Goal: Task Accomplishment & Management: Use online tool/utility

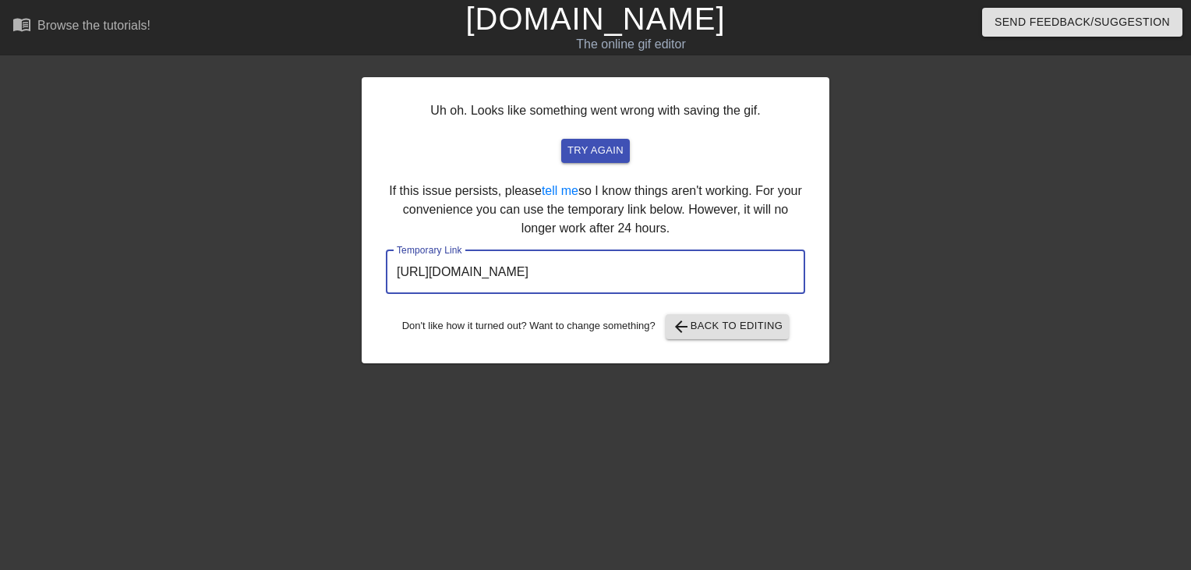
drag, startPoint x: 752, startPoint y: 269, endPoint x: 159, endPoint y: 299, distance: 593.3
click at [159, 299] on div "Uh oh. Looks like something went wrong with saving the gif. try again If this i…" at bounding box center [595, 296] width 1191 height 468
click at [532, 271] on input "https://www.gifntext.com/temp_generations/kNcxDf6T.gif" at bounding box center [595, 272] width 419 height 44
drag, startPoint x: 779, startPoint y: 279, endPoint x: 218, endPoint y: 274, distance: 561.4
click at [218, 274] on div "Uh oh. Looks like something went wrong with saving the gif. try again If this i…" at bounding box center [595, 296] width 1191 height 468
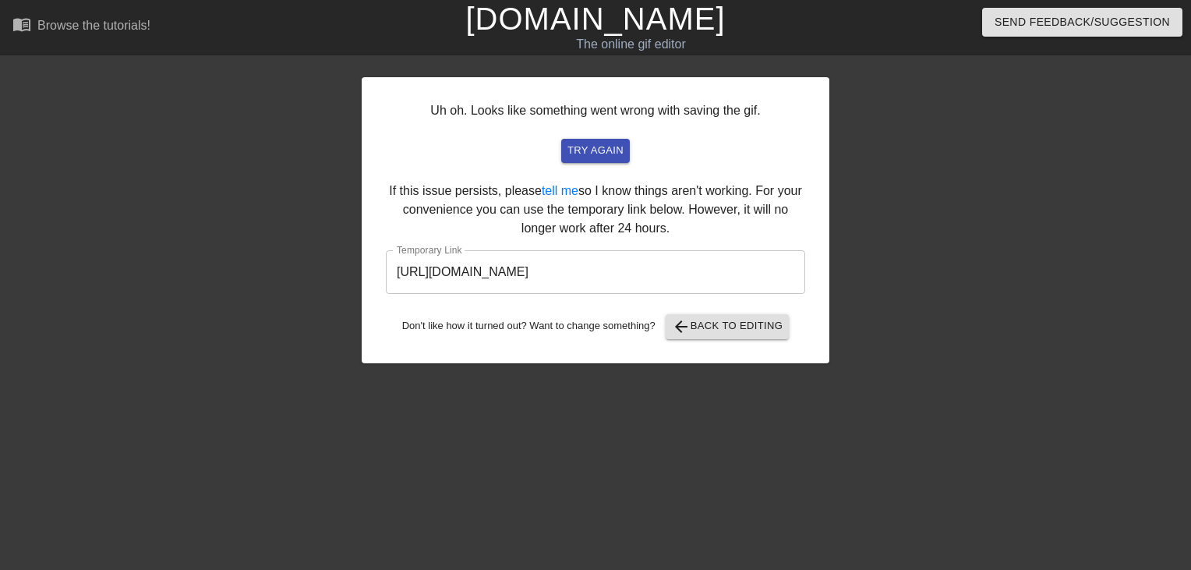
click at [565, 31] on link "[DOMAIN_NAME]" at bounding box center [595, 19] width 260 height 34
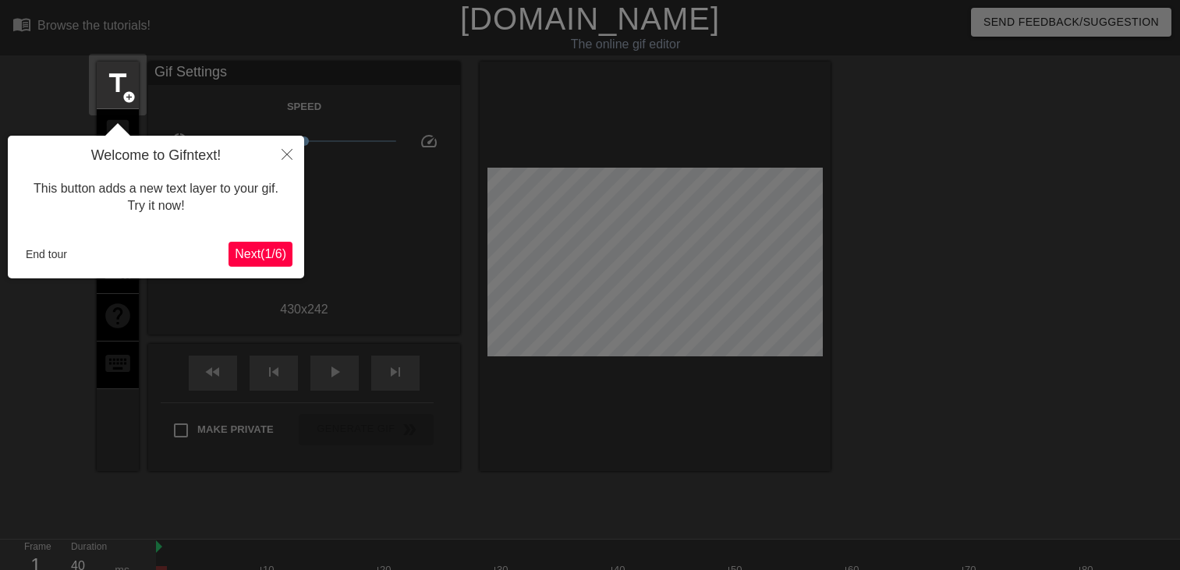
scroll to position [37, 0]
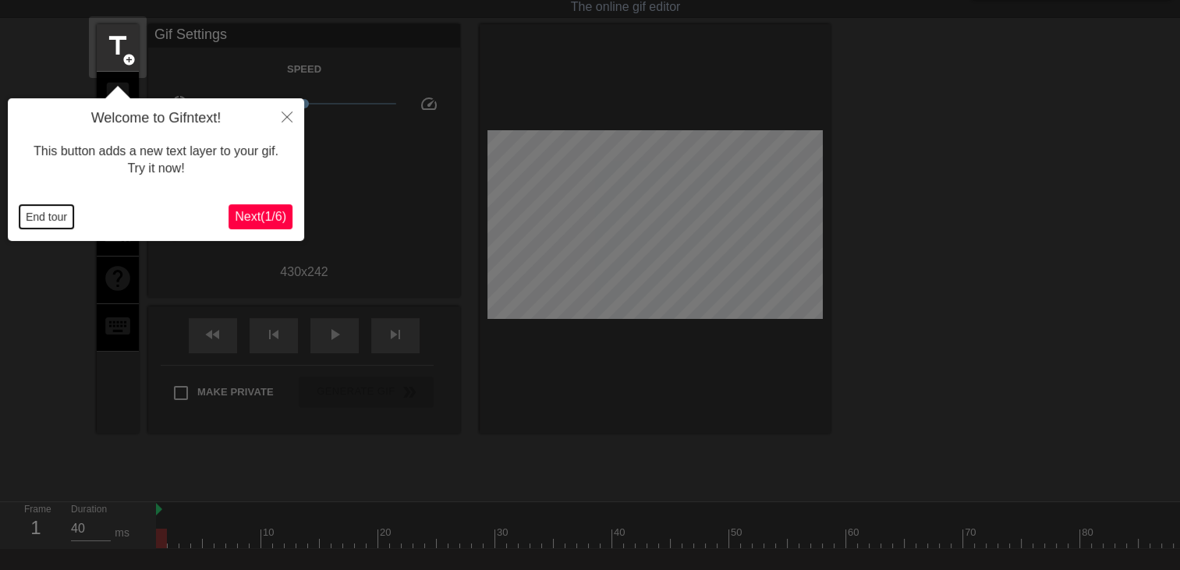
click at [42, 219] on button "End tour" at bounding box center [46, 216] width 54 height 23
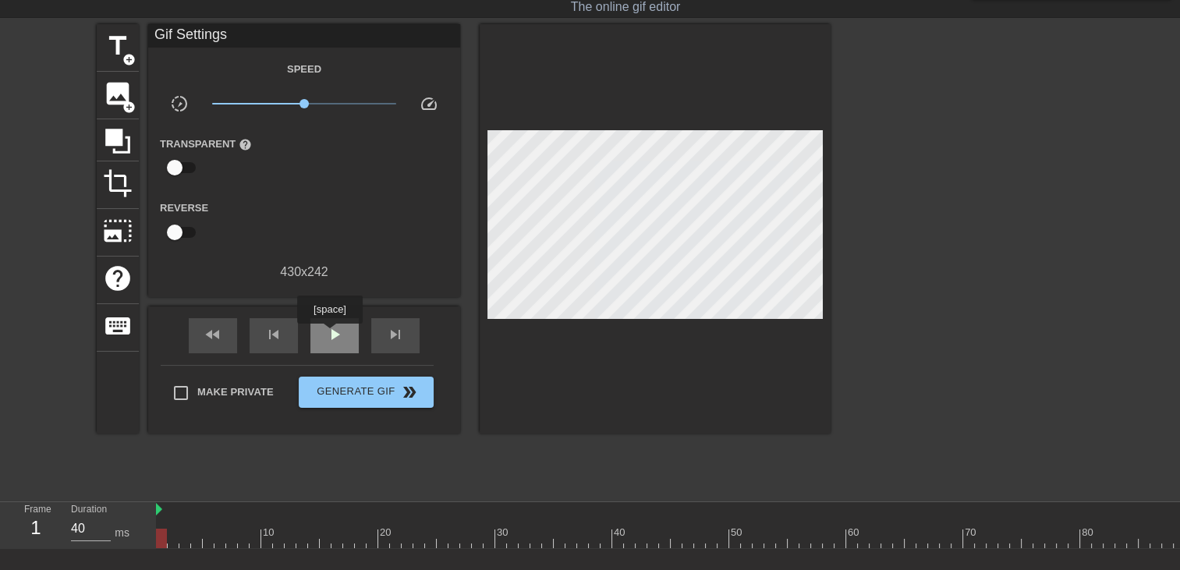
click at [329, 335] on span "play_arrow" at bounding box center [334, 334] width 19 height 19
click at [328, 330] on span "pause" at bounding box center [334, 334] width 19 height 19
click at [328, 330] on span "play_arrow" at bounding box center [334, 334] width 19 height 19
click at [328, 330] on span "pause" at bounding box center [334, 334] width 19 height 19
click at [326, 341] on span "play_arrow" at bounding box center [334, 334] width 19 height 19
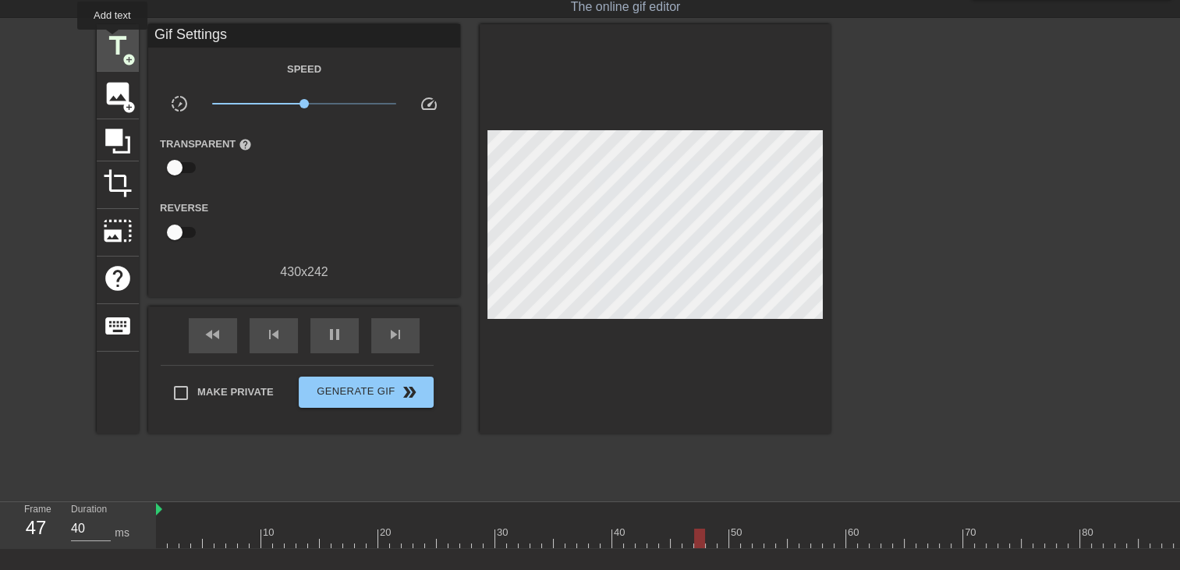
click at [112, 41] on span "title" at bounding box center [118, 46] width 30 height 30
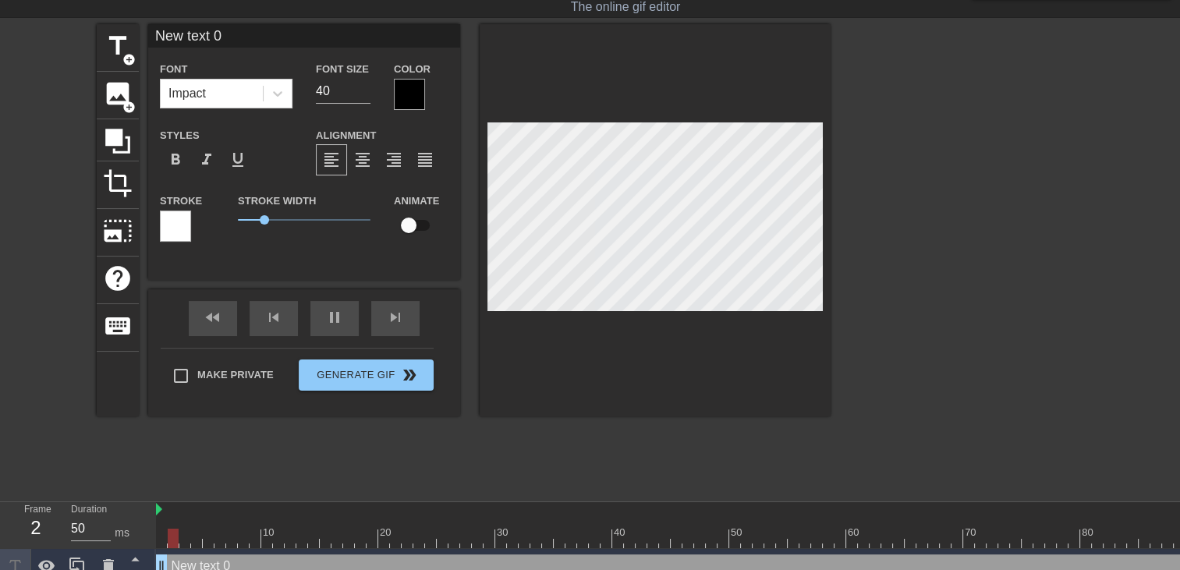
drag, startPoint x: 731, startPoint y: 563, endPoint x: 6, endPoint y: 538, distance: 725.6
click at [6, 538] on div "Frame 2 Duration 50 ms 10 20 30 40 50 60 70 80 90 100 110 120 New text 0 drag_h…" at bounding box center [590, 543] width 1180 height 82
type input "40"
type input "New text"
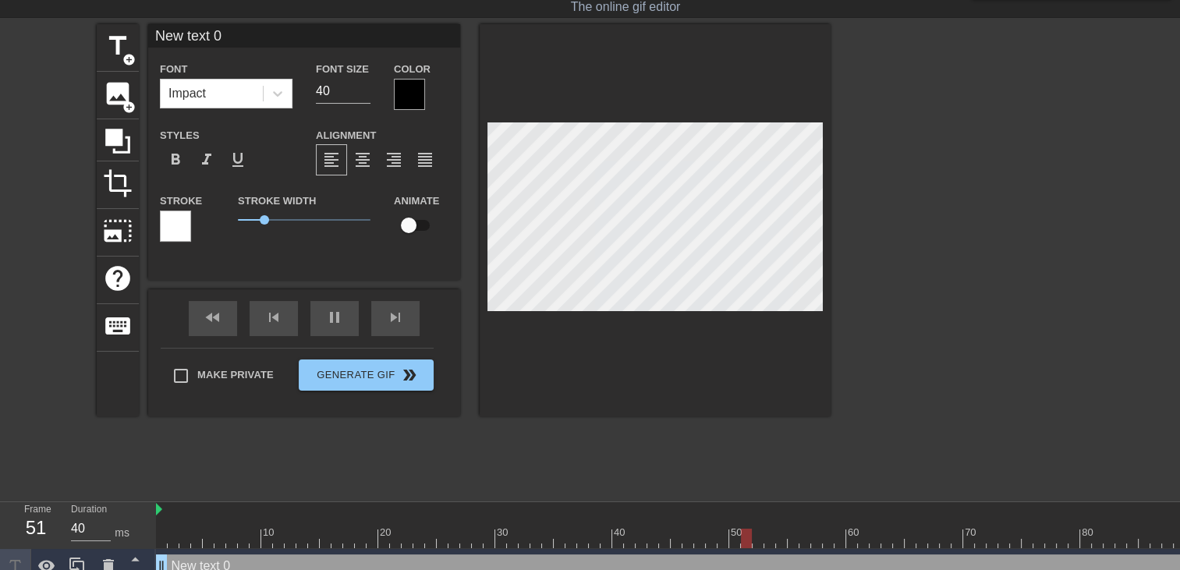
type textarea "New text"
type input "50"
type input "New text"
type textarea "New text"
type input "40"
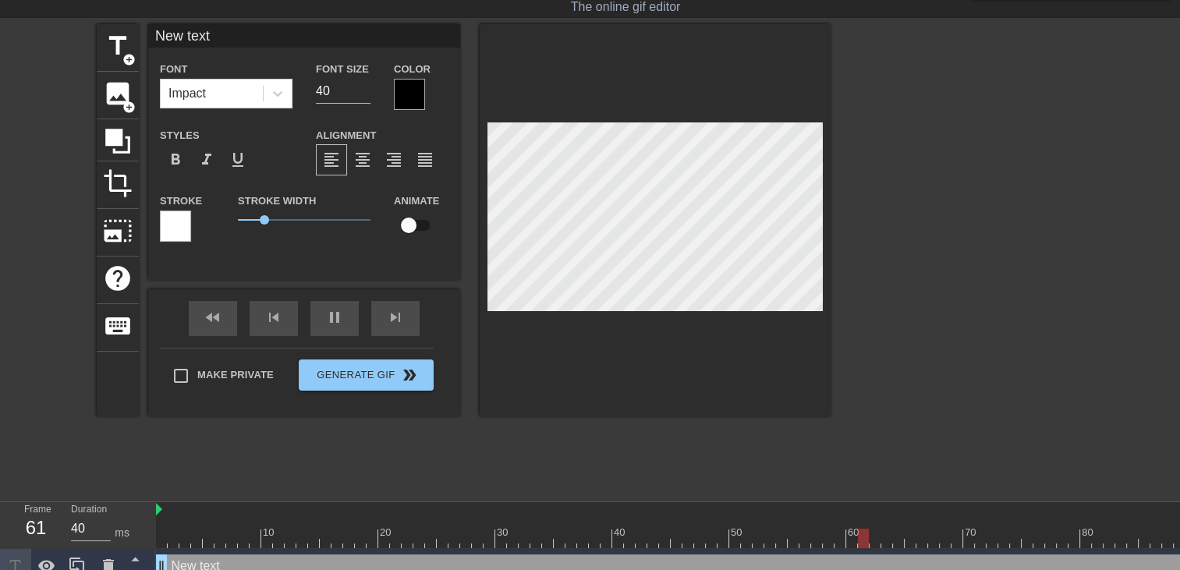
type input "New tex"
type textarea "New tex"
type input "New te"
type textarea "New te"
type input "New t"
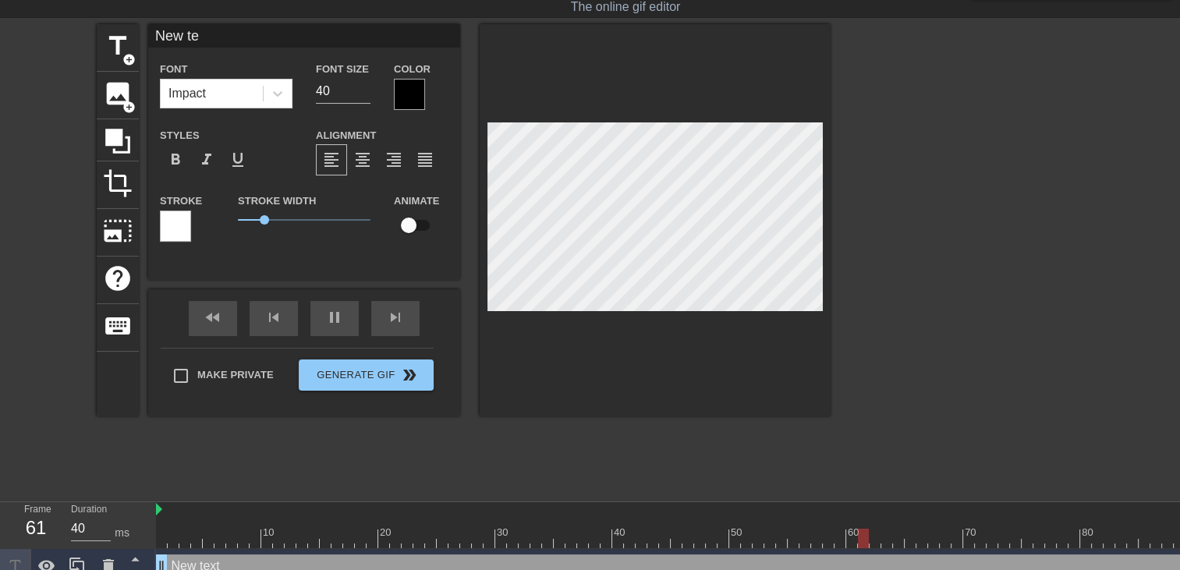
type textarea "New t"
type input "New"
type textarea "New"
type input "New"
type textarea "New"
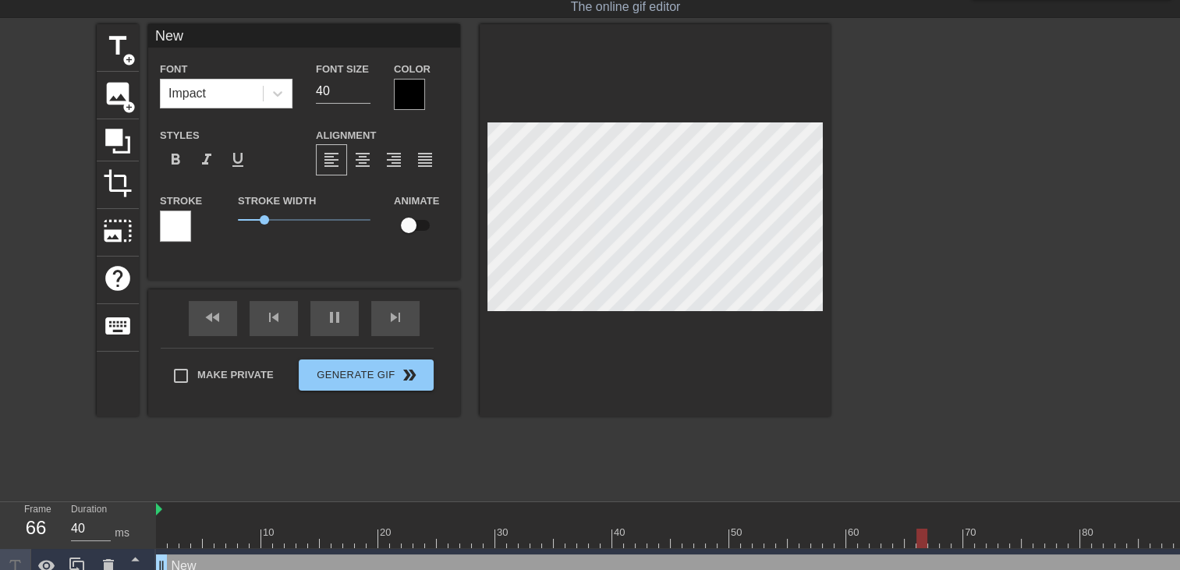
type input "Ne"
type textarea "Ne"
type input "N"
type textarea "N"
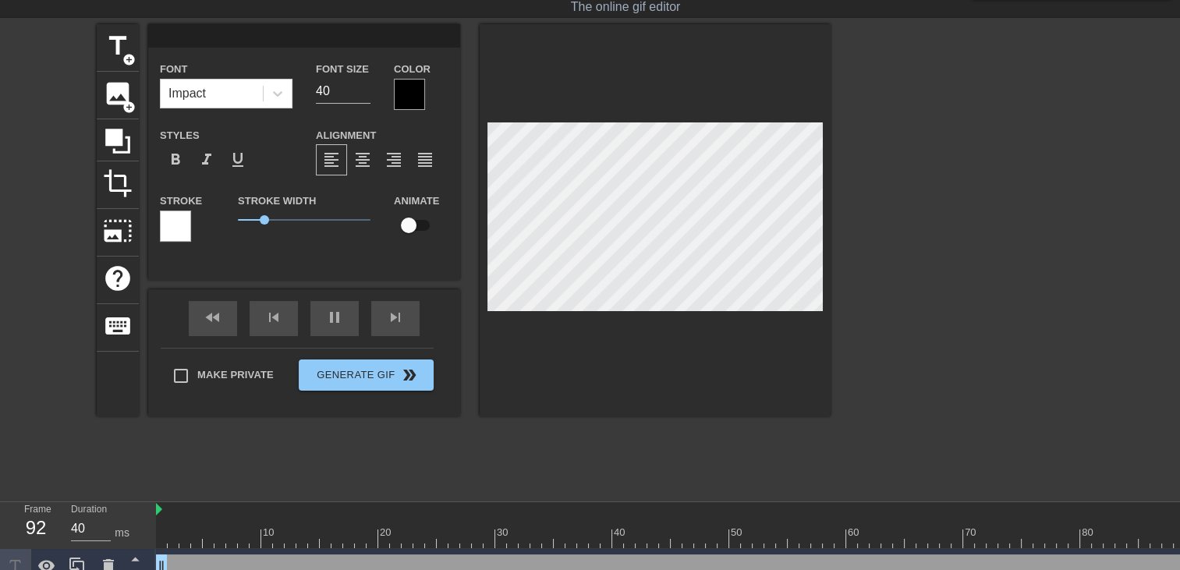
type input "50"
type input "O"
type textarea "O"
type input "40"
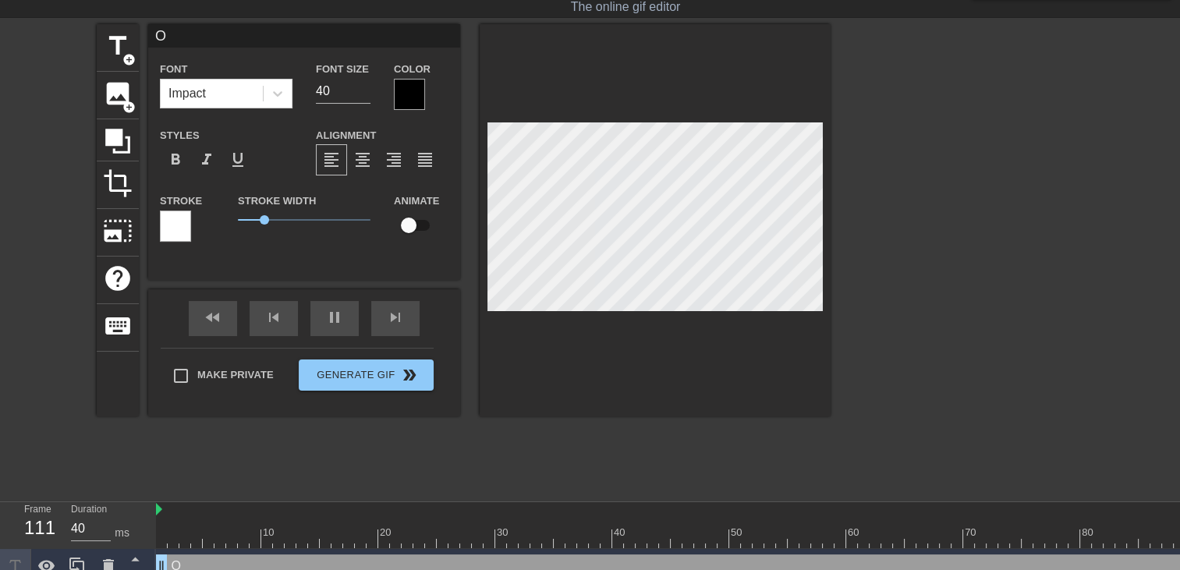
type input "OU"
type textarea "OU"
type input "40"
type input "OUI"
type textarea "OUI"
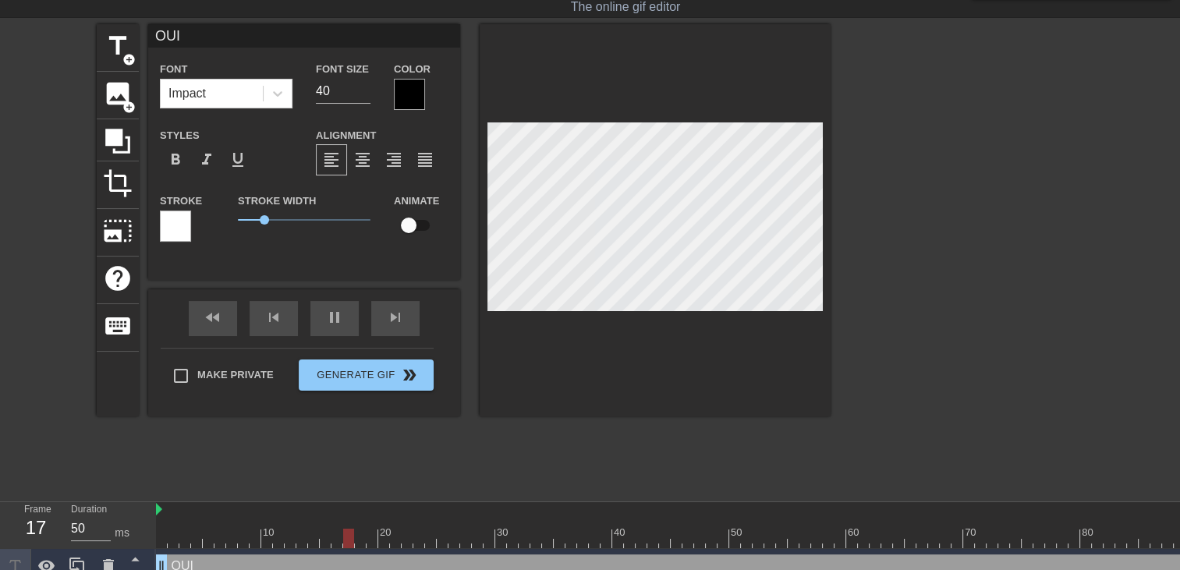
type input "40"
type input "OUI"
type textarea "OUI"
type input "40"
type input "OUI b"
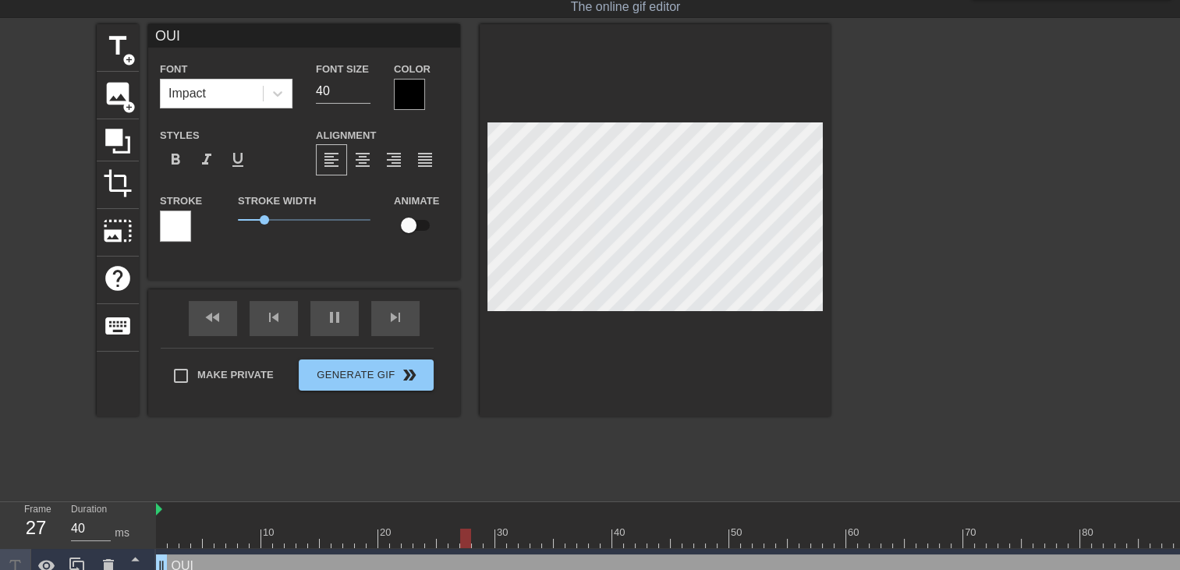
type textarea "OUI b"
type input "40"
type input "OUI bé"
type textarea "OUI bé"
type input "40"
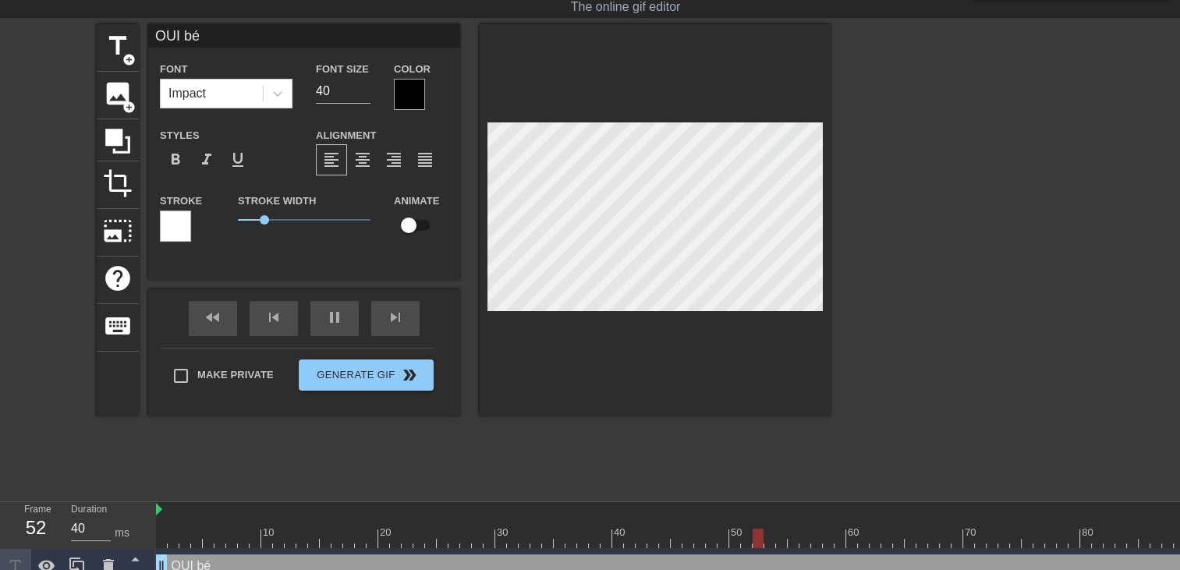
type input "OUI béé"
type textarea "OUI béé"
type input "40"
type input "OUI bééb"
type textarea "OUI bééb"
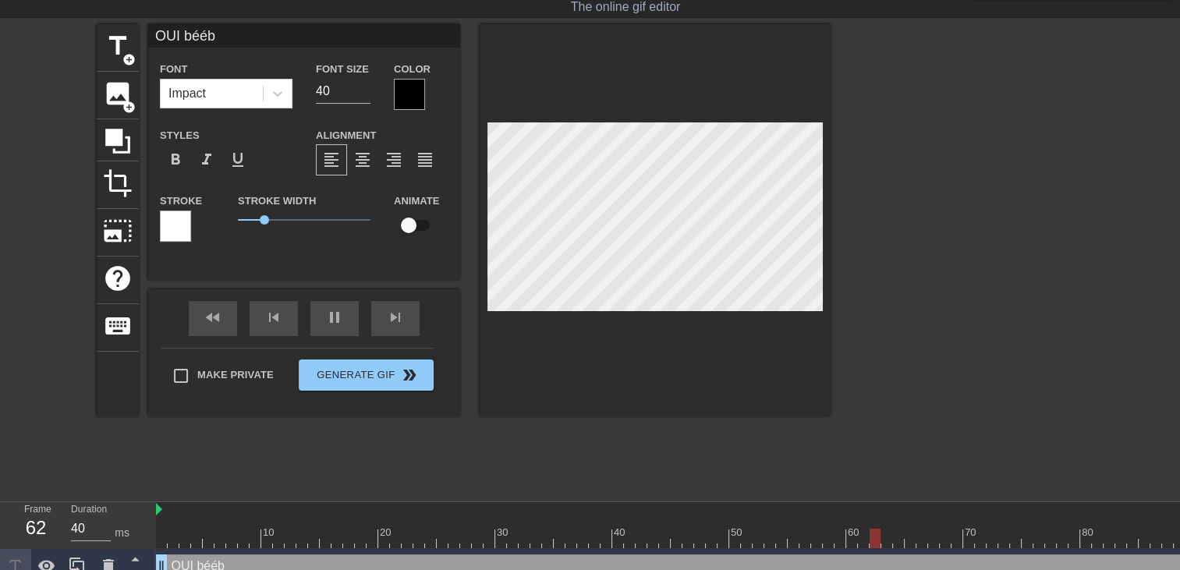
scroll to position [2, 3]
type input "40"
type input "OUI béé"
type textarea "OUI béé"
type input "50"
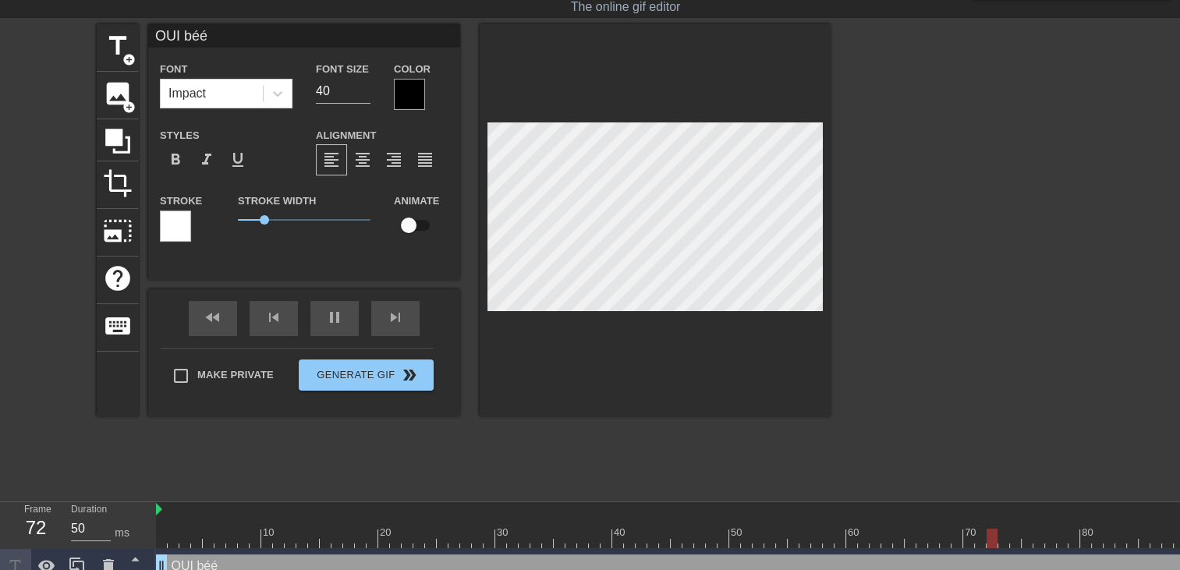
type input "OUI bé"
type textarea "OUI bé"
type input "40"
type input "OUI béb"
type textarea "OUI béb"
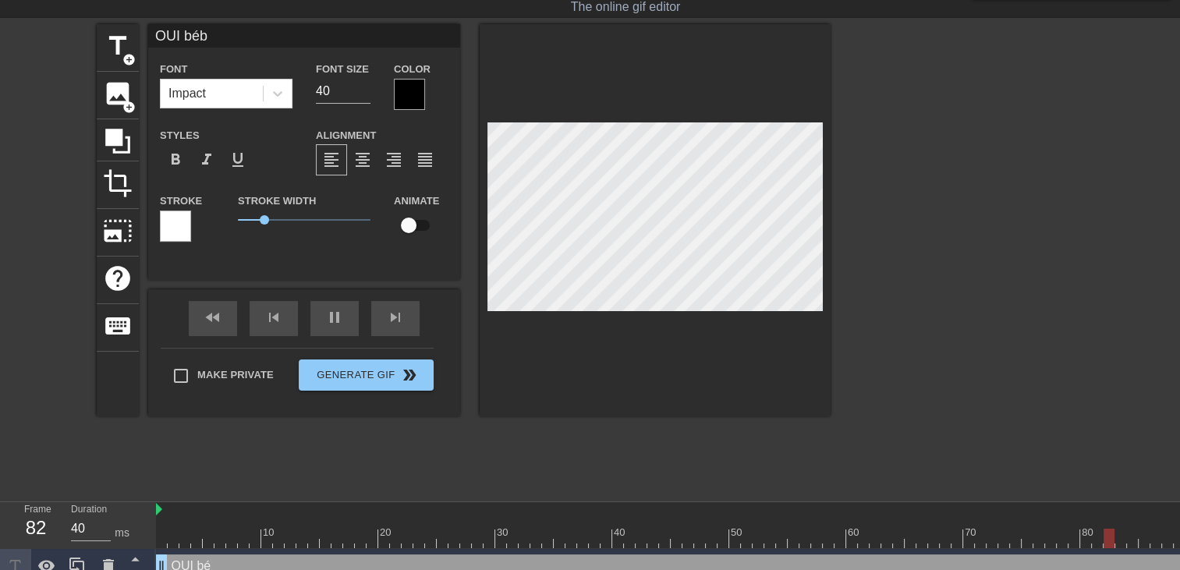
type input "OUI bébé"
type textarea "OUI bébé"
type input "50"
type input "OUI bébé"
type textarea "OUI bébé"
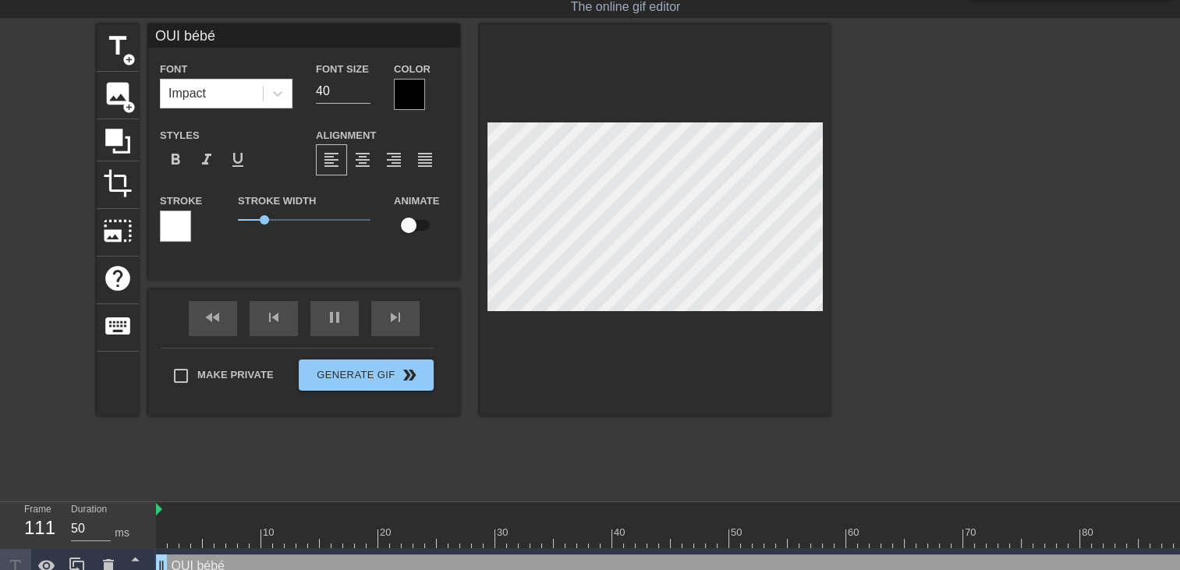
type input "40"
type input "OUI bébé c"
type textarea "OUI bébé c"
type input "40"
type input "OUI bébé c'"
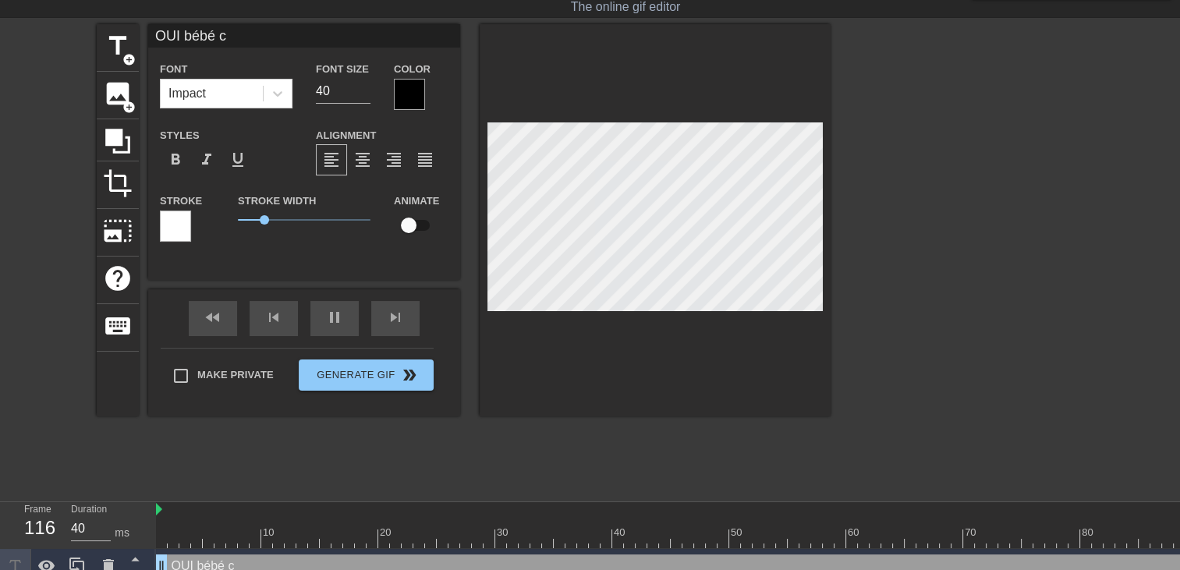
type textarea "OUI bébé c'"
type input "40"
type input "OUI bébé c'e"
type textarea "OUI bébé c'e"
type input "OUI bébé c'es"
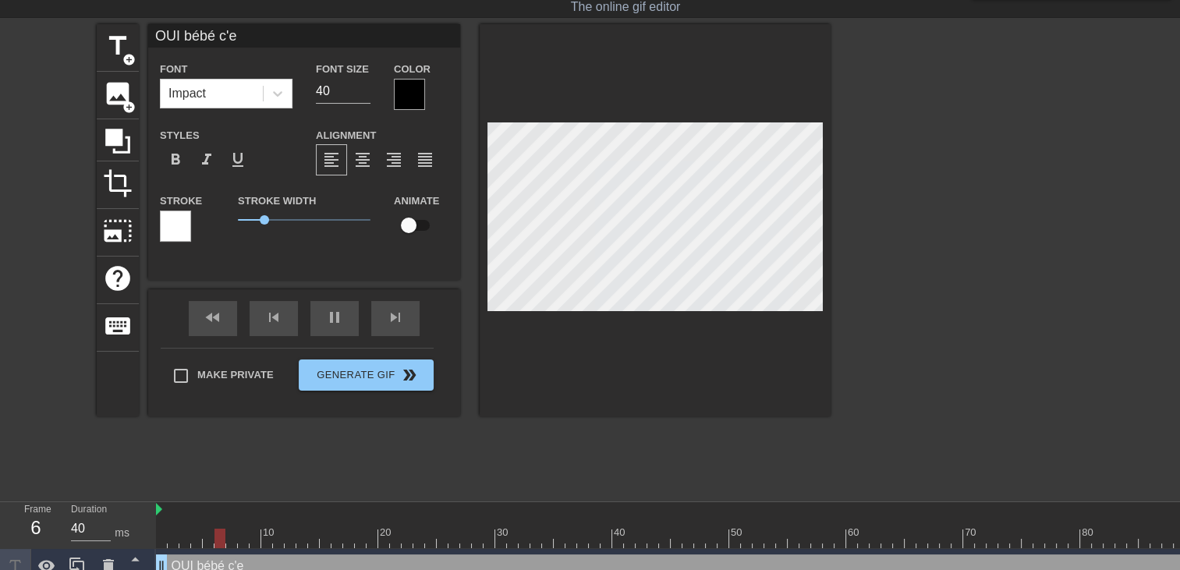
type textarea "OUI bébé c'es"
type input "40"
type input "OUI bébé c'est"
type textarea "OUI bébé c'est"
type input "40"
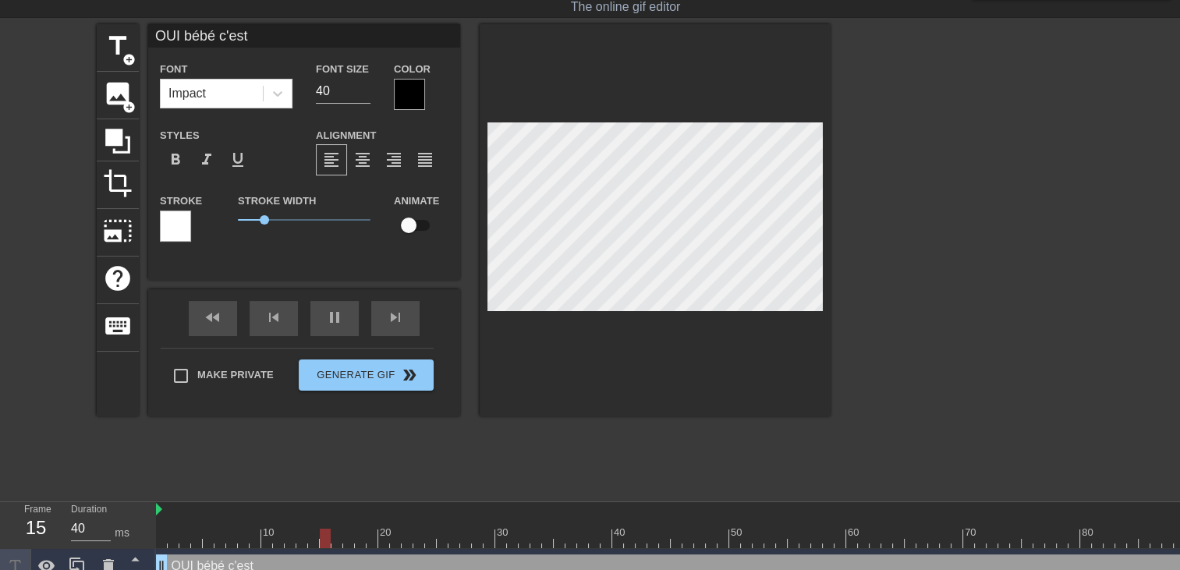
type input "OUI bébé c'est"
type textarea "OUI bébé c'est"
type input "40"
type input "OUI bébé c'est t"
type textarea "OUI bébé c'est t"
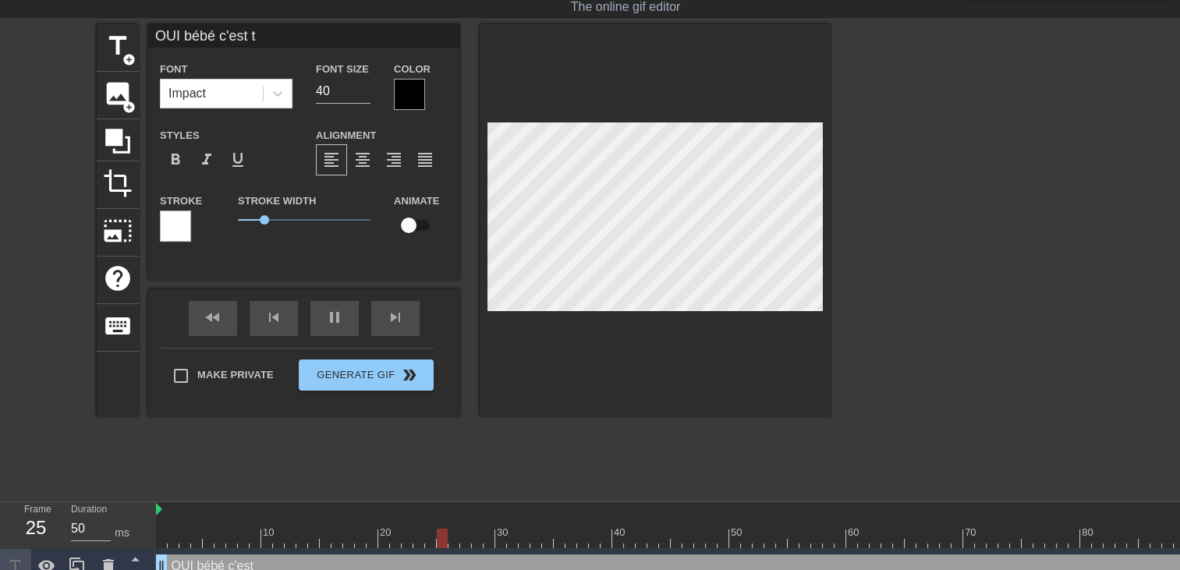
type input "40"
type input "OUI bébé c'est tr"
type textarea "OUI bébé c'est tr"
type input "40"
type input "OUI bébé c'est tre"
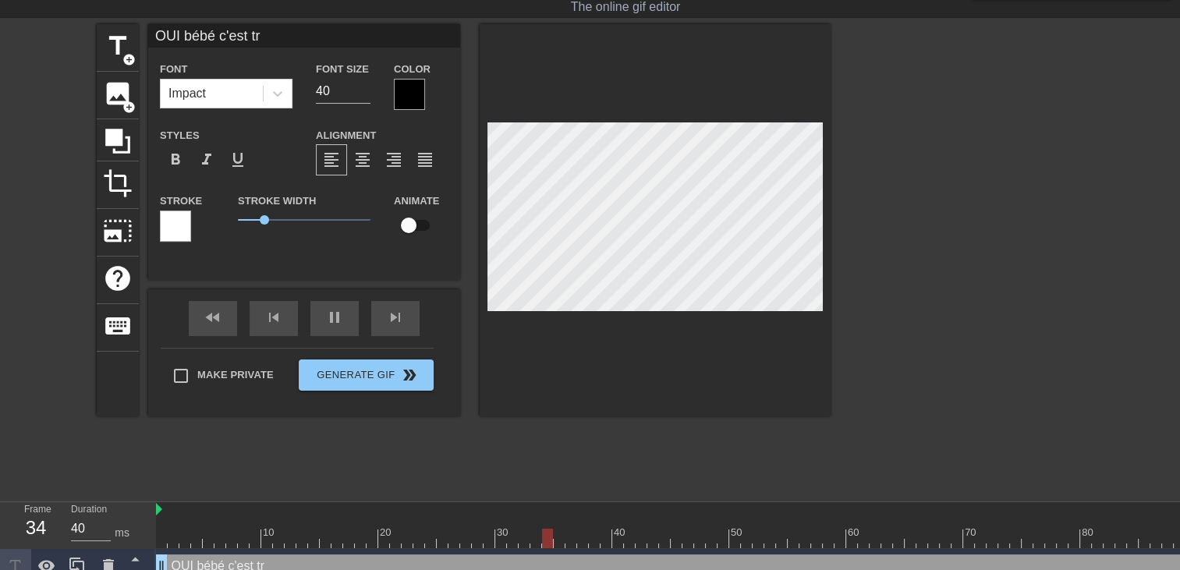
type textarea "OUI bébé c'est tre"
type input "40"
type input "OUI bébé c'est tres"
type textarea "OUI bébé c'est tres"
type input "40"
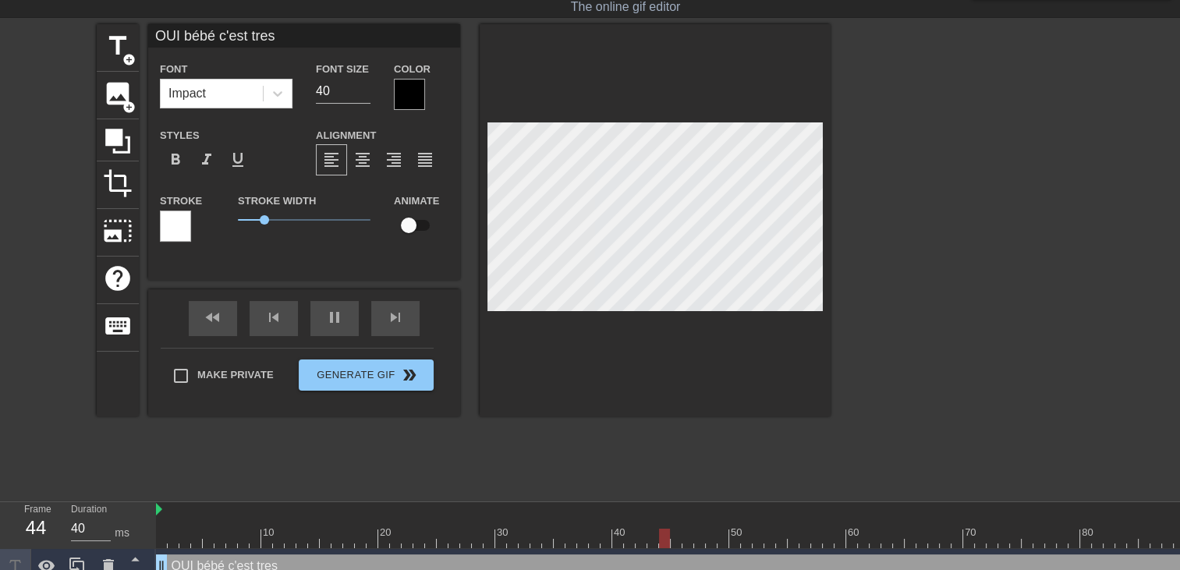
type input "OUI bébé c'est tresb"
type textarea "OUI bébé c'est tresb"
type input "50"
type input "OUI bébé c'est tresbi"
type textarea "OUI bébé c'est tresbi"
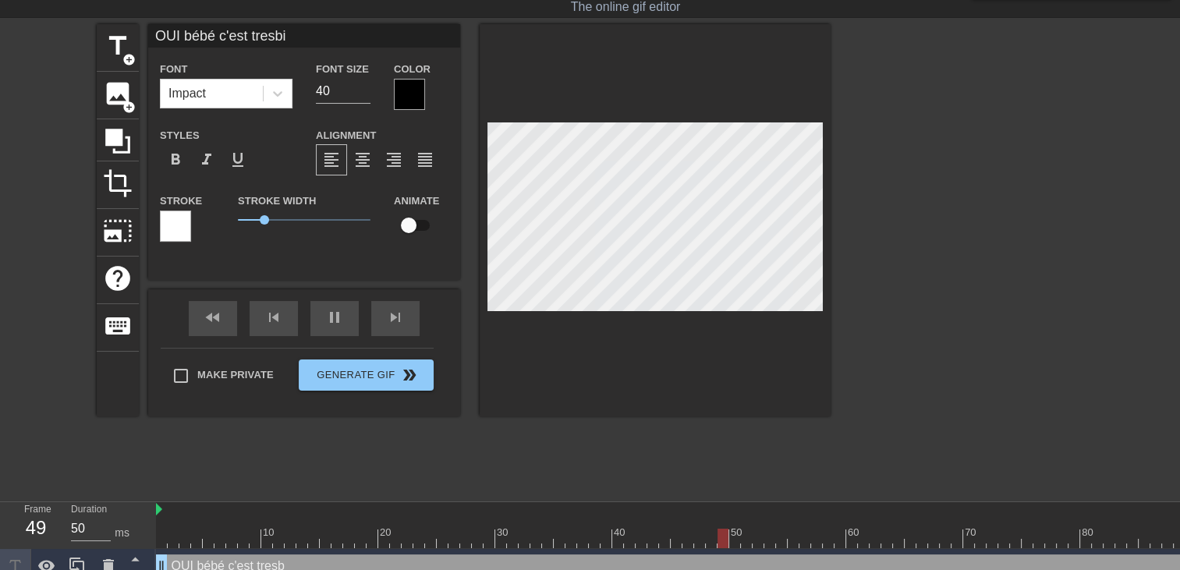
type input "40"
type input "OUI bébé c'est tresbie"
type textarea "OUI bébé c'est tresbie"
type input "50"
type input "OUI bébé c'est tresbien"
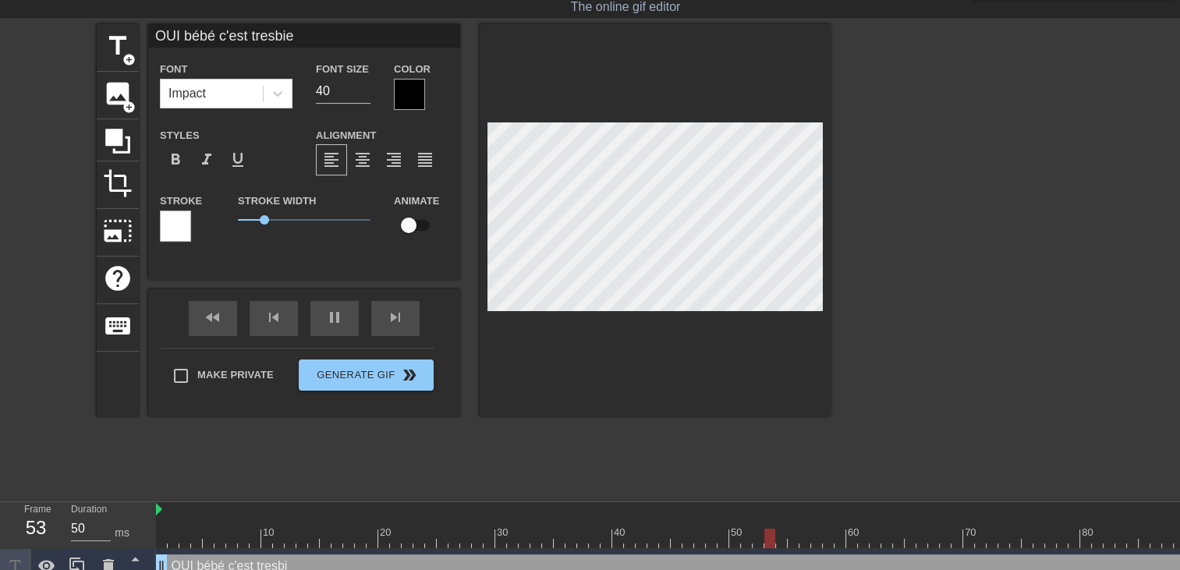
type textarea "OUI bébé c'est tresbien"
type input "50"
type input "OUI bébé c'est tresbie"
type textarea "OUI bébé c'est tresbie"
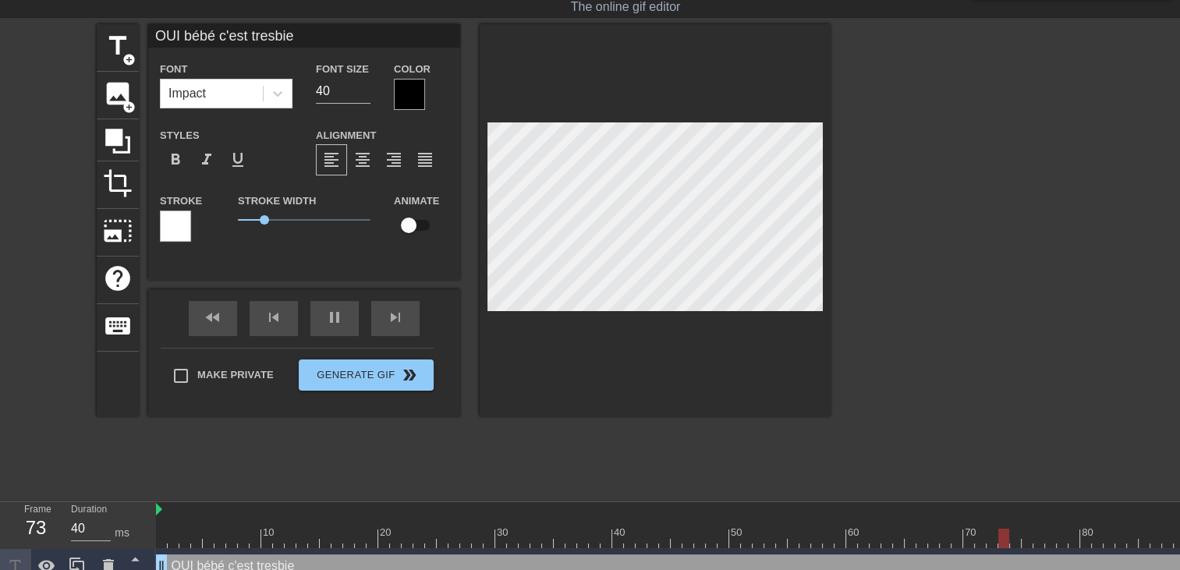
type input "50"
type input "OUI bébé c'est tresbi"
type textarea "OUI bébé c'est tresbi"
type input "40"
type input "OUI bébé c'est tresb"
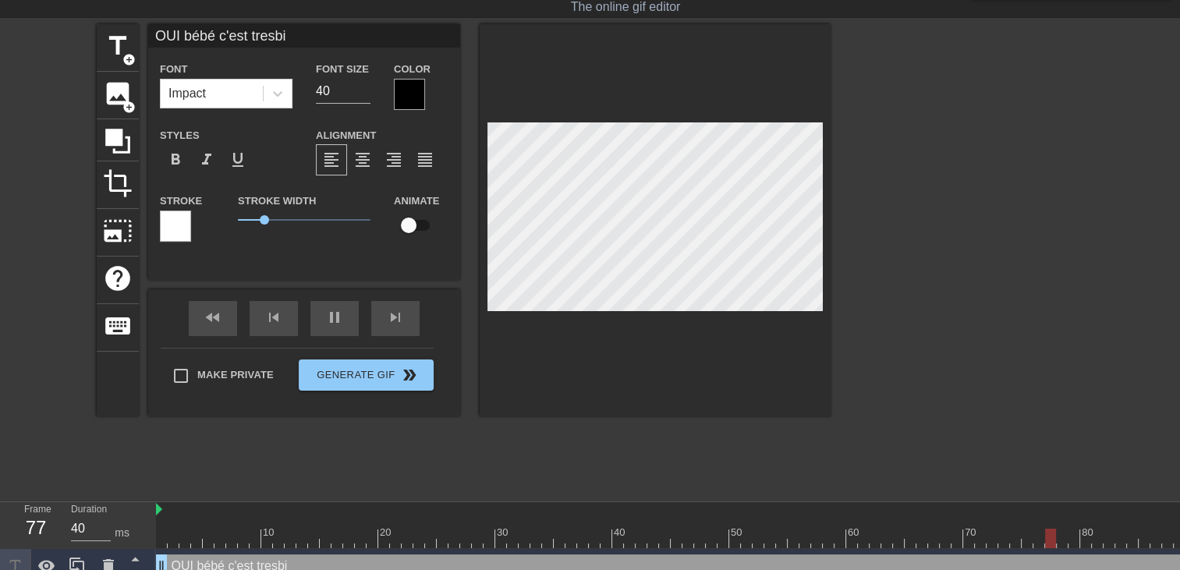
type textarea "OUI bébé c'est tresb"
type input "40"
type input "OUI bébé c'est tres"
type textarea "OUI bébé c'est tres"
type input "40"
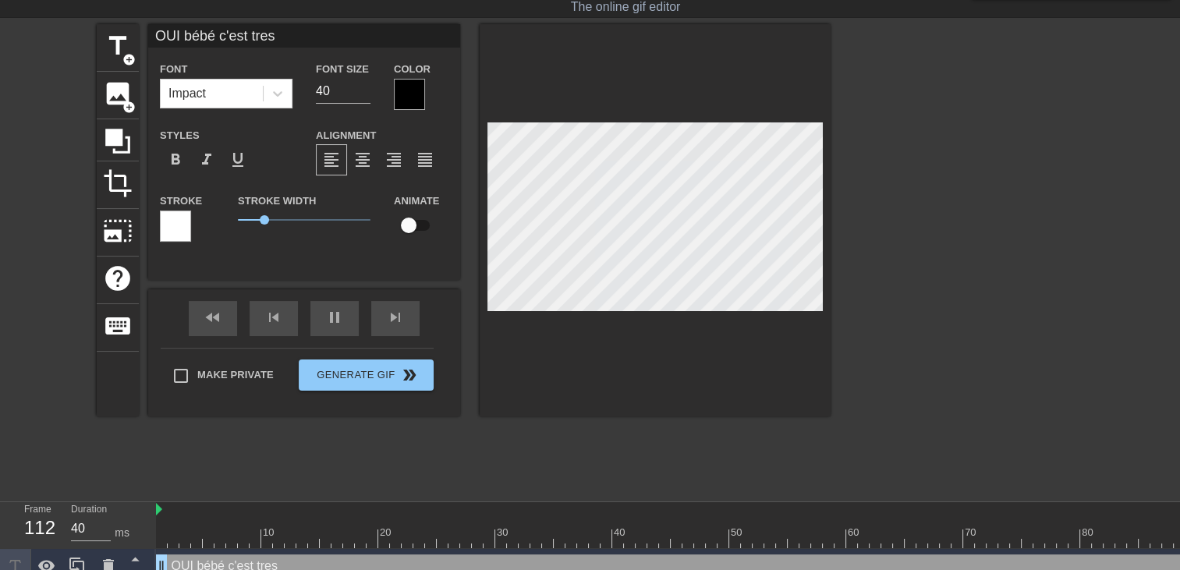
type input "OUI bébé c'est tre"
type textarea "OUI bébé c'est tre"
type input "40"
type input "OUI bébé c'est tr"
type textarea "OUI bébé c'est tr"
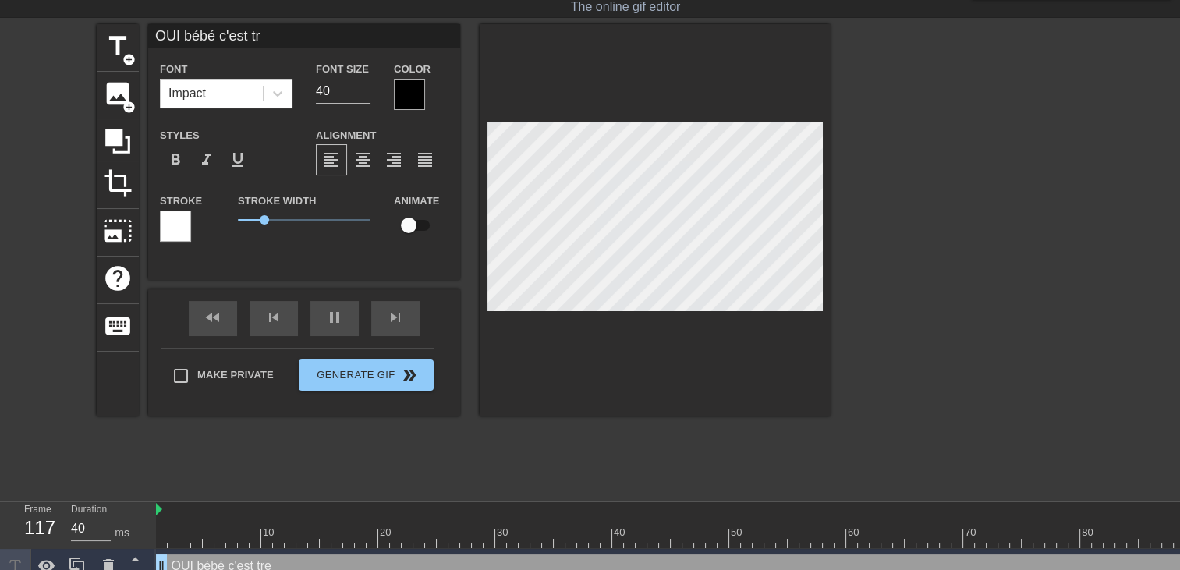
type input "OUI bébé c'est t"
type textarea "OUI bébé c'est t"
type input "40"
type input "OUI bébé c'est"
type textarea "OUI bébé c'est"
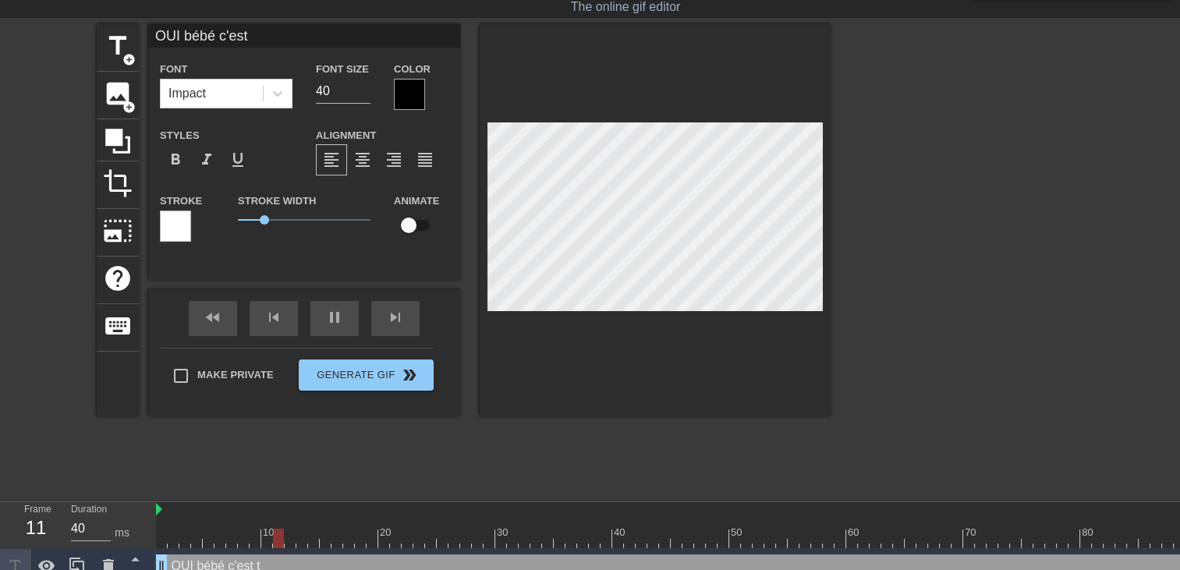
type input "50"
type input "OUI bébé c'est"
type textarea "OUI bébé c'est"
type input "40"
type input "OUI bébé c'es"
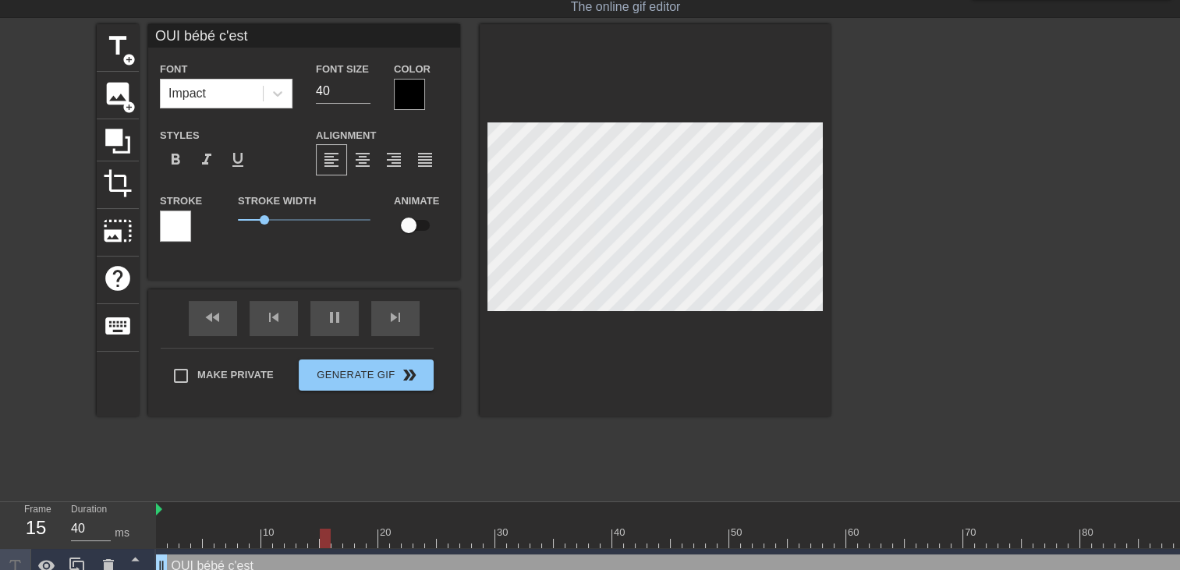
type textarea "OUI bébé c'es"
type input "OUI bébé c'e"
type textarea "OUI bébé c'e"
type input "40"
type input "OUI bébé c'"
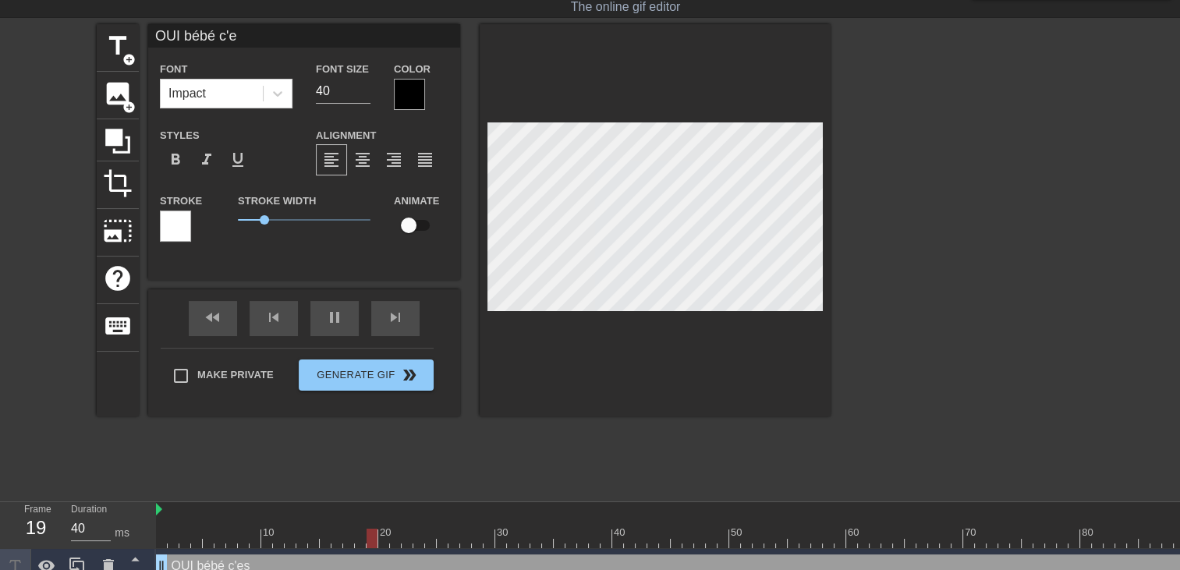
type textarea "OUI bébé c'"
type input "OUI bébé c"
type textarea "OUI bébé c"
type input "50"
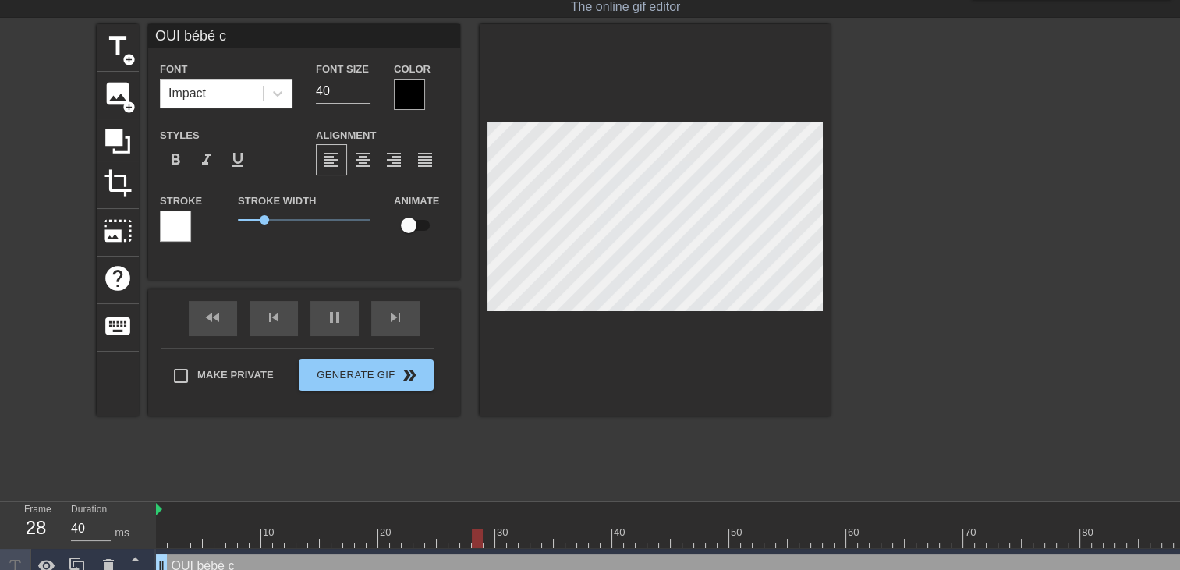
type input "OUI bébé"
type textarea "OUI bébé"
type input "40"
type input "OUI bébé l"
type textarea "OUI bébé l"
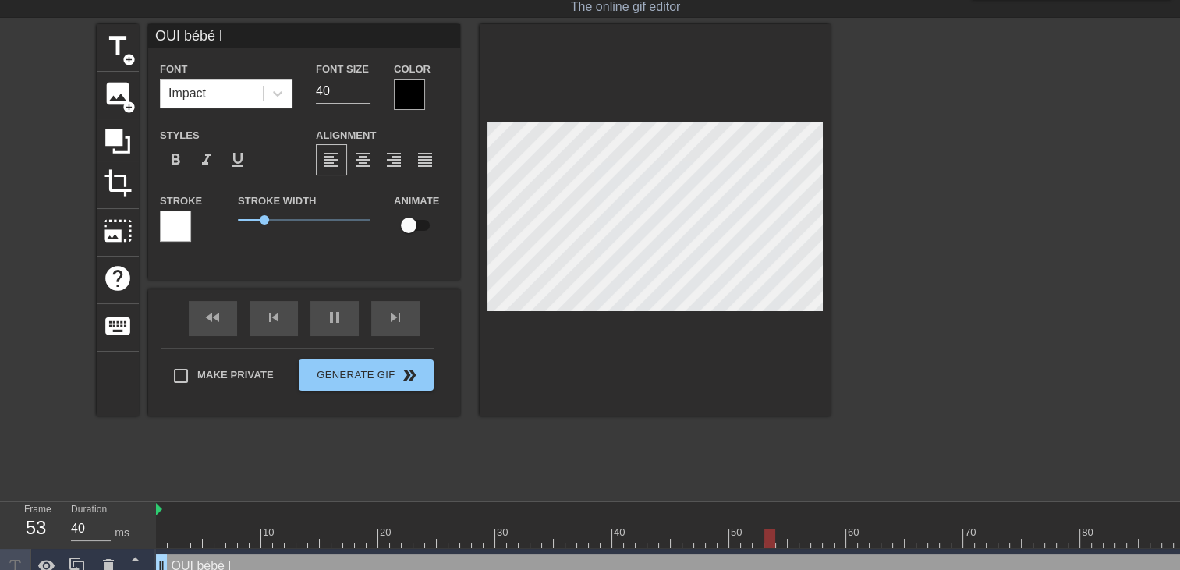
type input "OUI bébé le"
type textarea "OUI bébé le"
type input "40"
type input "OUI bébé le"
type textarea "OUI bébé le"
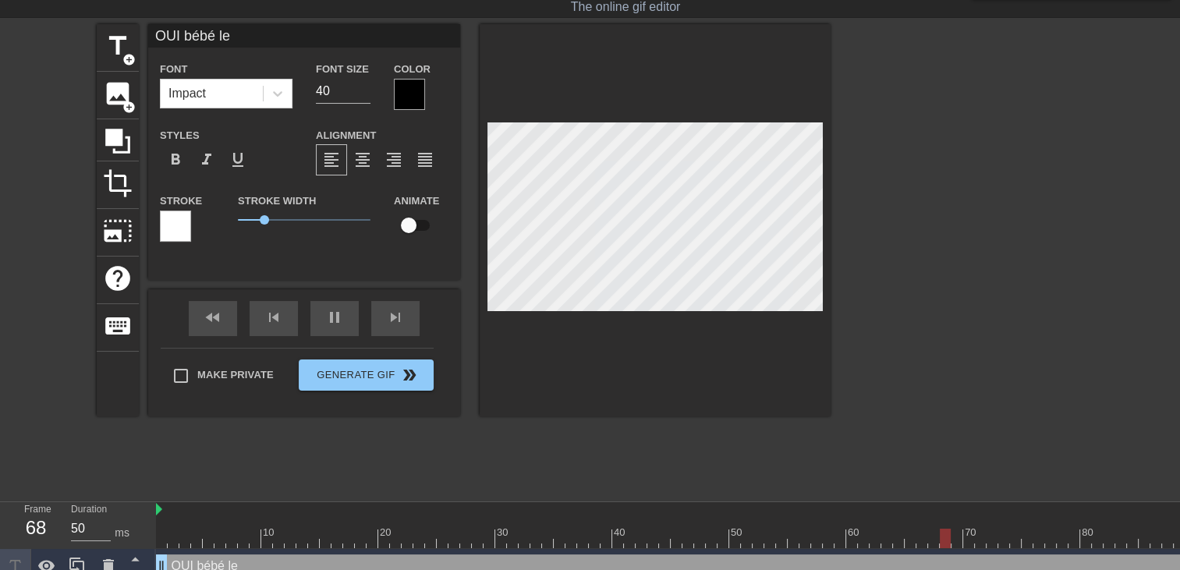
type input "40"
type input "OUI bébé le s"
type textarea "OUI bébé le s"
type input "40"
type input "OUI bébé le se"
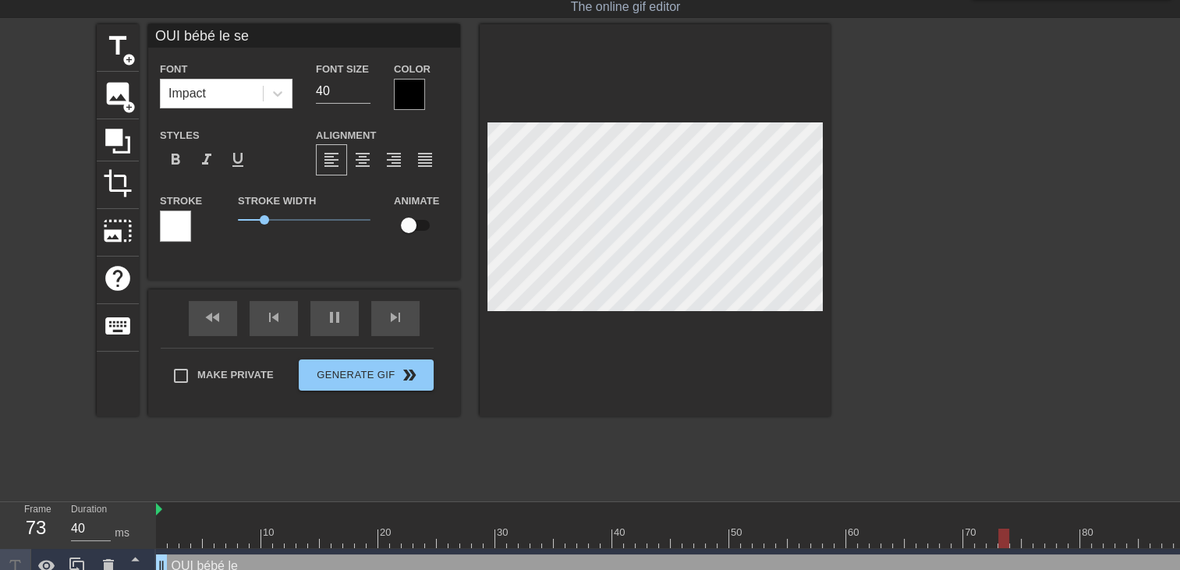
type textarea "OUI bébé le se"
type input "50"
type input "OUI bébé le sem"
type textarea "OUI bébé le sem"
type input "40"
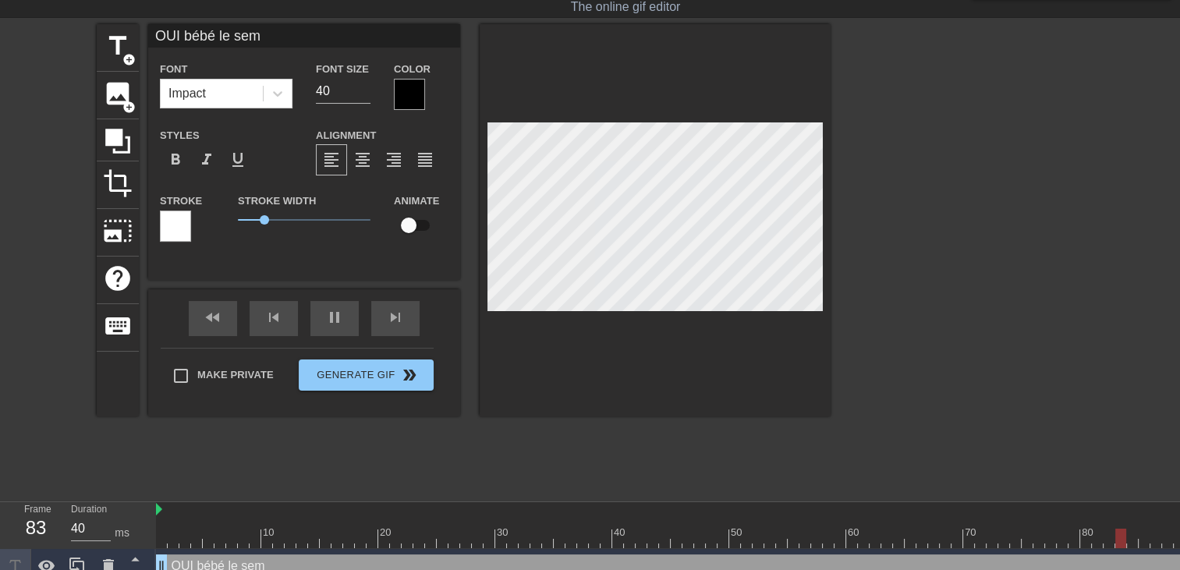
type input "OUI bébé le semi"
type textarea "OUI bébé le semi"
type input "40"
type input "OUI bébé le semin"
type textarea "OUI bébé le semin"
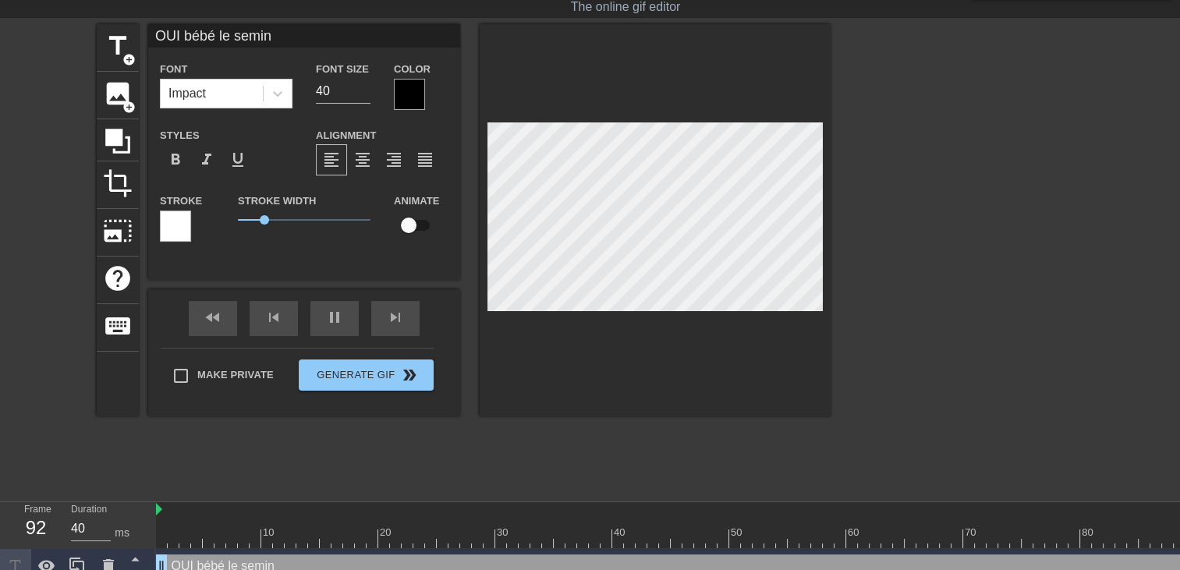
type input "50"
type input "OUI bébé le semina"
type textarea "OUI bébé le semina"
type input "40"
type input "OUI bébé le seminai"
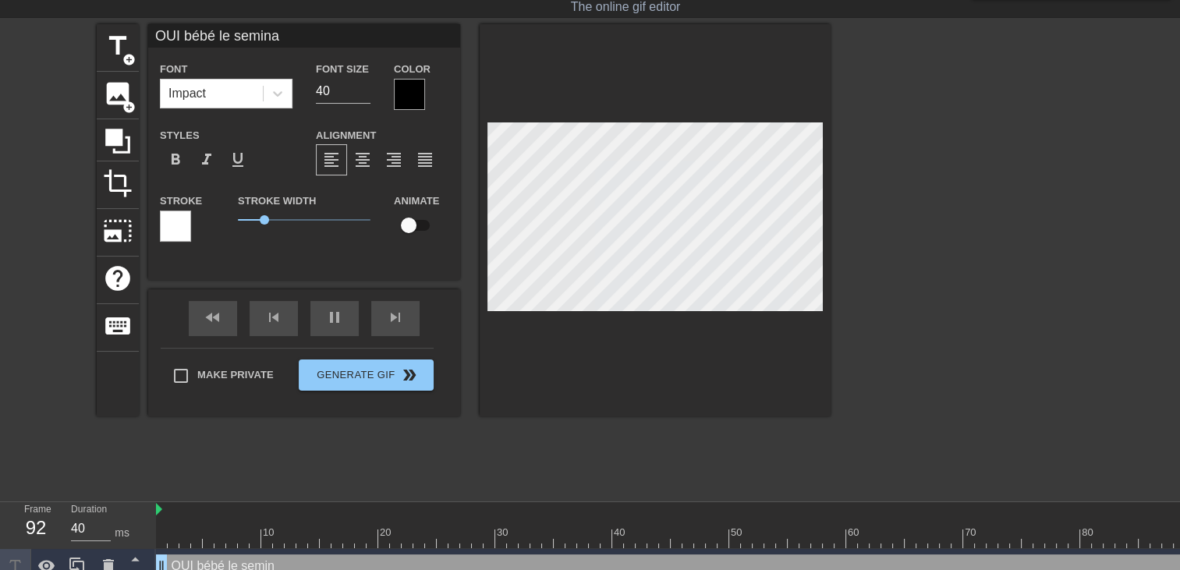
type textarea "OUI bébé le seminai"
type input "40"
type input "OUI bébé le seminair"
type textarea "OUI bébé le seminair"
type input "50"
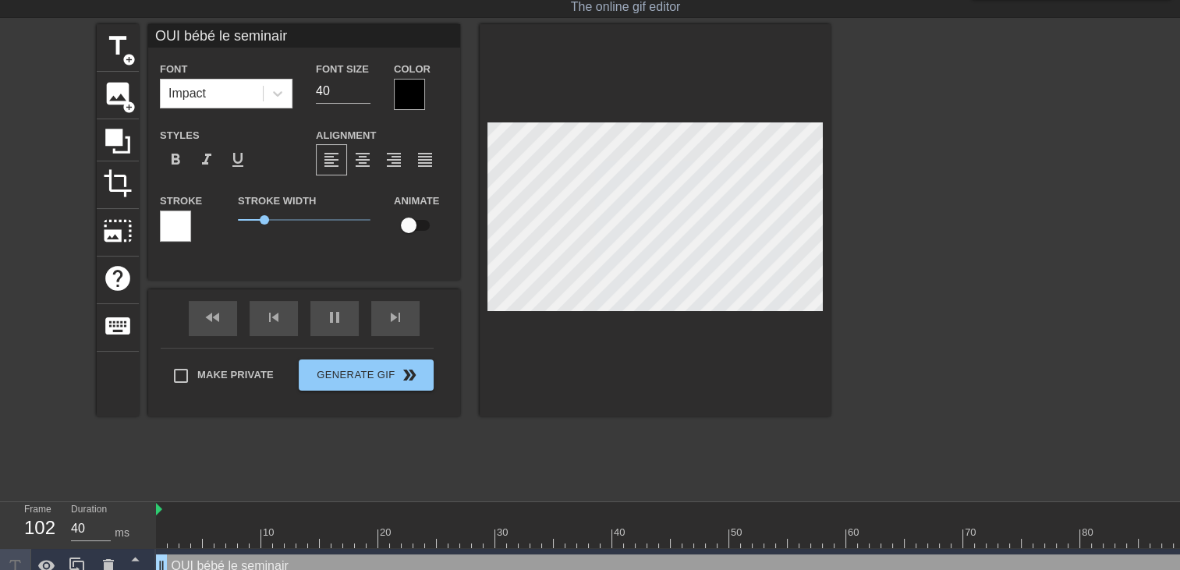
type input "OUI bébé le seminaire"
type textarea "OUI bébé le seminaire"
type input "40"
type input "OUI bébé le seminaire"
type textarea "OUI bébé le seminaire"
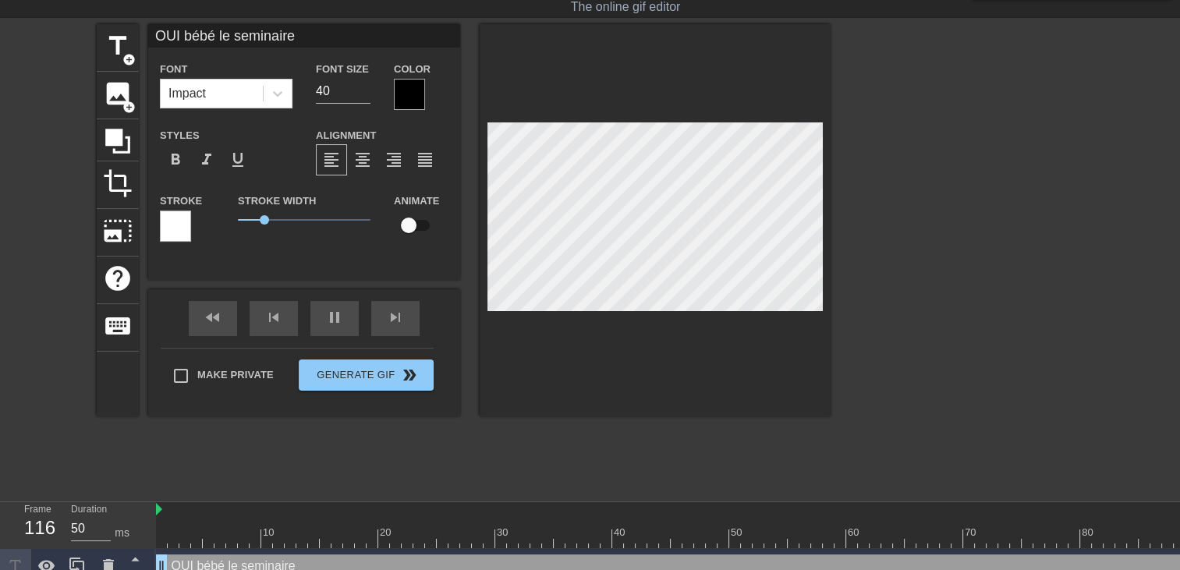
scroll to position [2, 1]
type input "40"
type input "OUI bébé le seminairec"
type textarea "OUI bébé le seminaire c"
type input "50"
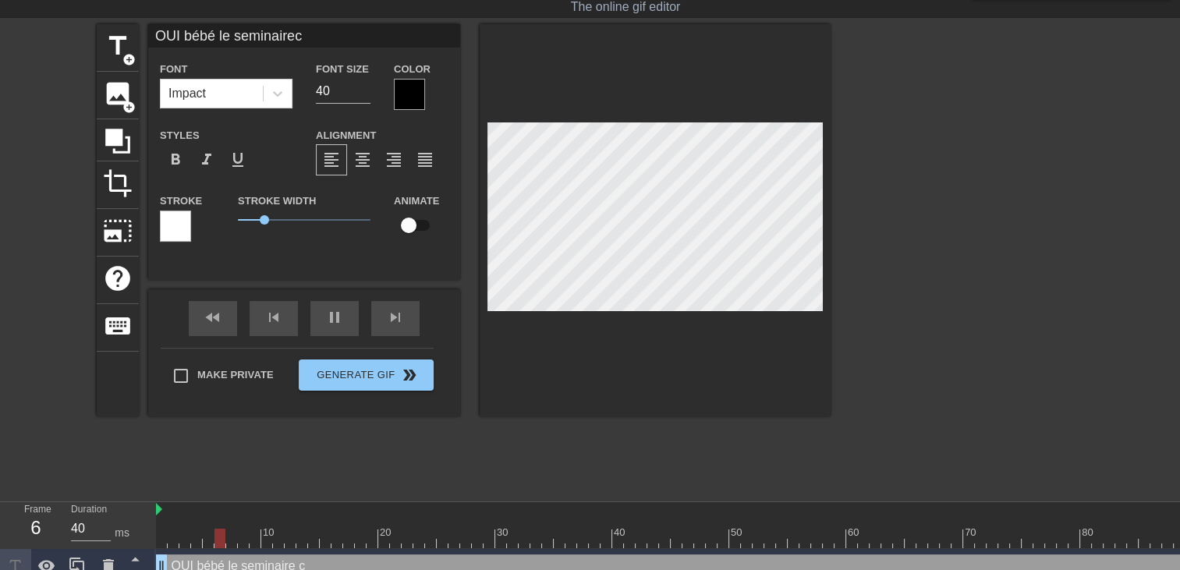
type input "OUI bébé le seminairece"
type textarea "OUI bébé le seminaire ce"
type input "40"
type input "OUI bébé le seminairece"
type textarea "OUI bébé le seminaire ce"
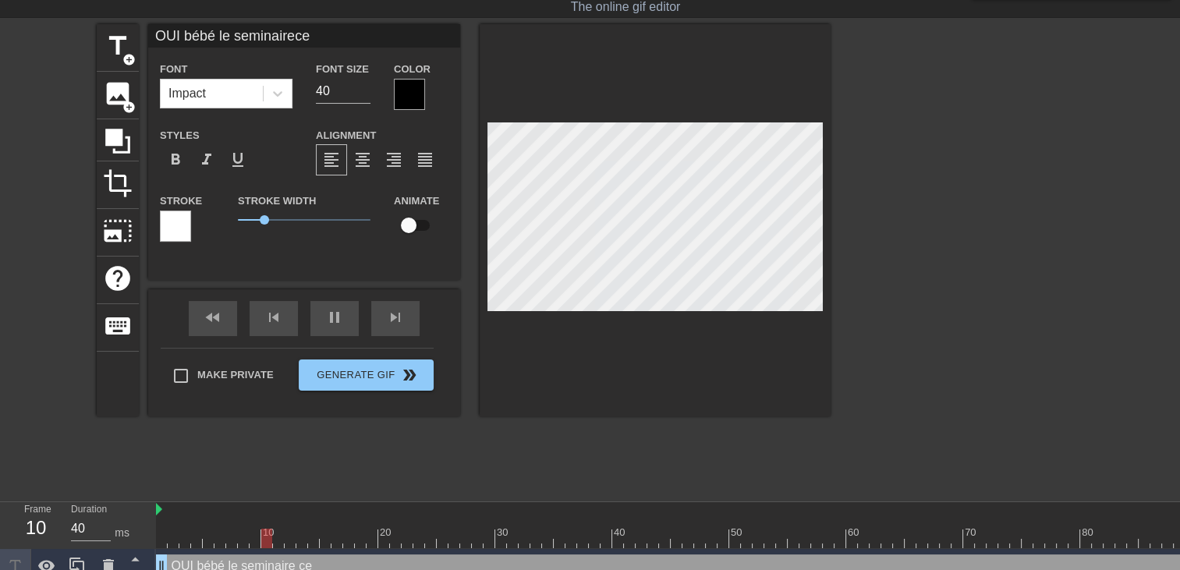
type input "50"
type input "OUI bébé le seminairece p"
type textarea "OUI bébé le seminaire ce p"
type input "40"
type input "OUI bébé le seminairece pa"
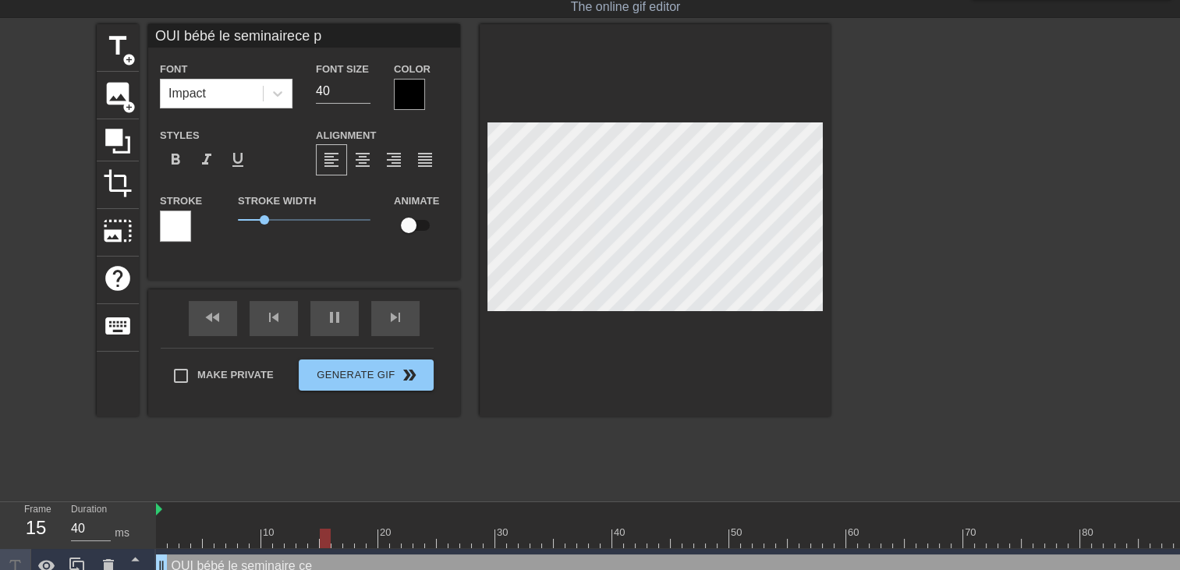
type textarea "OUI bébé le seminaire ce pa"
type input "50"
type input "OUI bébé le seminairece pas"
type textarea "OUI bébé le seminaire ce pas"
type input "40"
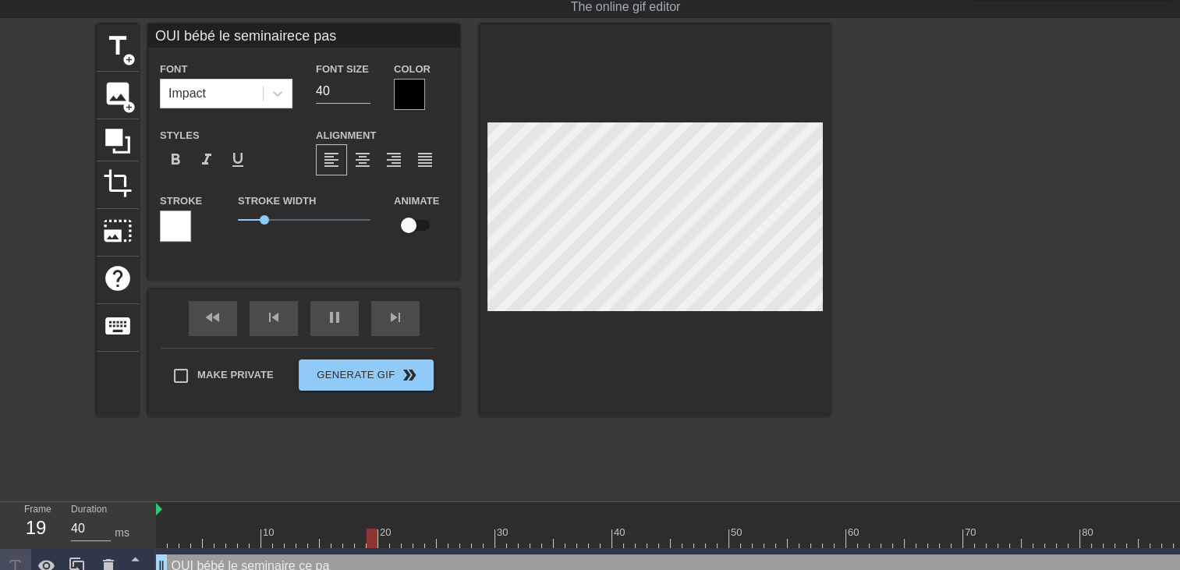
type input "OUI bébé le seminairece pass"
type textarea "OUI bébé le seminaire ce pass"
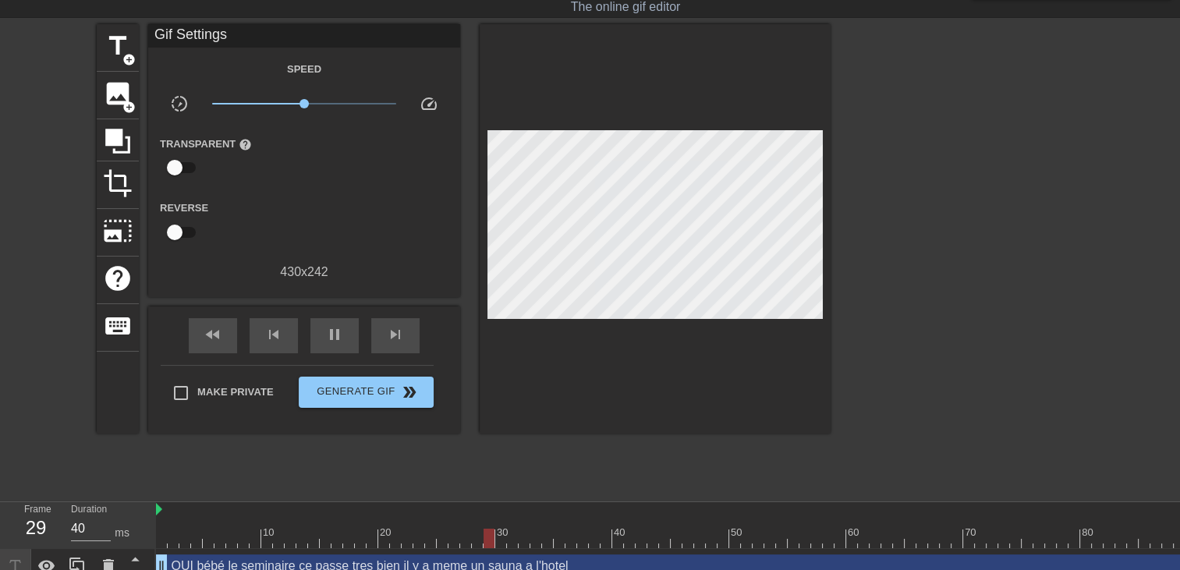
scroll to position [2, 6]
click at [782, 366] on div at bounding box center [655, 228] width 351 height 409
drag, startPoint x: 161, startPoint y: 558, endPoint x: 83, endPoint y: 588, distance: 84.1
click at [83, 569] on html "menu_book Browse the tutorials! Gifntext.com The online gif editor Send Feedbac…" at bounding box center [590, 273] width 1180 height 621
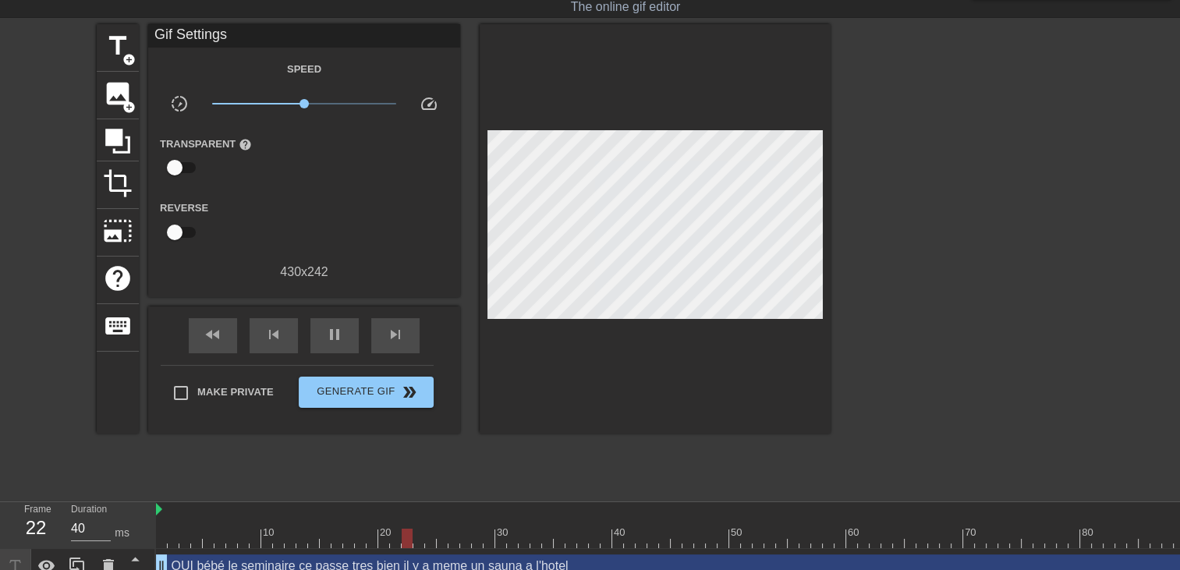
scroll to position [5, 2]
click at [948, 432] on div at bounding box center [966, 258] width 234 height 468
click at [126, 36] on span "title" at bounding box center [118, 46] width 30 height 30
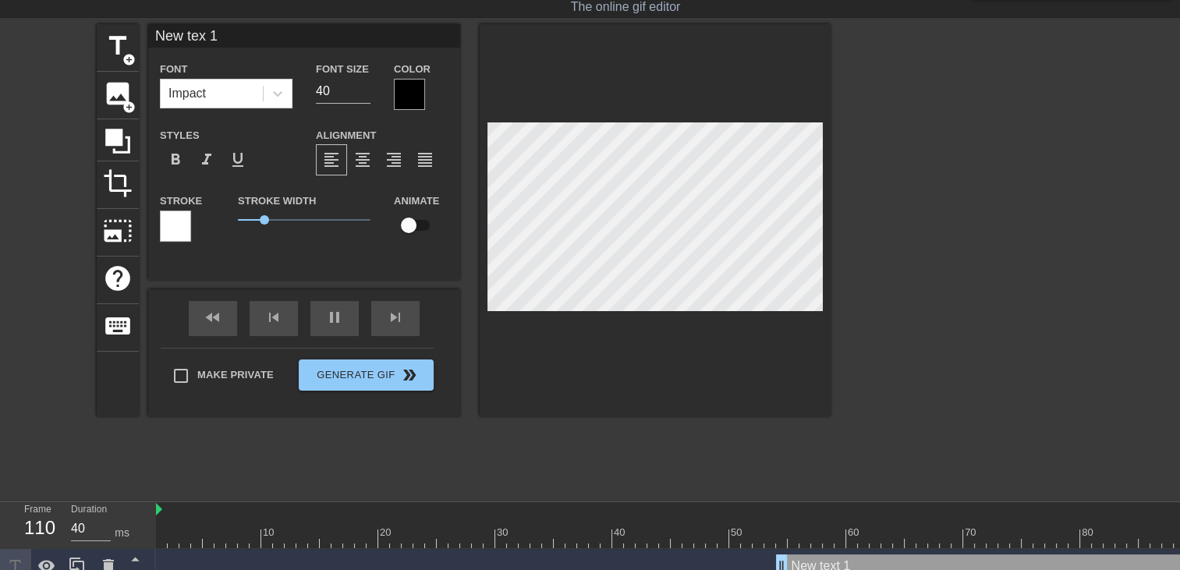
scroll to position [2, 3]
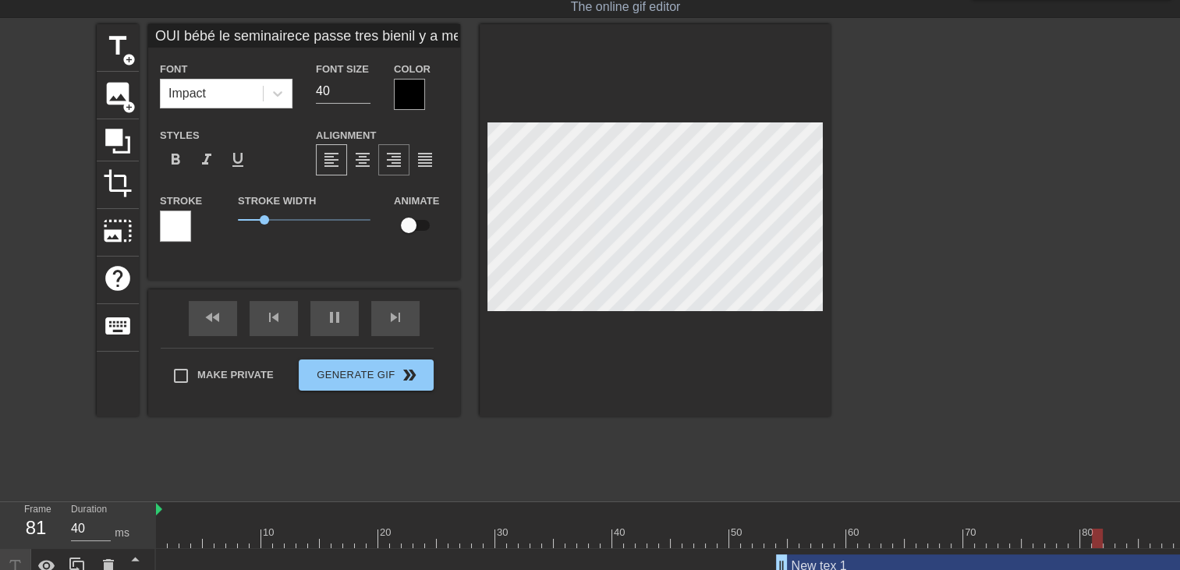
click at [399, 164] on span "format_align_right" at bounding box center [393, 159] width 19 height 19
click at [412, 92] on div at bounding box center [409, 94] width 31 height 31
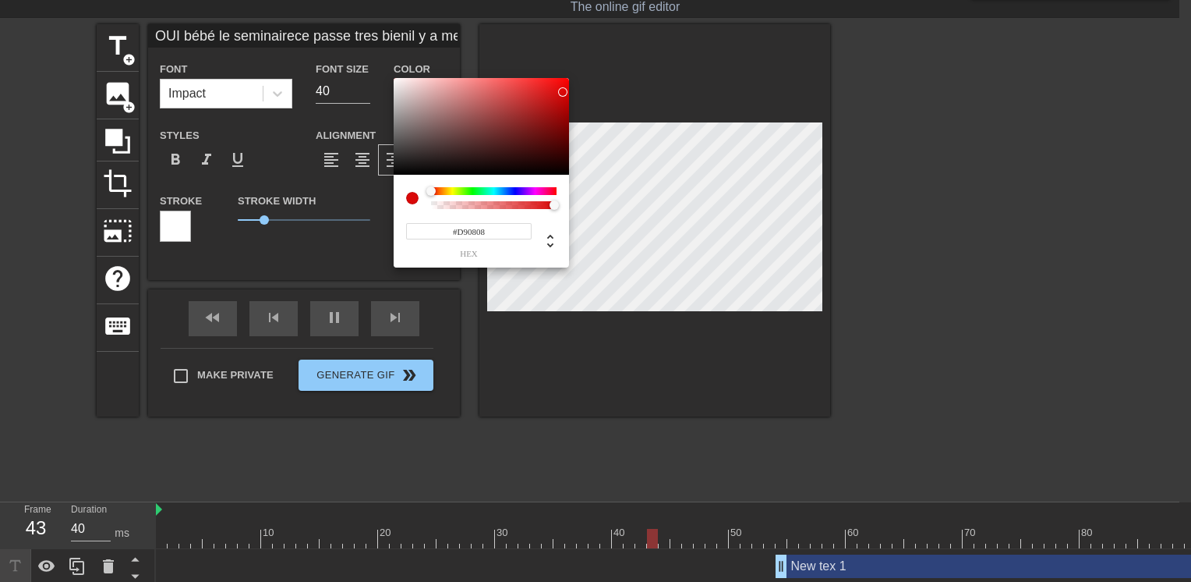
click at [563, 92] on div at bounding box center [481, 126] width 175 height 97
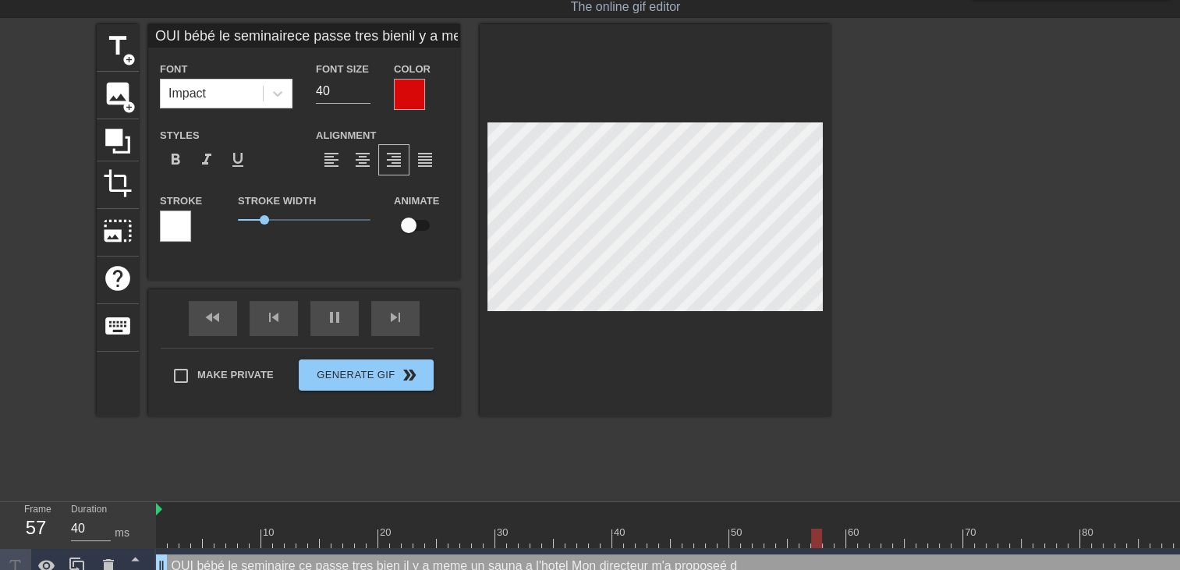
scroll to position [7, 11]
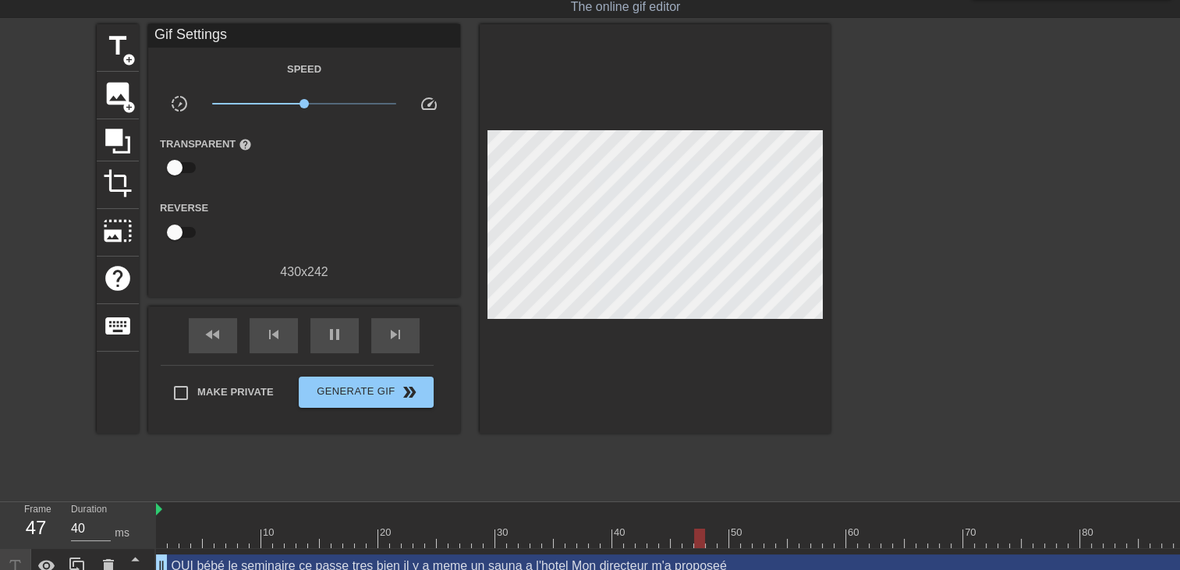
click at [745, 391] on div at bounding box center [655, 228] width 351 height 409
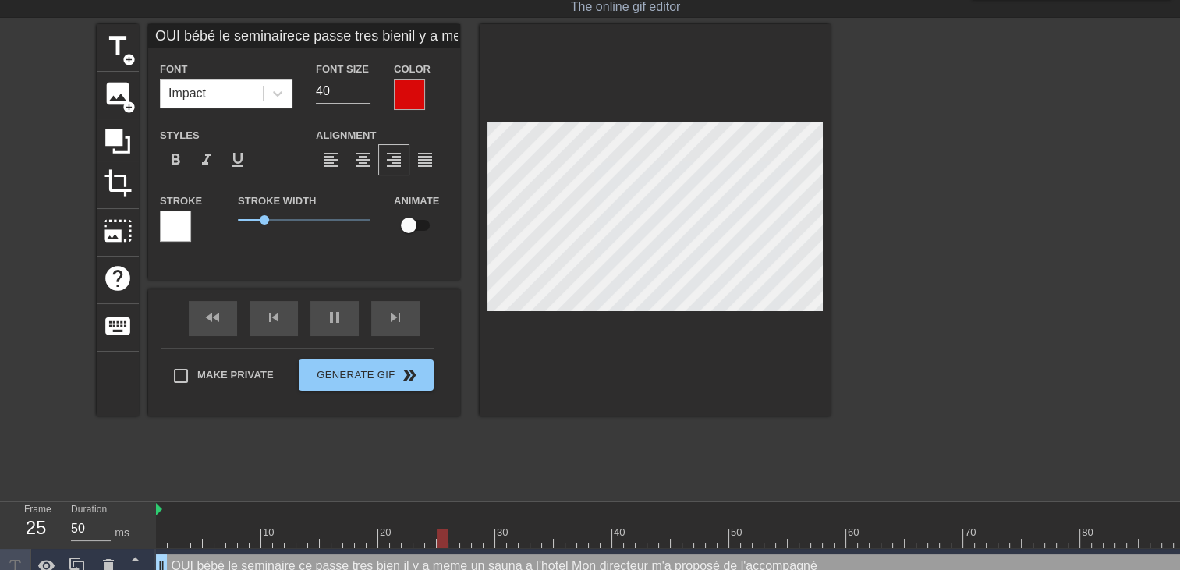
scroll to position [8, 2]
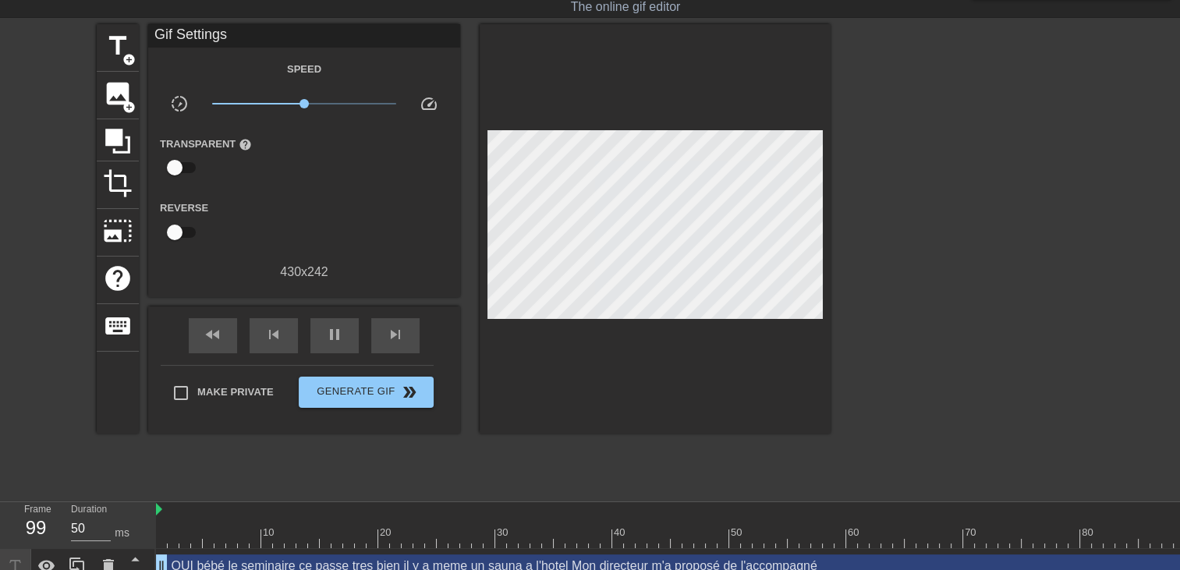
click at [1018, 279] on div at bounding box center [966, 258] width 234 height 468
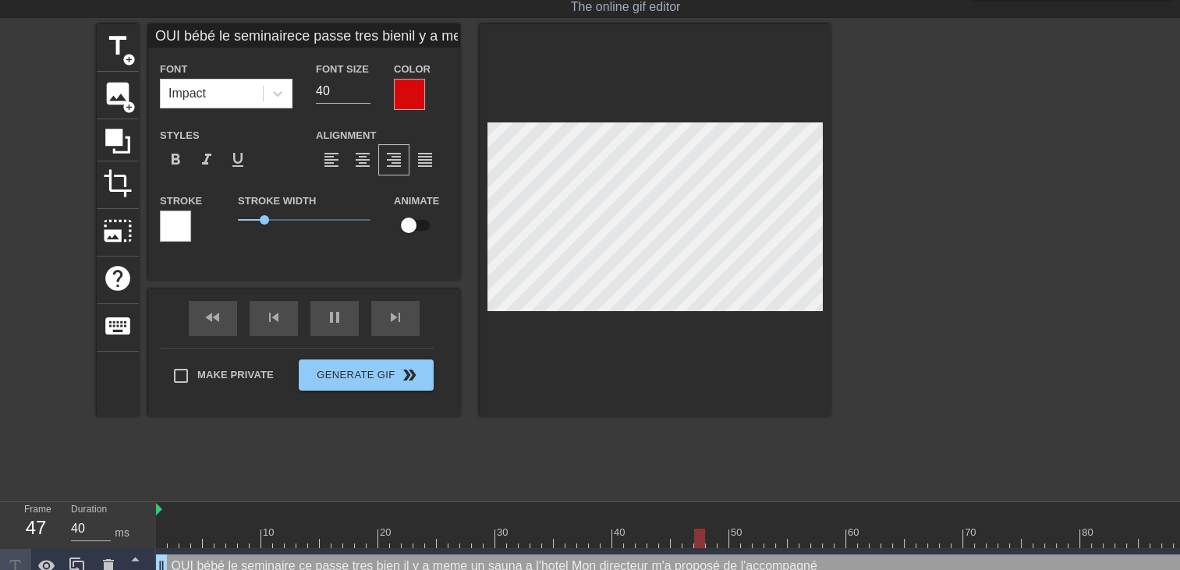
click at [711, 310] on div at bounding box center [655, 220] width 351 height 392
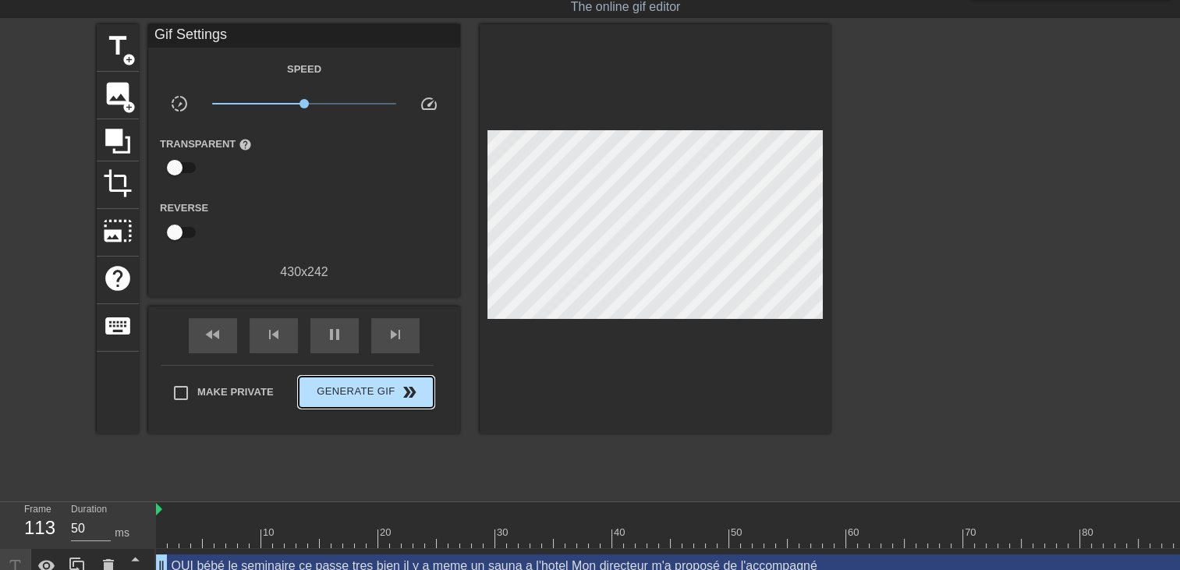
click at [385, 369] on div "Make Private Generate Gif double_arrow" at bounding box center [297, 396] width 273 height 62
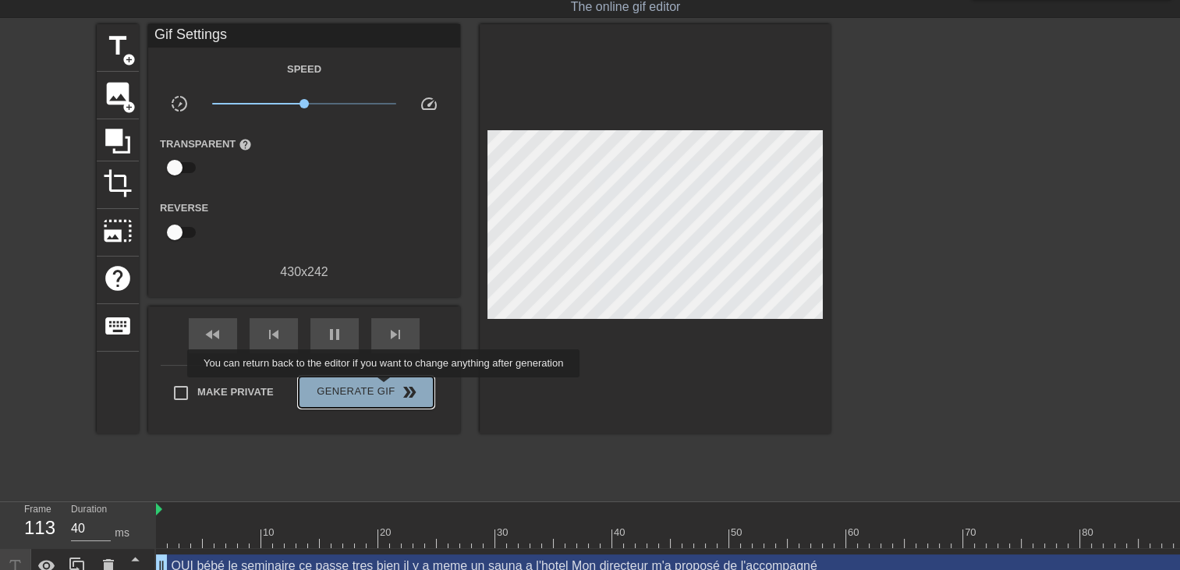
click at [385, 388] on span "Generate Gif double_arrow" at bounding box center [366, 392] width 122 height 19
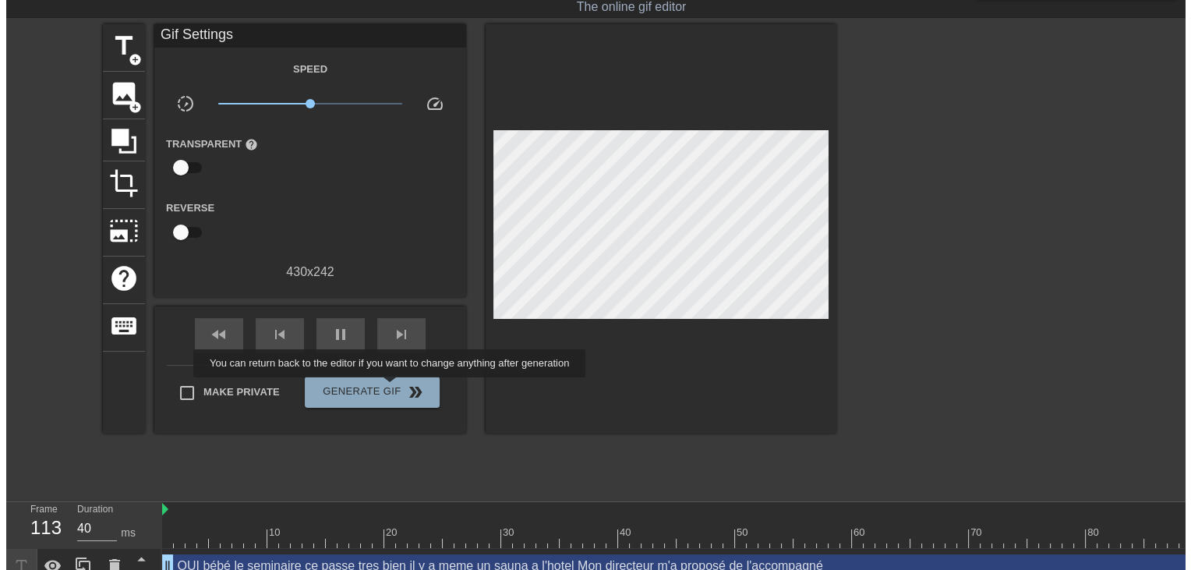
scroll to position [0, 0]
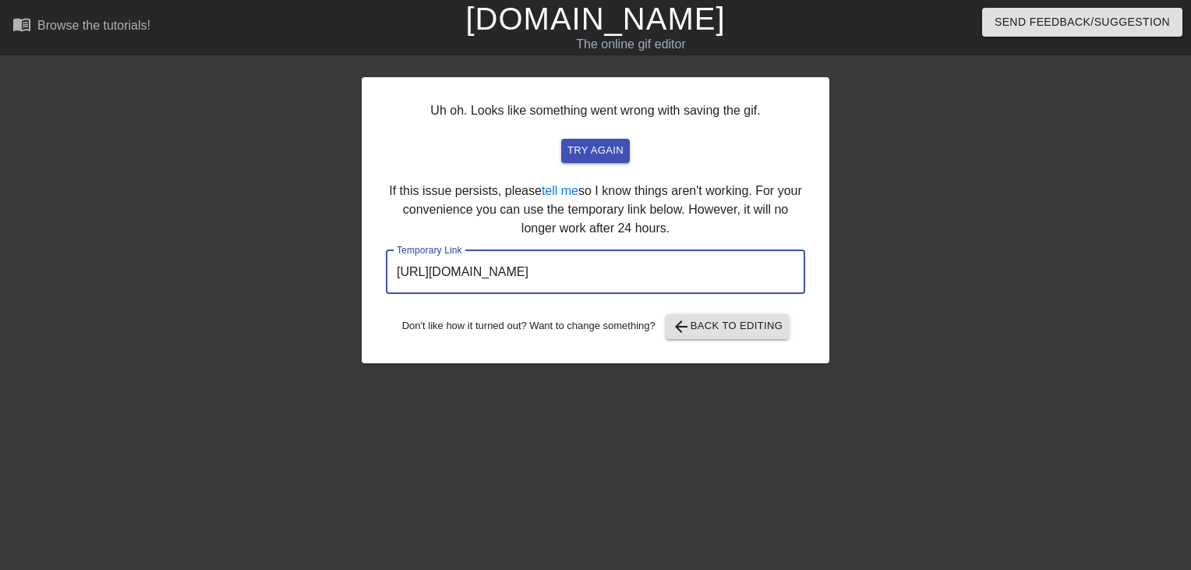
drag, startPoint x: 761, startPoint y: 264, endPoint x: 285, endPoint y: 225, distance: 477.2
click at [285, 225] on div "Uh oh. Looks like something went wrong with saving the gif. try again If this i…" at bounding box center [595, 296] width 1191 height 468
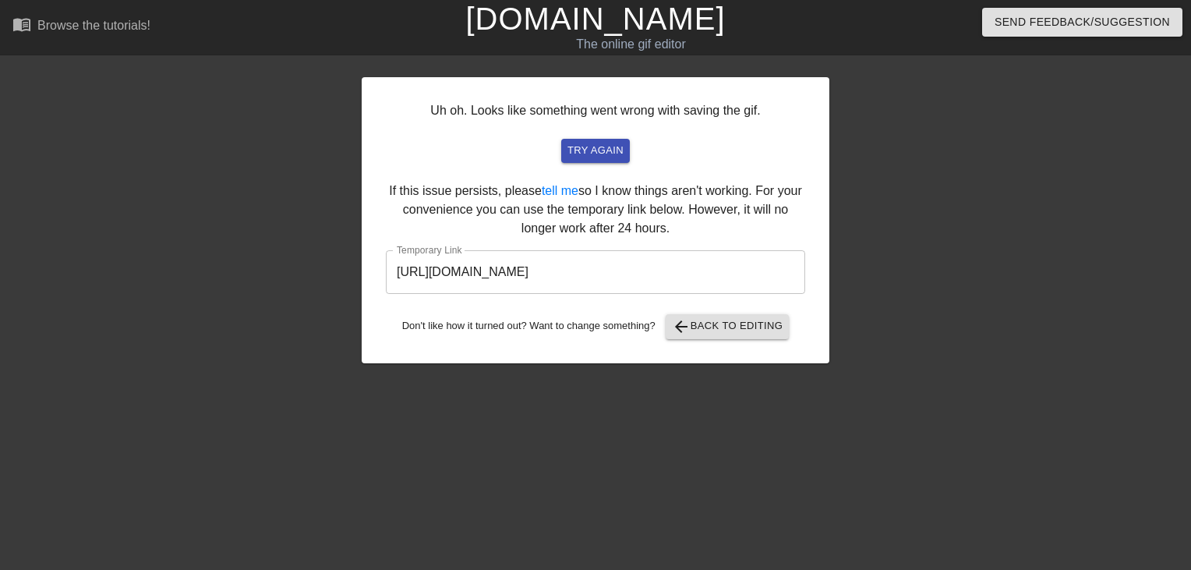
click at [570, 23] on link "[DOMAIN_NAME]" at bounding box center [595, 19] width 260 height 34
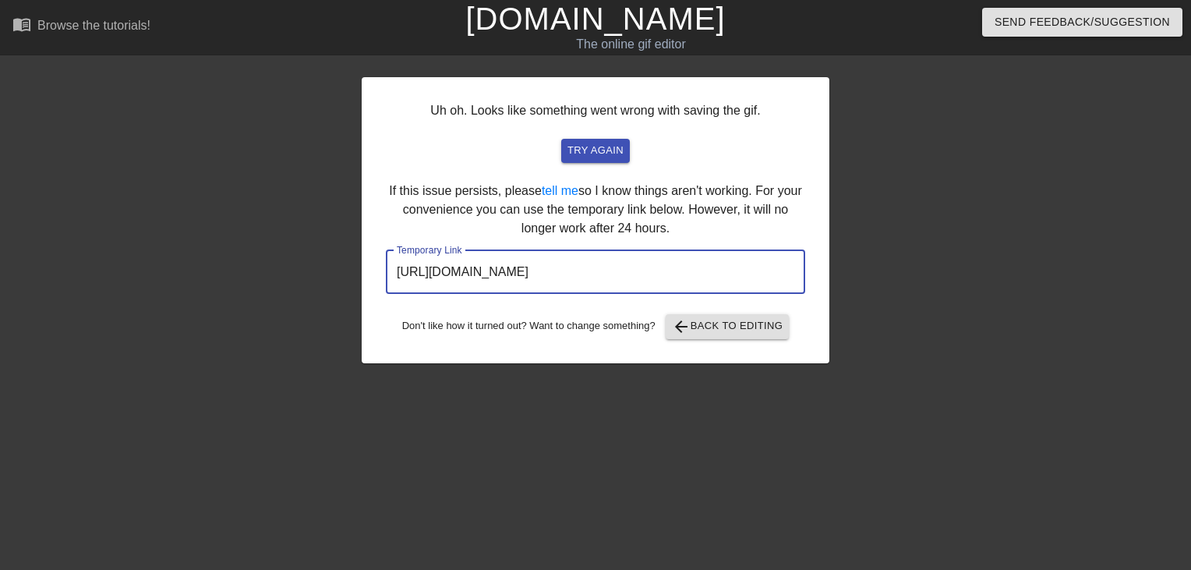
drag, startPoint x: 731, startPoint y: 276, endPoint x: 306, endPoint y: 298, distance: 425.5
click at [306, 298] on div "Uh oh. Looks like something went wrong with saving the gif. try again If this i…" at bounding box center [595, 296] width 1191 height 468
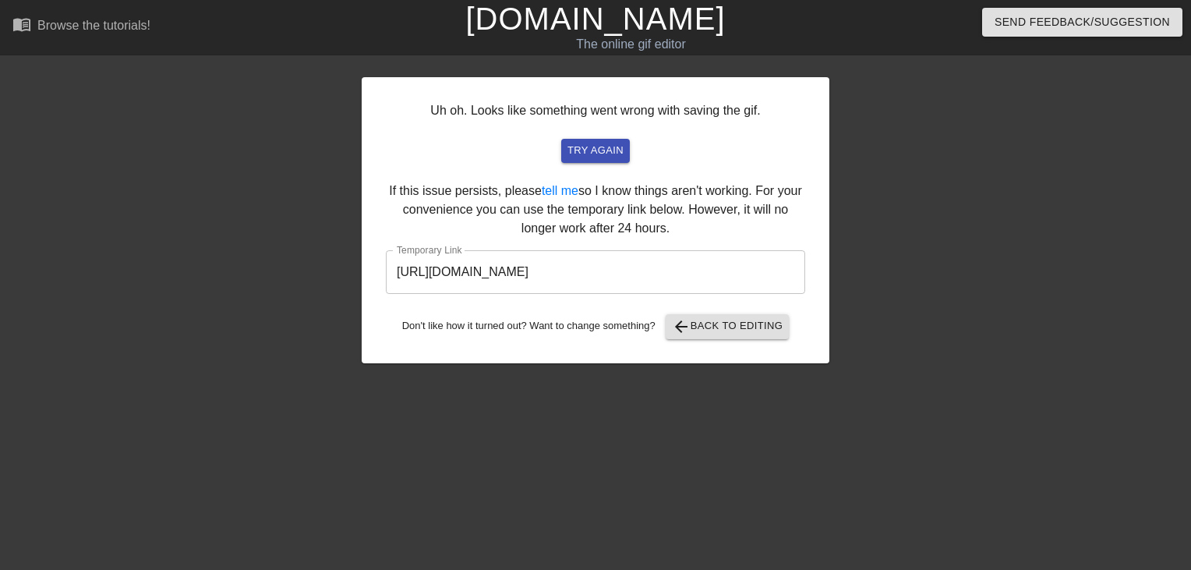
click at [559, 33] on link "[DOMAIN_NAME]" at bounding box center [595, 19] width 260 height 34
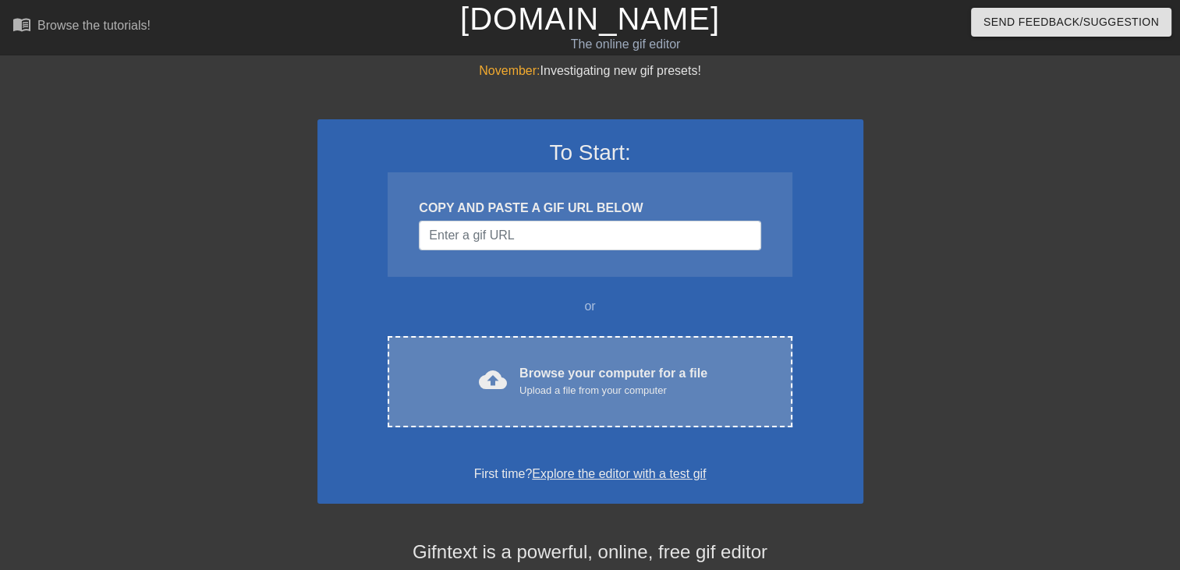
click at [517, 342] on div "cloud_upload Browse your computer for a file Upload a file from your computer C…" at bounding box center [590, 381] width 404 height 91
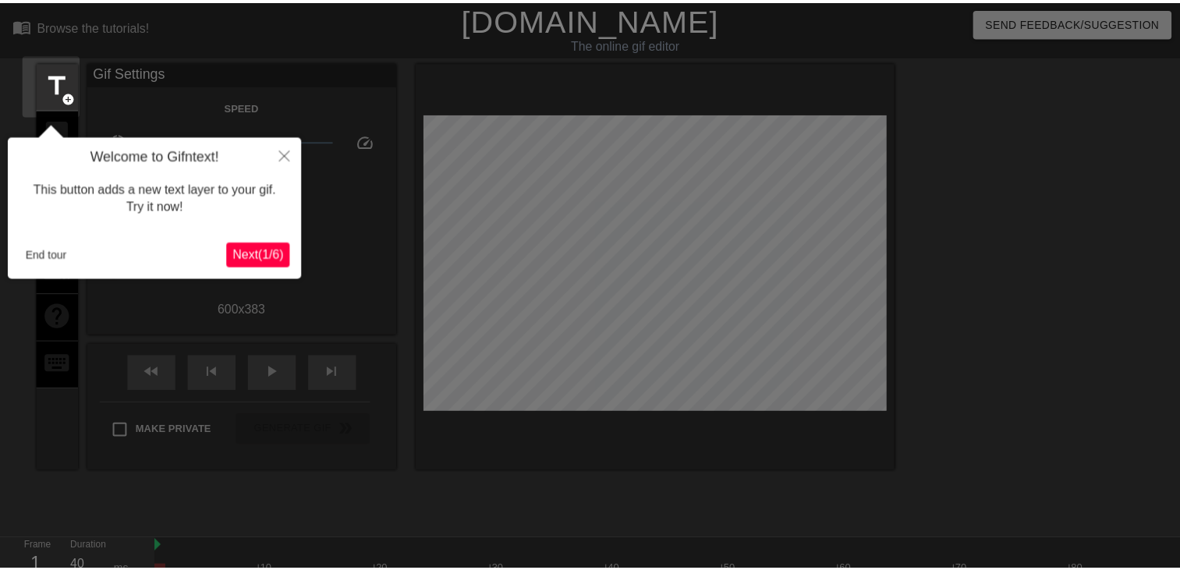
scroll to position [37, 0]
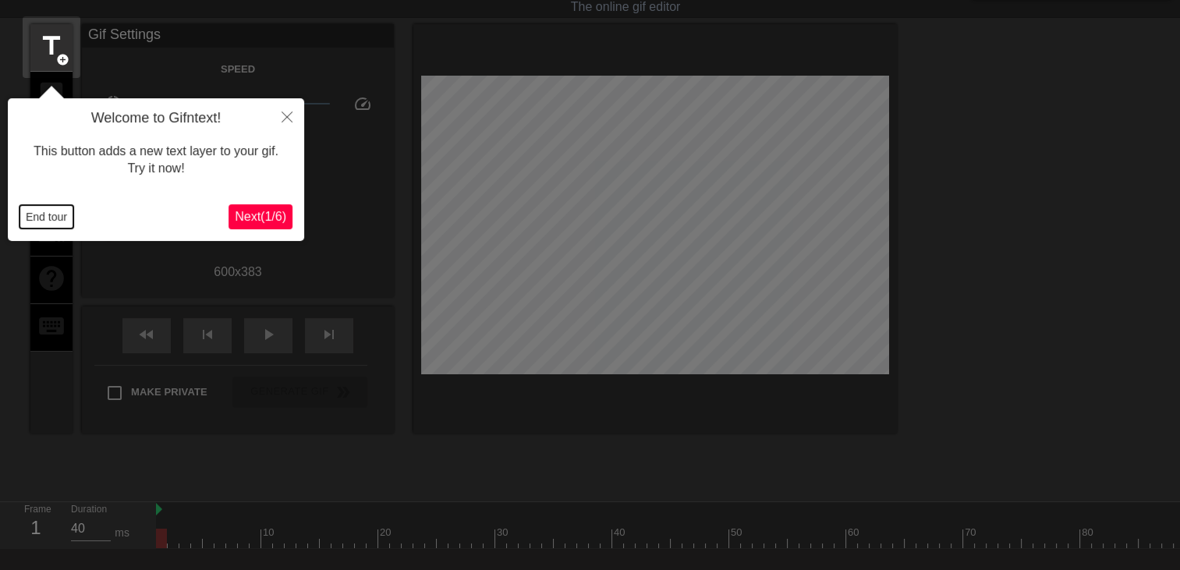
click at [54, 221] on button "End tour" at bounding box center [46, 216] width 54 height 23
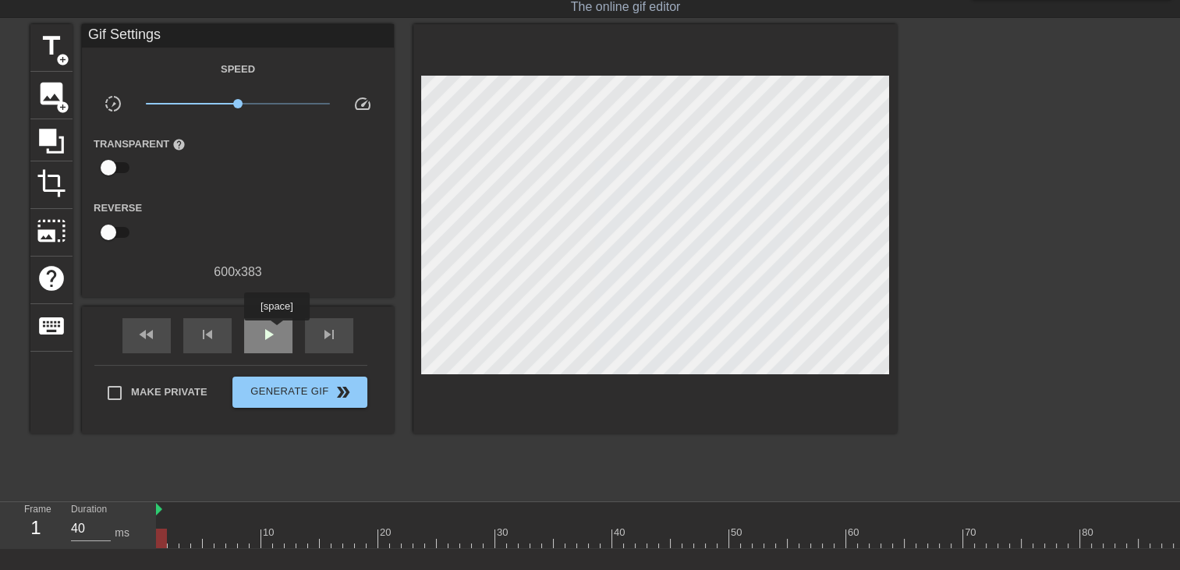
click at [276, 331] on span "play_arrow" at bounding box center [268, 334] width 19 height 19
click at [56, 55] on span "add_circle" at bounding box center [62, 59] width 13 height 13
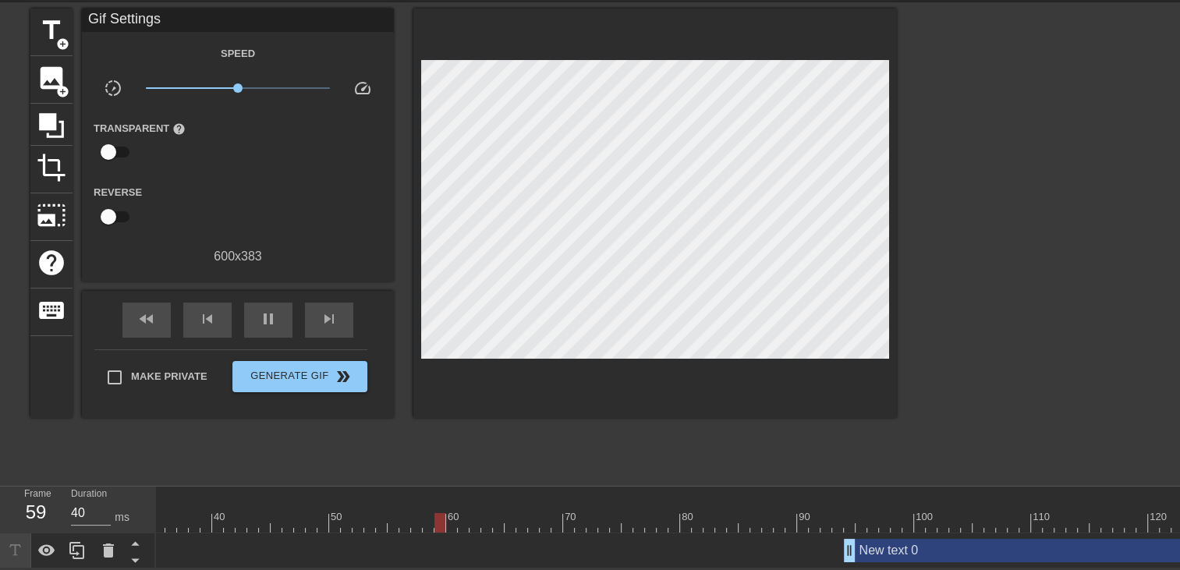
scroll to position [0, 495]
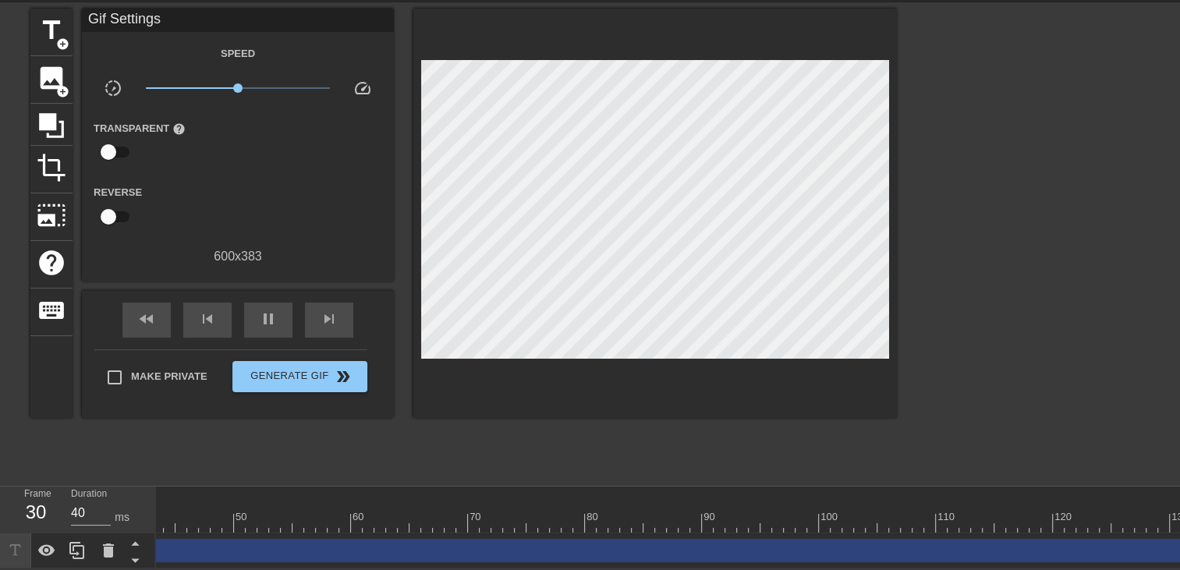
drag, startPoint x: 752, startPoint y: 543, endPoint x: -3, endPoint y: 516, distance: 756.0
click at [0, 516] on html "menu_book Browse the tutorials! Gifntext.com The online gif editor Send Feedbac…" at bounding box center [590, 257] width 1180 height 621
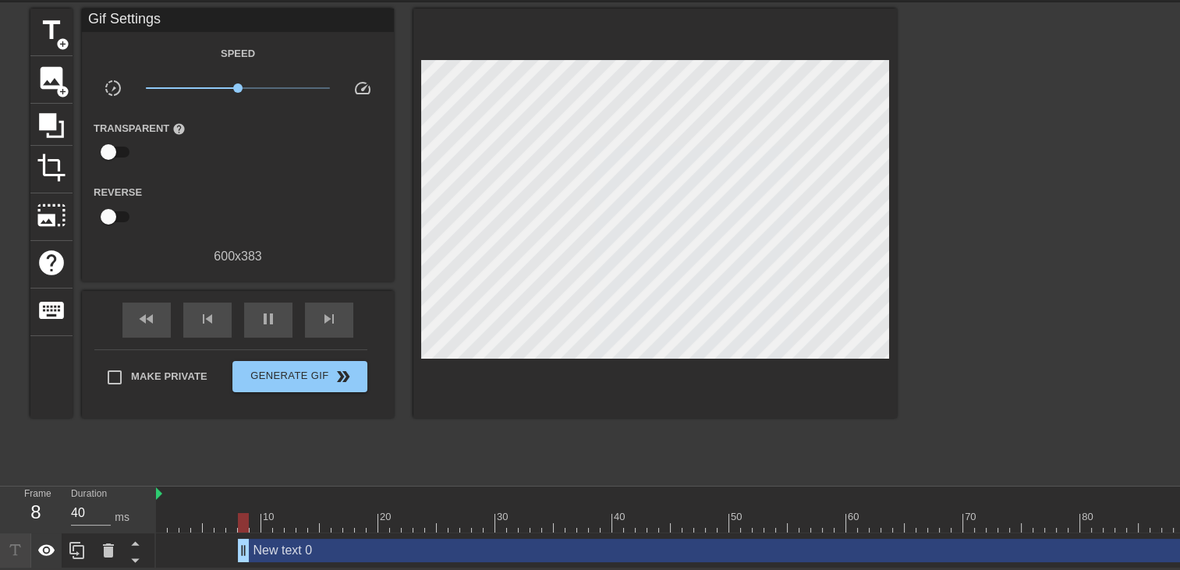
drag, startPoint x: 487, startPoint y: 539, endPoint x: 43, endPoint y: 529, distance: 443.8
click at [43, 529] on div "Frame 8 Duration 40 ms 10 20 30 40 50 60 70 80 90 100 110 120 130 140 New text …" at bounding box center [590, 528] width 1180 height 82
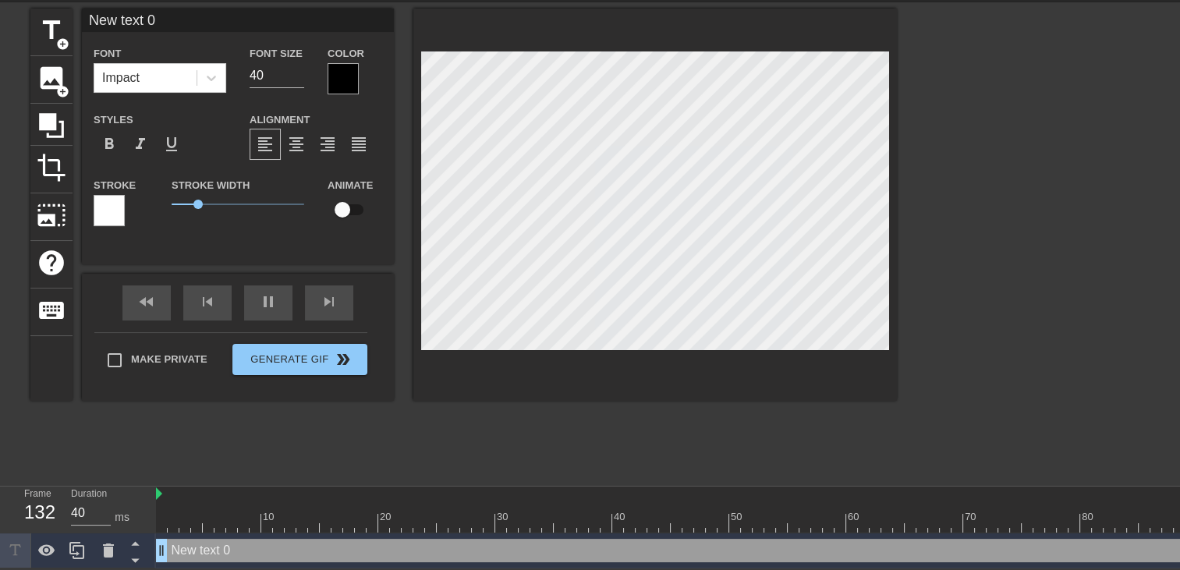
scroll to position [2, 4]
type input "New text"
type textarea "New text"
type input "New tex"
type textarea "New tex"
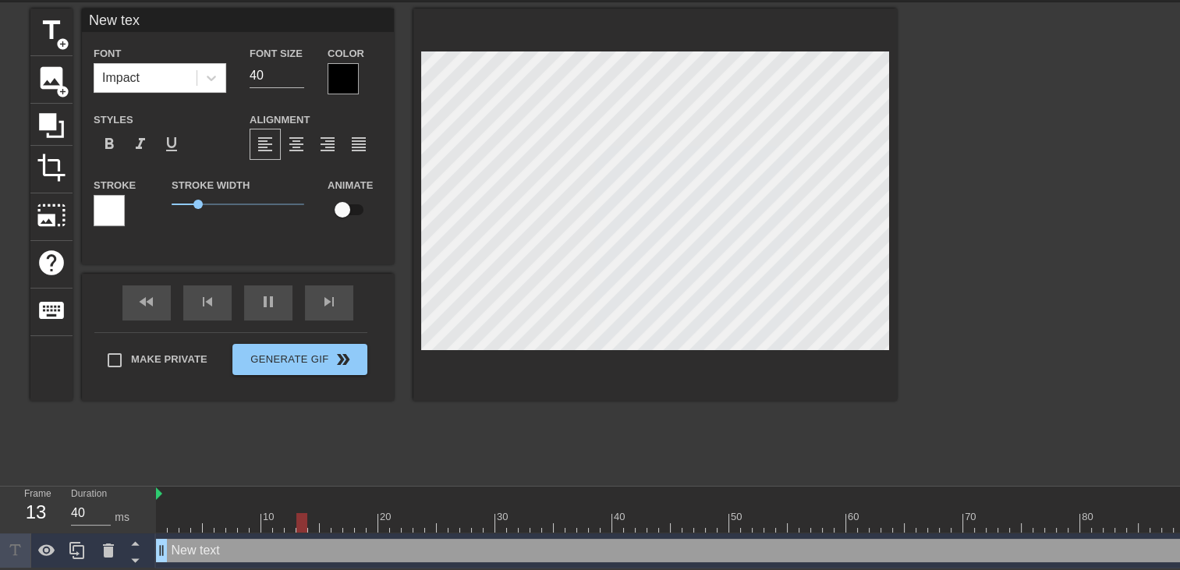
type input "New te"
type textarea "New te"
type input "New t"
type textarea "New t"
type input "New"
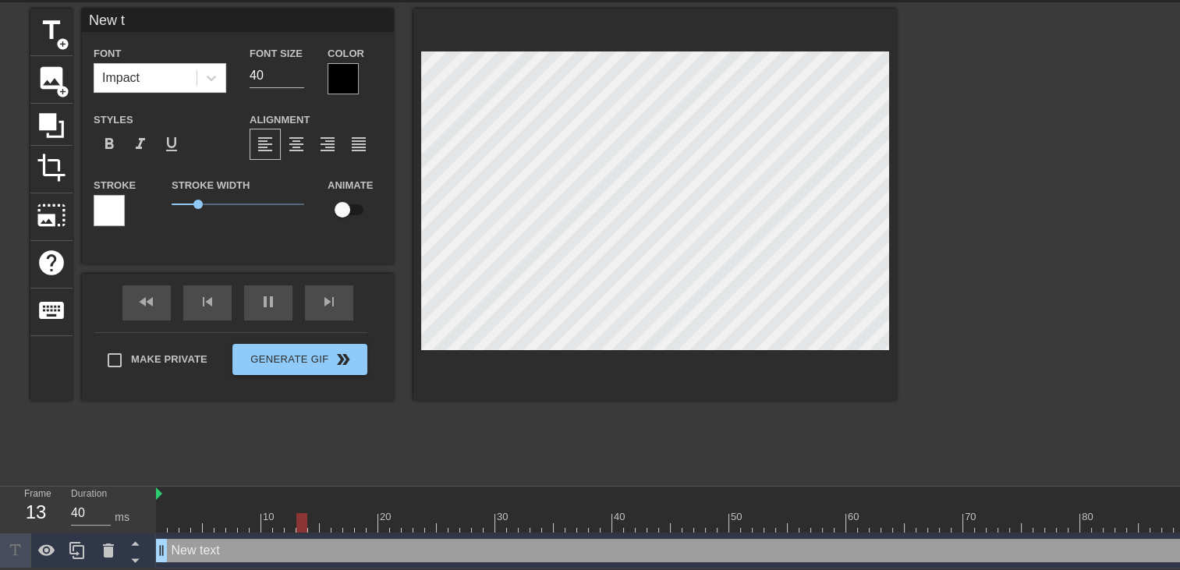
type textarea "New"
type input "New"
type textarea "New"
type input "Ne"
type textarea "Ne"
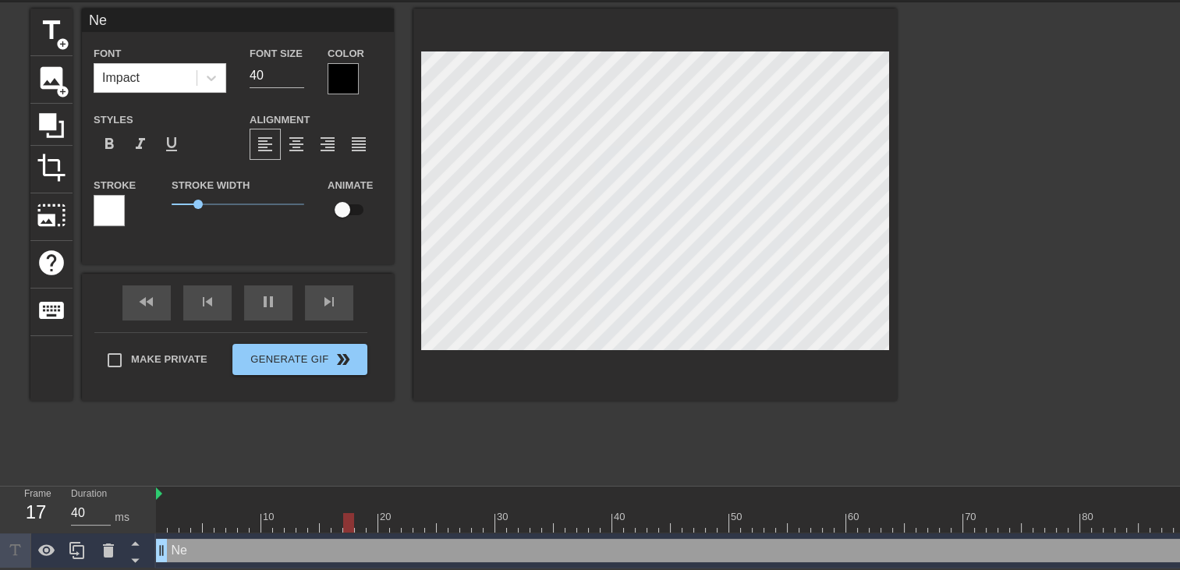
type input "N"
type textarea "N"
type input "F"
type textarea "F"
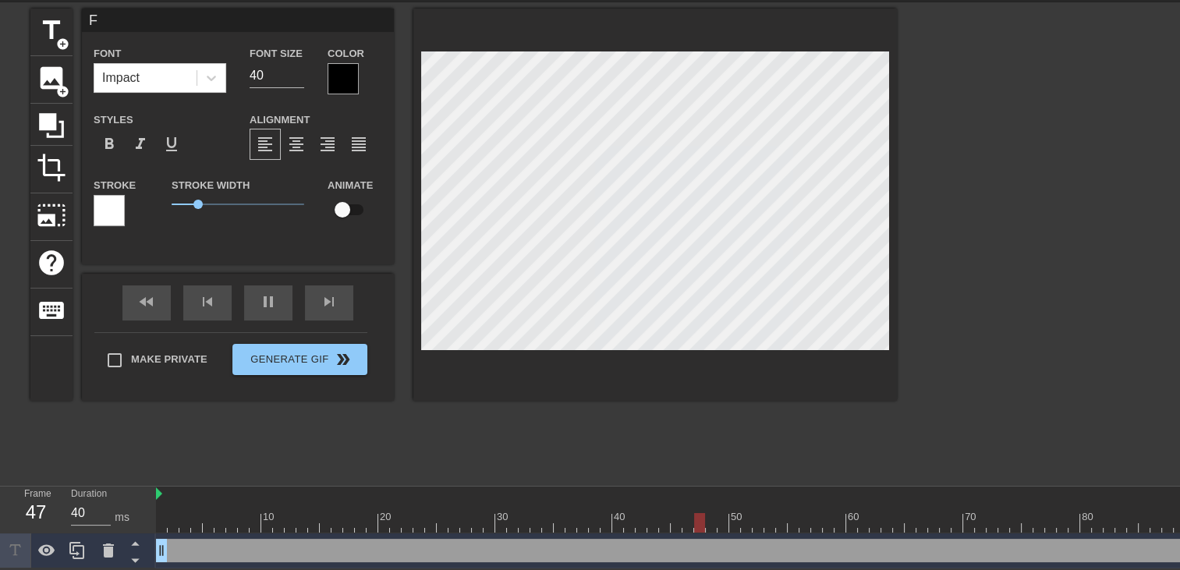
scroll to position [2, 2]
type input "FR"
type textarea "FR"
type input "F"
type textarea "F"
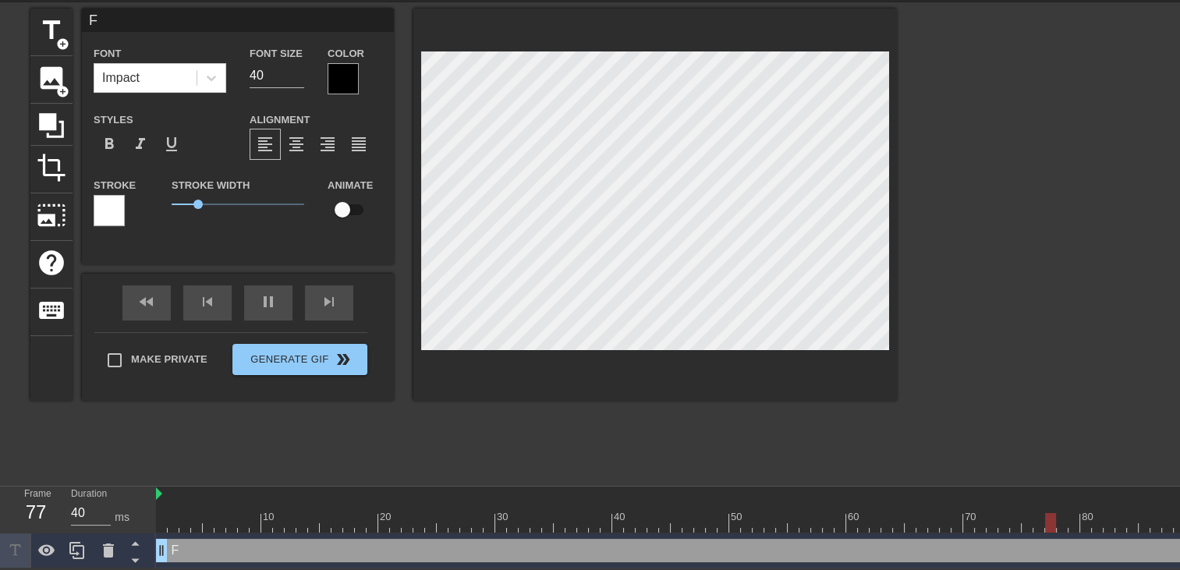
type input "Fr"
type textarea "Fr"
type input "Fre"
type textarea "Fre"
type input "Frer"
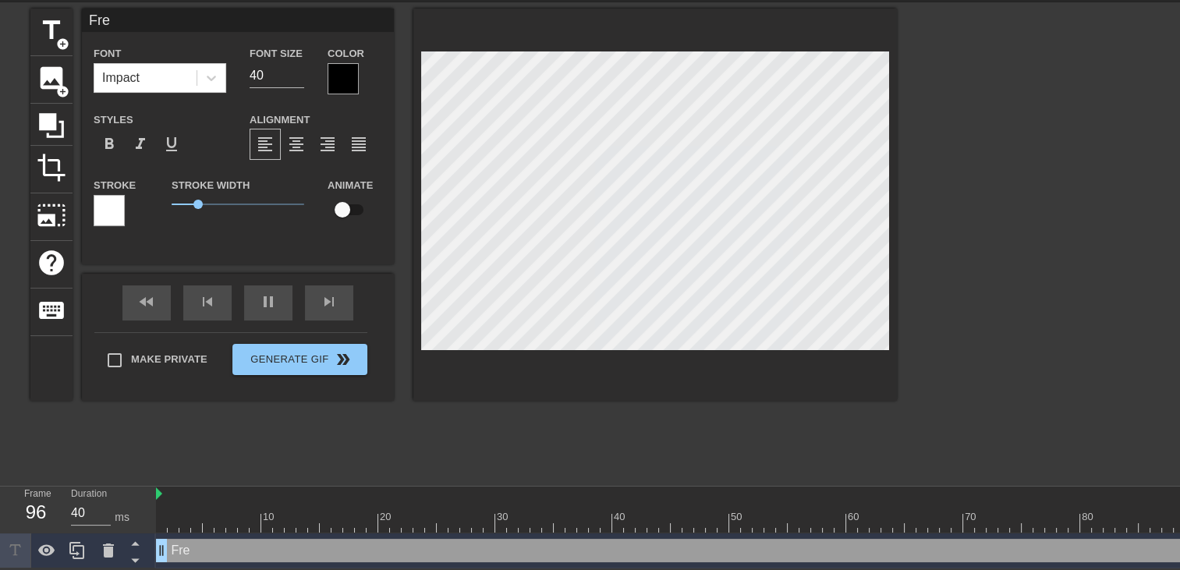
type textarea "Frer"
type input "Frero"
type textarea "Frero"
type input "Frerot"
type textarea "Frerot"
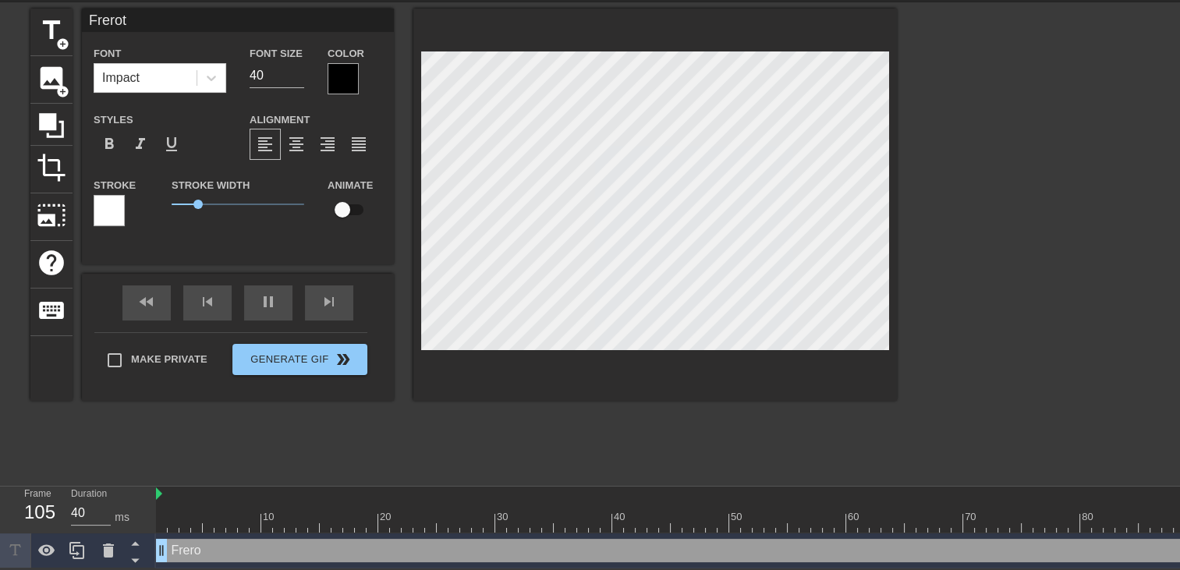
scroll to position [2, 2]
type input "Frerot"
type textarea "Frerot"
type input "Frerot t"
type textarea "Frerot t"
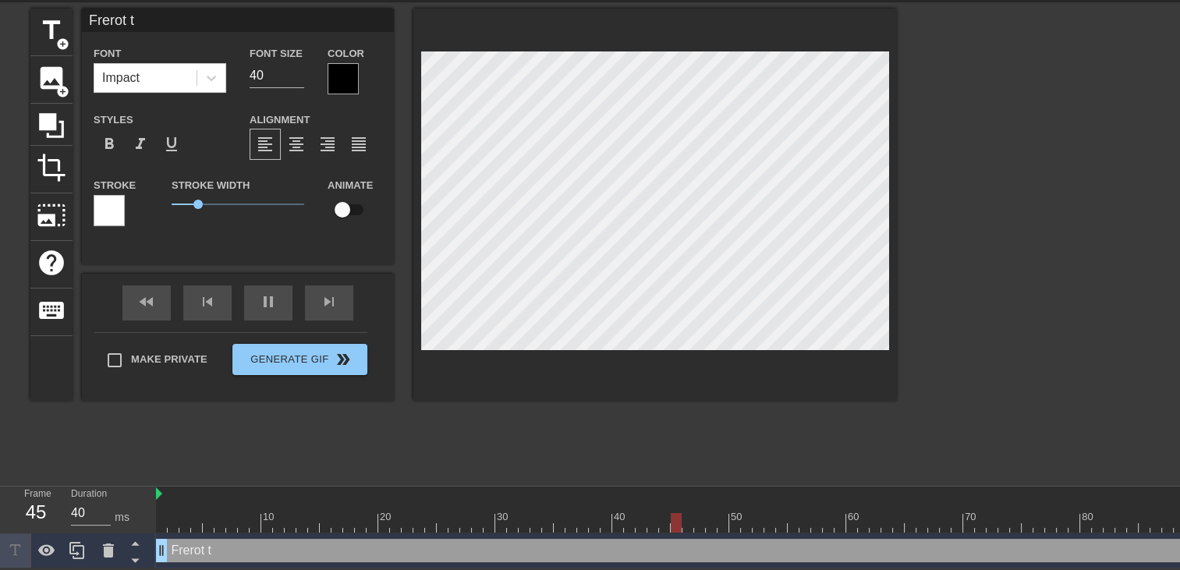
type input "Frerot ta"
type textarea "Frerot ta"
type input "Frerot ta"
type textarea "Frerot ta"
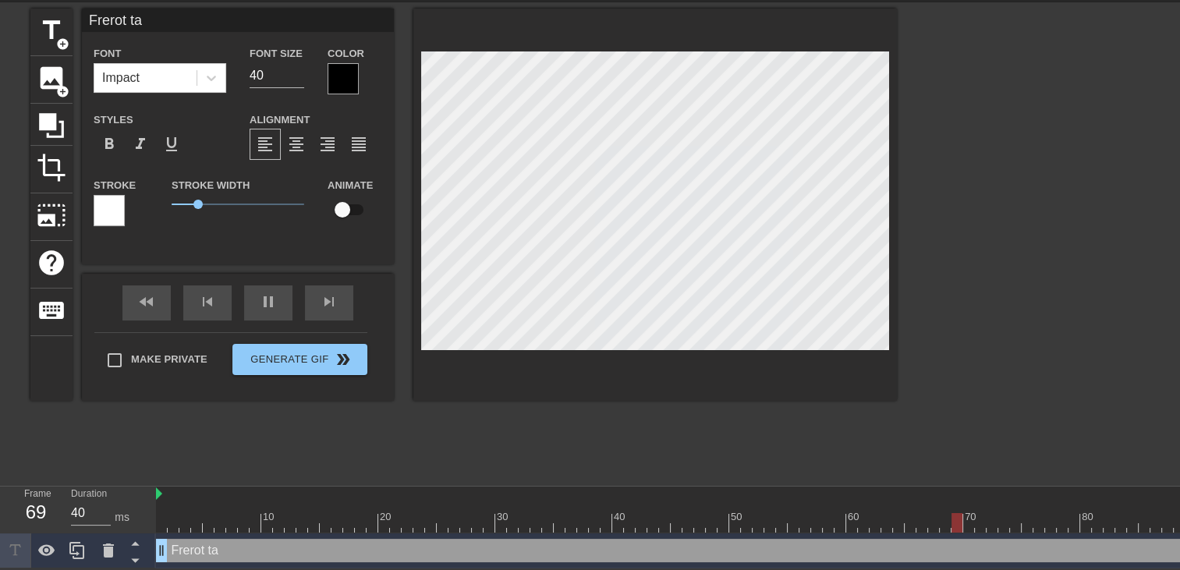
type input "Frerot ta m"
type textarea "Frerot ta m"
type input "Frerot ta me"
type textarea "Frerot ta me"
type input "Frerot ta mer"
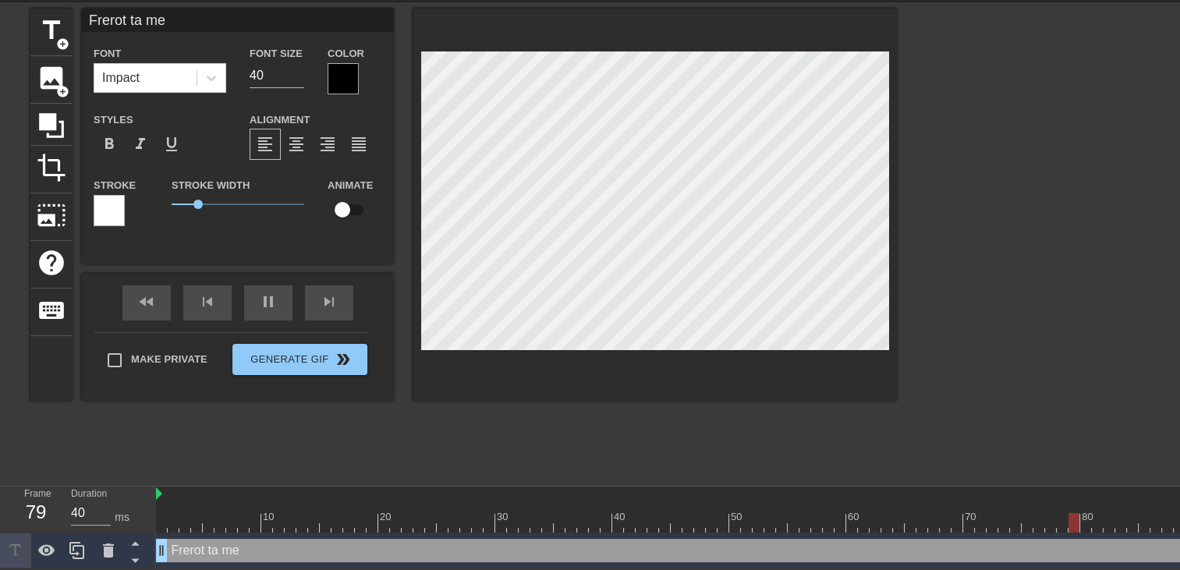
type textarea "Frerot ta mer"
type input "Frerot ta mere"
type textarea "Frerot ta mere"
type input "Frerot ta mere"
type textarea "Frerot ta mere"
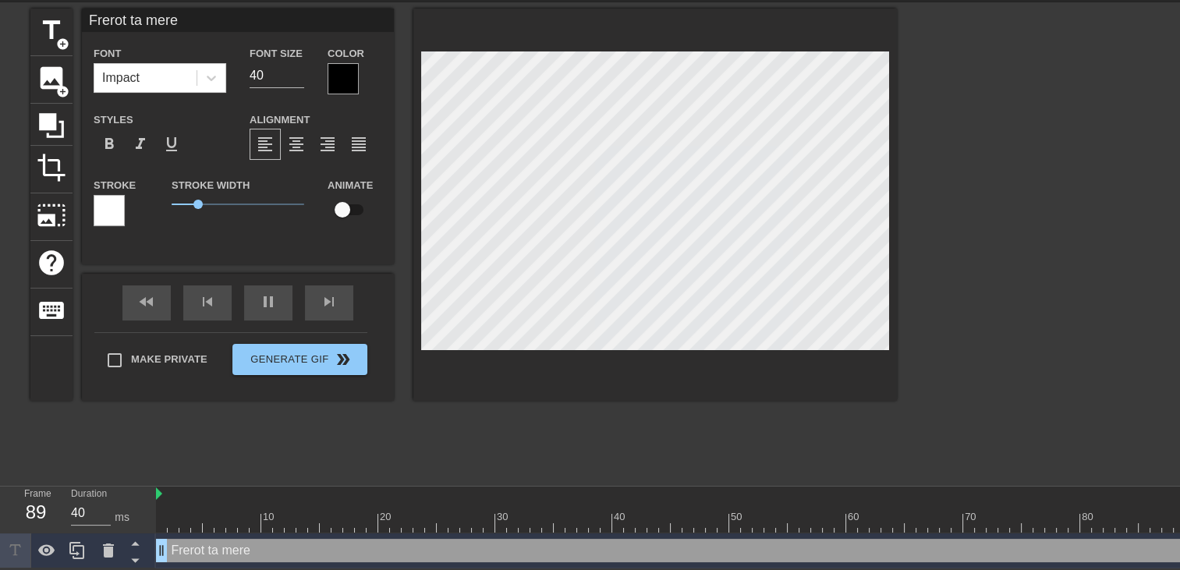
type input "Frerot ta mere a"
type textarea "Frerot ta mere a"
type input "Frerot ta mere a"
type textarea "Frerot ta mere a"
type input "Frerot ta mere a l"
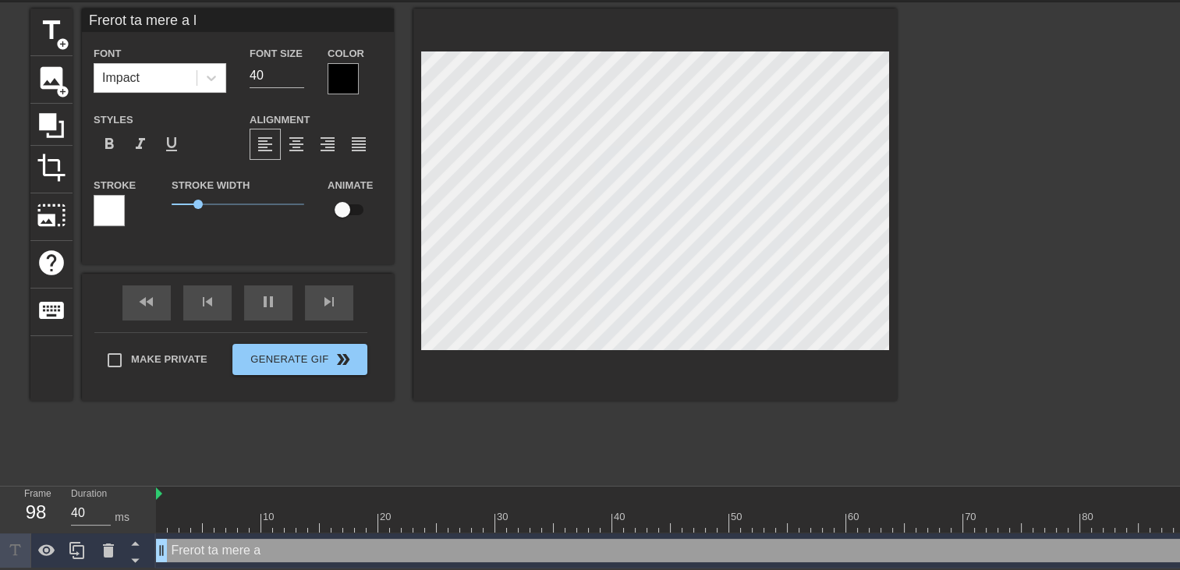
type textarea "Frerot ta mere a l"
type input "Frerot ta mere a la"
type textarea "Frerot ta mere a la"
type input "Frerot ta mere a la"
type textarea "Frerot ta mere a la"
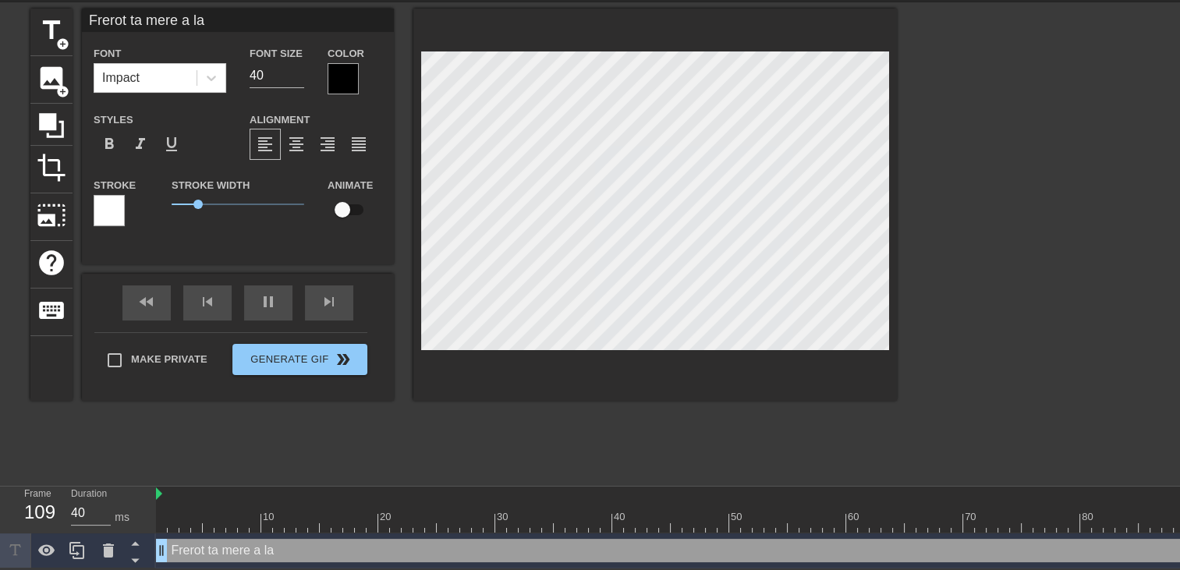
scroll to position [2, 6]
type input "Frerot ta mere a la p"
type textarea "Frerot ta mere a la p"
type input "Frerot ta mere a la pl"
type textarea "Frerot ta mere a la pl"
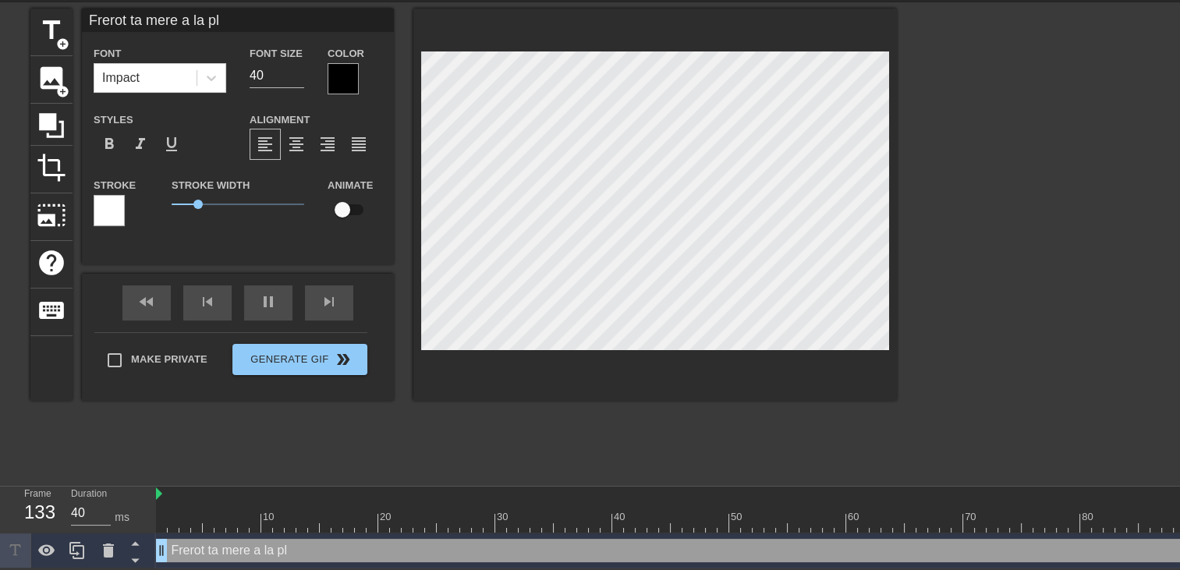
type input "Frerot ta mere a la pla"
type textarea "Frerot ta mere a la pla"
type input "Frerot ta mere a la plag"
type textarea "Frerot ta mere a la plag"
type input "Frerot ta mere a la plage"
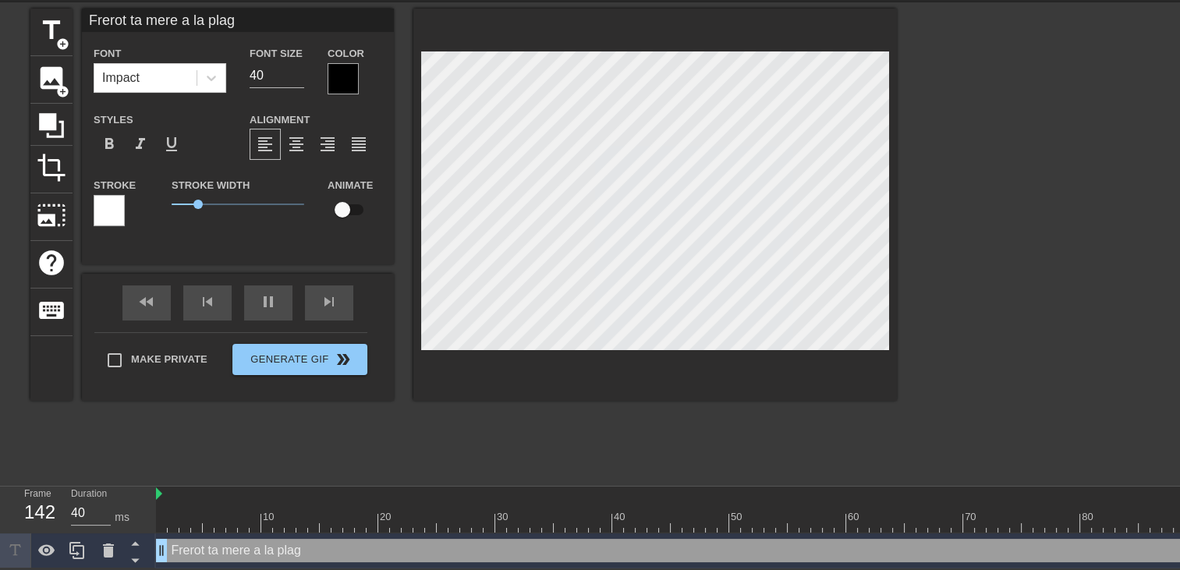
type textarea "Frerot ta mere a la plage"
type input "Frerot ta mere a la plage"
type textarea "Frerot ta mere a la plage"
type input "Frerot ta mere a la plage"
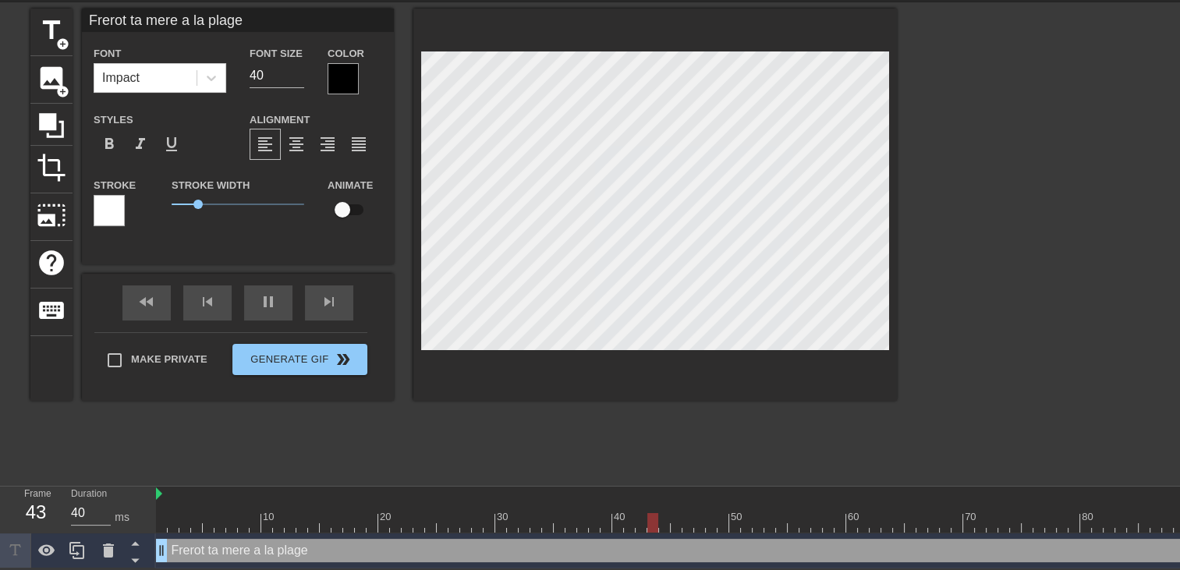
type textarea "Frerot ta mere a la plage"
type input "Frerot ta mere a la plage"
type textarea "Frerot ta mere a la plage"
type input "Frerot j ta mere a la plage"
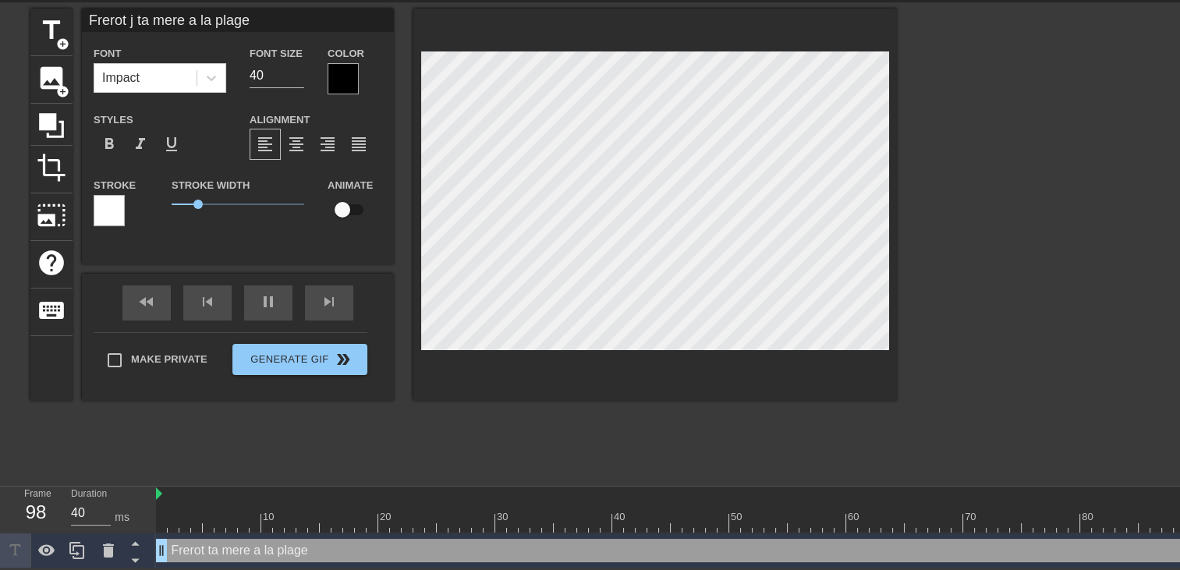
type textarea "Frerot j ta mere a la plage"
type input "Frerot j' ta mere a la plage"
type textarea "Frerot j' ta mere a la plage"
type input "Frerot j'e ta mere a la plage"
type textarea "Frerot j'e ta mere a la plage"
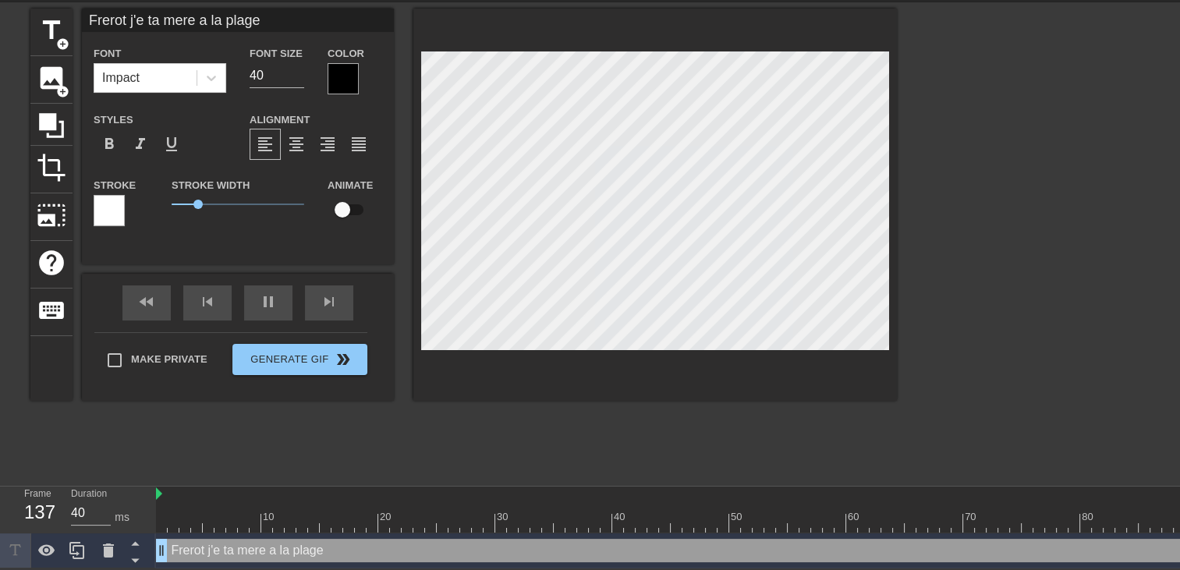
type input "Frerot j'et ta mere a la plage"
type textarea "Frerot j'et ta mere a la plage"
type input "Frerot j'eta ta mere a la plage"
type textarea "Frerot j'eta ta mere a la plage"
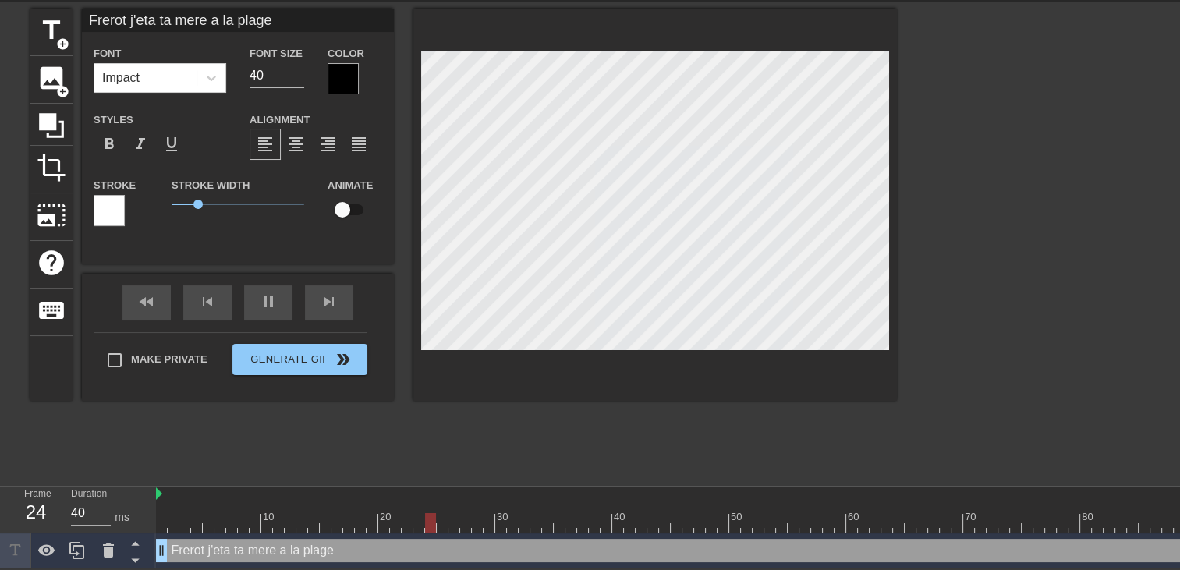
type input "Frerot j'etai ta mere a la plage"
type textarea "Frerot j'etai ta mere a la plage"
type input "Frerot j'etait ta mere a la plage"
type textarea "Frerot j'etait ta mere a la plage"
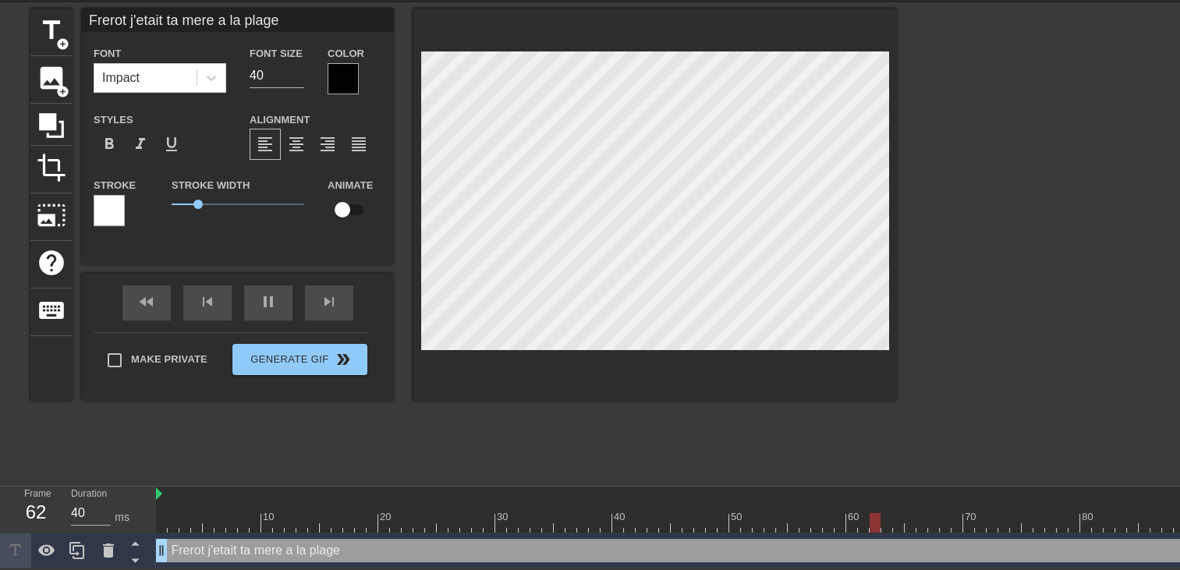
type input "Frerot j'etait ta mere a la plage"
type textarea "Frerot j'etait ta mere a la plage"
type input "Frerot j'etait a ta mere a la plage"
type textarea "Frerot j'etait a ta mere a la plage"
type input "Frerot j'etait av ta mere a la plage"
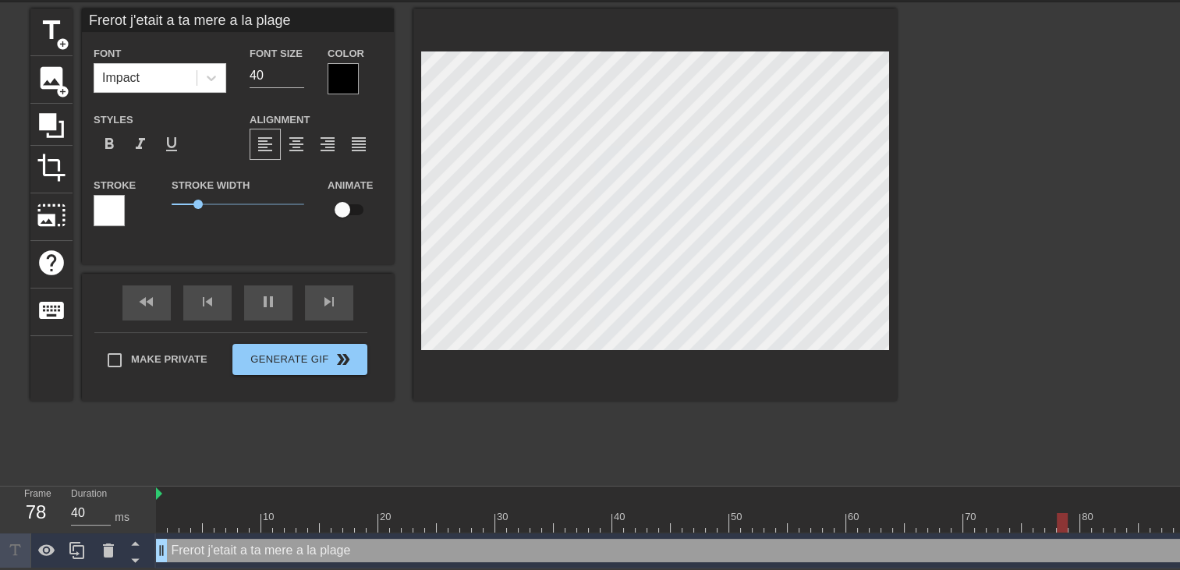
type textarea "Frerot j'etait av ta mere a la plage"
type input "Frerot j'etait ave ta mere a la plage"
type textarea "Frerot j'etait ave ta mere a la plage"
type input "Frerot j'etait avec ta mere a la plage"
type textarea "Frerot j'etait avec ta mere a la plage"
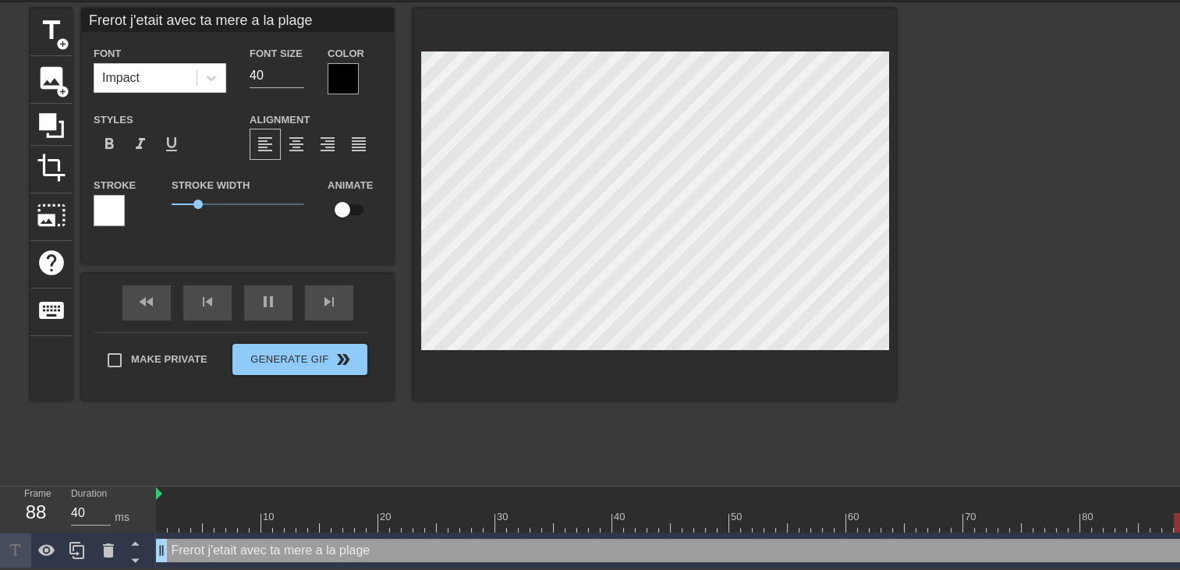
scroll to position [2, 6]
type input "Frerot j'etait avec ta mere a la plage"
type textarea "Frerot j'etait avec ta mere a la plage"
type input "Frerot j'etait avec ta mere a la plag"
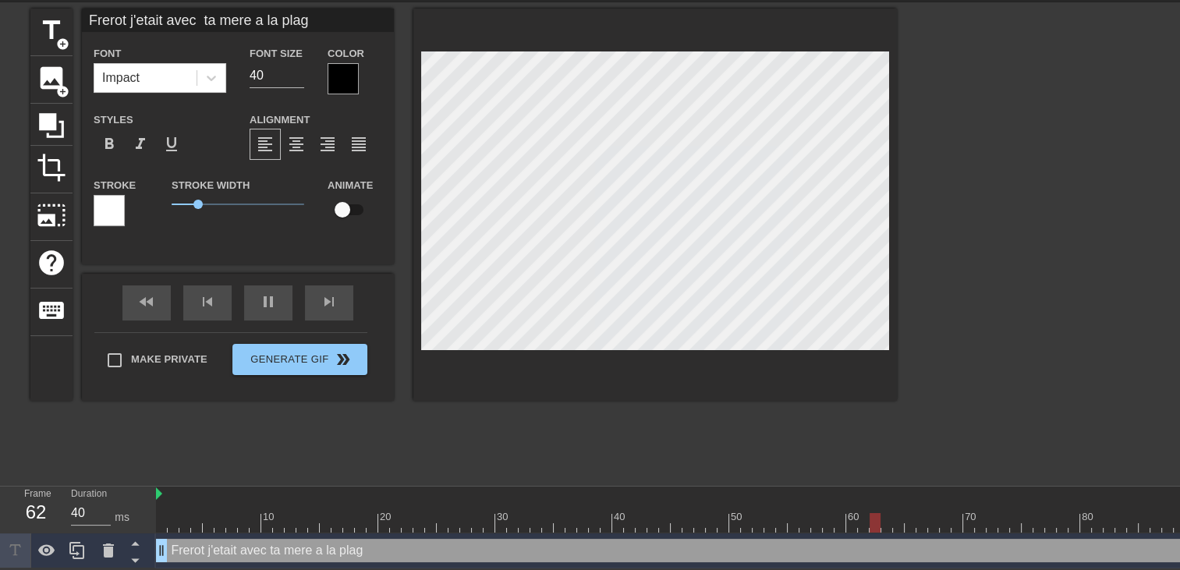
type textarea "Frerot j'etait avec ta mere a la pla"
type input "Frerot j'etait avec ta mere a la pl"
type textarea "Frerot j'etait avec ta mere a la pl"
type input "Frerot j'etait avec ta mere a la p"
type textarea "Frerot j'etait avec ta mere a la p"
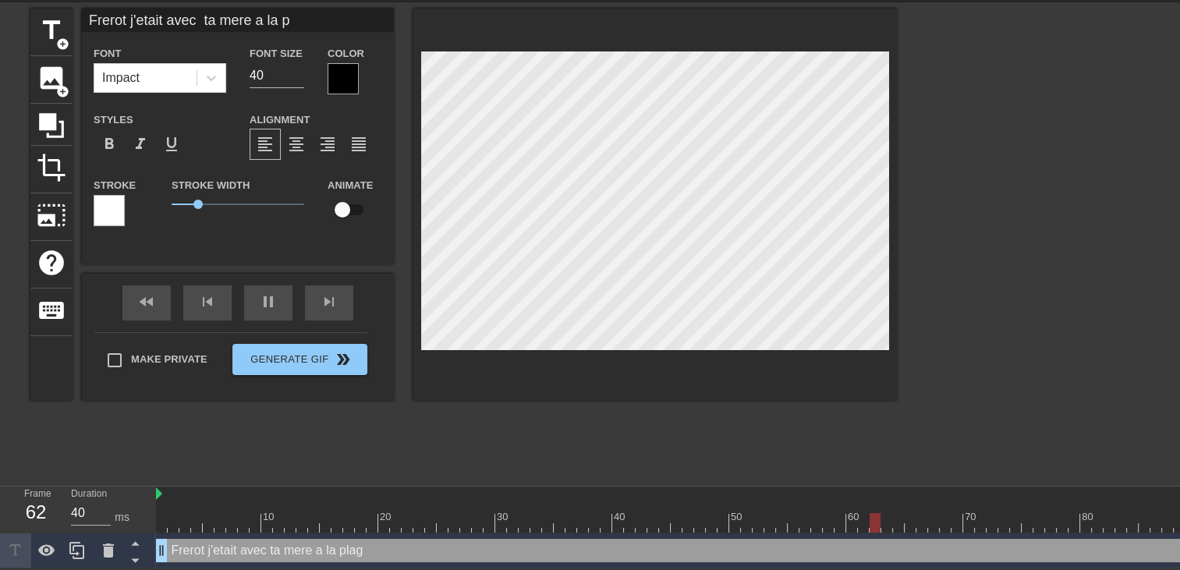
type input "Frerot j'etait avec ta mere a la"
type textarea "Frerot j'etait avec ta mere a la"
type input "Frerot j'etait avec ta mere a la"
type textarea "Frerot j'etait avec ta mere a la"
type input "Frerot j'etait avec ta mere a l"
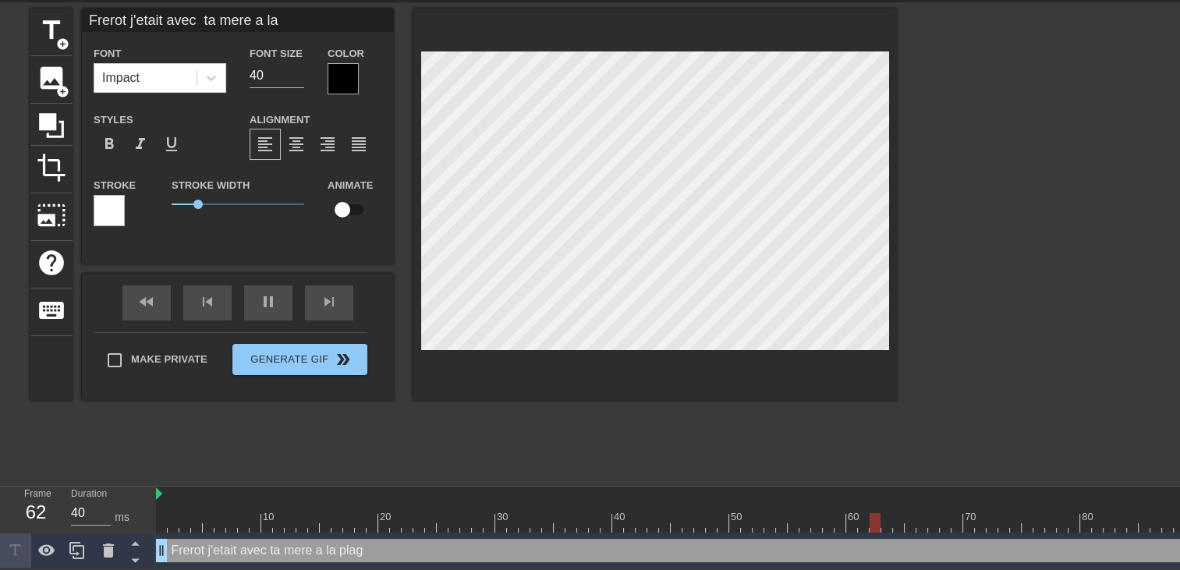
type textarea "Frerot j'etait avec ta mere a l"
type input "Frerot j'etait avec ta mere a"
type textarea "Frerot j'etait avec ta mere a"
type input "Frerot j'etait avec ta mere a"
type textarea "Frerot j'etait avec ta mere a"
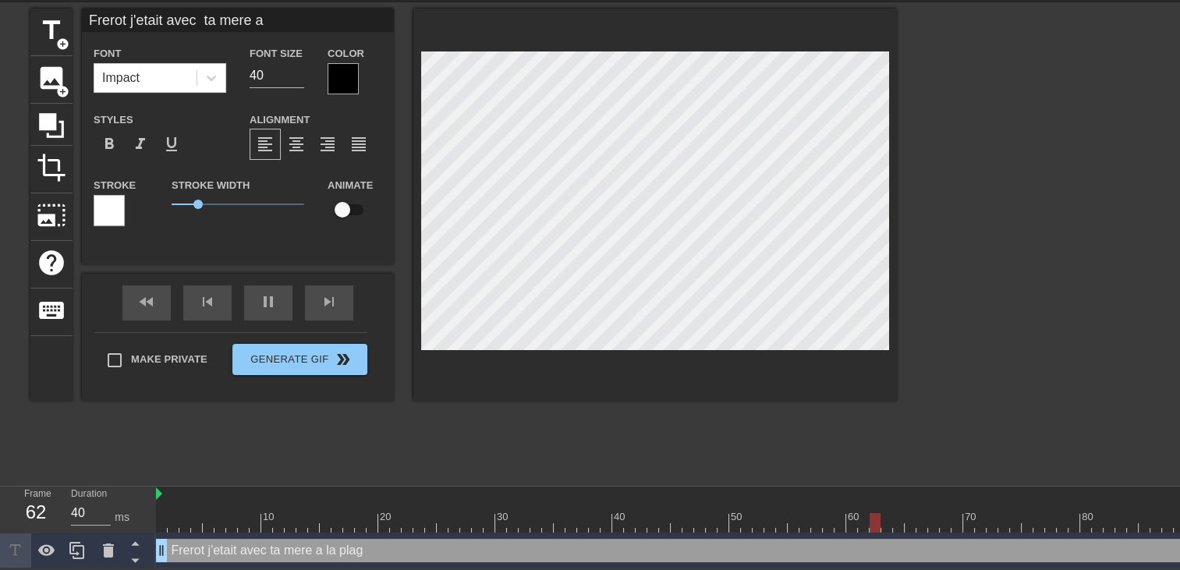
type input "Frerot j'etait avec ta mere"
type textarea "Frerot j'etait avec ta mere"
type input "Frerot j'etait avec ta mere"
type textarea "Frerot j'etait avec ta mere"
type input "Frerot j'etait avec ta mer"
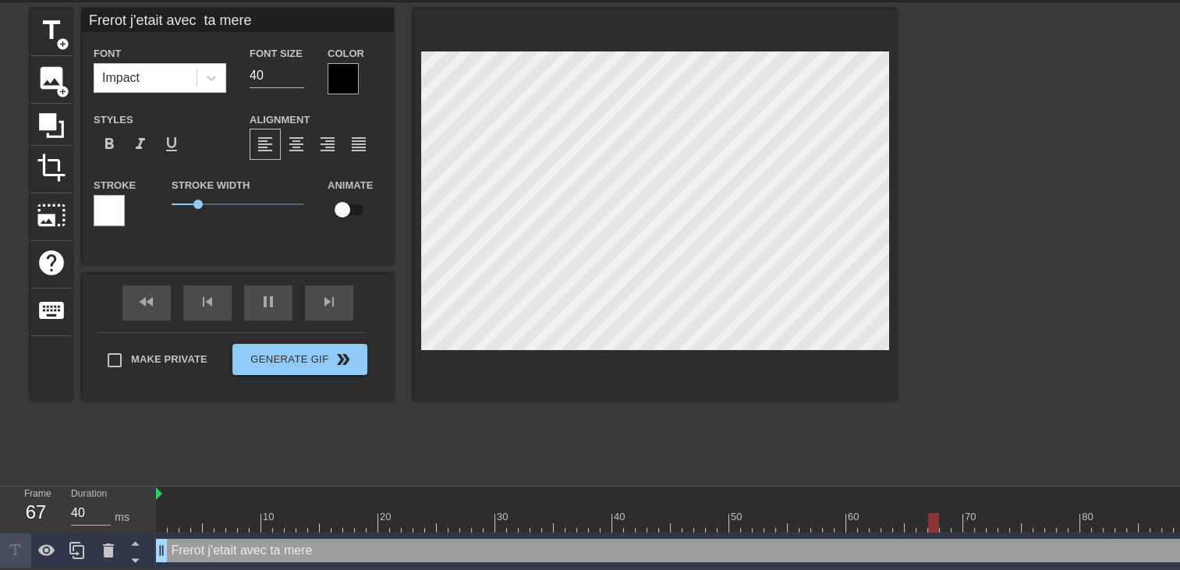
type textarea "Frerot j'etait avec ta mer"
type input "Frerot j'etait avec ta me"
type textarea "Frerot j'etait avec ta me"
type input "Frerot j'etait avec ta m"
type textarea "Frerot j'etait avec ta m"
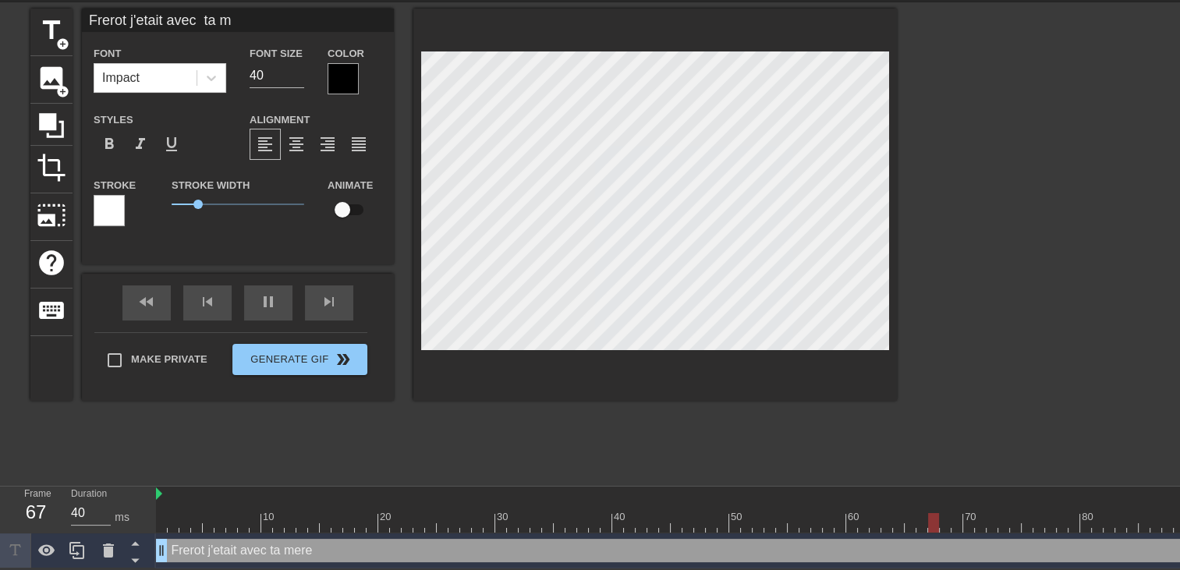
type input "Frerot j'etait avec ta"
type textarea "Frerot j'etait avec ta"
type input "Frerot j'etait avec ta"
type textarea "Frerot j'etait avec ta"
type input "Frerot j'etait avec t"
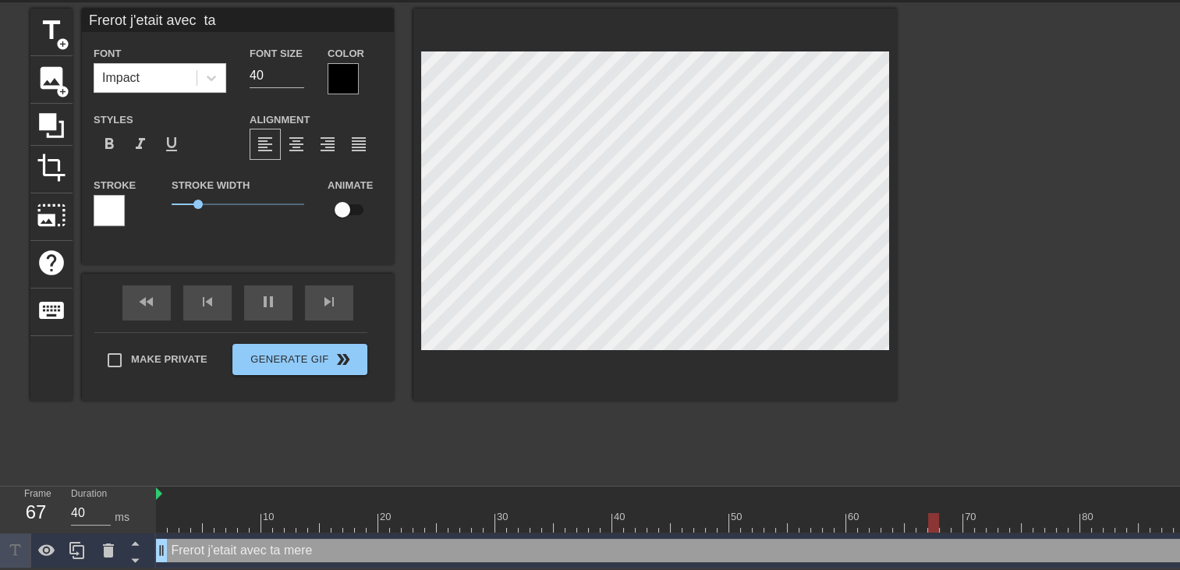
type textarea "Frerot j'etait avec t"
type input "Frerot j'etait avec"
type textarea "Frerot j'etait avec"
type input "Frerot j'etait avec"
type textarea "Frerot j'etait avec"
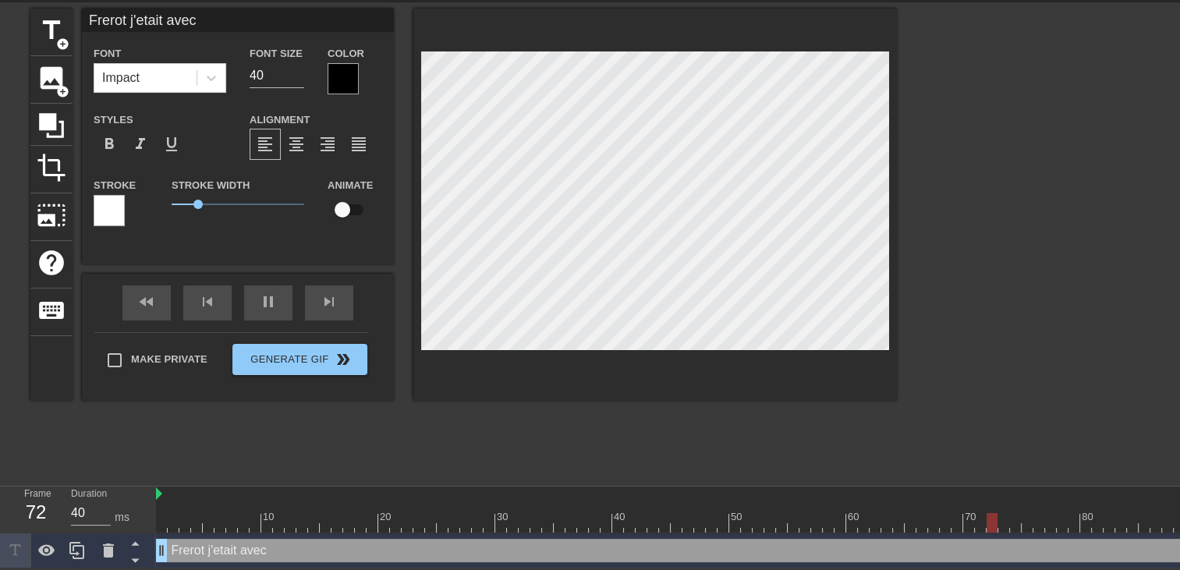
type input "Frerot j'etait avec"
type textarea "Frerot j'etait avec"
type input "Frerot j'etait ave"
type textarea "Frerot j'etait ave"
type input "Frerot j'etait av"
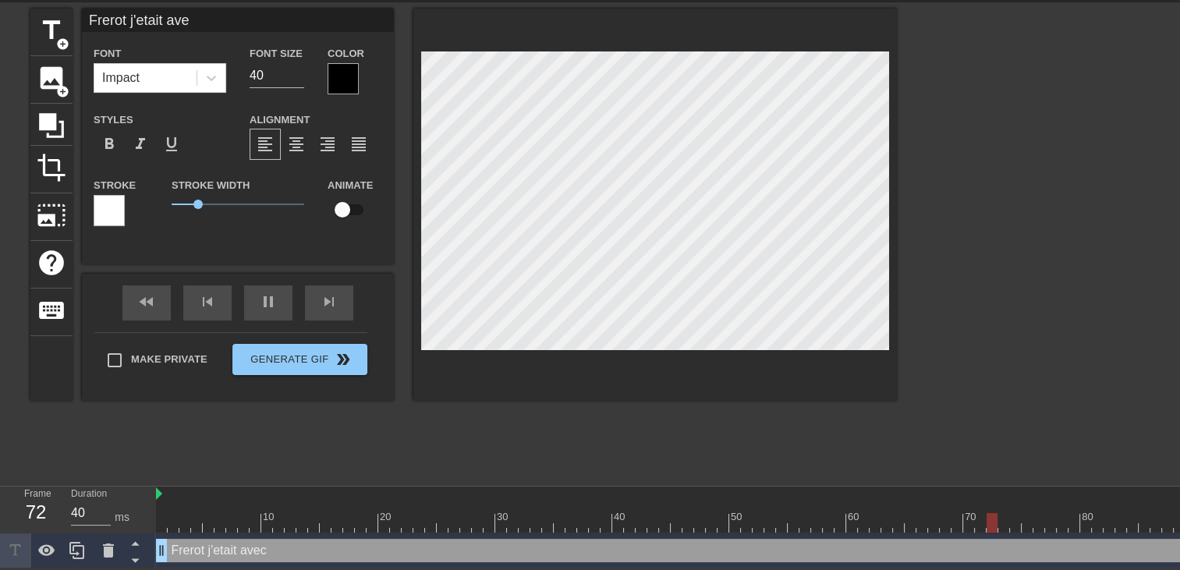
type textarea "Frerot j'etait av"
type input "Frerot j'etait a"
type textarea "Frerot j'etait a"
type input "Frerot j'etait"
type textarea "Frerot j'etait"
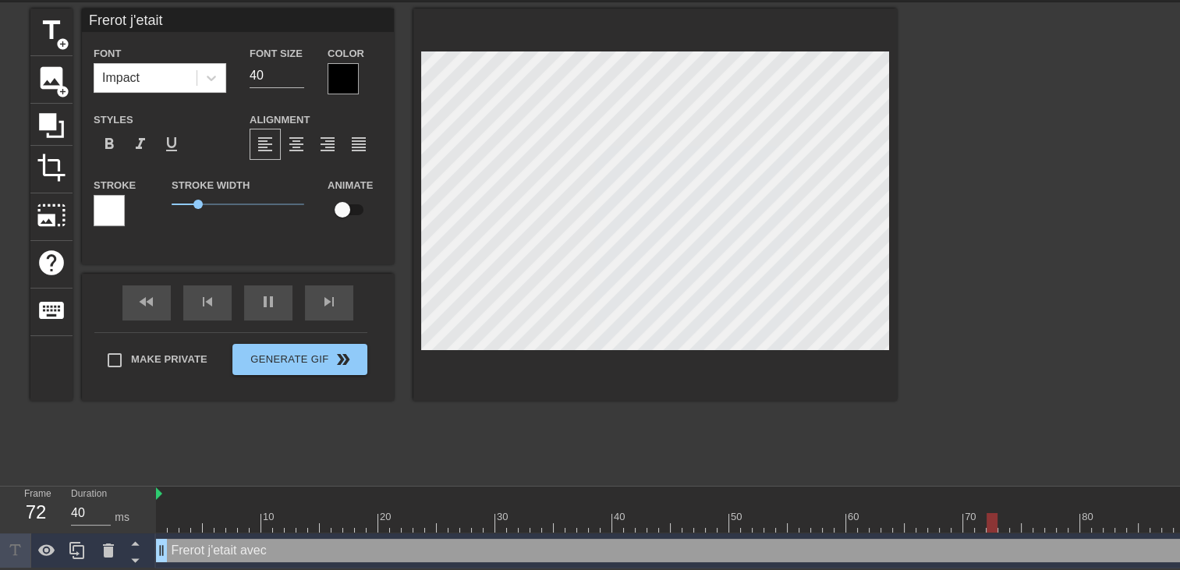
type input "Frerot j'etait"
type textarea "Frerot j'etait"
type input "Frerot j'etai"
type textarea "Frerot j'etai"
type input "Frerot j'eta"
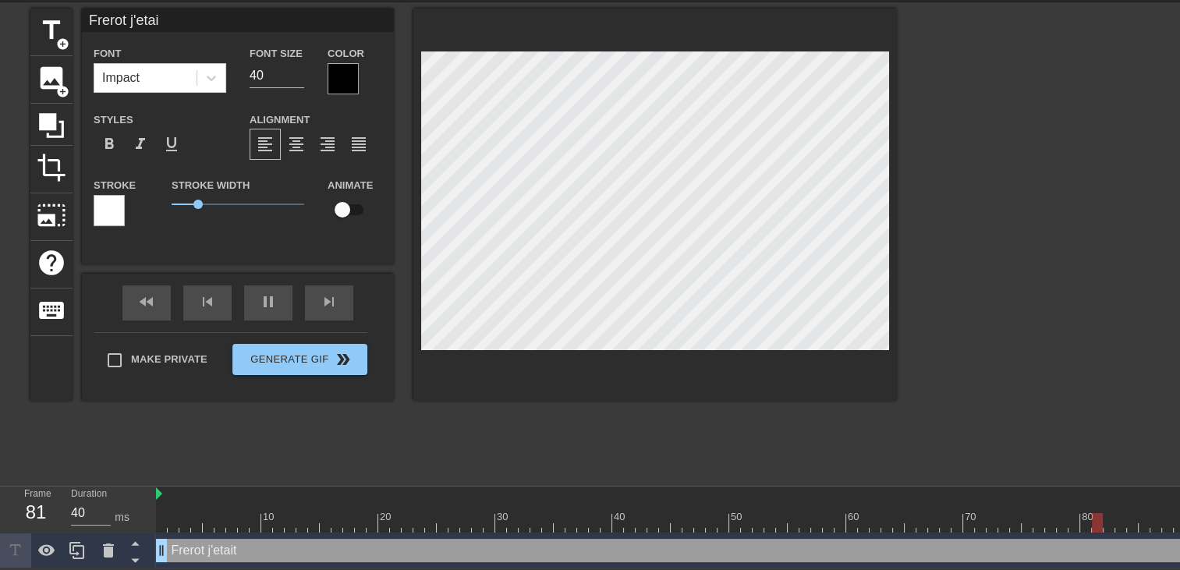
type textarea "Frerot j'eta"
type input "Frerot j'et"
type textarea "Frerot j'et"
type input "Frerot j'e"
type textarea "Frerot j'e"
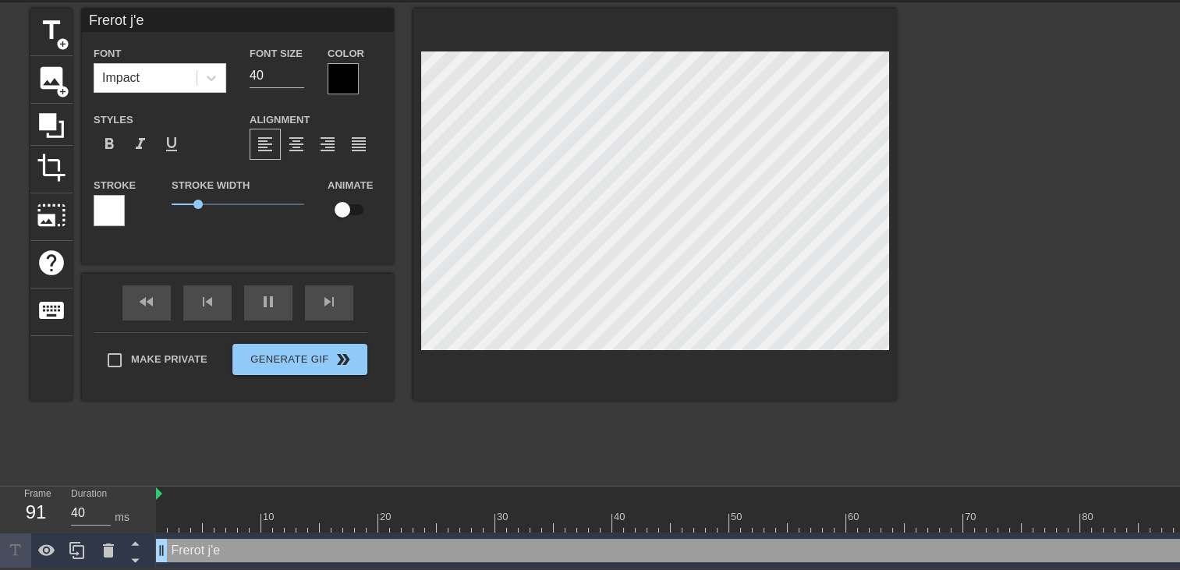
type input "Frerot j'"
type textarea "Frerot j'"
type input "Frerot j'a"
type textarea "Frerot j'a"
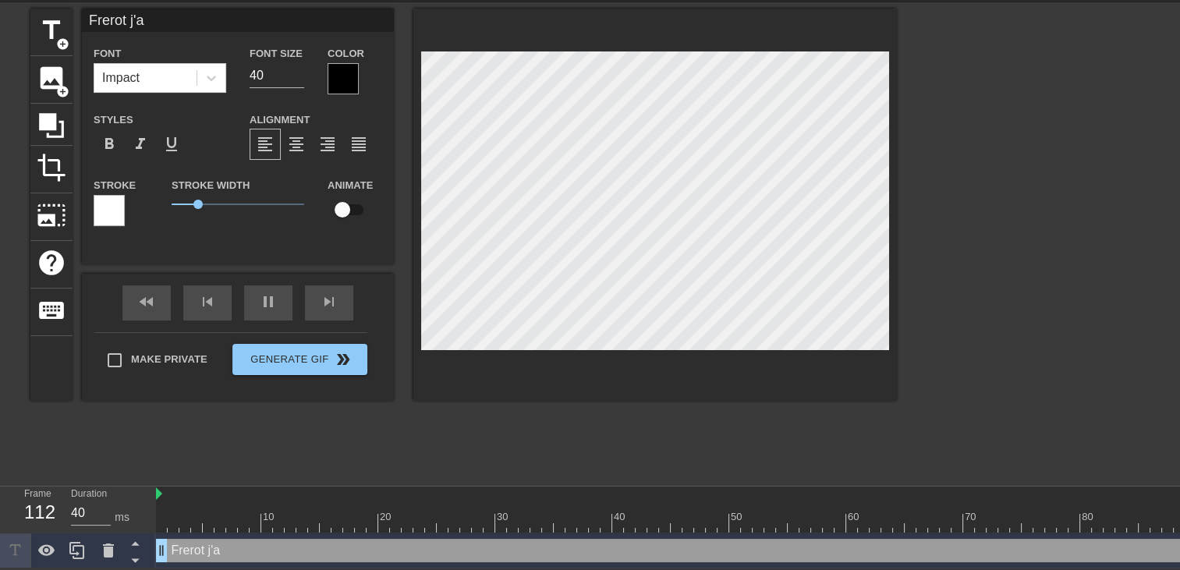
type input "Frerot j'ai"
type textarea "Frerot j'ai"
type input "Frerot j'ai"
type textarea "Frerot j'ai"
type input "Frerot j'ai r"
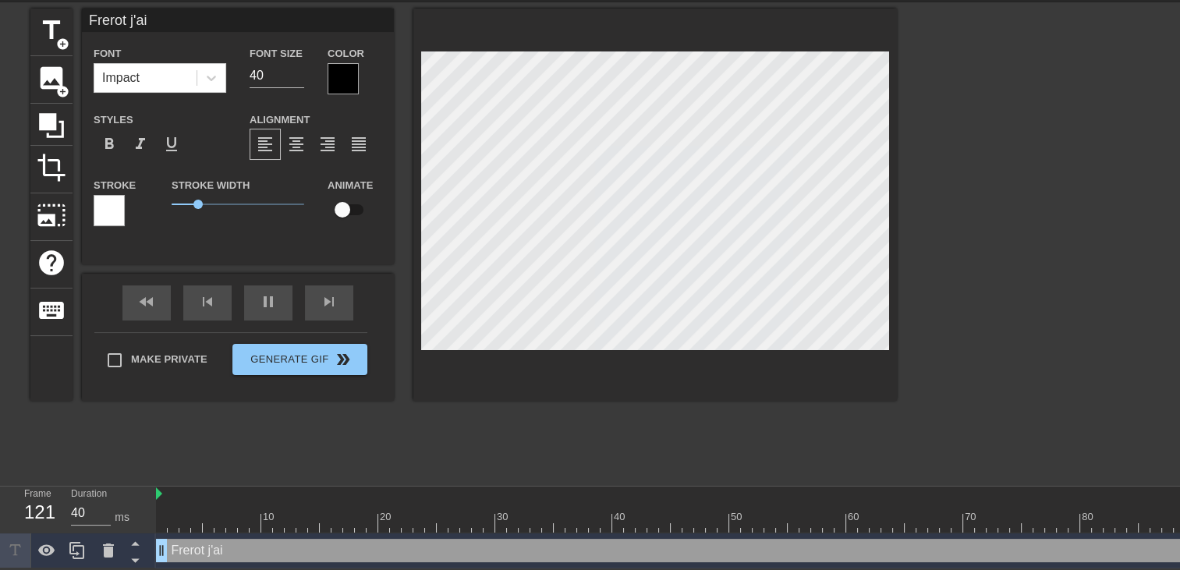
type textarea "Frerot j'ai r"
type input "Frerot j'ai re"
type textarea "Frerot j'ai re"
type input "Frerot j'ai ren"
type textarea "Frerot j'ai ren"
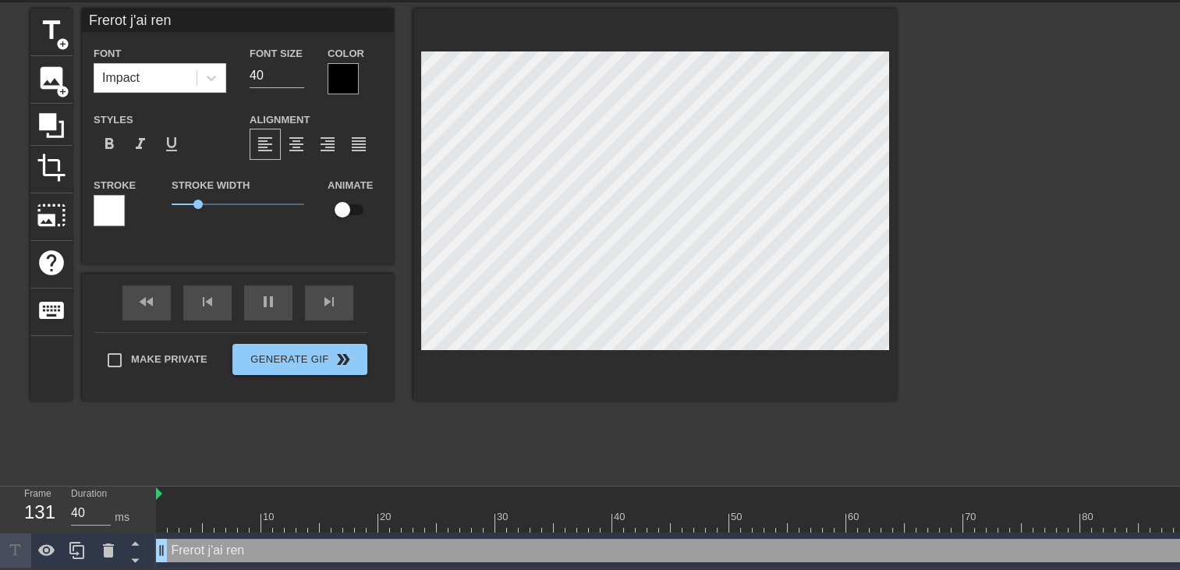
type input "Frerot j'ai renc"
type textarea "Frerot j'ai renc"
type input "Frerot j'ai renco"
type textarea "Frerot j'ai renco"
type input "Frerot j'ai rencon"
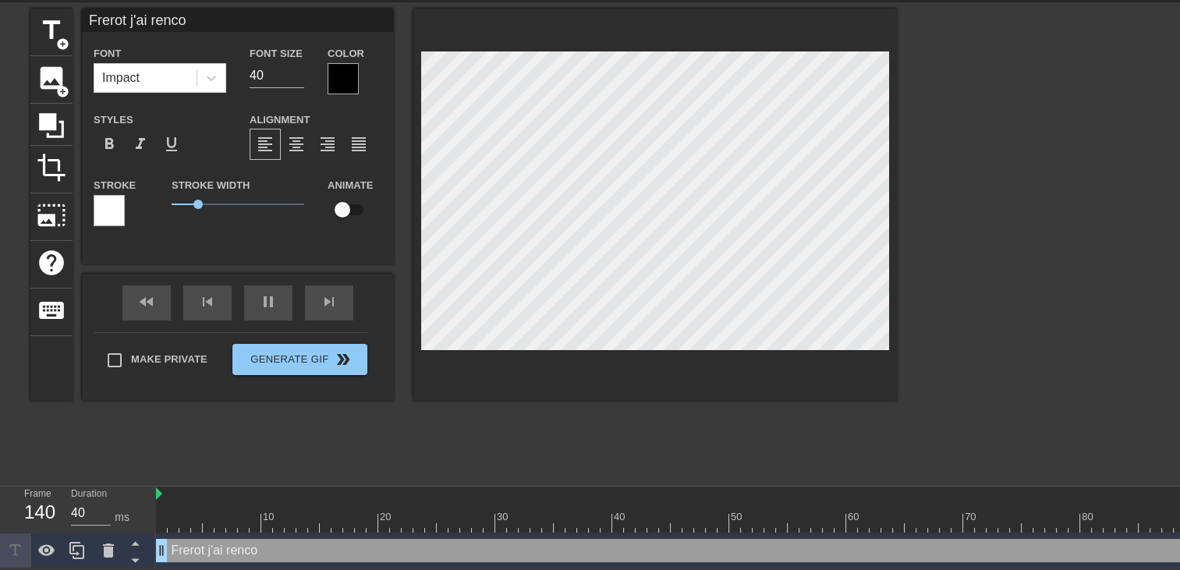
type textarea "Frerot j'ai rencon"
type input "Frerot j'ai rencont"
type textarea "Frerot j'ai rencont"
type input "Frerot j'ai rencontr"
type textarea "Frerot j'ai rencontr"
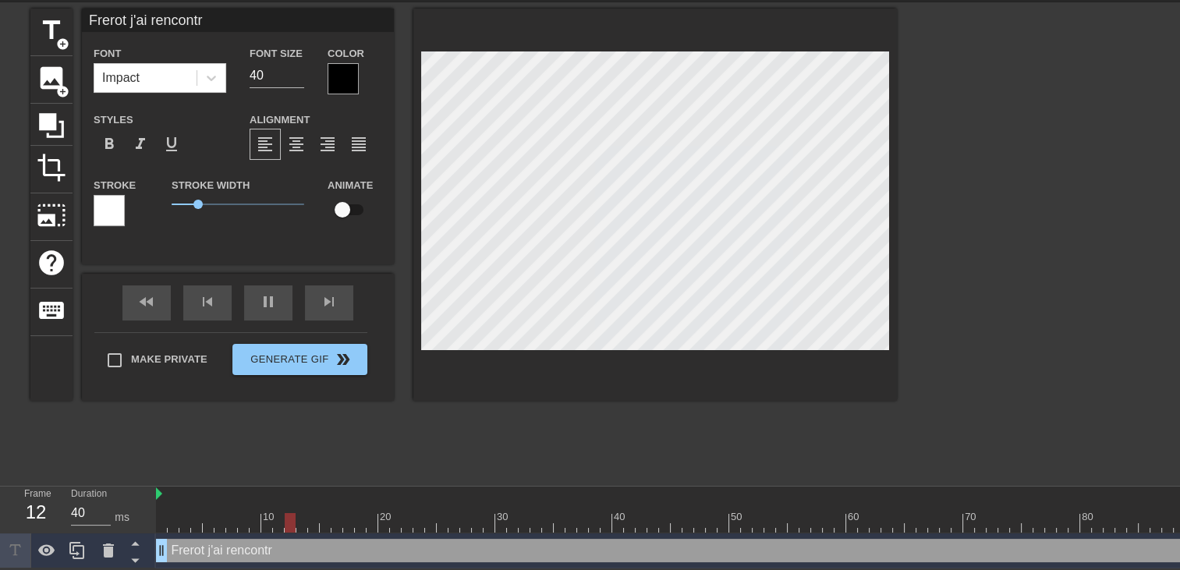
type input "Frerot j'ai rencontré"
type textarea "Frerot j'ai rencontré"
type input "Frerot j'ai rencontré"
type textarea "Frerot j'ai rencontré"
type input "Frerot j'ai rencontré"
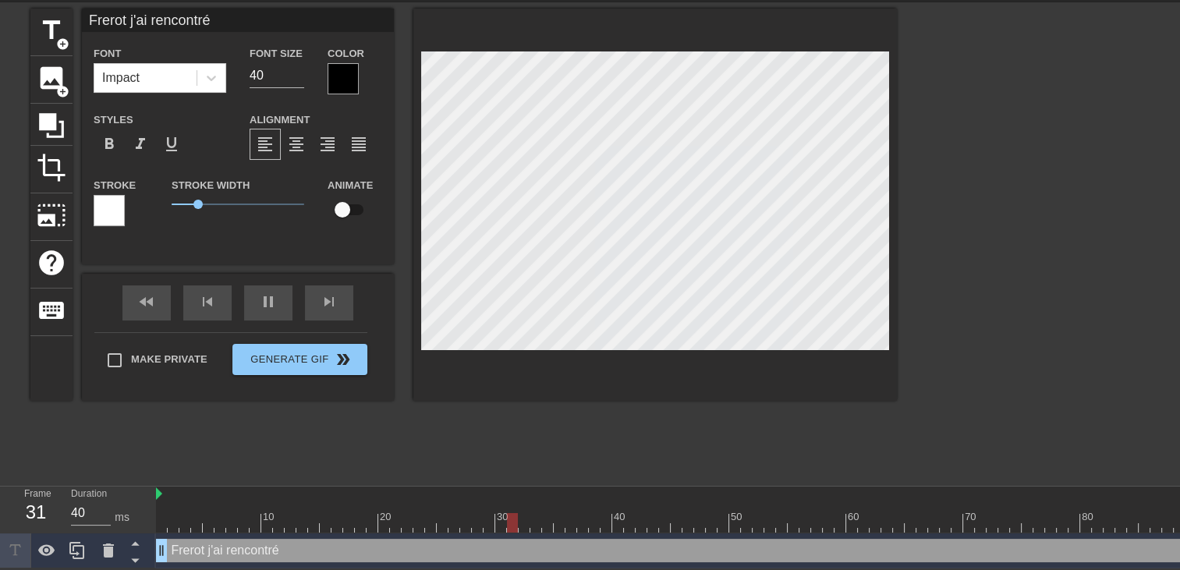
type textarea "Frerot j'ai rencontré"
type input "Frerot j'ai rencontré t"
type textarea "Frerot j'ai rencontré t"
type input "Frerot j'ai rencontré ta"
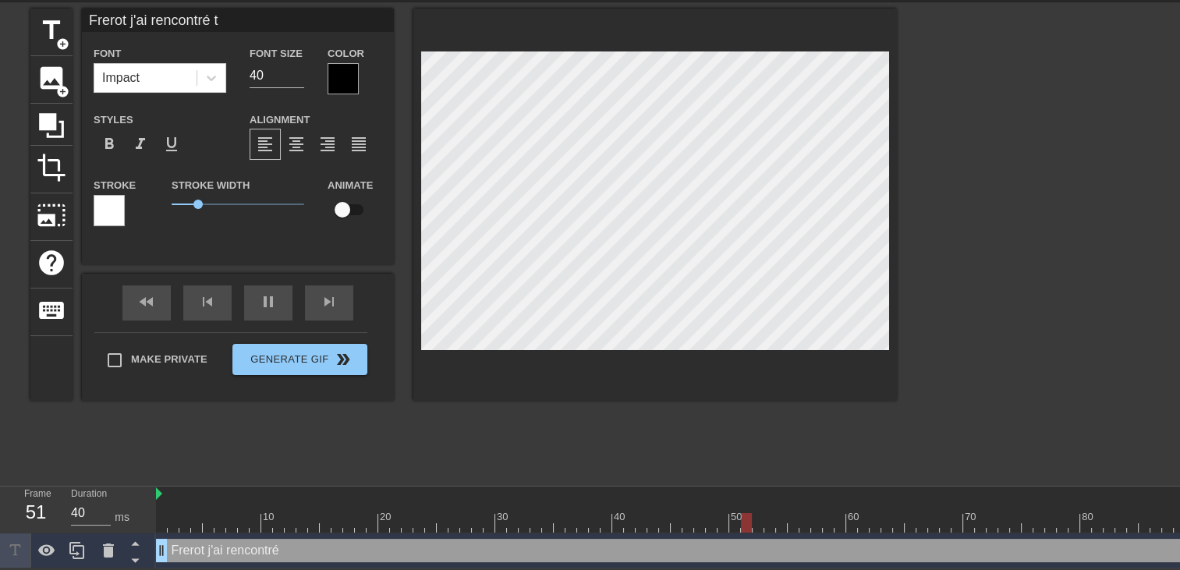
type textarea "Frerot j'ai rencontré ta"
type input "Frerot j'ai rencontré ta"
type textarea "Frerot j'ai rencontré ta"
type input "Frerot j'ai rencontré ta m"
type textarea "Frerot j'ai rencontré ta m"
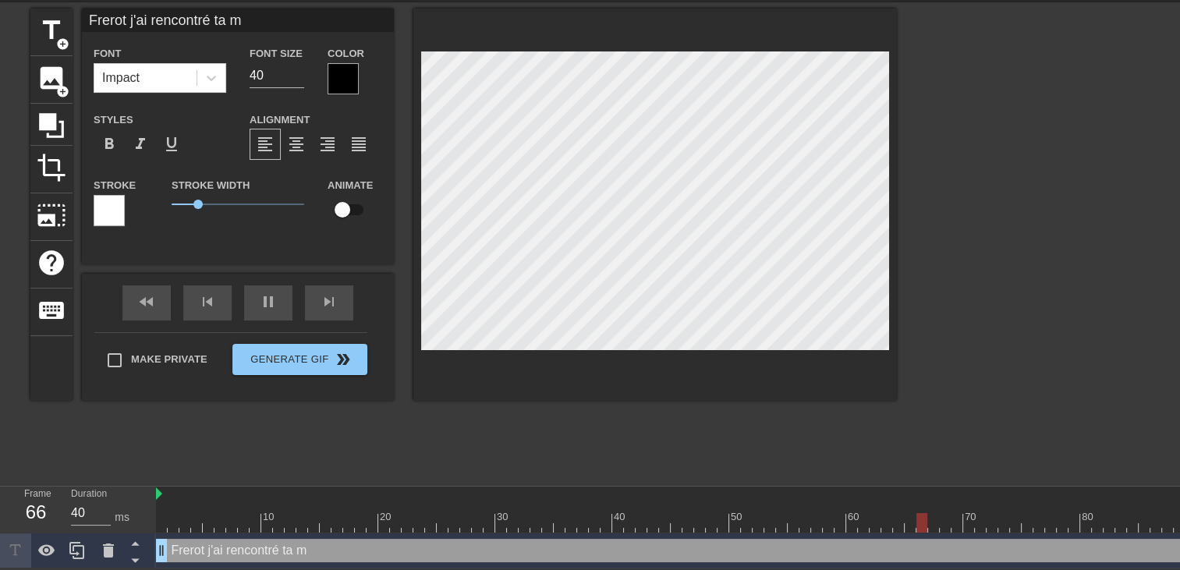
type input "Frerot j'ai rencontré ta me"
type textarea "Frerot j'ai rencontré ta me"
click at [326, 135] on span "format_align_right" at bounding box center [327, 144] width 19 height 19
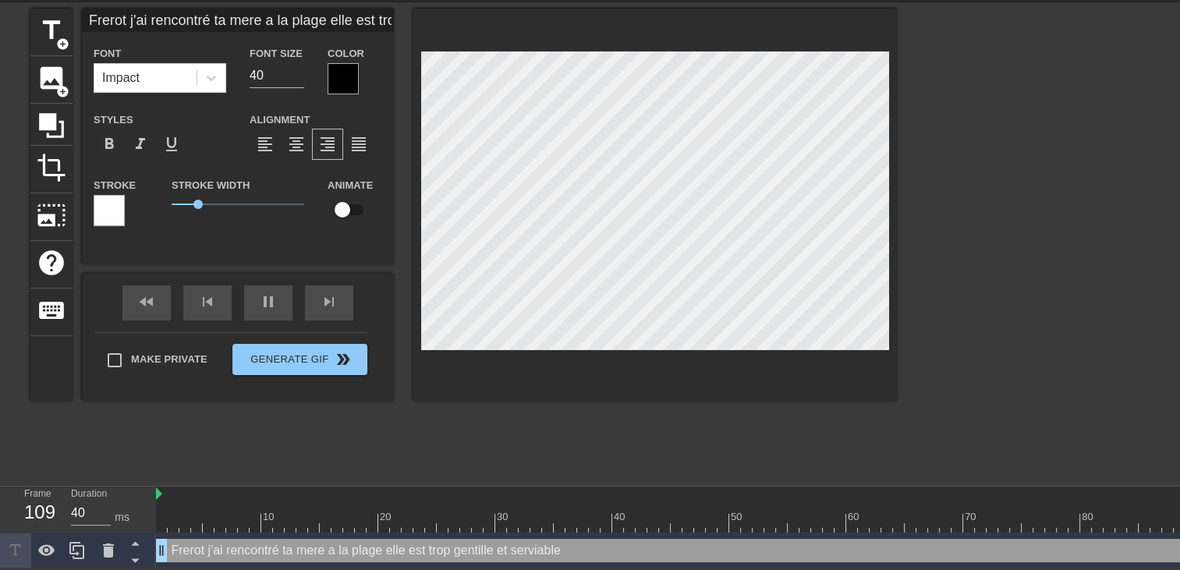
click at [917, 382] on div at bounding box center [1032, 243] width 234 height 468
click at [338, 81] on div at bounding box center [342, 78] width 31 height 31
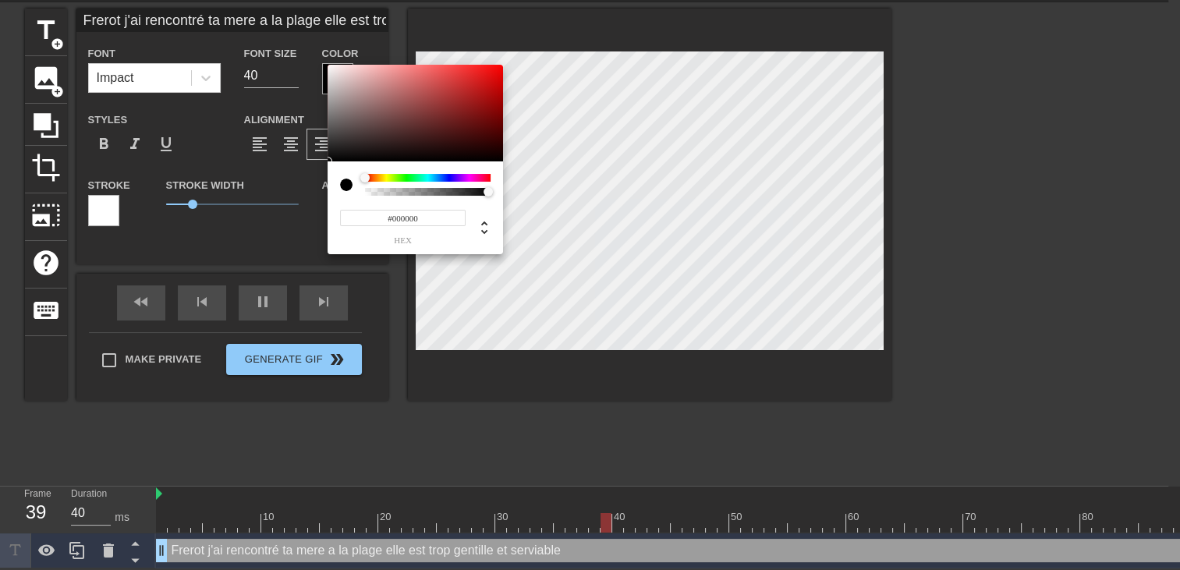
scroll to position [51, 0]
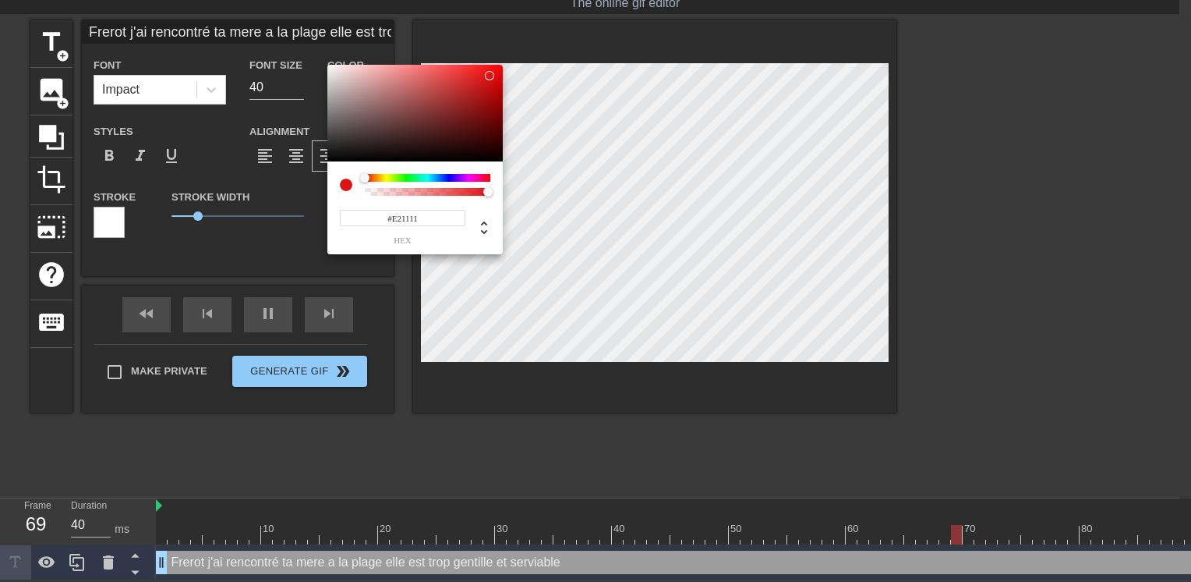
click at [490, 76] on div at bounding box center [414, 113] width 175 height 97
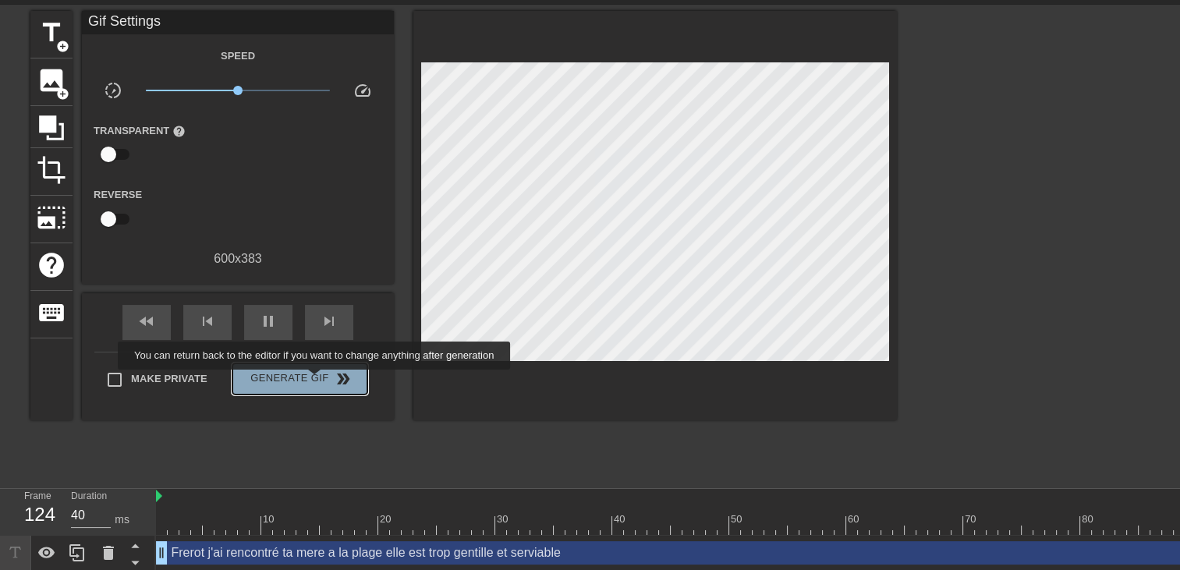
click at [316, 381] on span "Generate Gif double_arrow" at bounding box center [300, 379] width 122 height 19
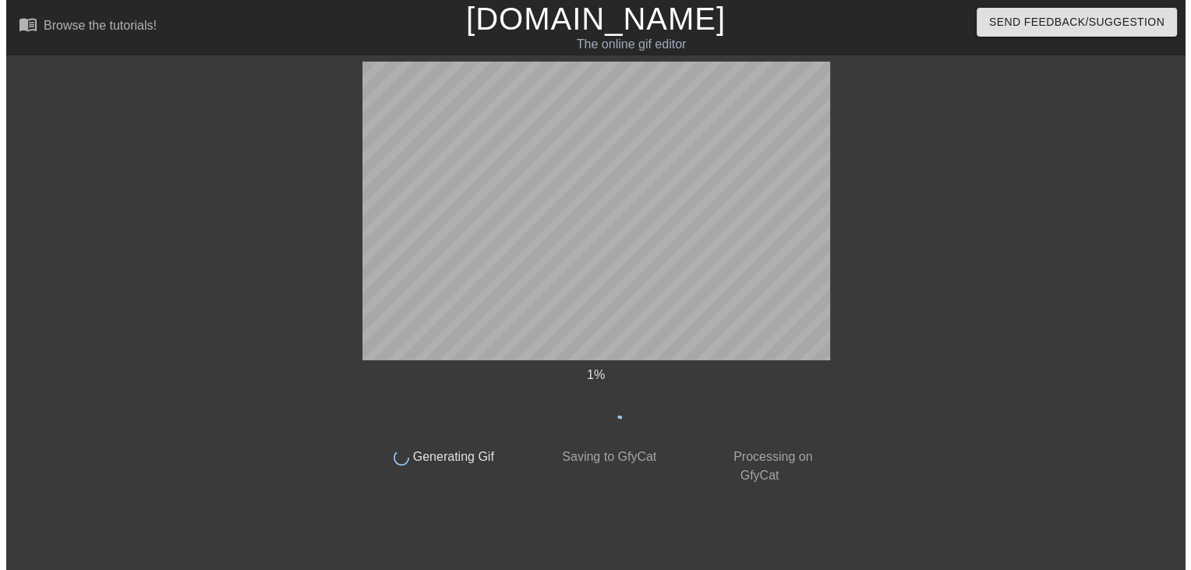
scroll to position [0, 0]
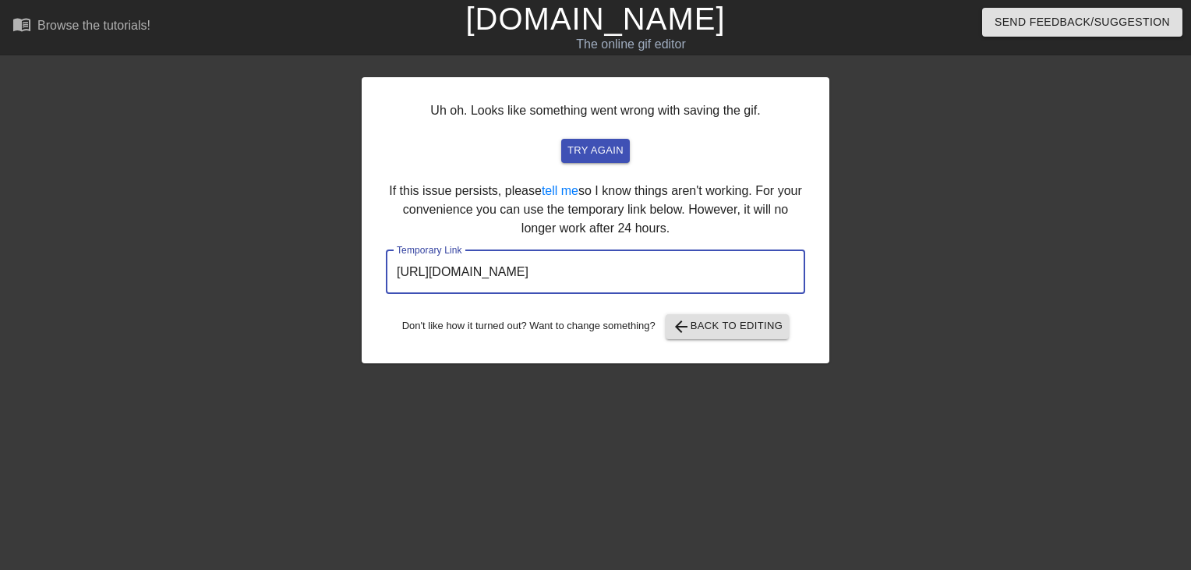
drag, startPoint x: 724, startPoint y: 270, endPoint x: 184, endPoint y: 281, distance: 539.7
click at [184, 281] on div "Uh oh. Looks like something went wrong with saving the gif. try again If this i…" at bounding box center [595, 296] width 1191 height 468
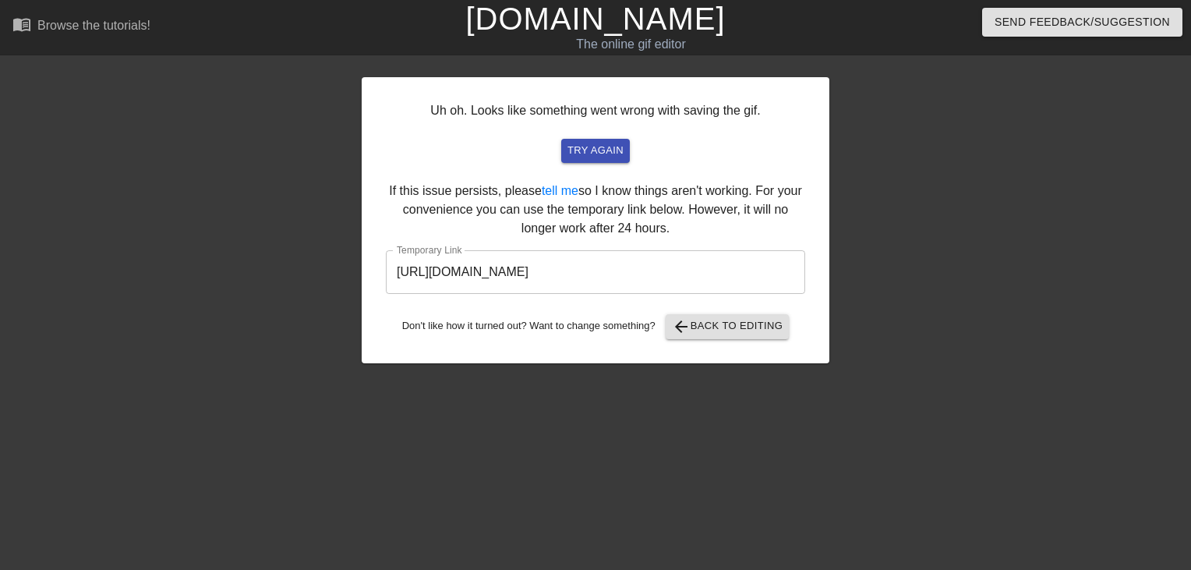
click at [565, 27] on link "[DOMAIN_NAME]" at bounding box center [595, 19] width 260 height 34
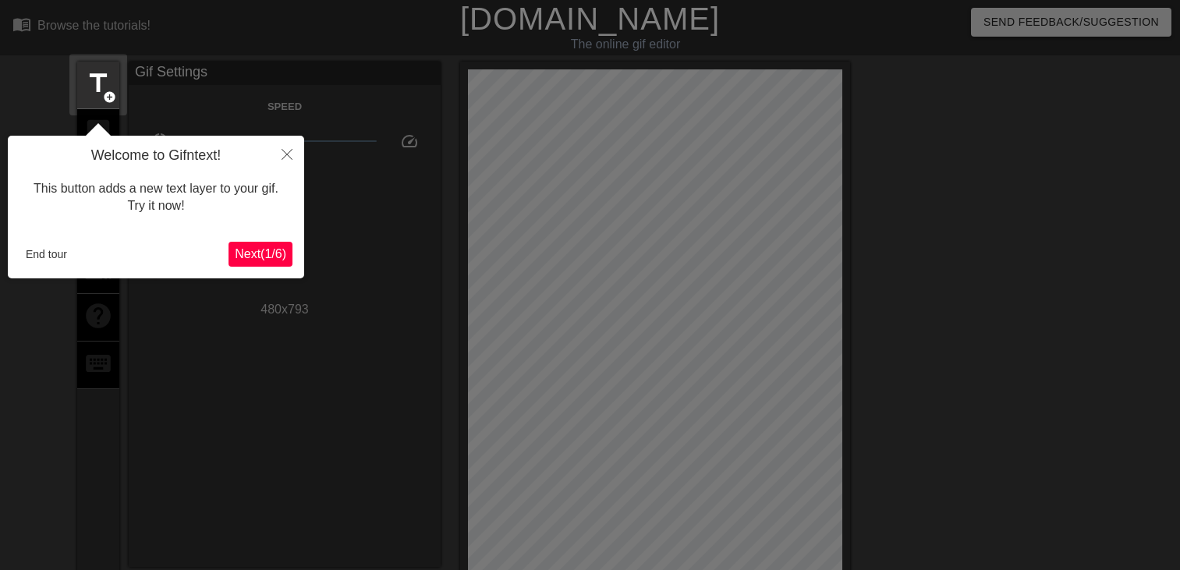
scroll to position [37, 0]
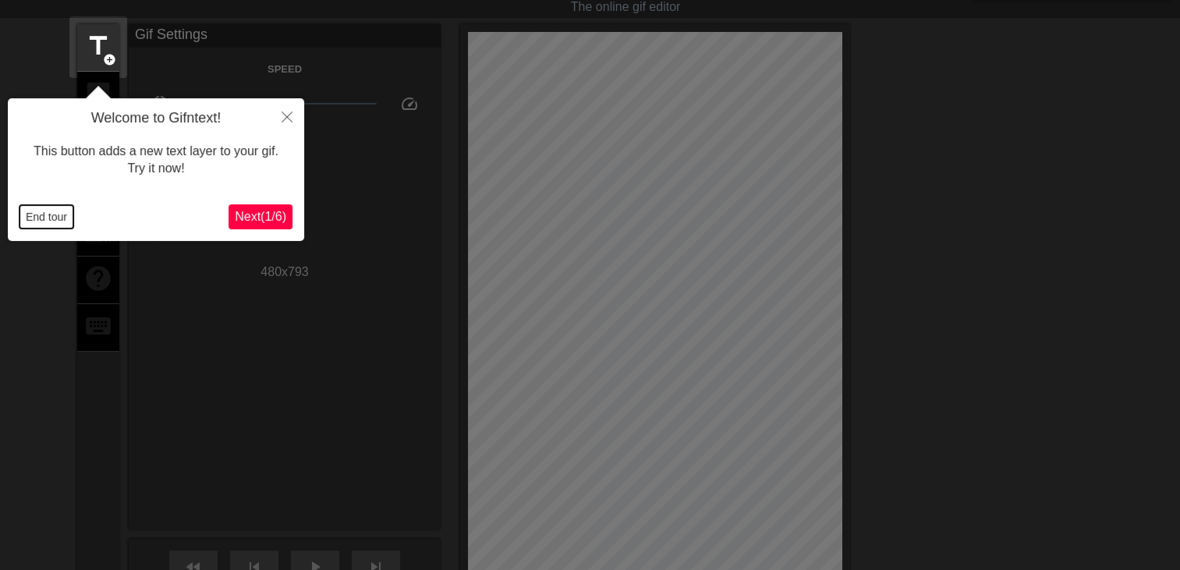
click at [50, 219] on button "End tour" at bounding box center [46, 216] width 54 height 23
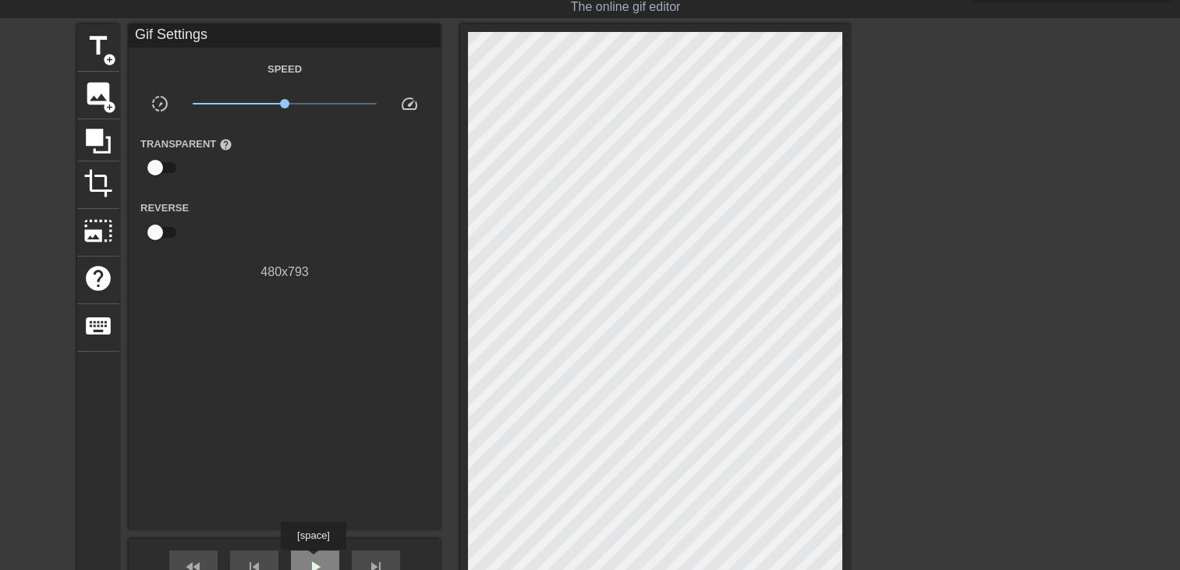
click at [313, 561] on span "play_arrow" at bounding box center [315, 567] width 19 height 19
click at [87, 44] on span "title" at bounding box center [98, 46] width 30 height 30
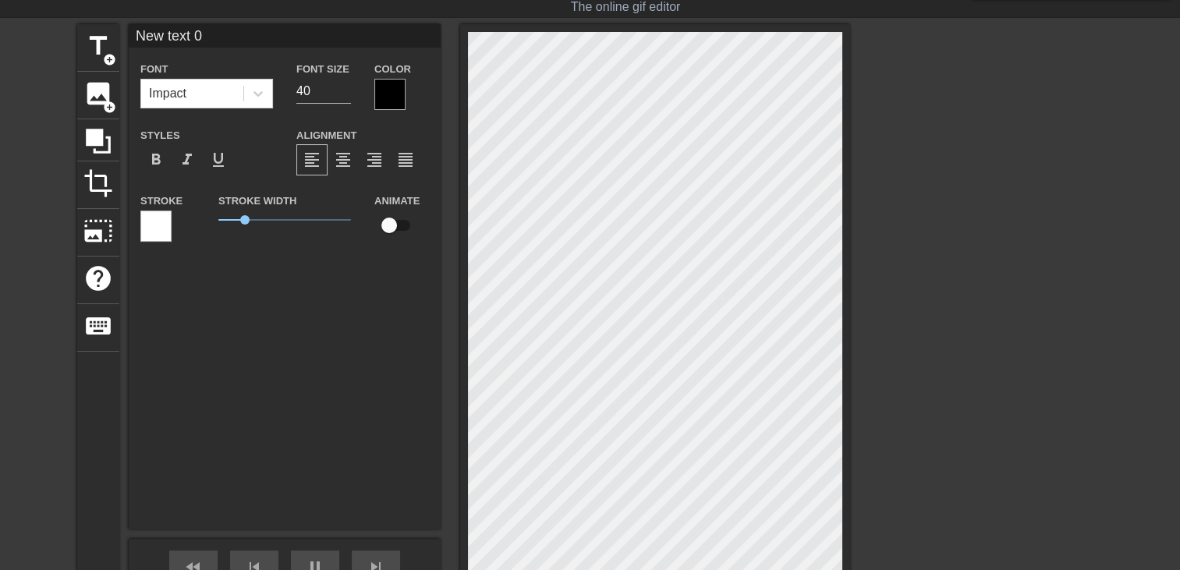
scroll to position [2, 4]
type input "New text"
type textarea "New text"
type input "New text"
type textarea "New text"
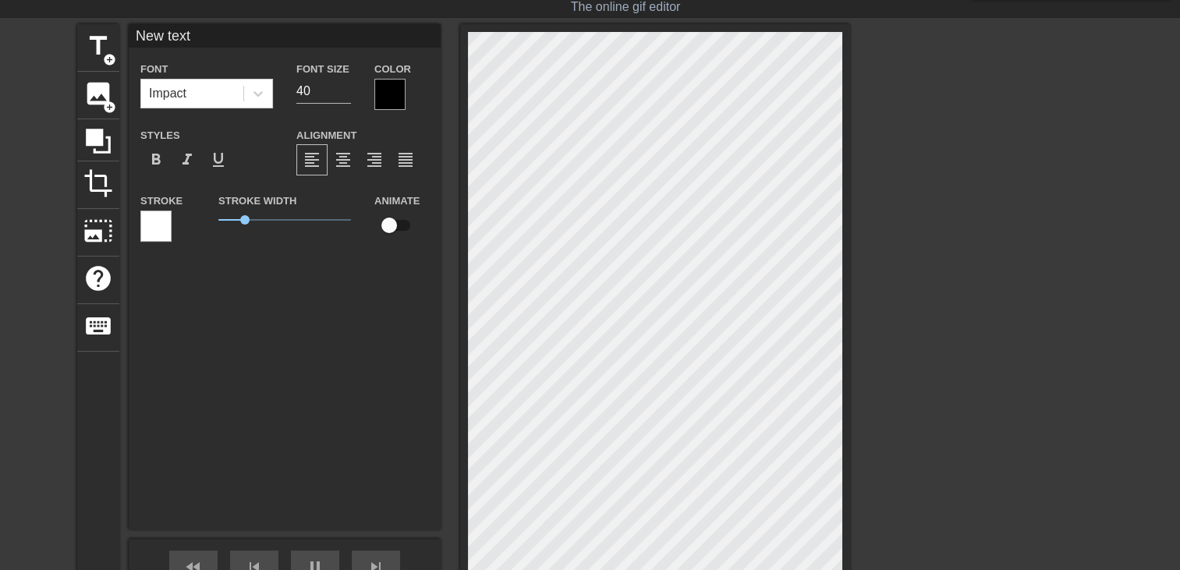
type input "New tex"
type textarea "New tex"
type input "New te"
type textarea "New te"
type input "New t"
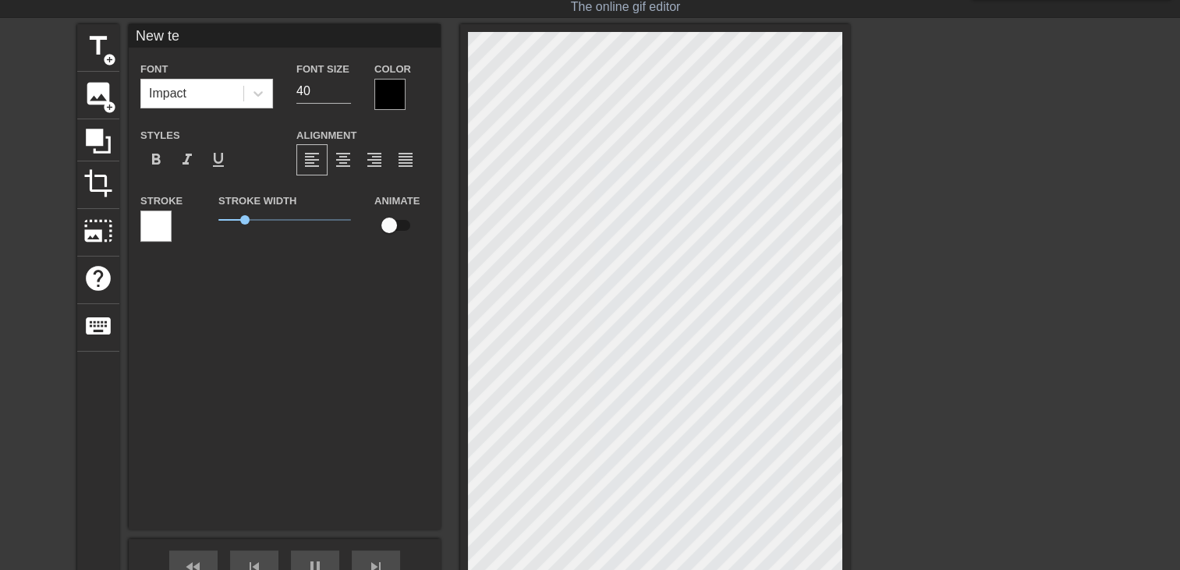
type textarea "New t"
type input "New"
type textarea "New"
type input "New"
type textarea "New"
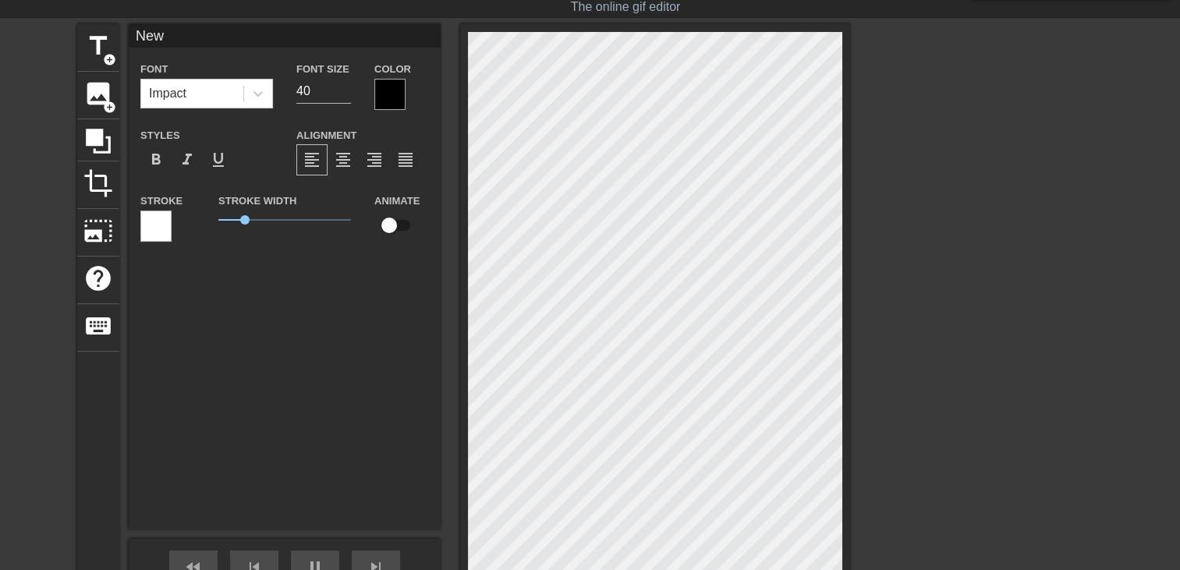
type input "Ne"
type textarea "Ne"
type input "N"
type textarea "N"
type input "Q"
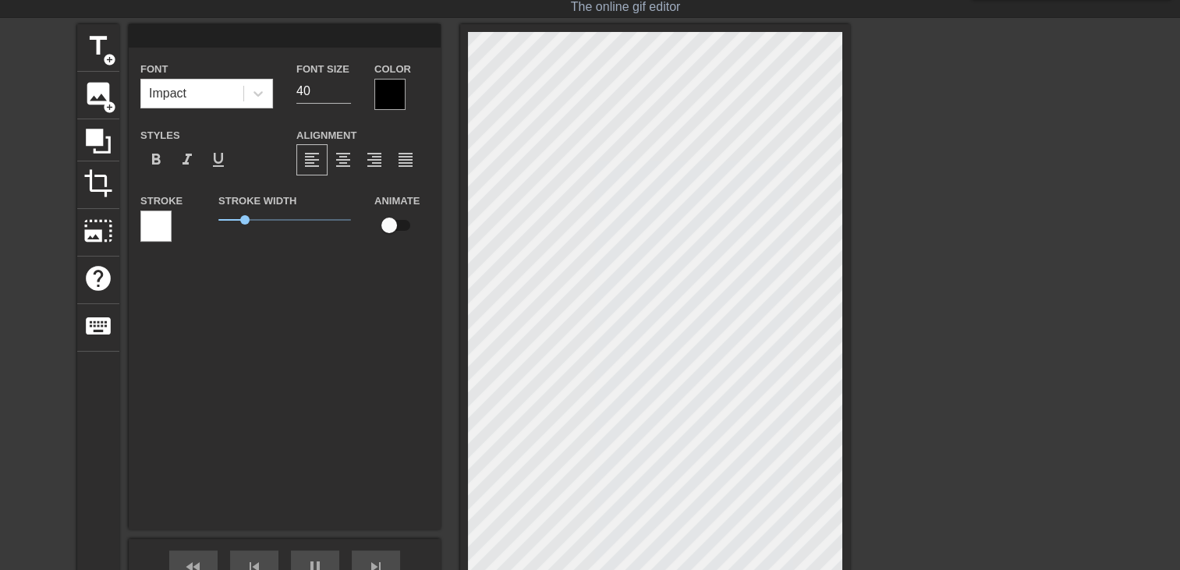
type textarea "Q"
type input "QU"
type textarea "QU"
type input "QUA"
type textarea "QUA"
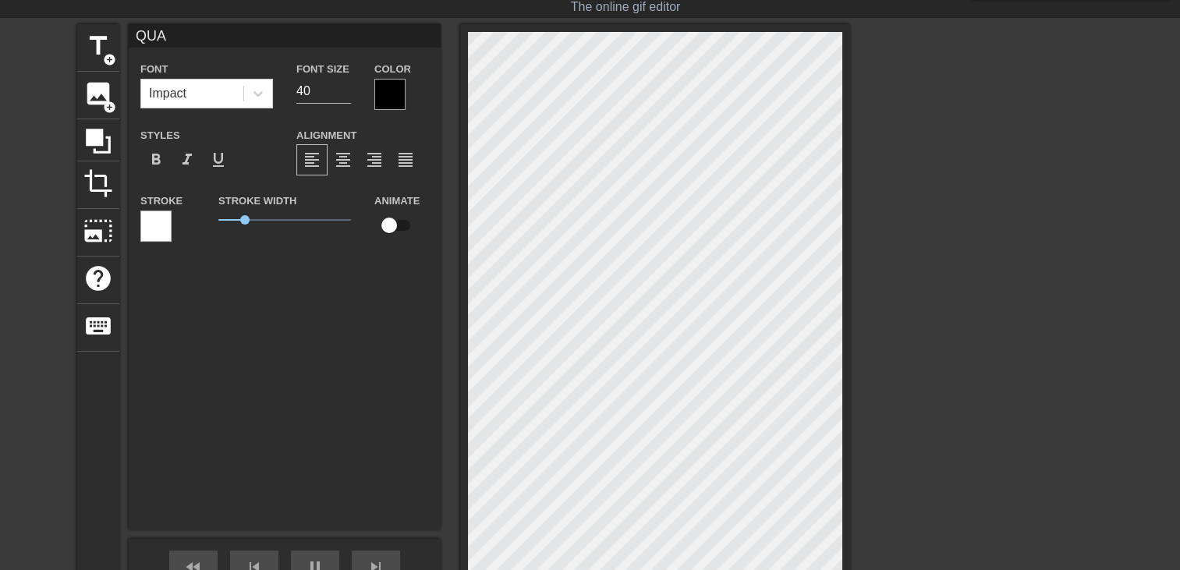
type input "QUAN"
type textarea "QUAN"
type input "QUANS"
type textarea "QUANS"
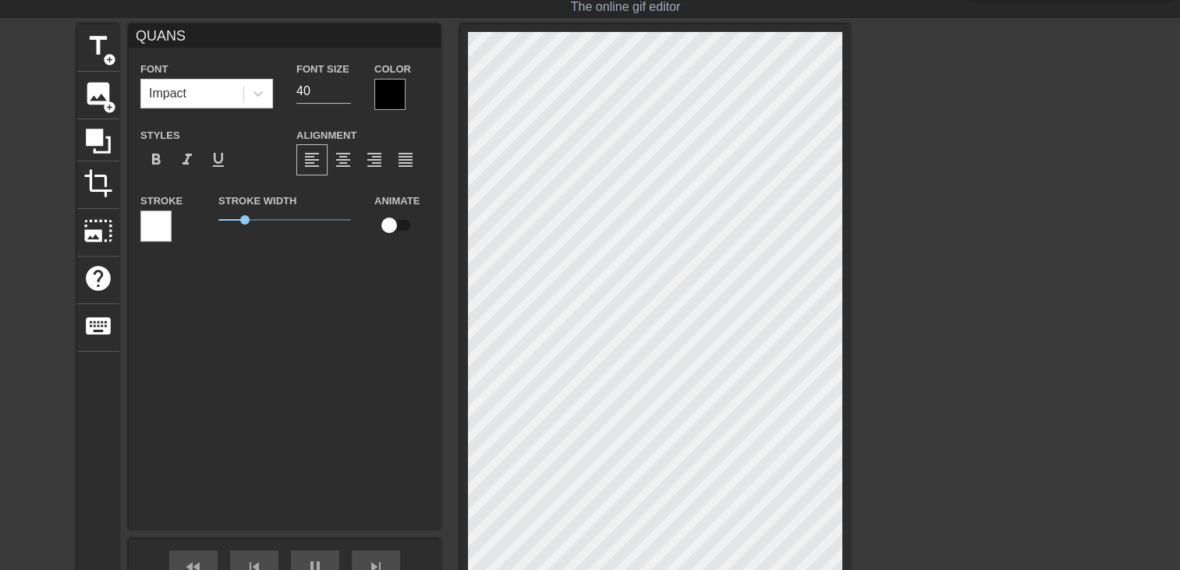
type input "QUAN"
type textarea "QUAN"
type input "QUA"
type textarea "QU"
type input "Q"
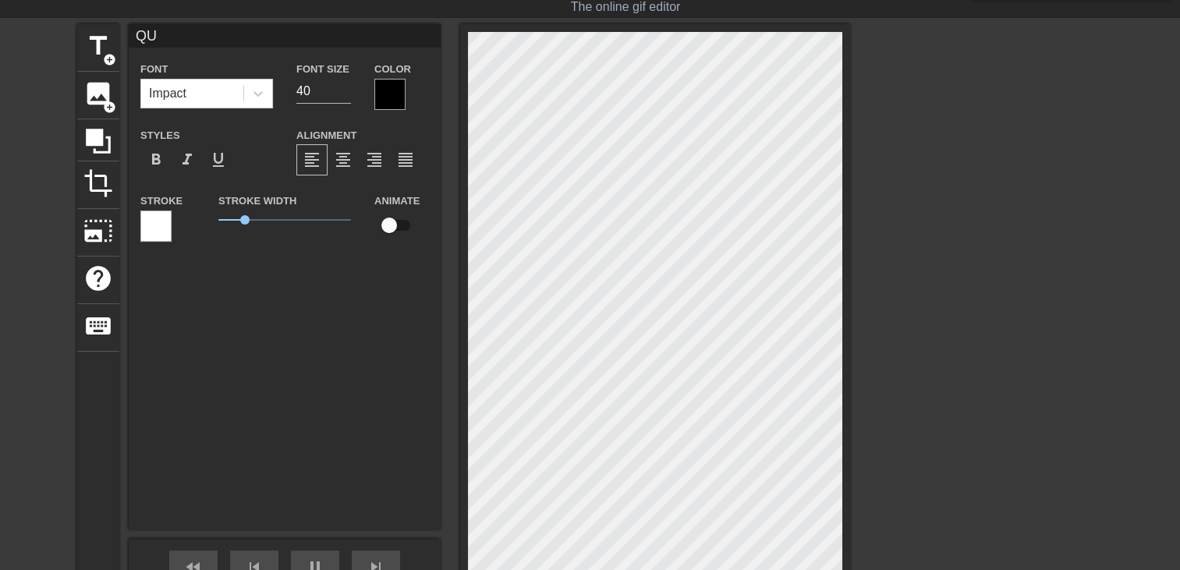
type textarea "Q"
type input "Qu"
type textarea "Qu"
type input "Qua"
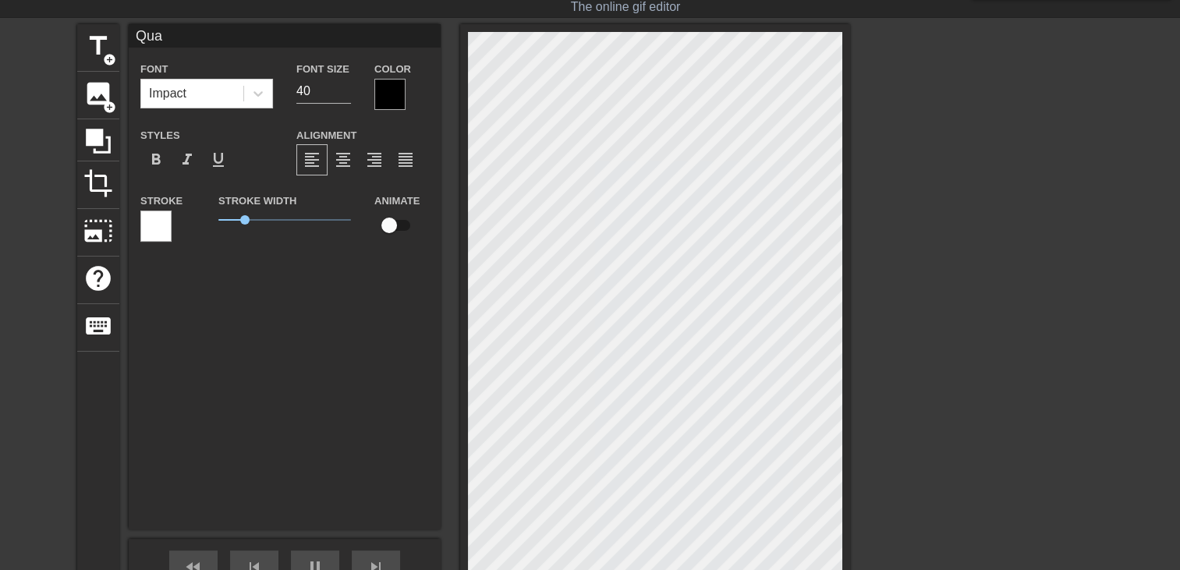
type textarea "Qua"
type input "Quan"
type textarea "Quan"
type input "Quand"
type textarea "Quand"
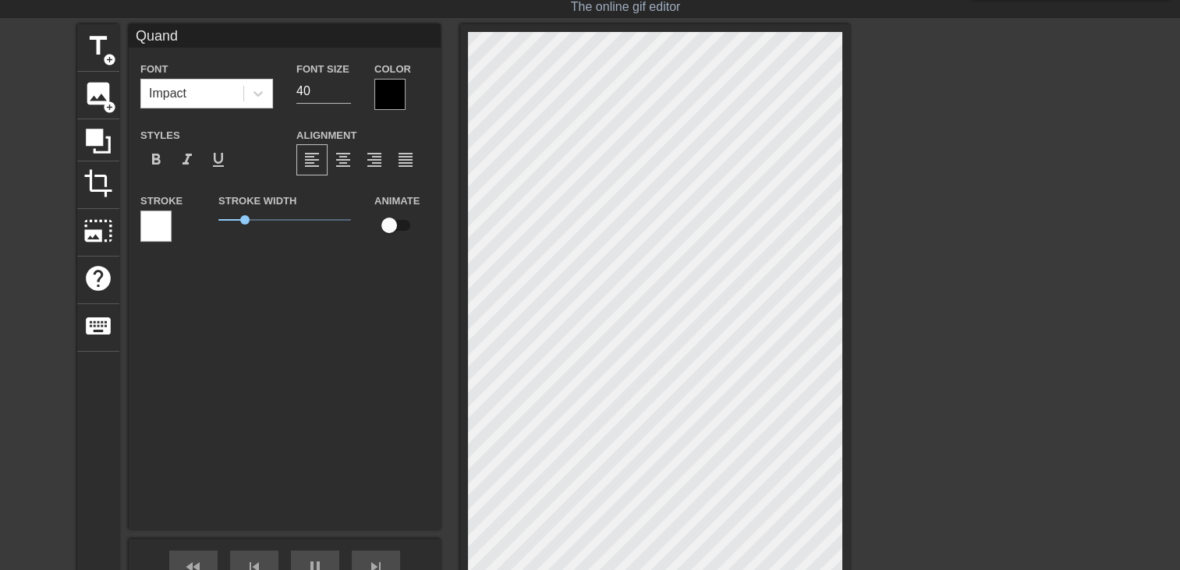
type input "Quand"
type textarea "Quand"
type input "Quand t"
type textarea "Quand t"
type input "Quand ta"
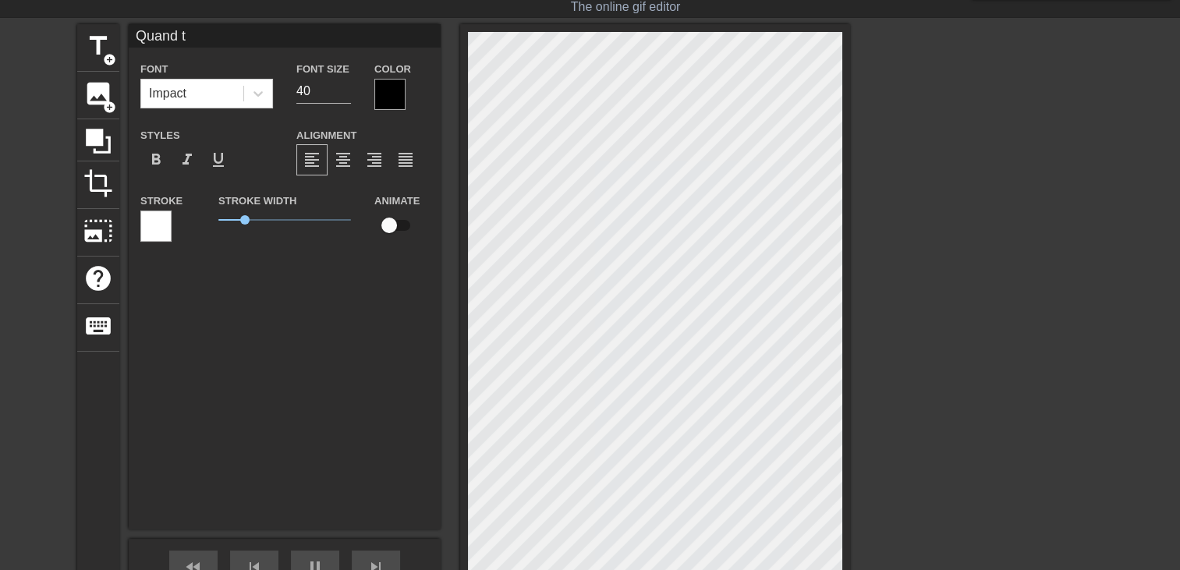
type textarea "Quand ta"
type input "Quand tat"
type textarea "Quand tat"
type input "Quand tati"
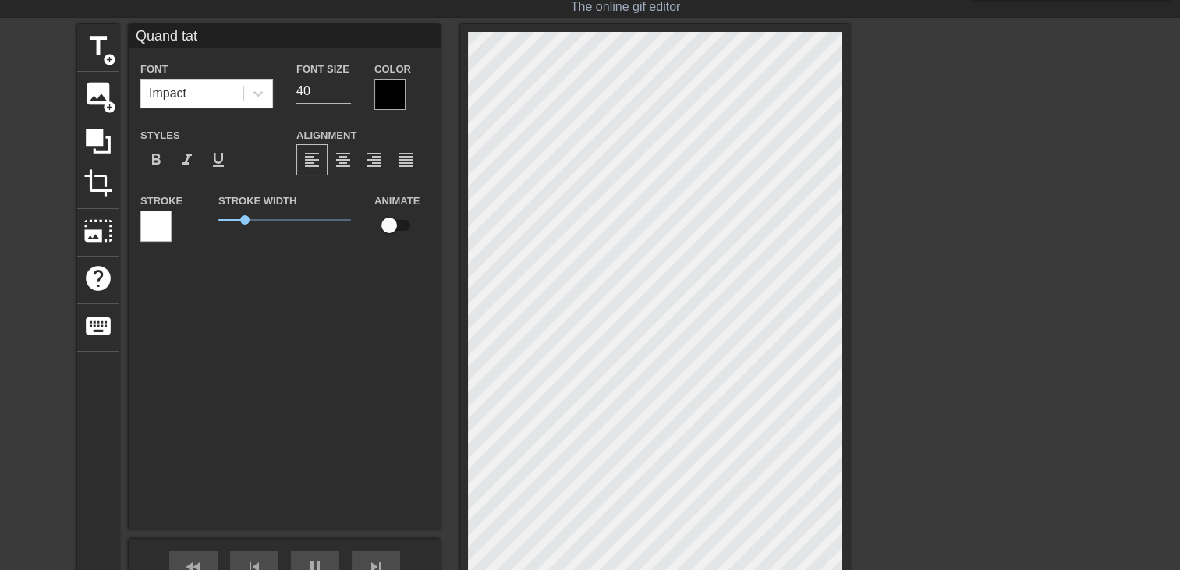
type textarea "Quand tati"
type input "Quand tat"
type textarea "Quand ta"
type input "Quand t"
type textarea "Quand t"
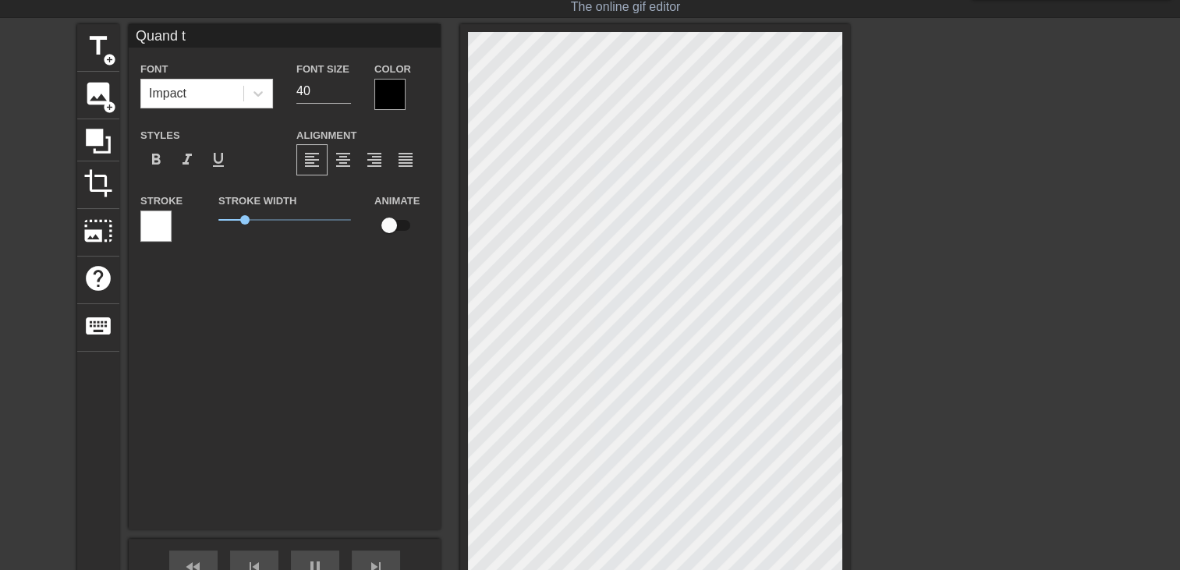
type input "Quand"
type textarea "Quand"
type input "Quand j"
type textarea "Quand j"
type input "Quand je"
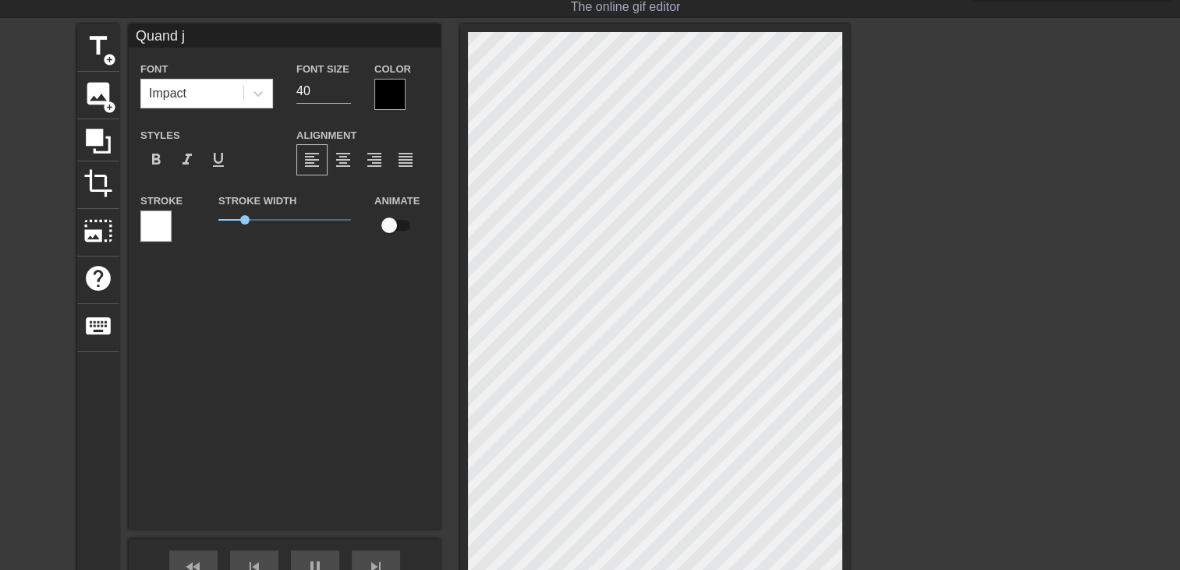
type textarea "Quand je"
type input "Quand je"
type textarea "Quand je"
type input "Quand je s"
type textarea "Quand je s"
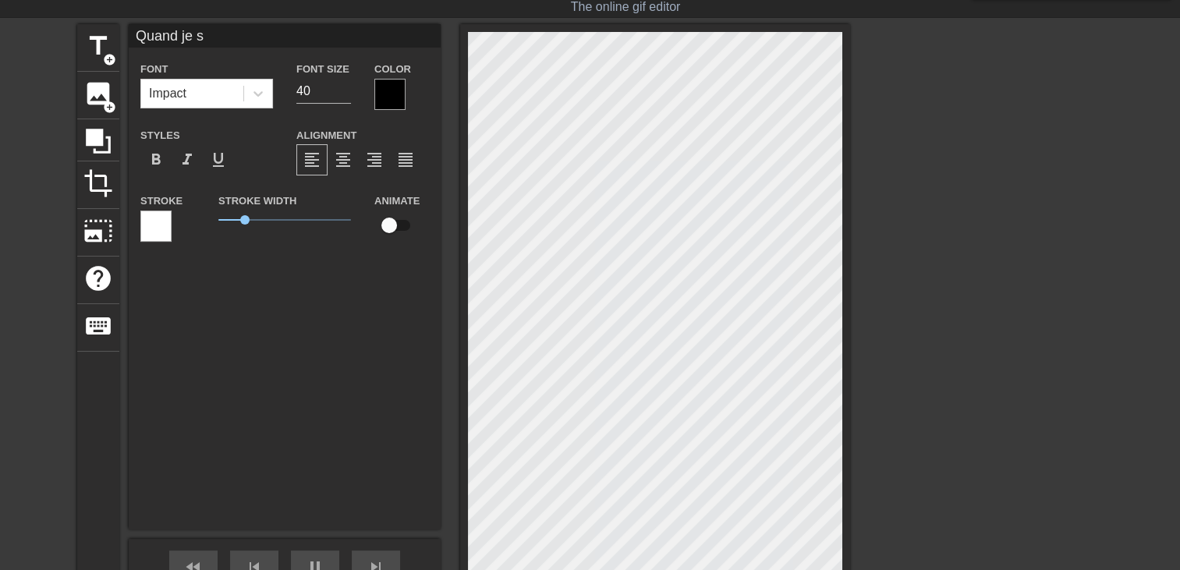
type input "Quand je su"
type textarea "Quand je su"
type input "Quand je sus"
type textarea "Quand je sus"
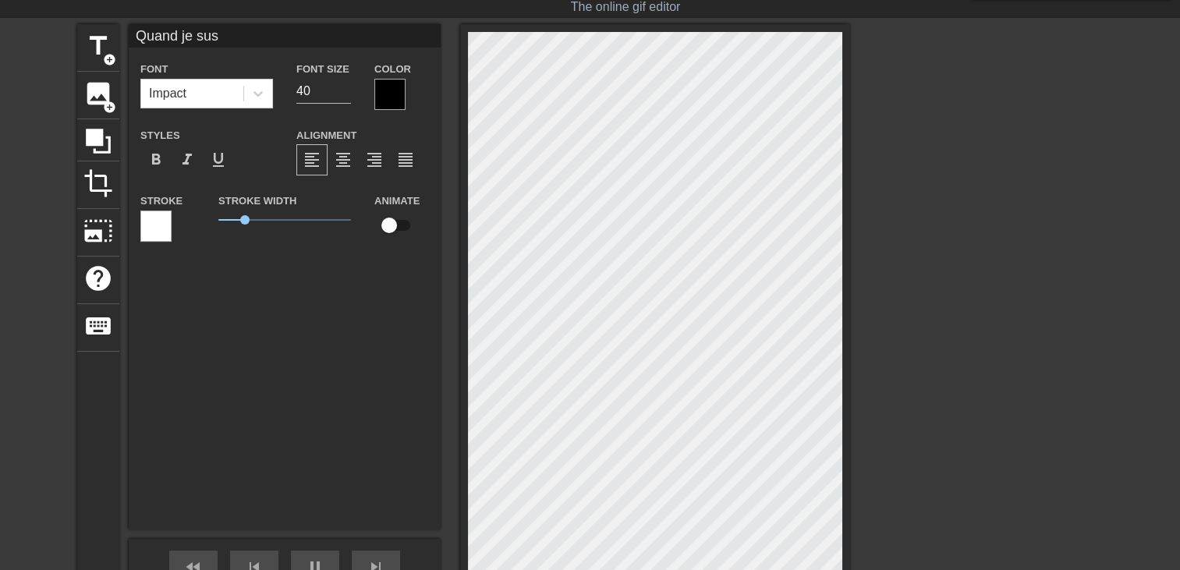
type input "Quand je su"
type textarea "Quand je su"
type input "Quand je sui"
type textarea "Quand je sui"
type input "Quand je suis"
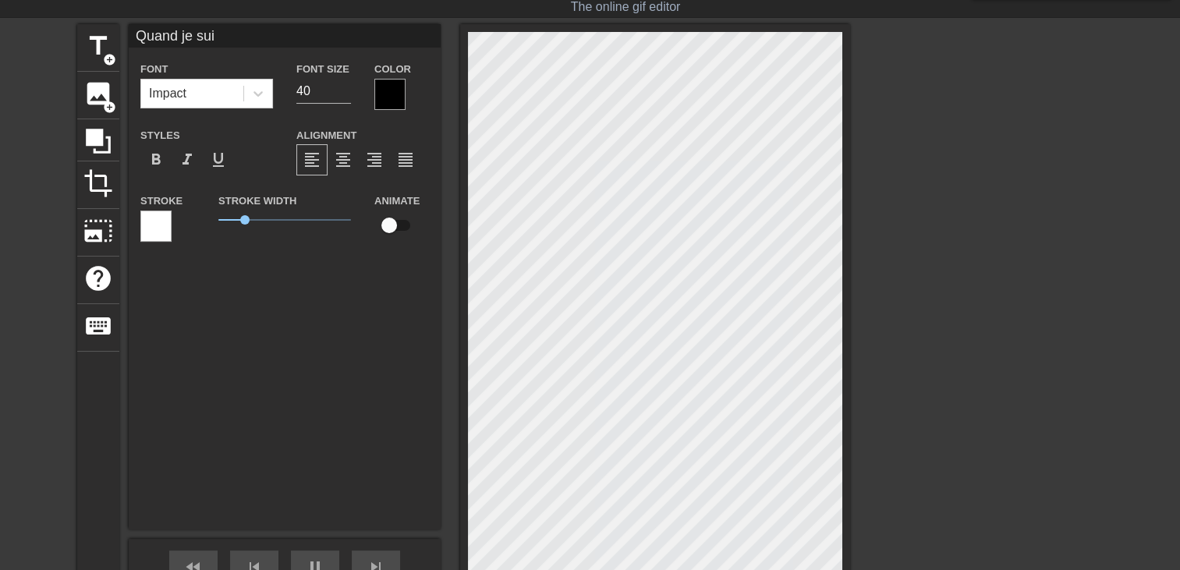
type textarea "Quand je suis"
type input "Quand je suis"
type textarea "Quand je suis"
type input "Quand je suis e"
type textarea "Quand je suis e"
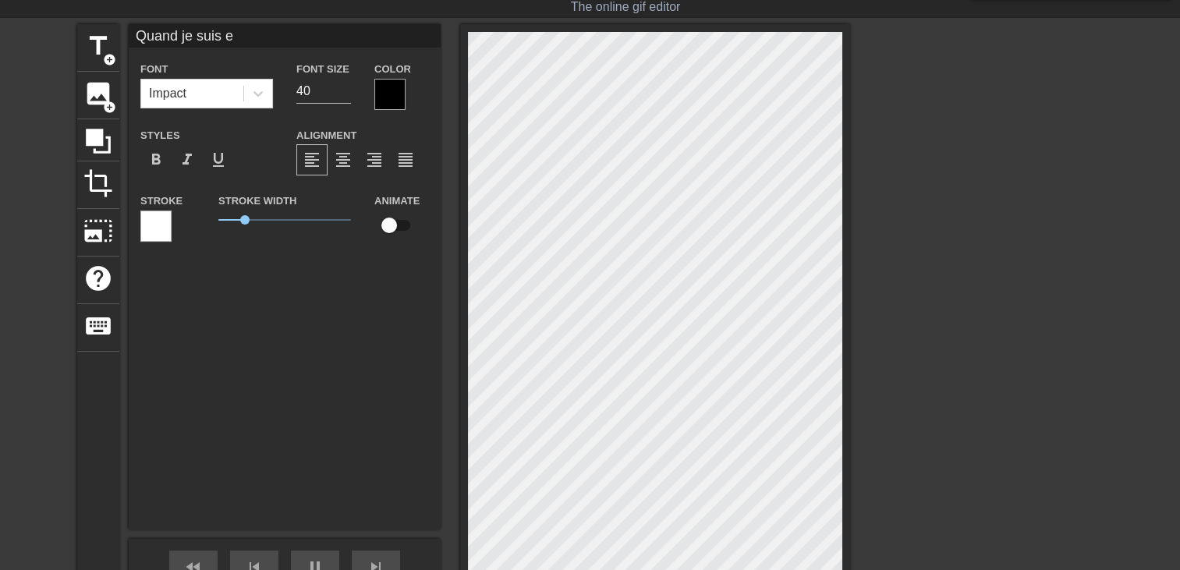
type input "Quand je suis en"
type textarea "Quand je suis en"
type input "Quand je suis en"
type textarea "Quand je suis en"
type input "Quand je suis en v"
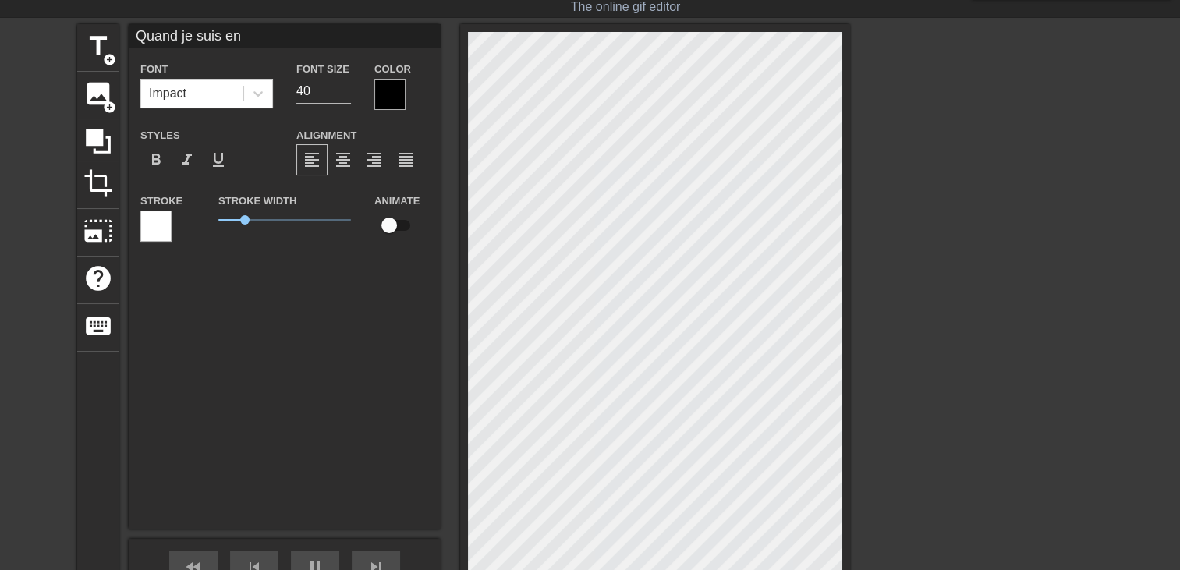
type textarea "Quand je suis en v"
type input "Quand je suis en va"
type textarea "Quand je suis en va"
type input "Quand je suis en vac"
type textarea "Quand je suis en vac"
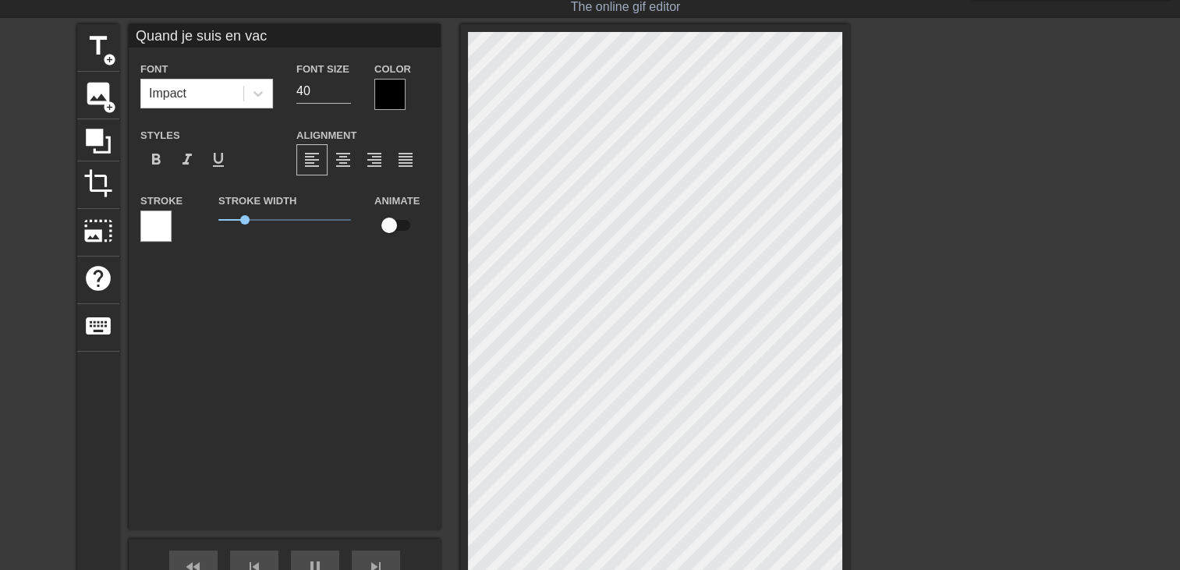
type input "Quand je suis en vaca"
type textarea "Quand je suis en vaca"
type input "Quand je suis en vacan"
type textarea "Quand je suis en vacan"
type input "Quand je suis en vacanc"
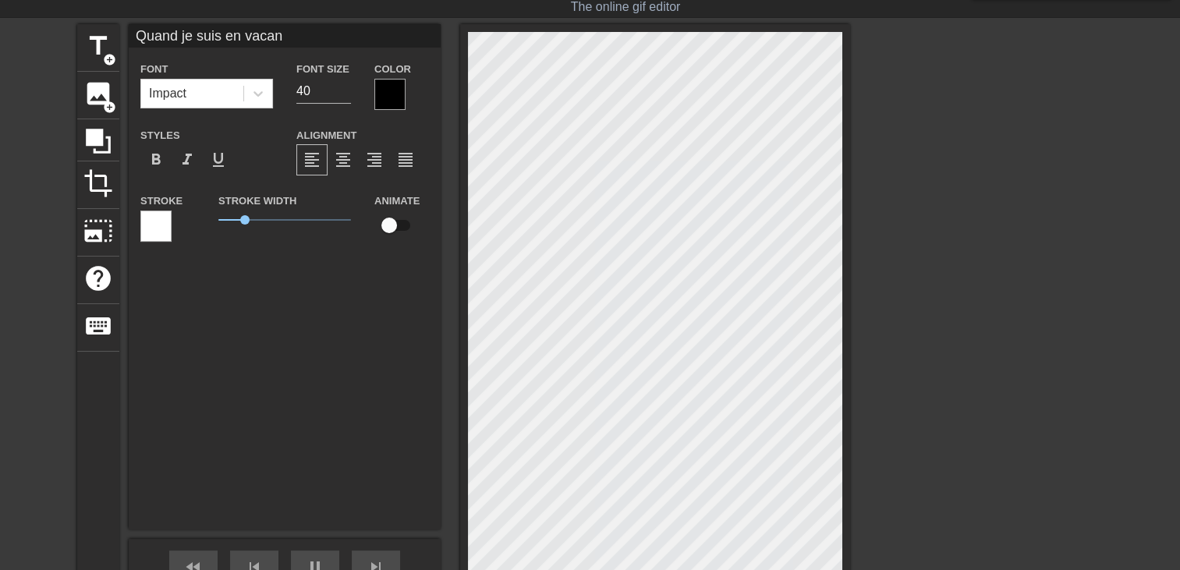
type textarea "Quand je suis en vacanc"
type input "Quand je suis en vacance"
type textarea "Quand je suis en vacance"
type input "Quand je suis en vacance"
type textarea "Quand je suis en vacance"
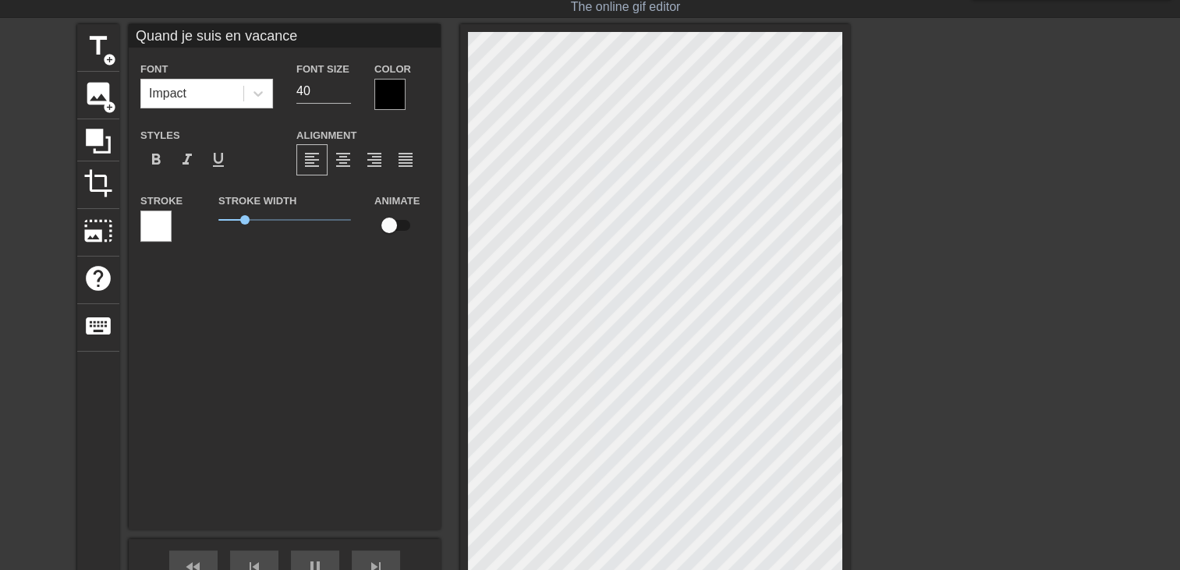
type input "Quand je suis en vacance"
type textarea "Quand je suis en vacance"
type input "Quand je suis en vacance c"
type textarea "Quand je suis en vacance c"
type input "Quand je suis en vacance ch"
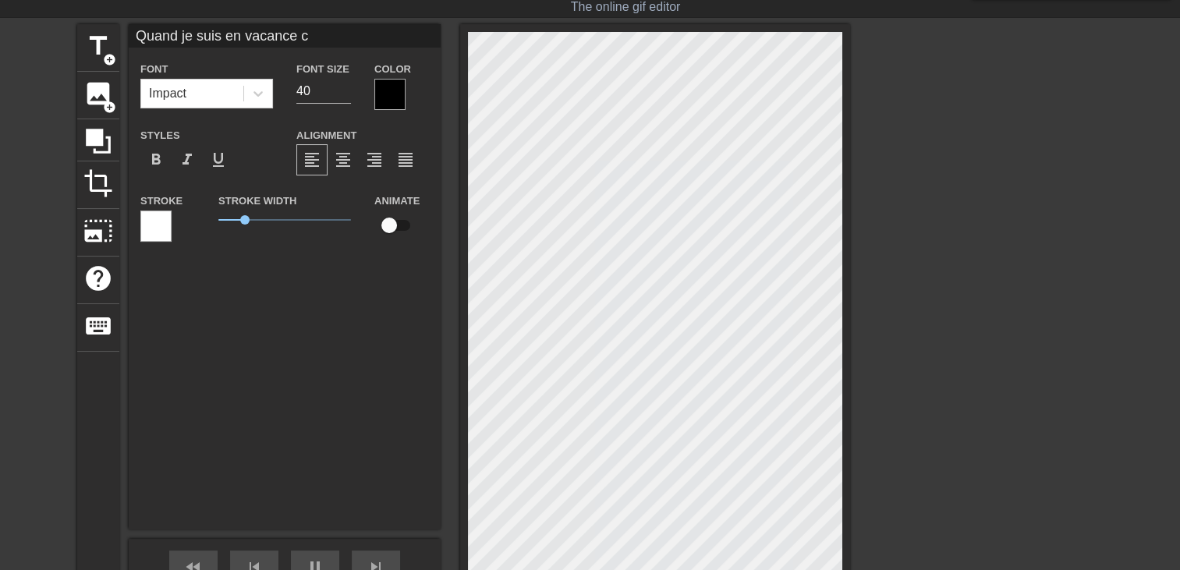
type textarea "Quand je suis en vacance ch"
type input "Quand je suis en vacance che"
type textarea "Quand je suis en vacance che"
type input "Quand je suis en vacance chez"
type textarea "Quand je suis en vacance chez"
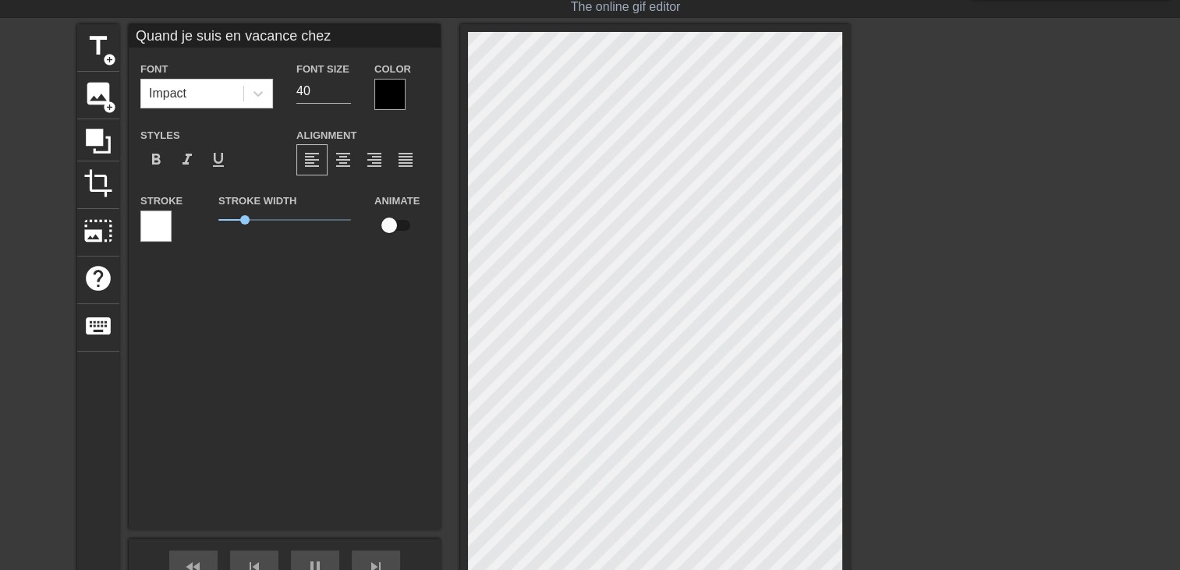
type input "Quand je suis en vacance chez"
type textarea "Quand je suis en vacance chez"
type input "Quand je suis en vacance chez m"
type textarea "Quand je suis en vacance chez m"
type input "Quand je suis en vacance chez ma"
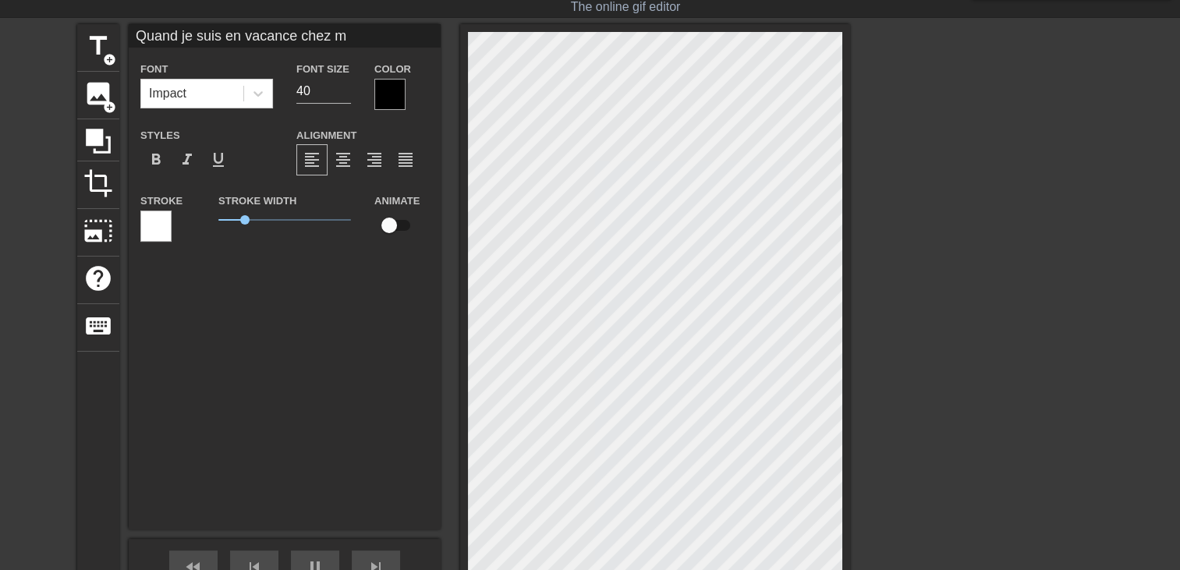
type textarea "Quand je suis en vacance chez ma"
type input "Quand je suis en vacance chez ma"
type textarea "Quand je suis en vacance chez ma"
type input "Quand je suis en vacance chez ma t"
type textarea "Quand je suis en vacance chez ma t"
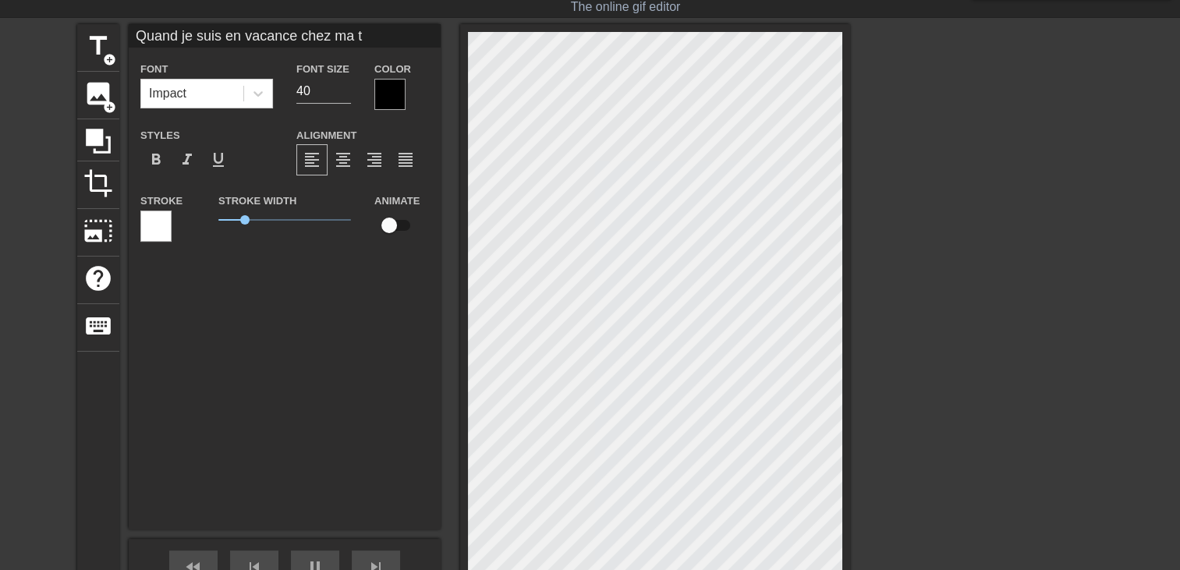
type input "Quand je suis en vacance chez ma ta"
type textarea "Quand je suis en vacance chez ma ta"
type input "Quand je suis en vacance chez ma tan"
type textarea "Quand je suis en vacance chez ma tan"
type input "Quand je suis en vacance chez ma tant"
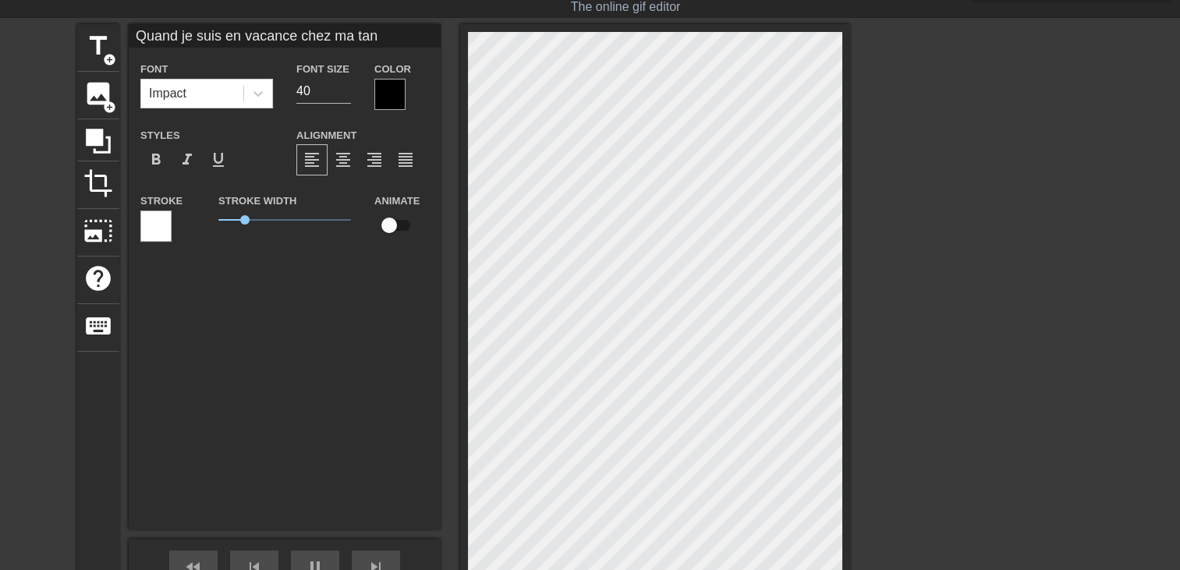
type textarea "Quand je suis en vacance chez ma tant"
type input "Quand je suis en vacance chez ma tante"
type textarea "Quand je suis en vacance chez ma tante"
type input "Quand je suis en vacance chez ma tante"
type textarea "Quand je suis en vacance chez ma tante"
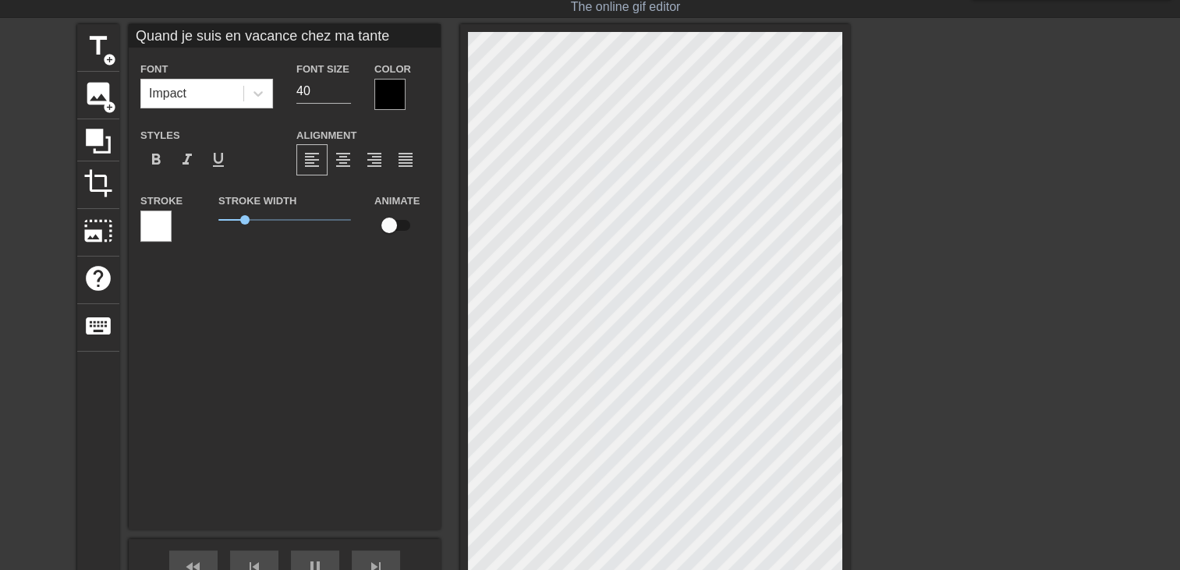
type input "Quand je suis en vacance chez ma tante l"
type textarea "Quand je suis en vacance chez ma tante l"
type input "Quand je suis en vacance chez ma tante le"
type textarea "Quand je suis en vacance chez ma tante le"
type input "Quand je suis en vacance chez ma tante le"
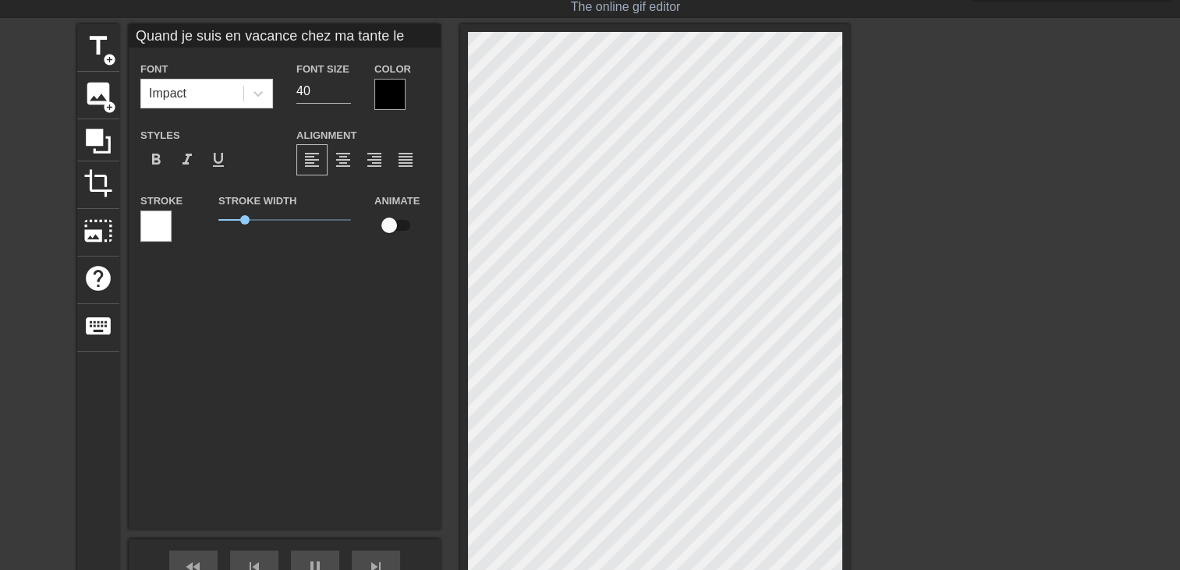
type textarea "Quand je suis en vacance chez ma tante le"
type input "Quand je suis en vacance chez ma tante le s"
type textarea "Quand je suis en vacance chez ma tante le s"
type input "Quand je suis en vacance chez ma tante le sp"
type textarea "Quand je suis en vacance chez ma tante le sp"
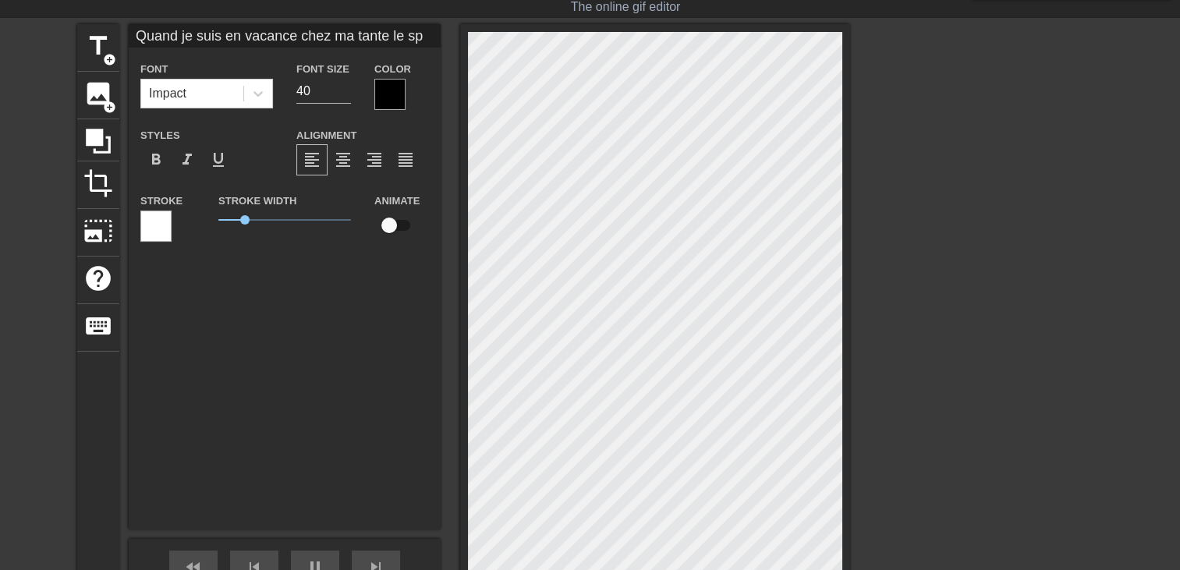
type input "Quand je suis en vacance chez ma tante le spe"
type textarea "Quand je suis en vacance chez ma tante le spe"
type input "Quand je suis en vacance chez ma tante le spec"
type textarea "Quand je suis en vacance chez ma tante le spec"
type input "Quand je suis en vacance chez ma tante le spect"
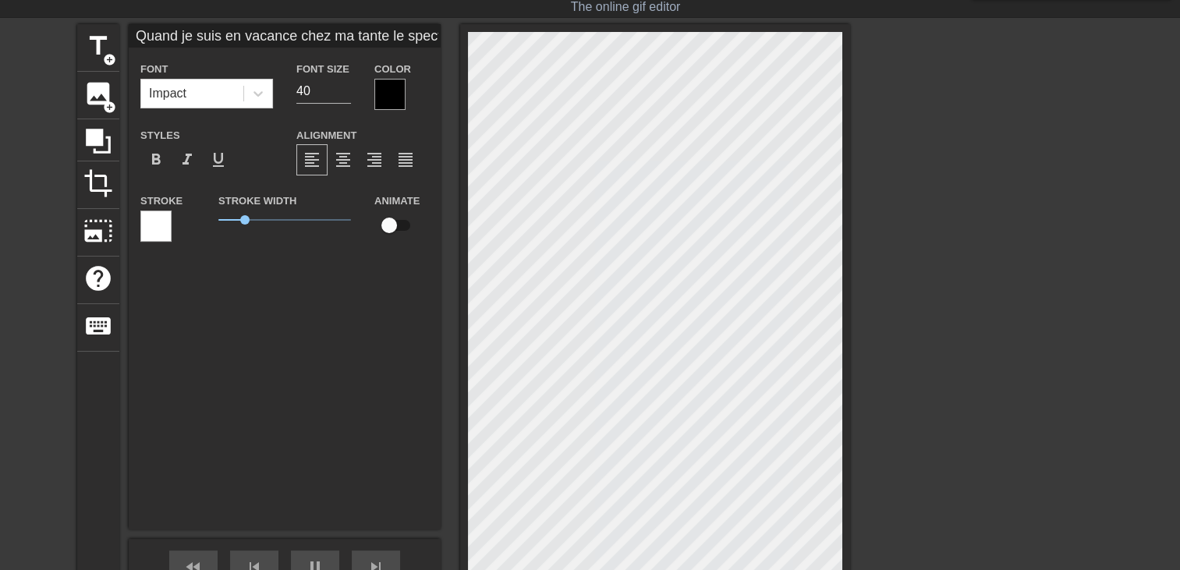
type textarea "Quand je suis en vacance chez ma tante le spect"
type input "Quand je suis en vacance chez ma tante le specta"
type textarea "Quand je suis en vacance chez ma tante le specta"
type input "Quand je suis en vacance chez ma tante le spectac"
type textarea "Quand je suis en vacance chez ma tante le spectac"
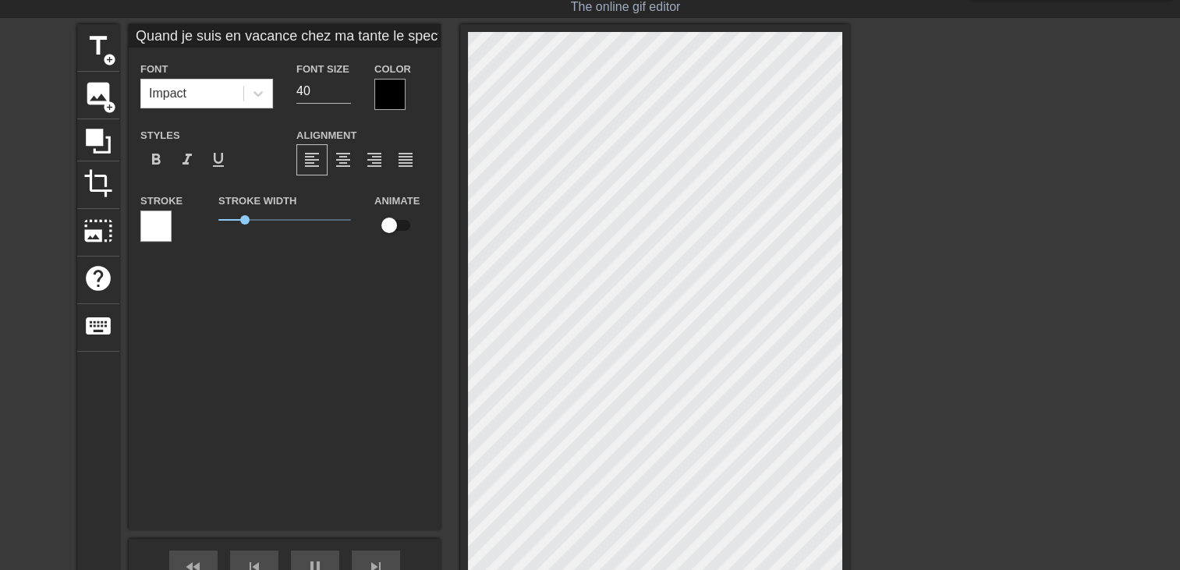
type input "Quand je suis en vacance chez ma tante le spectacl"
type textarea "Quand je suis en vacance chez ma tante le spectacl"
type input "Quand je suis en vacance chez ma tante le spectacle"
type textarea "Quand je suis en vacance chez ma tante le spectacle"
type input "Quand je suis en vacance chez ma tante le spectacle"
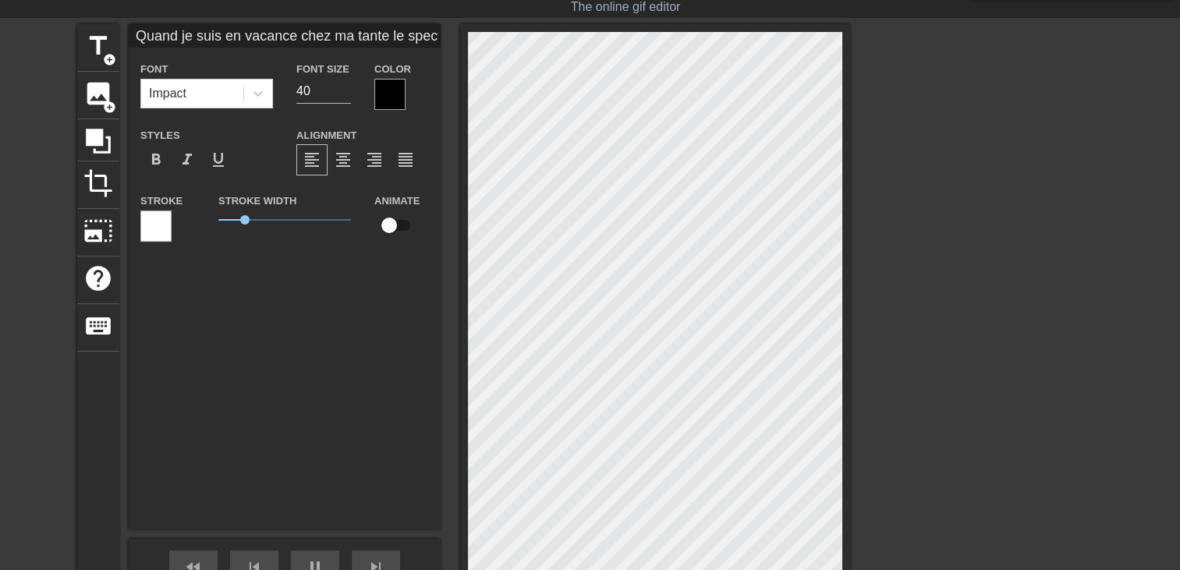
type textarea "Quand je suis en vacance chez ma tante le spectacle"
type input "Quand je suis en vacance chez ma tante le spectacle $"
type textarea "Quand je suis en vacance chez ma tante le spectacle $"
type input "Quand je suis en vacance chez ma tante le spectacle $"
type textarea "Quand je suis en vacance chez ma tante le spectacle $"
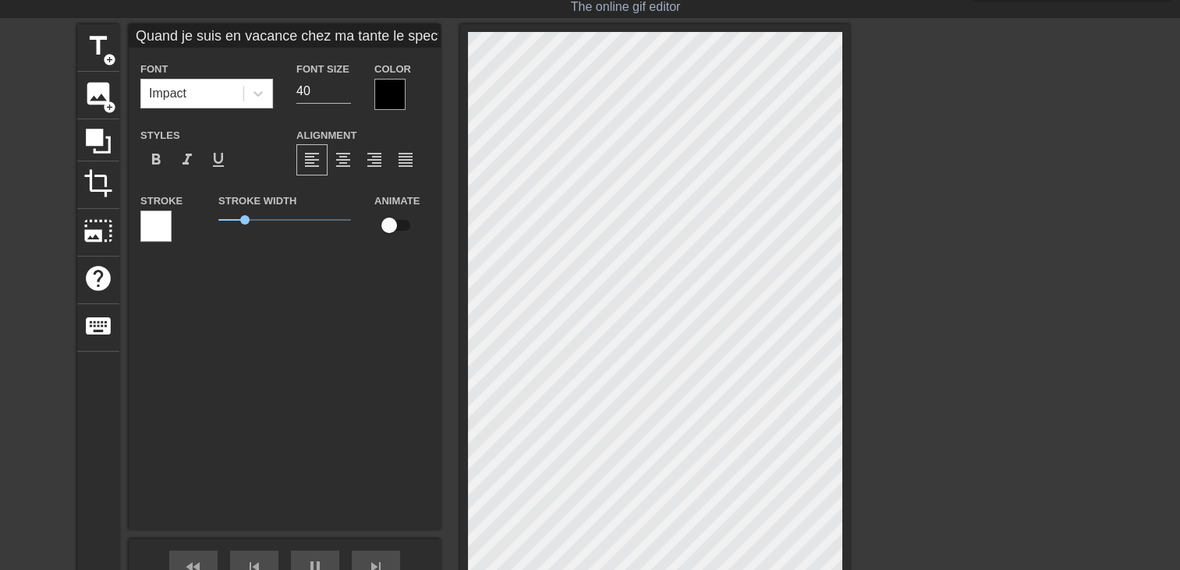
type input "Quand je suis en vacance chez ma tante le spectacle $"
type textarea "Quand je suis en vacance chez ma tante le spectacle $"
type input "Quand je suis en vacance chez ma tante le spectacle"
type textarea "Quand je suis en vacance chez ma tante le spectacle"
type input "Quand je suis en vacance chez ma tante le spectacle"
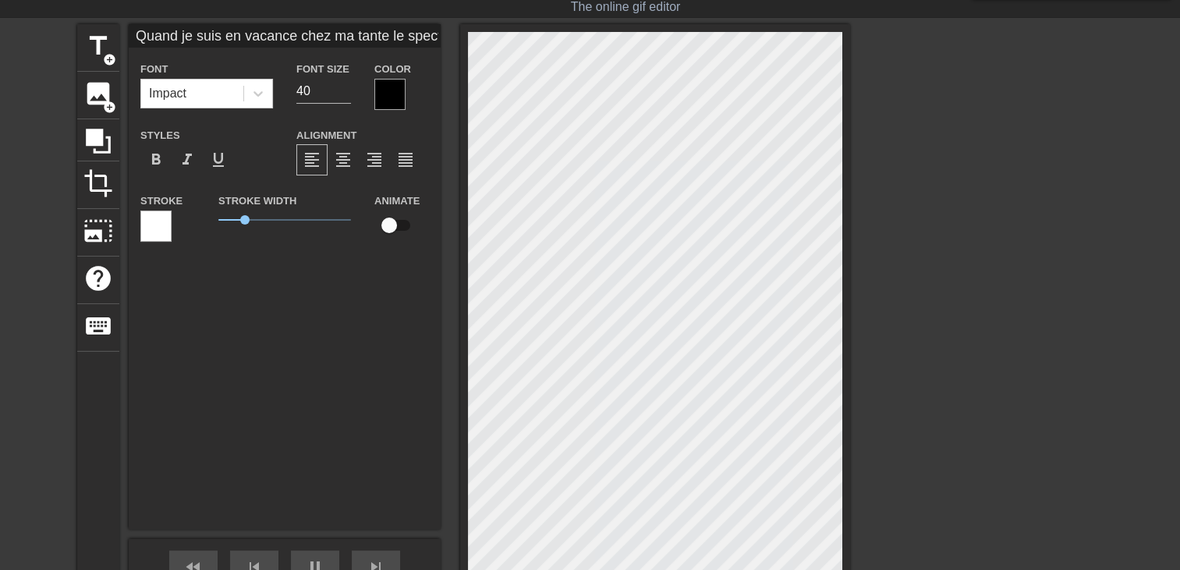
type textarea "Quand je suis en vacance chez ma tante le spectacle"
type input "Quand je suis en vacance chez ma tante le spectacle e"
type textarea "Quand je suis en vacance chez ma tante le spectacle e"
type input "Quand je suis en vacance chez ma tante le spectacle es"
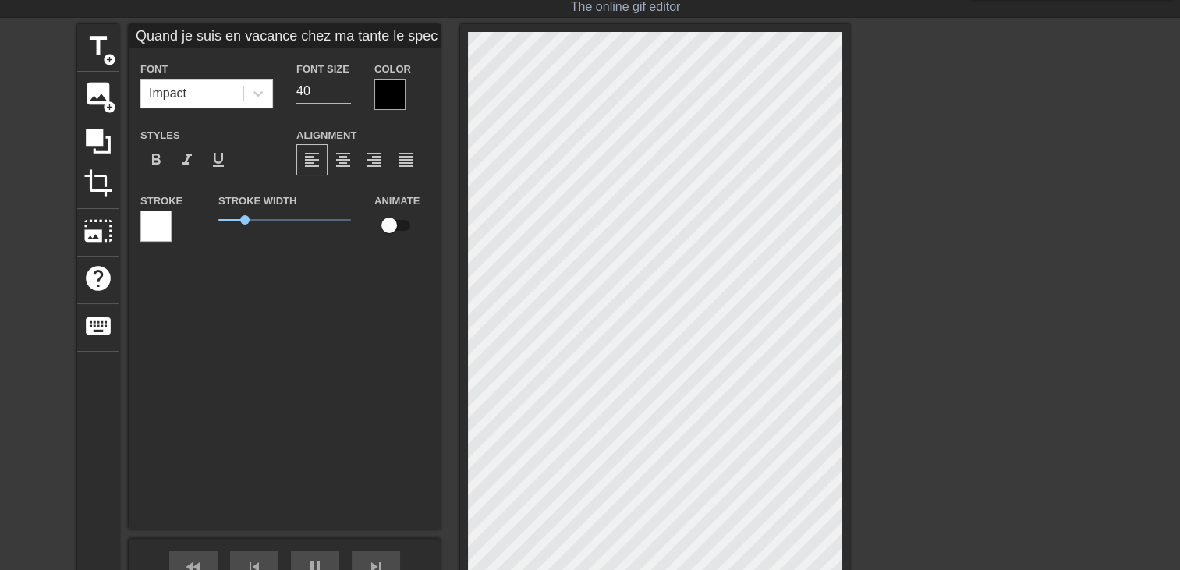
type textarea "Quand je suis en vacance chez ma tante le spectacle es"
type input "Quand je suis en vacance chez ma tante le spectacle est"
type textarea "Quand je suis en vacance chez ma tante le spectacle est"
type input "Quand je suis en vacance chez ma tante le spectacle est"
type textarea "Quand je suis en vacance chez ma tante le spectacle est"
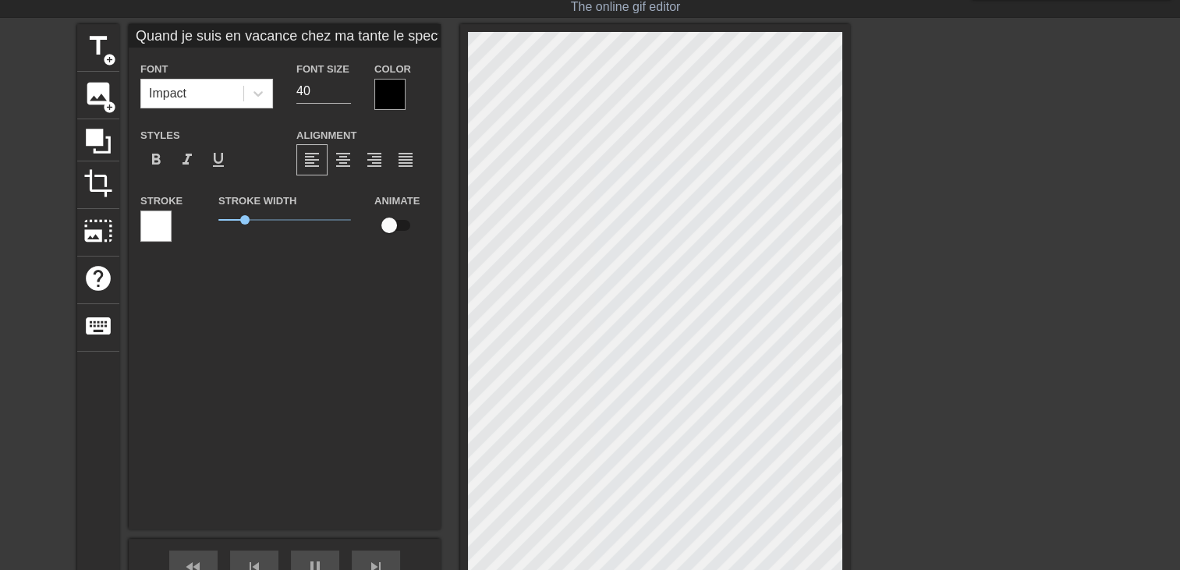
type input "Quand je suis en vacance chez ma tante le spectacle est e"
type textarea "Quand je suis en vacance chez ma tante le spectacle est e"
type input "Quand je suis en vacance chez ma tante le spectacle est ex"
type textarea "Quand je suis en vacance chez ma tante le spectacle est ex"
type input "Quand je suis en vacance chez ma tante le spectacle est exc"
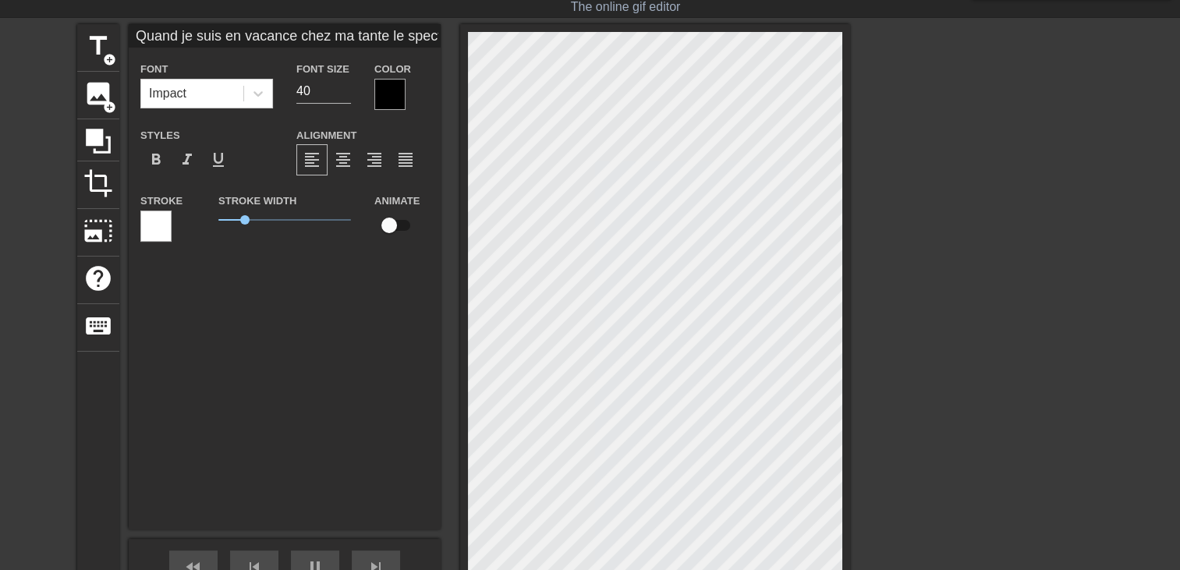
type textarea "Quand je suis en vacance chez ma tante le spectacle est exc"
type input "Quand je suis en vacance chez ma tante le spectacle est exce"
type textarea "Quand je suis en vacance chez ma tante le spectacle est exce"
type input "Quand je suis en vacance chez ma tante le spectacle est excep"
type textarea "Quand je suis en vacance chez ma tante le spectacle est excep"
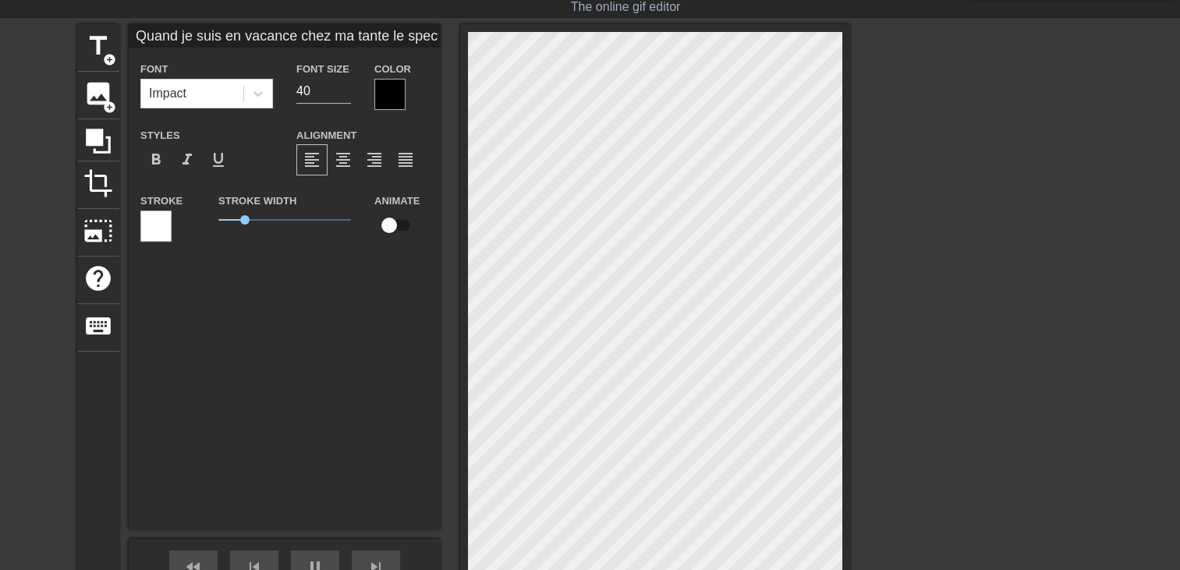
type input "Quand je suis en vacance chez ma tante le spectacle est except"
type textarea "Quand je suis en vacance chez ma tante le spectacle est except"
type input "Quand je suis en vacance chez ma tante le spectacle est excepti"
type textarea "Quand je suis en vacance chez ma tante le spectacle est excepti"
type input "Quand je suis en vacance chez ma tante le spectacle est exceptio"
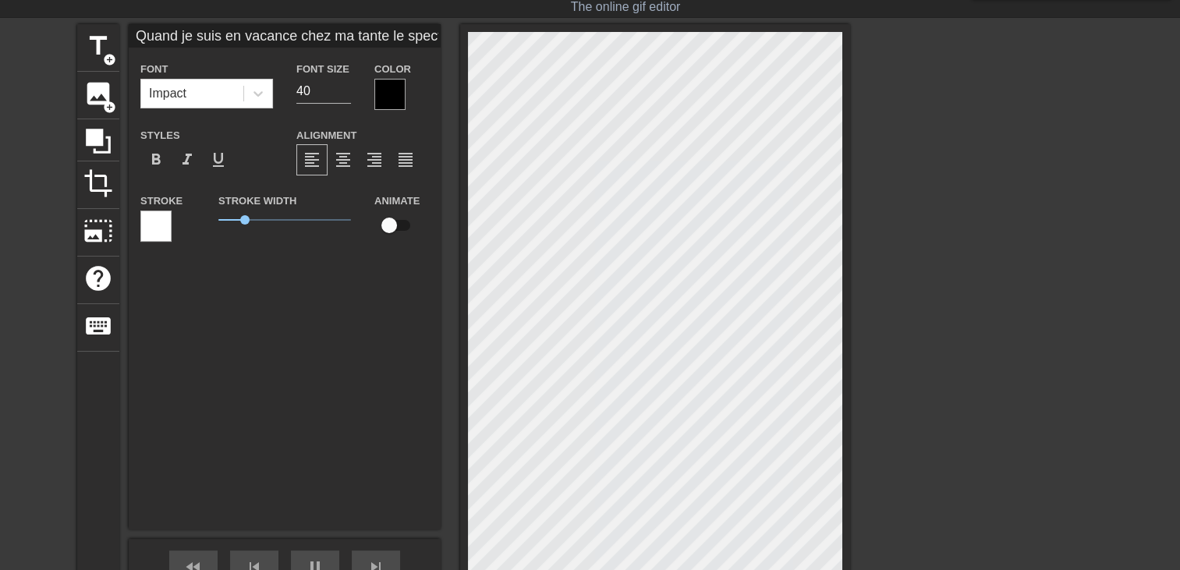
type textarea "Quand je suis en vacance chez ma tante le spectacle est exceptio"
type input "Quand je suis en vacance chez ma tante le spectacle est exception"
type textarea "Quand je suis en vacance chez ma tante le spectacle est exception"
type input "Quand je suis en vacance chez ma tante le spectacle est exceptionn"
type textarea "Quand je suis en vacance chez ma tante le spectacle est exceptionn"
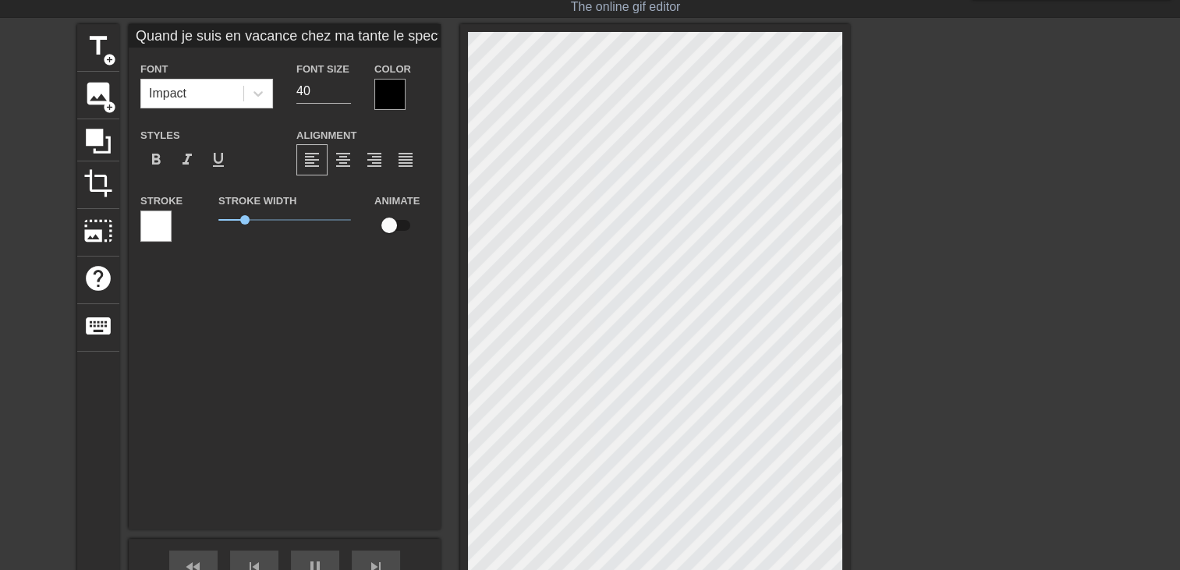
type input "Quand je suis en vacance chez ma tante le spectacle est exceptionne"
type textarea "Quand je suis en vacance chez ma tante le spectacle est exceptionne"
type input "Quand je suis en vacance chez ma tante le spectacle est exceptionnel"
type textarea "Quand je suis en vacance chez ma tante le spectacle est exceptionnel"
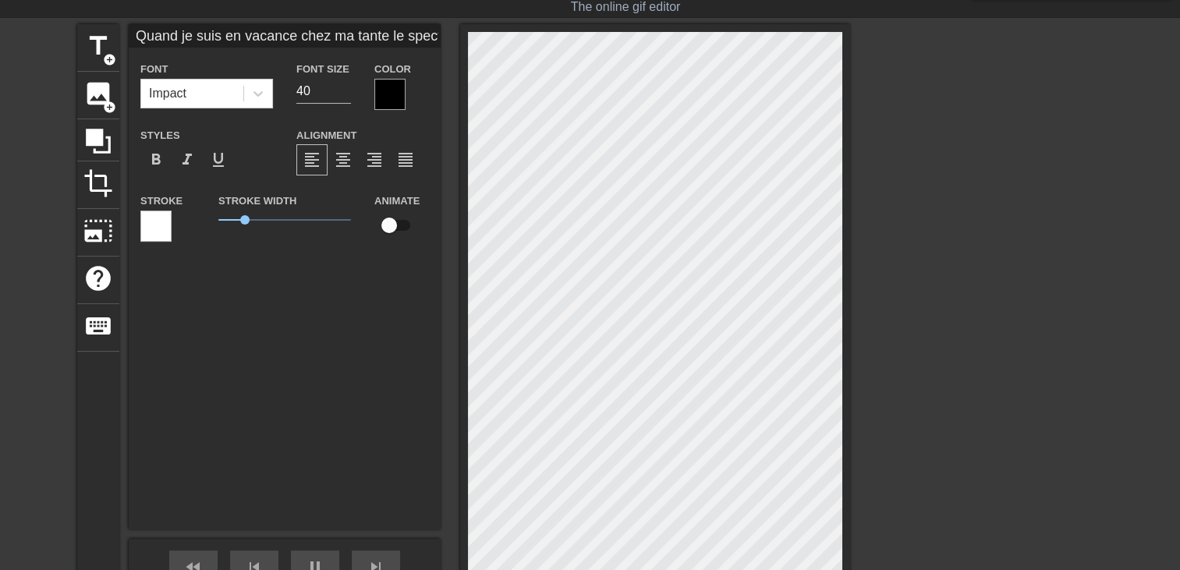
click at [842, 139] on div at bounding box center [655, 345] width 390 height 642
click at [395, 95] on div at bounding box center [389, 94] width 31 height 31
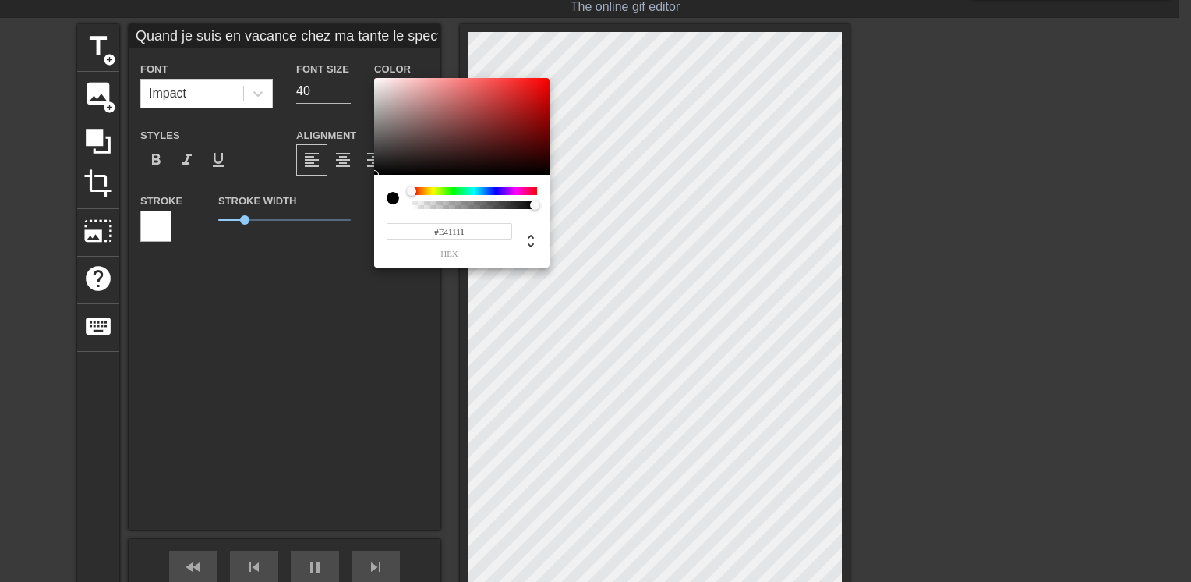
click at [536, 89] on div at bounding box center [461, 126] width 175 height 97
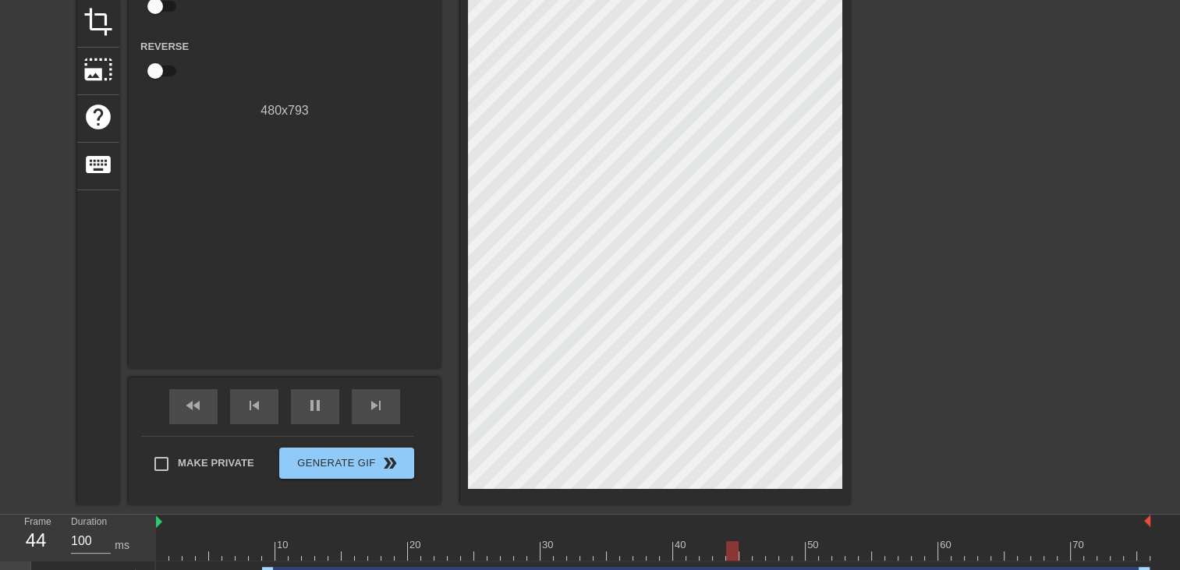
scroll to position [228, 0]
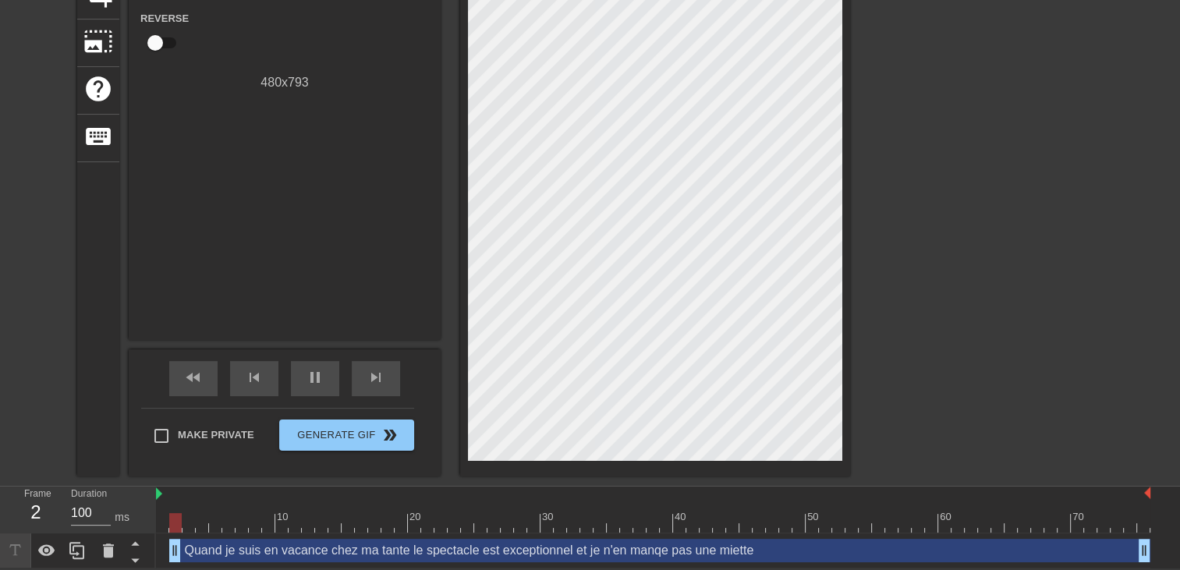
drag, startPoint x: 269, startPoint y: 552, endPoint x: -3, endPoint y: 570, distance: 272.7
click at [0, 568] on html "menu_book Browse the tutorials! Gifntext.com The online gif editor Send Feedbac…" at bounding box center [590, 170] width 1180 height 795
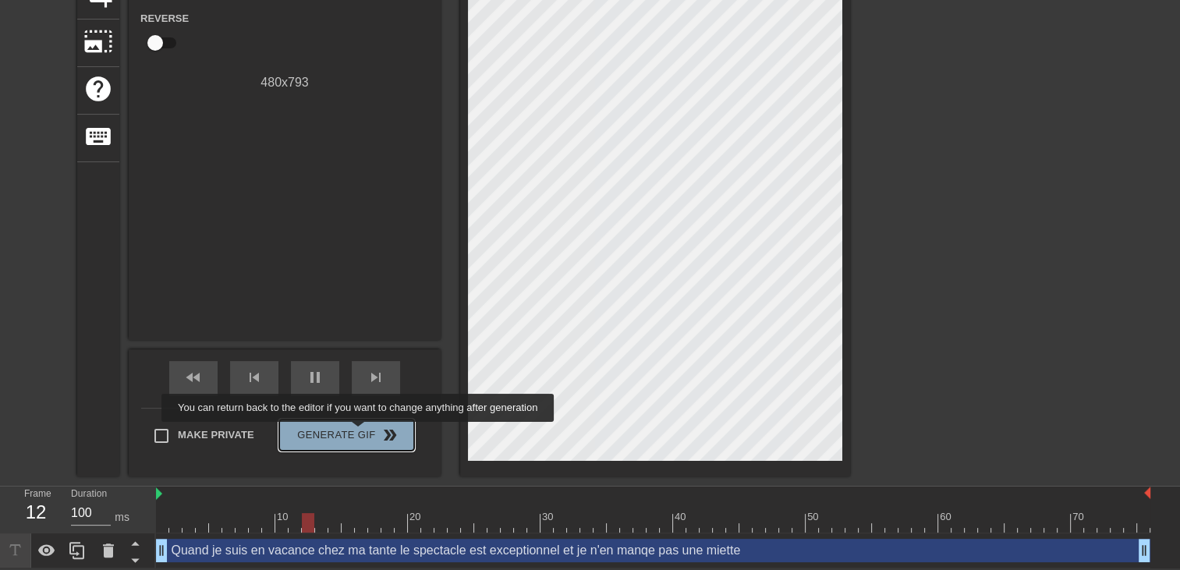
click at [359, 433] on span "Generate Gif double_arrow" at bounding box center [346, 435] width 122 height 19
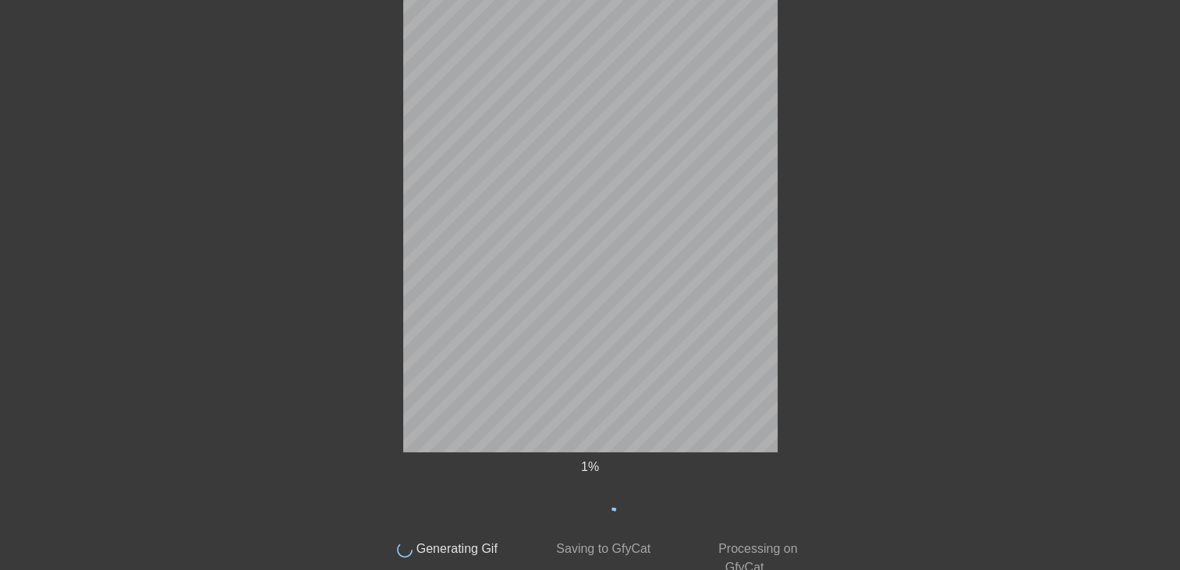
scroll to position [0, 0]
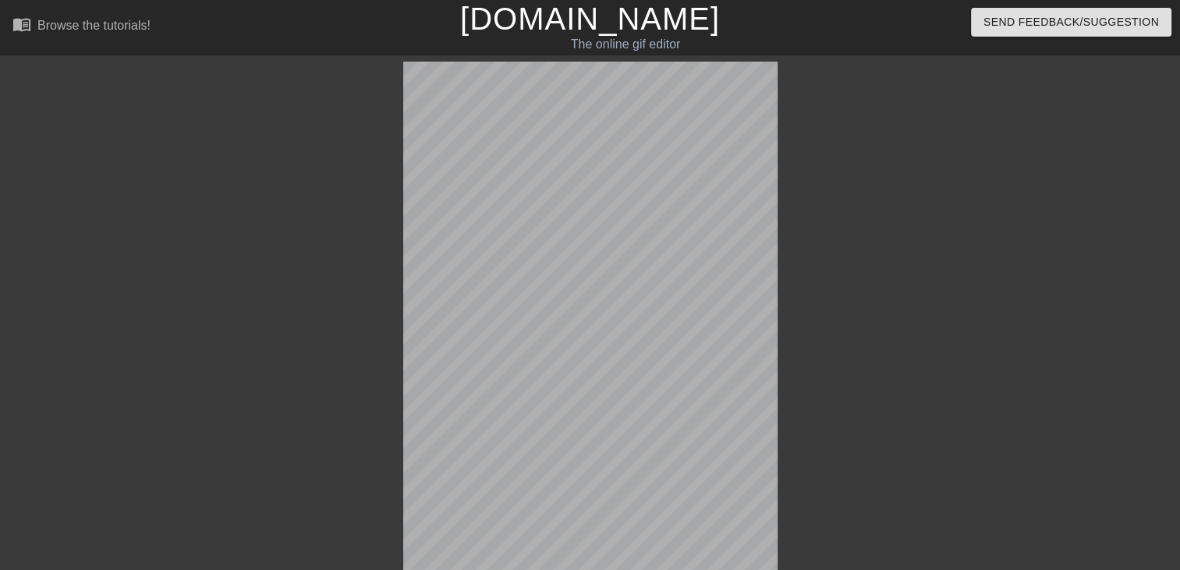
click at [360, 455] on div "5 % done Generating Gif done Saving to GfyCat done Processing on GfyCat title a…" at bounding box center [590, 433] width 1180 height 743
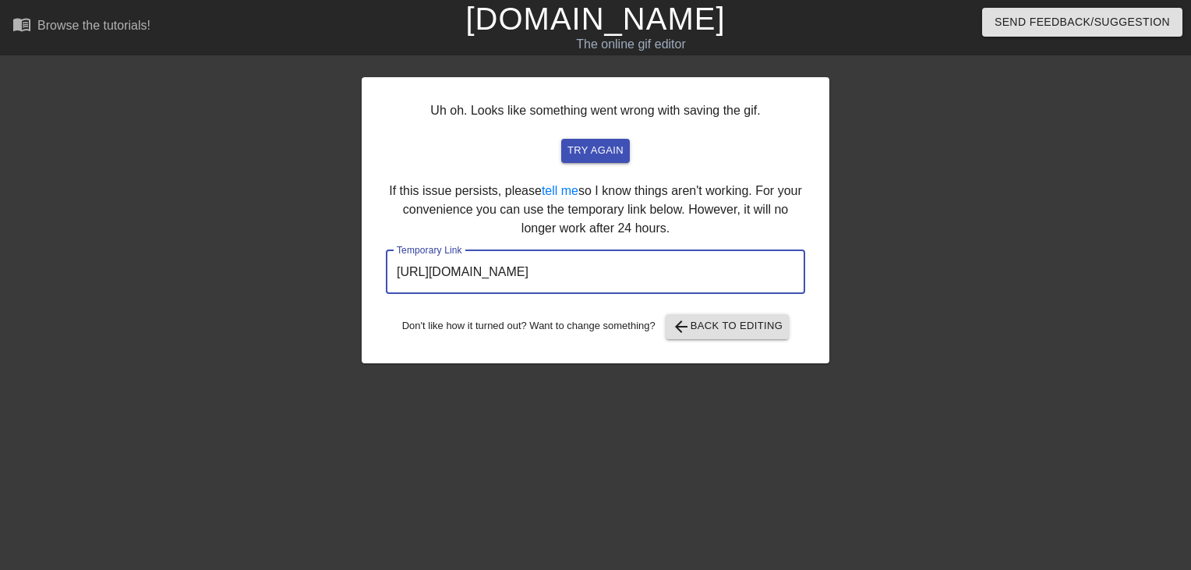
drag, startPoint x: 732, startPoint y: 274, endPoint x: 346, endPoint y: 283, distance: 386.1
click at [346, 283] on div "Uh oh. Looks like something went wrong with saving the gif. try again If this i…" at bounding box center [595, 296] width 1191 height 468
drag, startPoint x: 346, startPoint y: 283, endPoint x: 461, endPoint y: 272, distance: 115.1
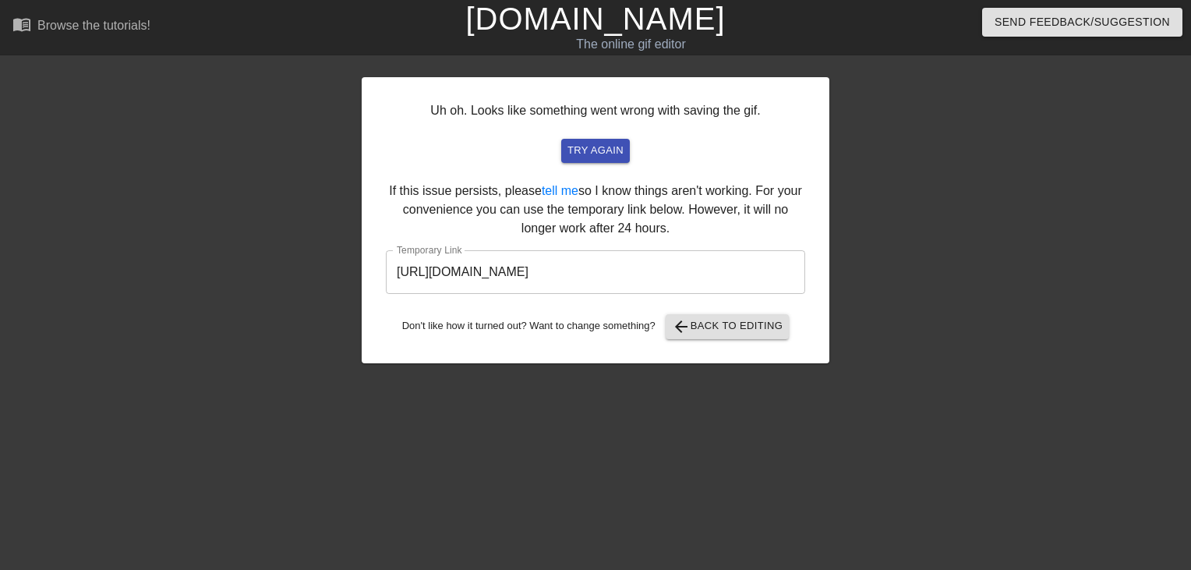
click at [567, 16] on link "[DOMAIN_NAME]" at bounding box center [595, 19] width 260 height 34
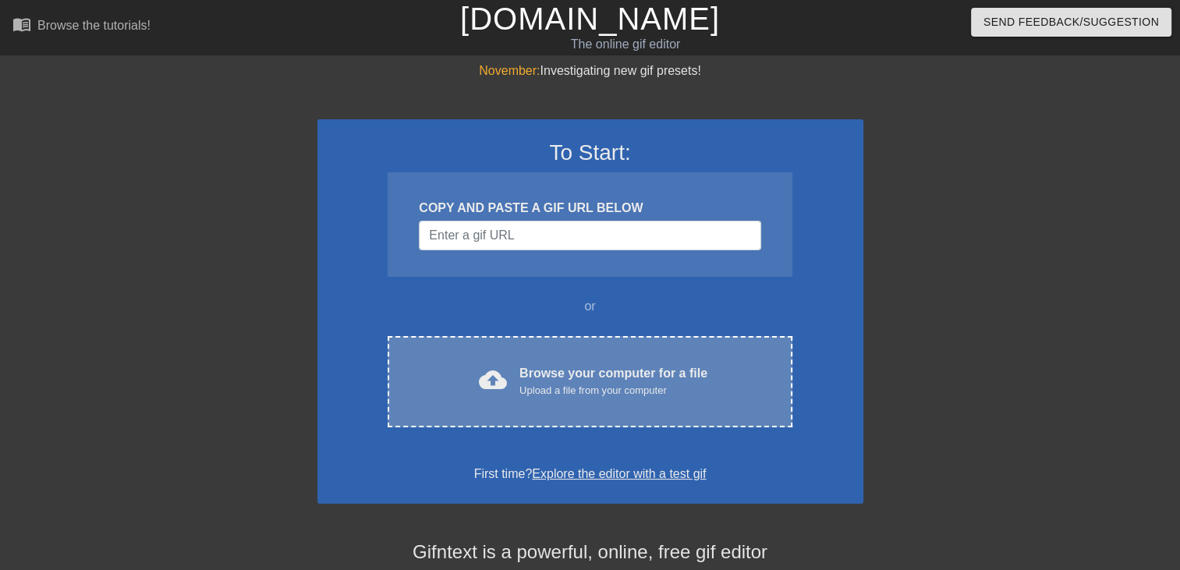
click at [565, 347] on div "cloud_upload Browse your computer for a file Upload a file from your computer C…" at bounding box center [590, 381] width 404 height 91
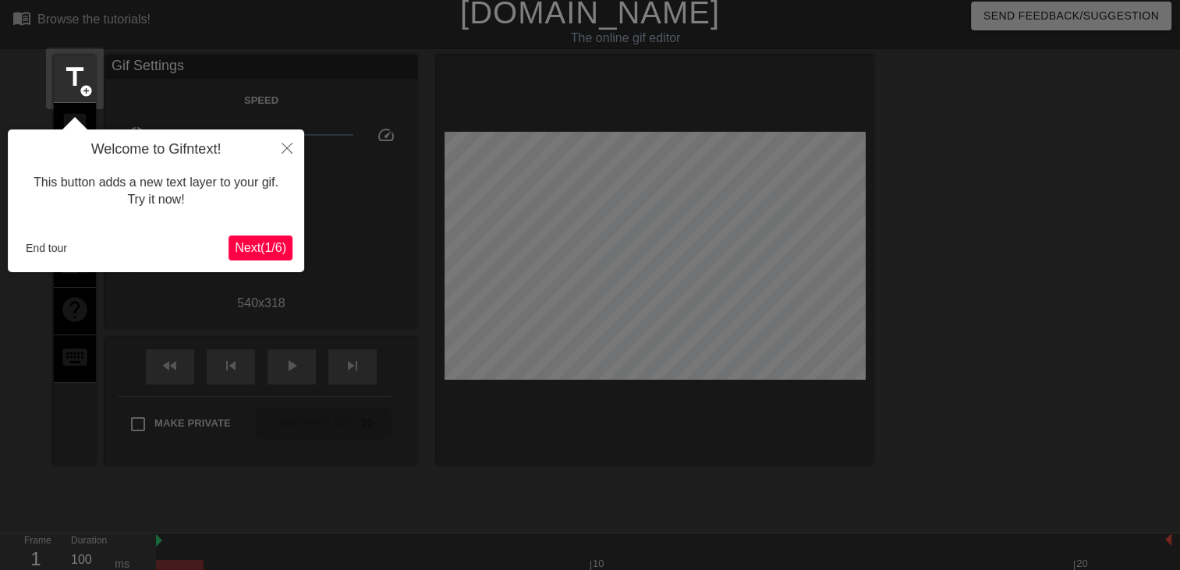
scroll to position [37, 0]
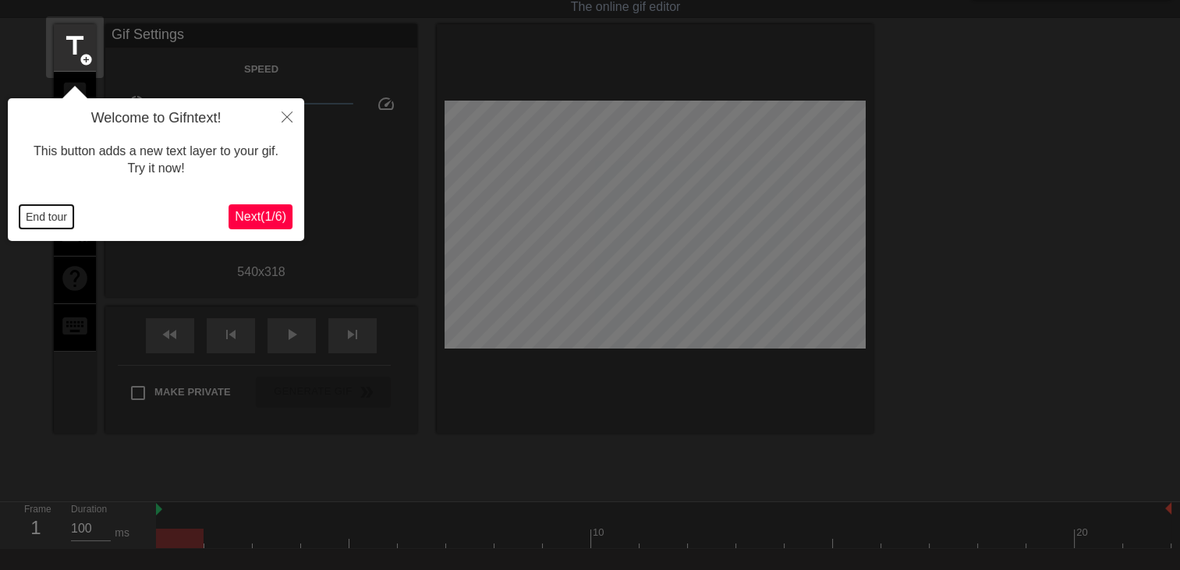
click at [40, 220] on button "End tour" at bounding box center [46, 216] width 54 height 23
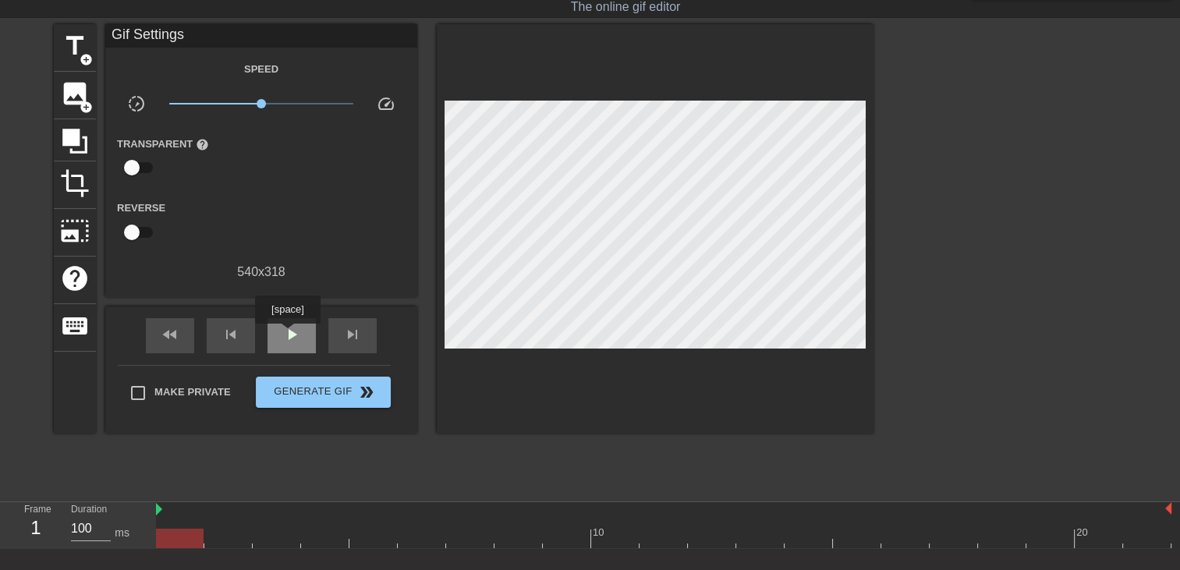
click at [287, 335] on span "play_arrow" at bounding box center [291, 334] width 19 height 19
click at [81, 55] on span "add_circle" at bounding box center [86, 59] width 13 height 13
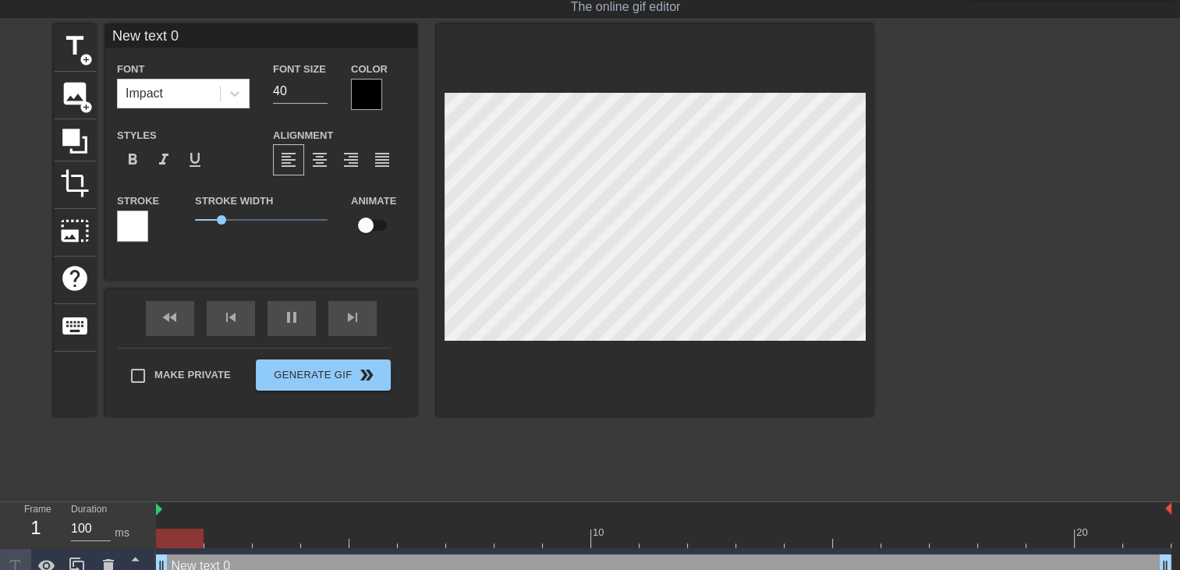
drag, startPoint x: 933, startPoint y: 561, endPoint x: 149, endPoint y: 494, distance: 786.4
click at [149, 494] on div "menu_book Browse the tutorials! [DOMAIN_NAME] The online gif editor Send Feedba…" at bounding box center [590, 273] width 1180 height 621
type input "New text"
type textarea "New text"
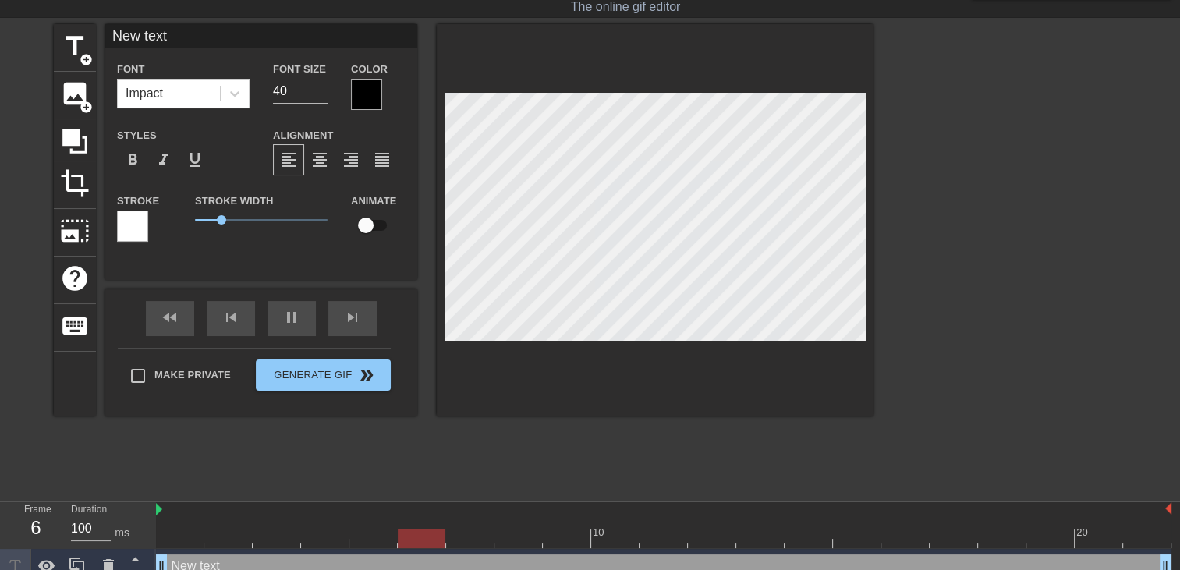
type input "New text"
type textarea "New text"
type input "New tex"
type textarea "New tex"
type input "New te"
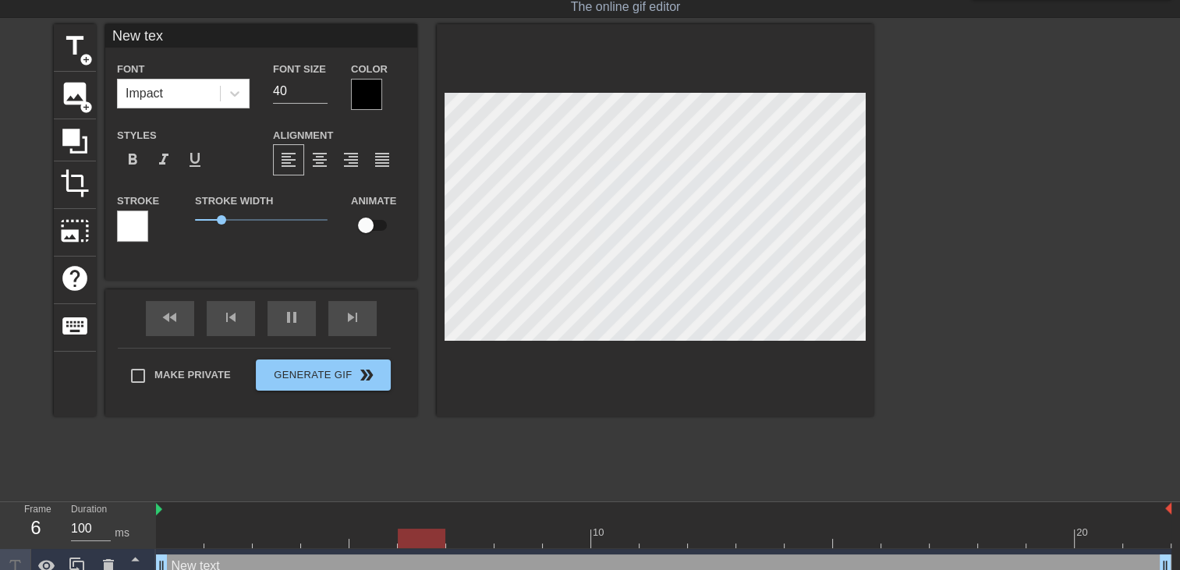
type textarea "New te"
type input "New t"
type textarea "New t"
type input "New"
type textarea "New"
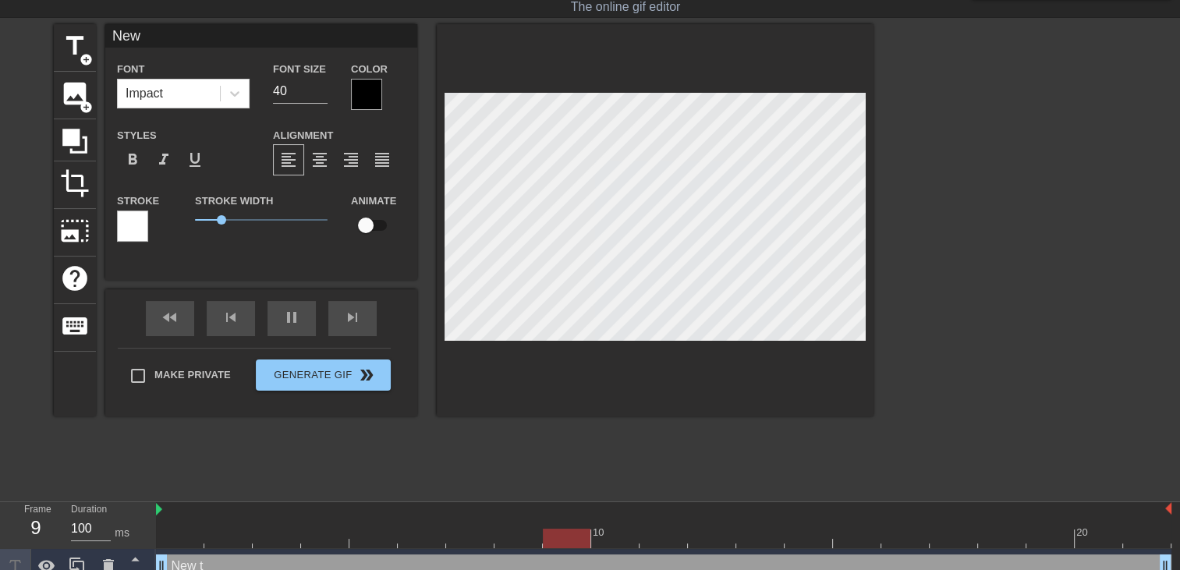
type input "New"
type textarea "New"
type input "Ne"
type textarea "Ne"
type input "N"
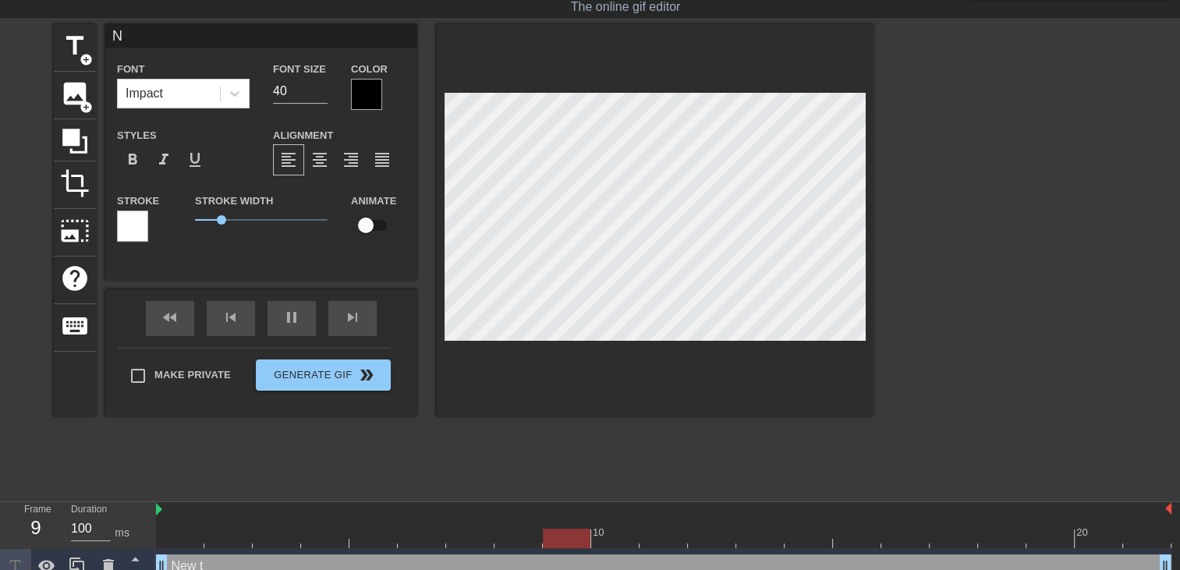
type textarea "N"
type input "O"
type textarea "O"
type input "OH"
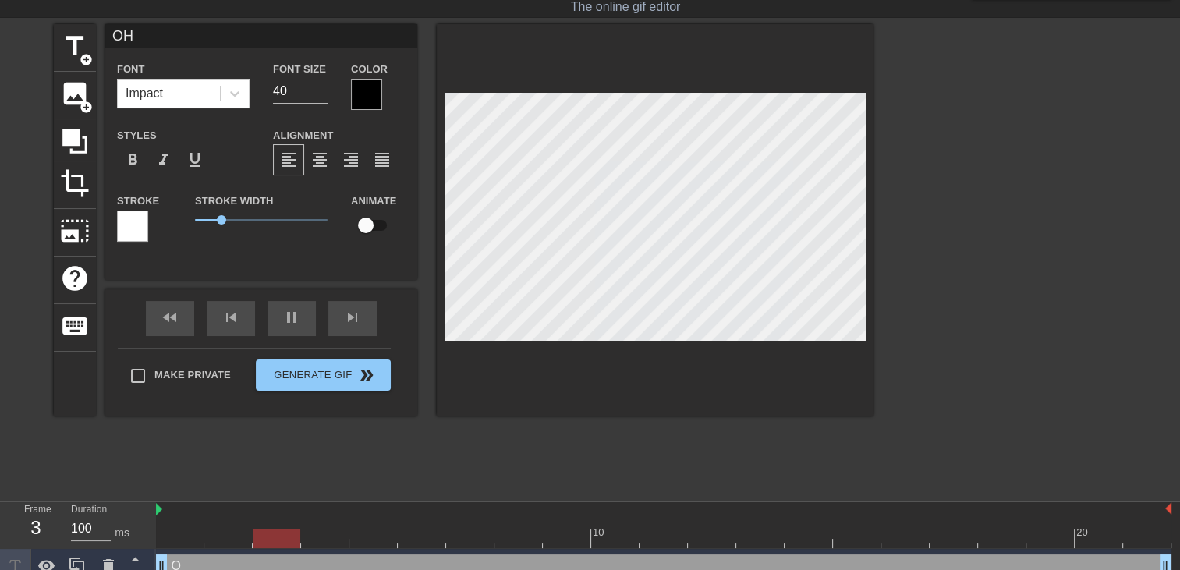
type textarea "OH"
type input "OH"
type textarea "OH"
type input "OH m"
type textarea "OH m"
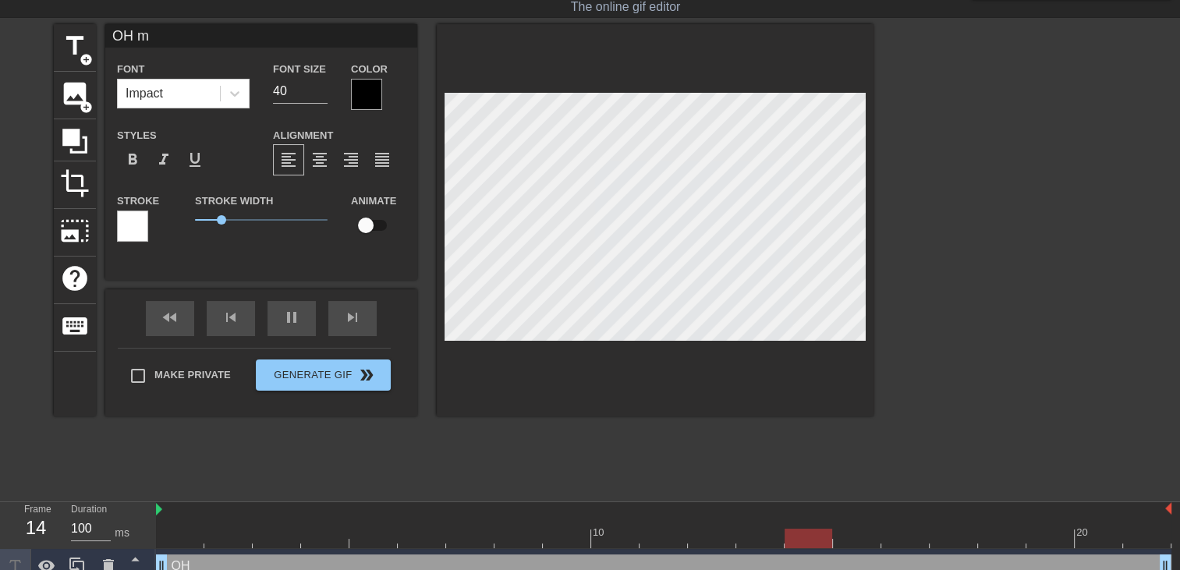
scroll to position [2, 2]
type input "OH ma"
type textarea "OH ma"
type input "OH ma"
type textarea "OH ma"
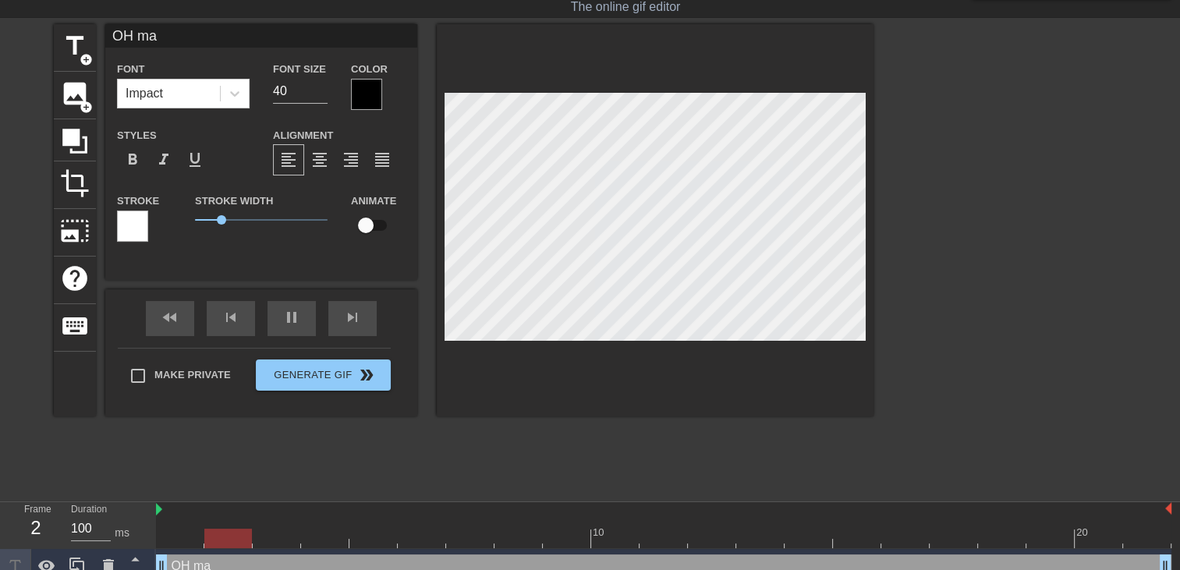
type input "OH ma f"
type textarea "OH ma f"
type input "OH ma fi"
type textarea "OH ma fi"
type input "OH ma fil"
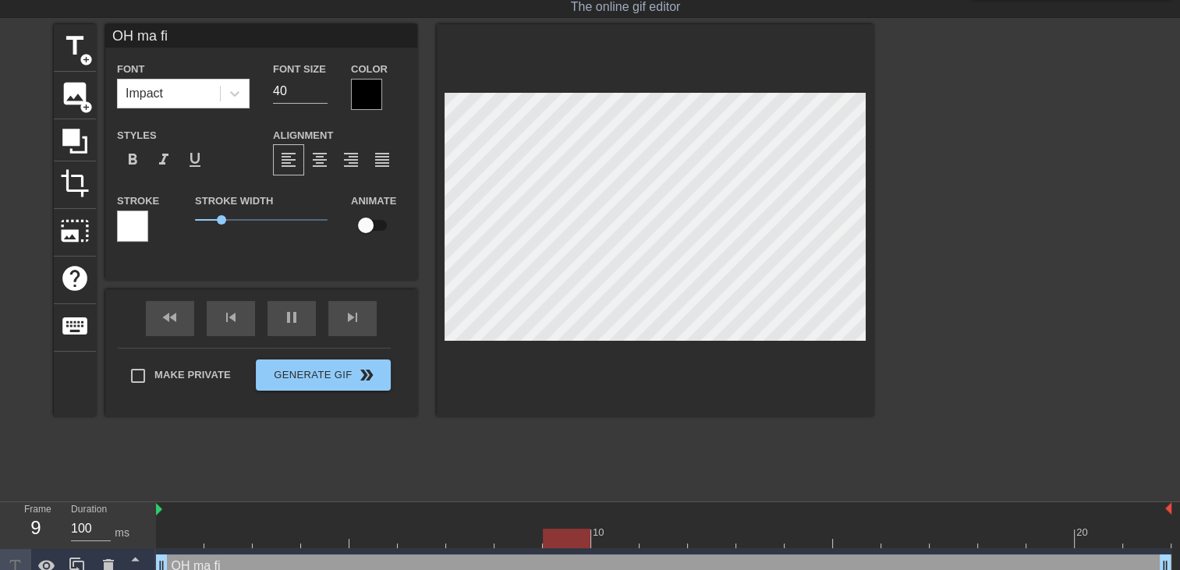
type textarea "OH ma fil"
type input "OH ma fill"
type textarea "OH ma fill"
type input "OH ma fille"
type textarea "OH ma fille"
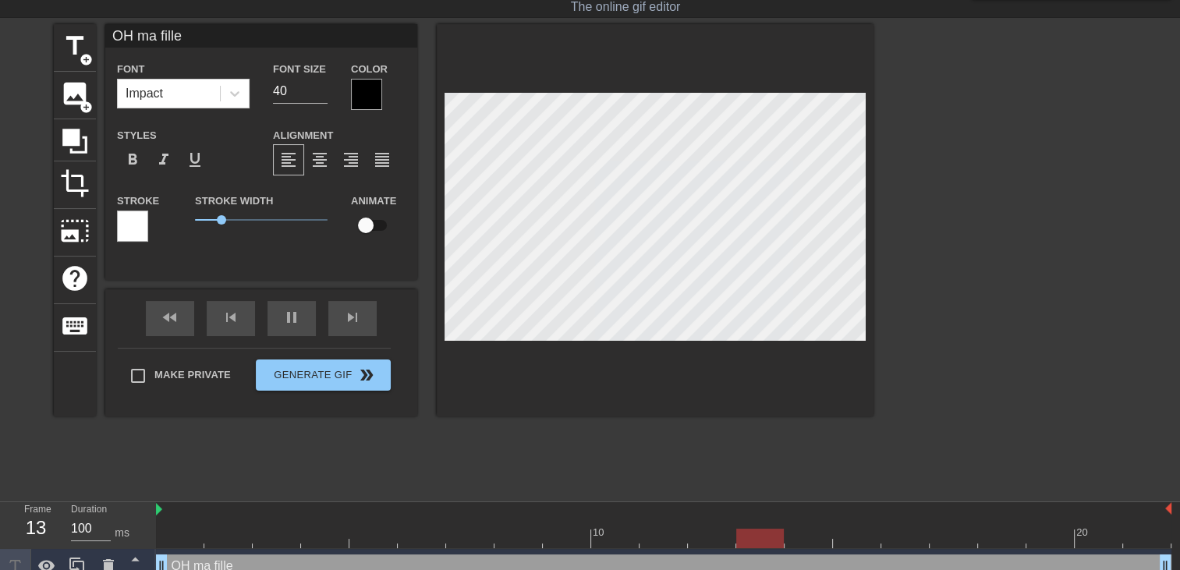
type input "OH ma fille"
type textarea "OH ma fille"
type input "OH ma fille a"
type textarea "OH ma fille a"
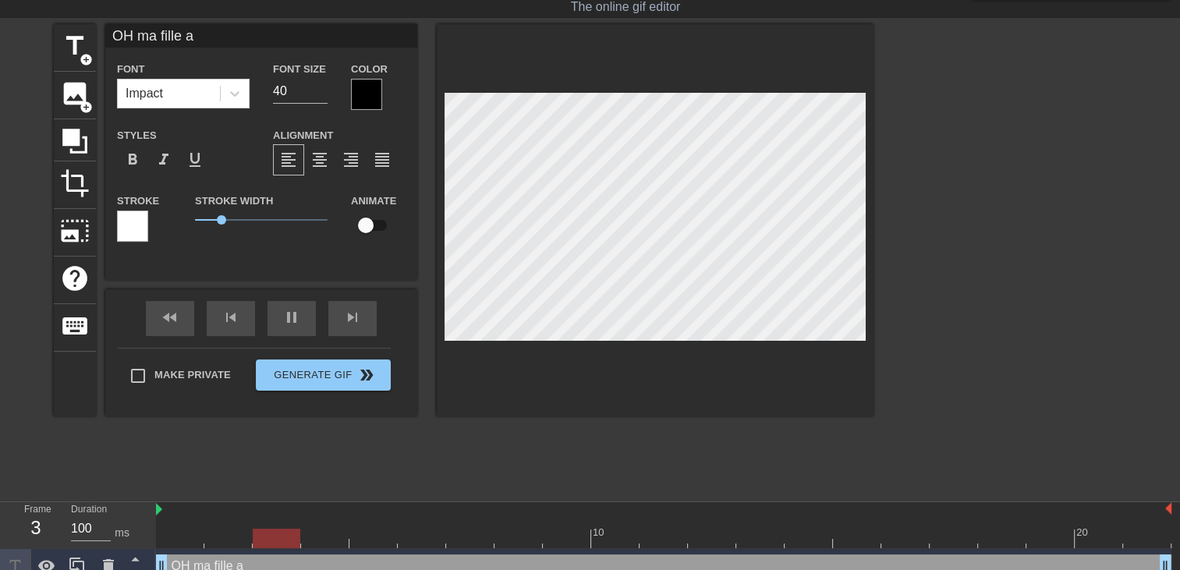
type input "OH ma fille al"
type textarea "OH ma fille al"
type input "OH ma fille all"
type textarea "OH ma fille all"
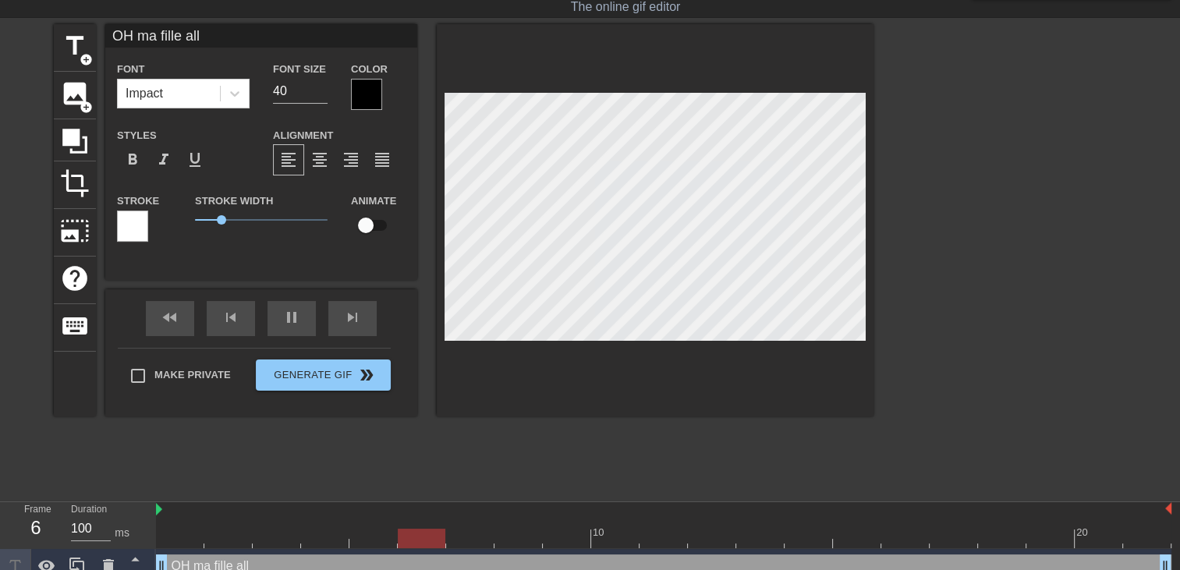
type input "OH ma fille [PERSON_NAME]"
type textarea "OH ma fille [PERSON_NAME]"
type input "OH ma fille all"
type textarea "OH ma fille all"
type input "OH ma fille alle"
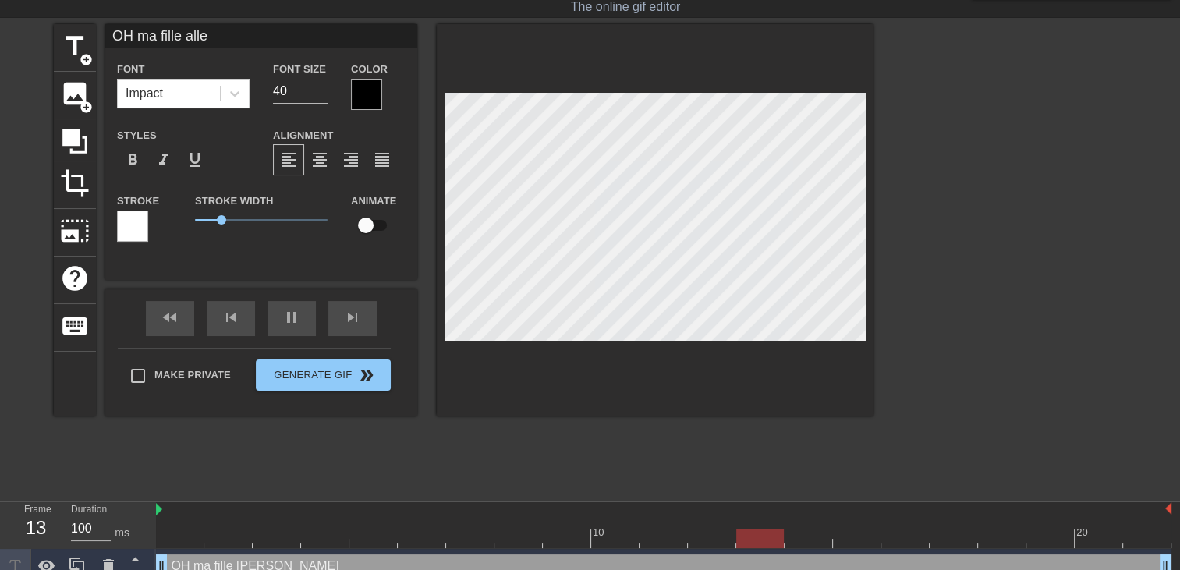
type textarea "OH ma fille alle"
type input "OH ma fille allez"
type textarea "OH ma fille allez"
type input "OH ma fille allez"
type textarea "OH ma fille allez"
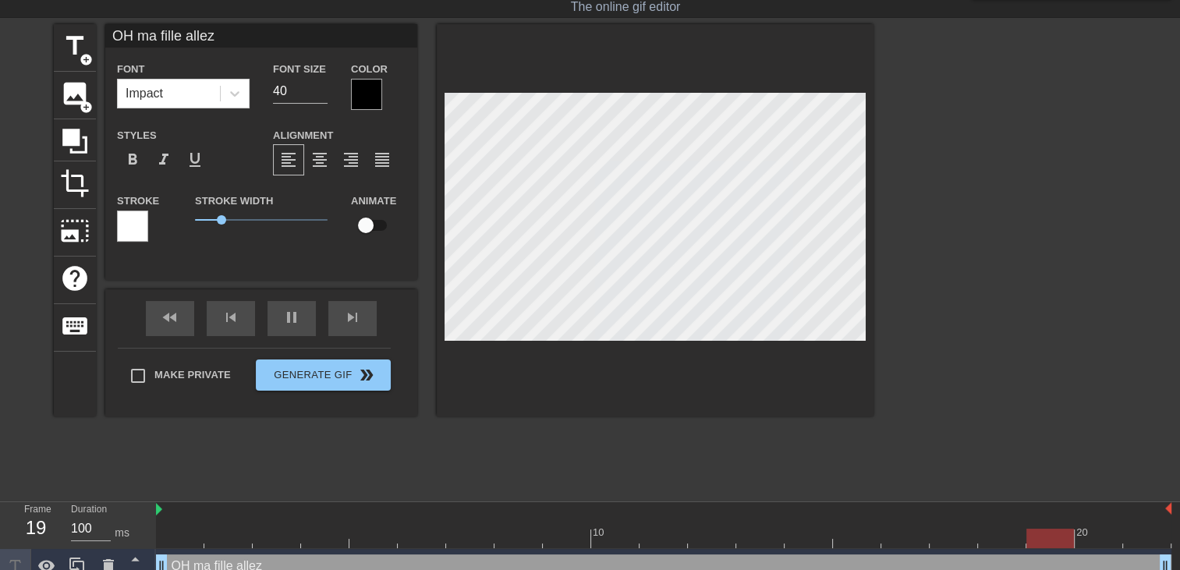
type input "OH ma fille allez a"
type textarea "OH ma fille allez a"
type input "OH ma fille allez au"
type textarea "OH ma fille allez au"
type input "OH ma fille allez au"
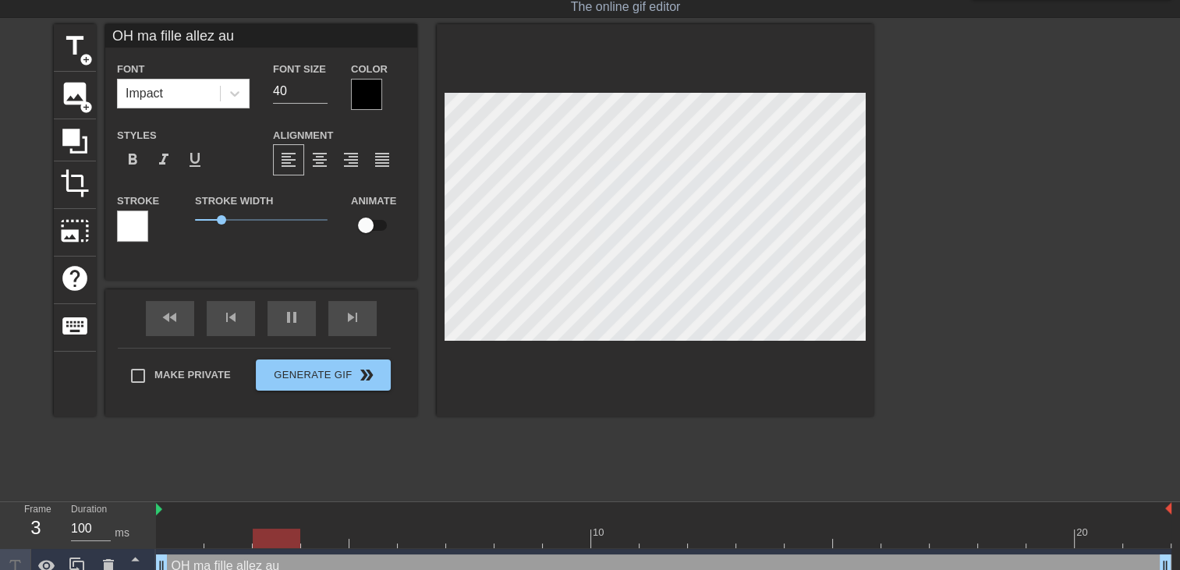
type textarea "OH ma fille allez au"
type input "OH ma fille allez au b"
type textarea "OH ma fille allez au b"
type input "OH ma fille allez au bo"
type textarea "OH ma fille allez au bo"
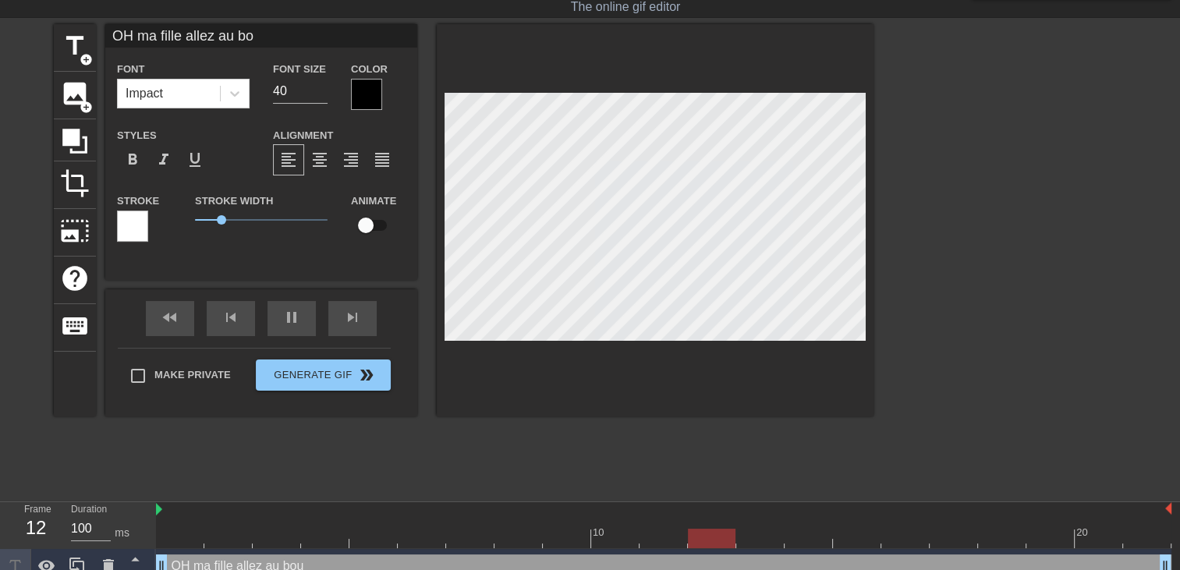
type input "OH ma fille allez au bou"
type textarea "OH ma fille allez au bou"
type input "OH ma fille allez au boul"
type textarea "OH ma fille allez au boul"
type input "OH ma fille allez au boulo"
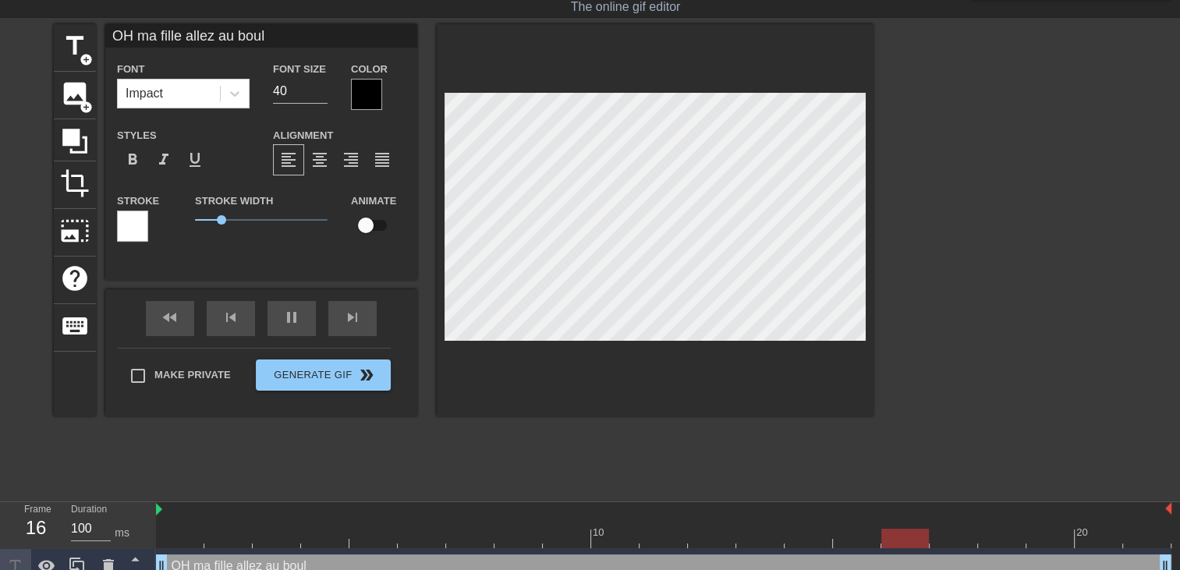
type textarea "OH ma fille allez au boulo"
type input "OH ma fille allez au boulot"
type textarea "OH ma fille allez au boulot"
type input "OH ma fille allez au boulot"
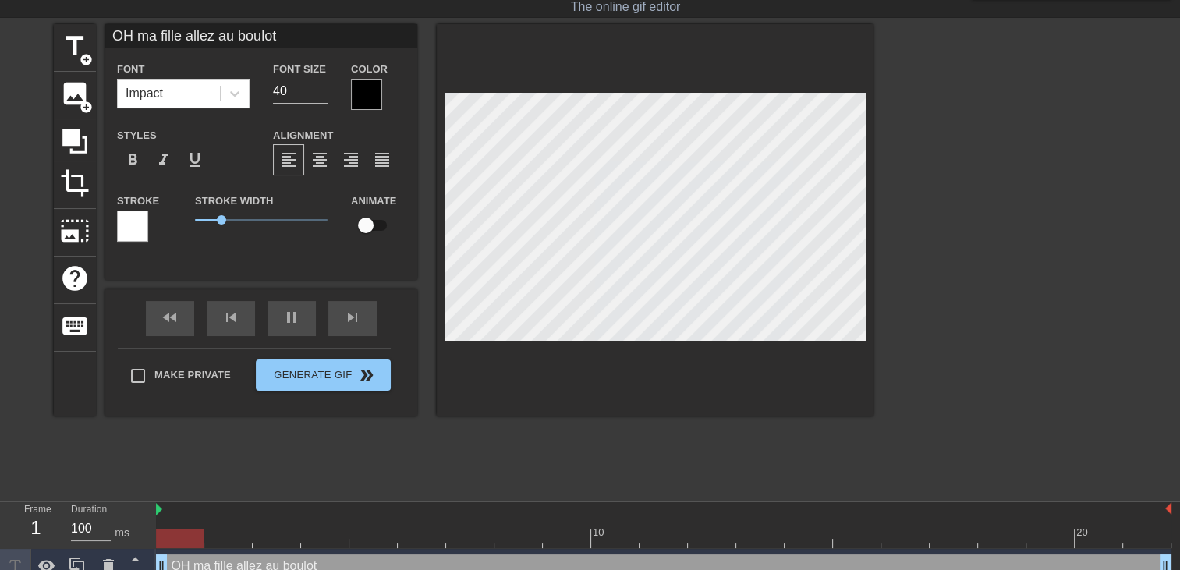
type textarea "OH ma fille allez au boulot"
type input "OH ma fille allez au bouloto"
type textarea "OH ma fille allez au boulot o"
type input "OH ma fille allez au bouloton"
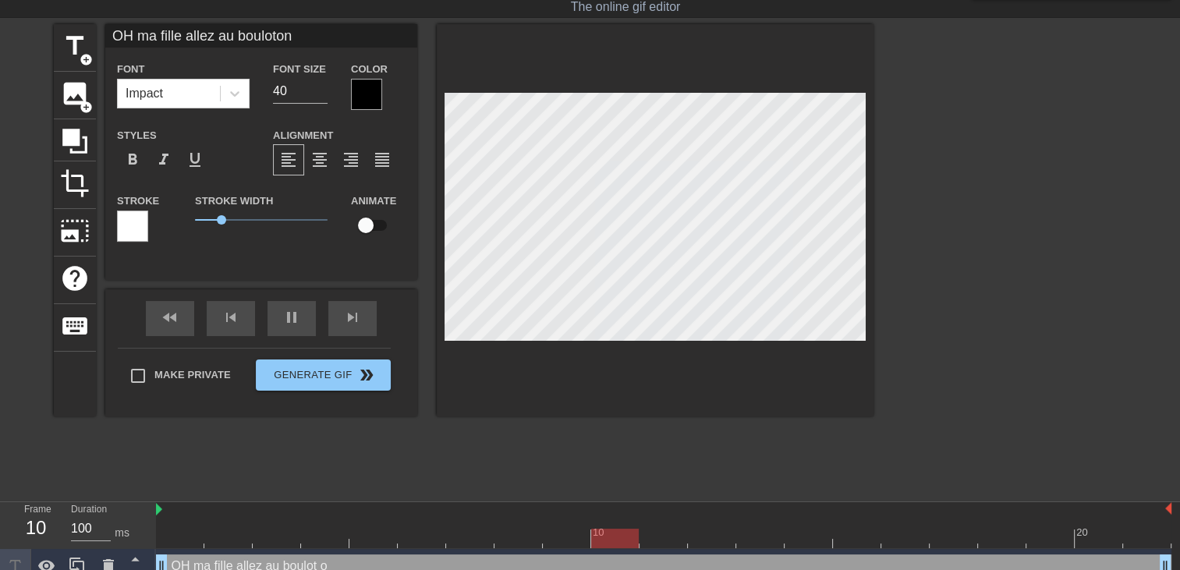
type textarea "OH ma fille allez au boulot on"
type input "OH ma fille allez au bouloton"
type textarea "OH ma fille allez au boulot on"
type input "OH ma fille allez au bouloton a"
type textarea "OH ma fille allez au boulot on a"
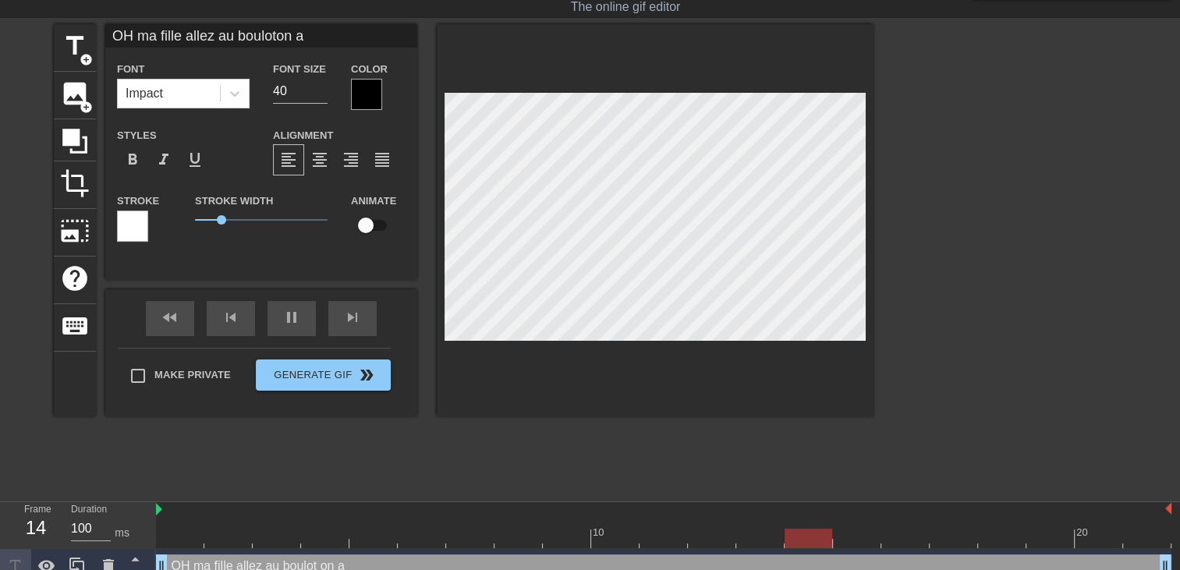
type input "OH ma fille allez au bouloton a"
type textarea "OH ma fille allez au boulot on a"
type input "OH ma fille allez au bouloton a a"
type textarea "OH ma fille allez au boulot on a a"
type input "OH ma fille allez au bouloton a au"
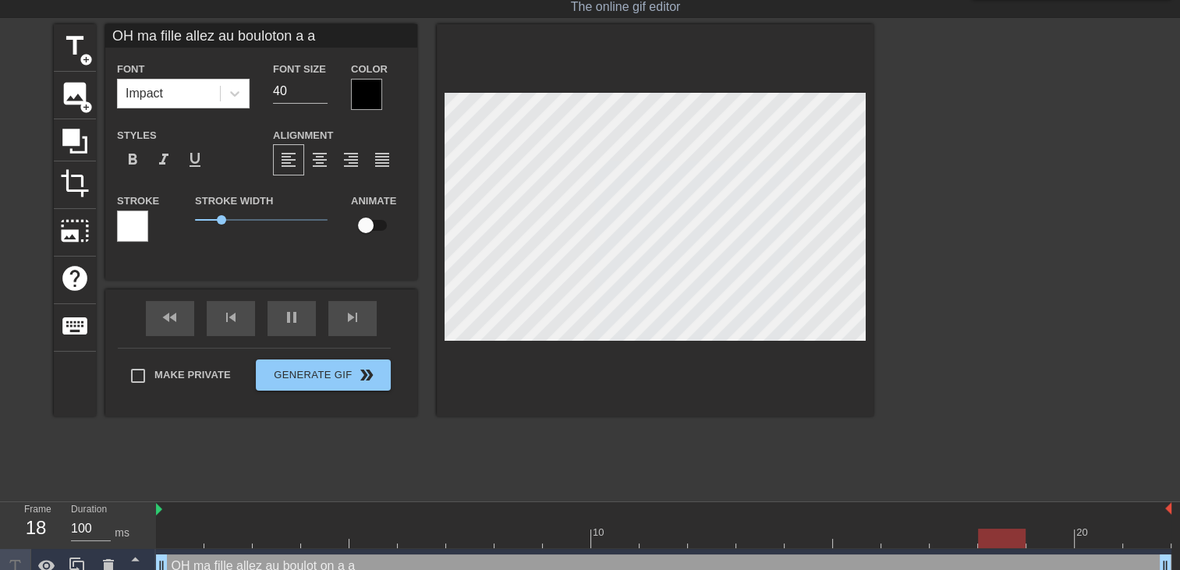
type textarea "OH ma fille allez au boulot on a au"
type input "OH ma fille allez au bouloton a au"
type textarea "OH ma fille allez au boulot on a au"
type input "OH ma fille allez au bouloton a au m"
type textarea "OH ma fille allez au boulot on a au m"
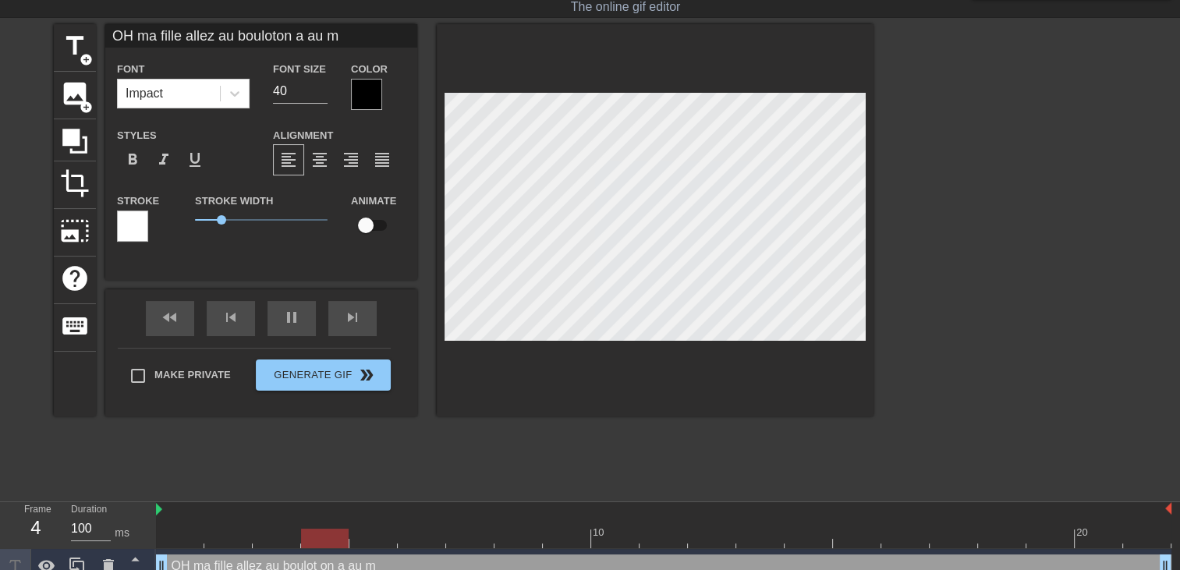
type input "OH ma fille allez au bouloton a au mo"
type textarea "OH ma fille allez au boulot on a au mo"
type input "OH ma fille allez au bouloton a au moi"
type textarea "OH ma fille allez au boulot on a au moi"
type input "OH ma fille allez au bouloton a au moin"
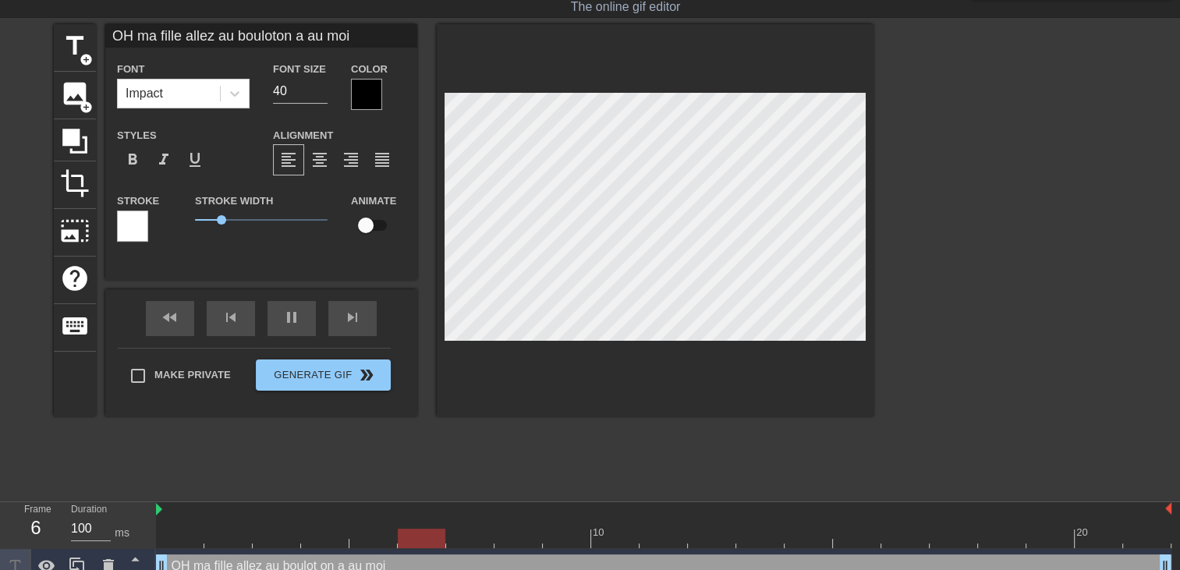
type textarea "OH ma fille allez au boulot on a au moin"
type input "OH ma fille allez au bouloton a au moin"
type textarea "OH ma fille allez au boulot on a au moin"
type input "OH ma fille allez au bouloton a au moin"
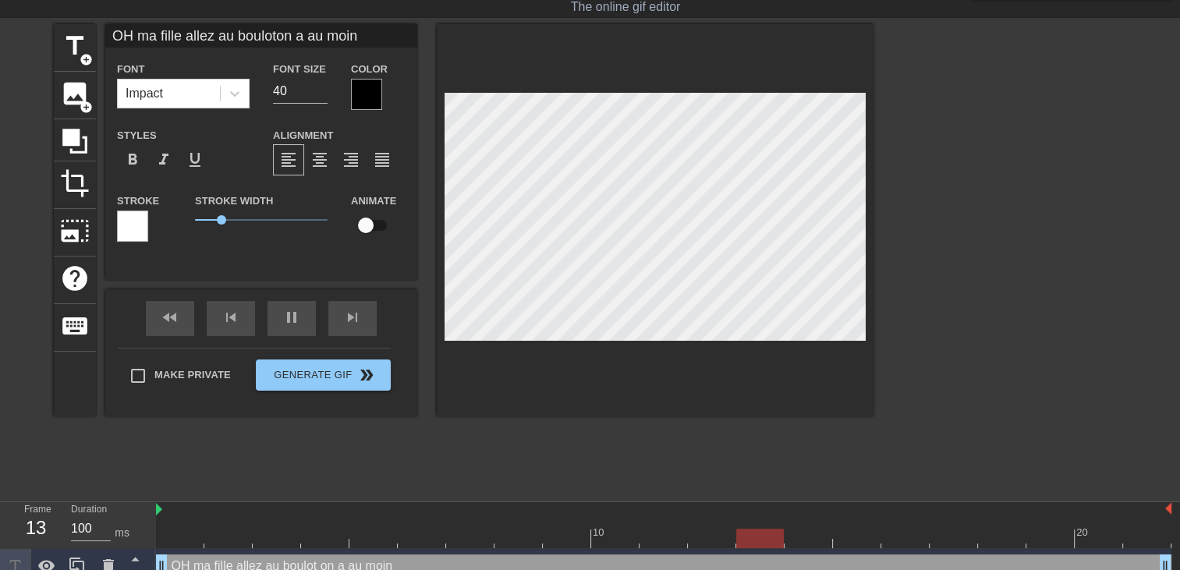
type textarea "OH ma fille allez au boulot on a au moin"
type input "OH ma fille allez au bouloton a au moins"
type textarea "OH ma fille allez au boulot on a au moins"
type input "OH ma fille allez au bouloton a au moins"
type textarea "OH ma fille allez au boulot on a au moins"
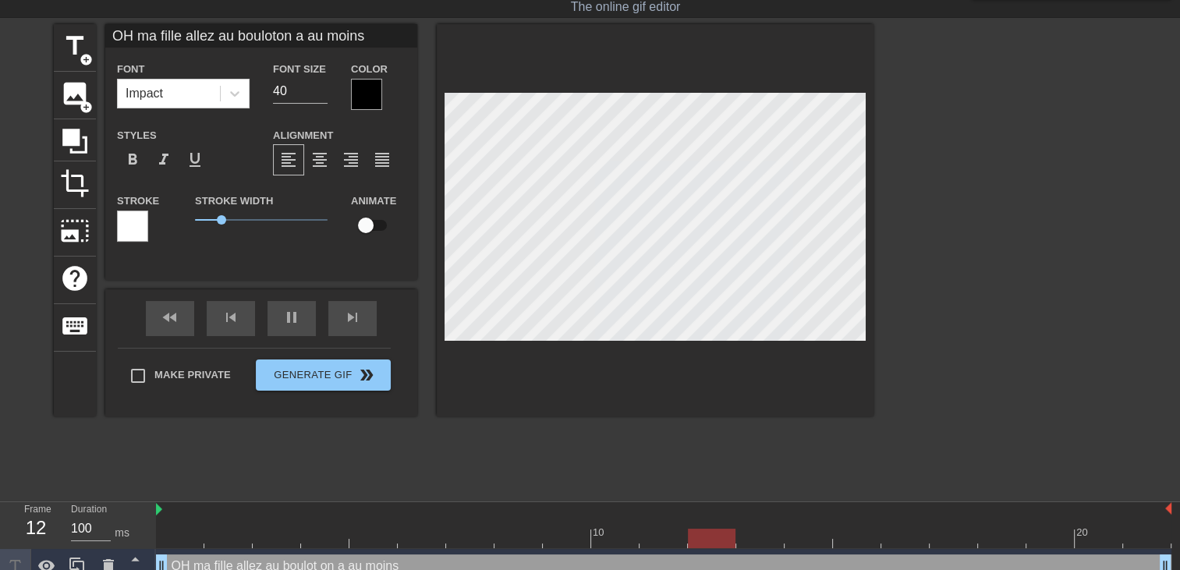
type input "OH ma fille allez au bouloton a au moins 3"
type textarea "OH ma fille allez au boulot on a au moins 3"
type input "OH ma fille allez au bouloton a au moins 30"
type textarea "OH ma fille allez au boulot on a au moins 30"
type input "OH ma fille allez au bouloton a au moins 30m"
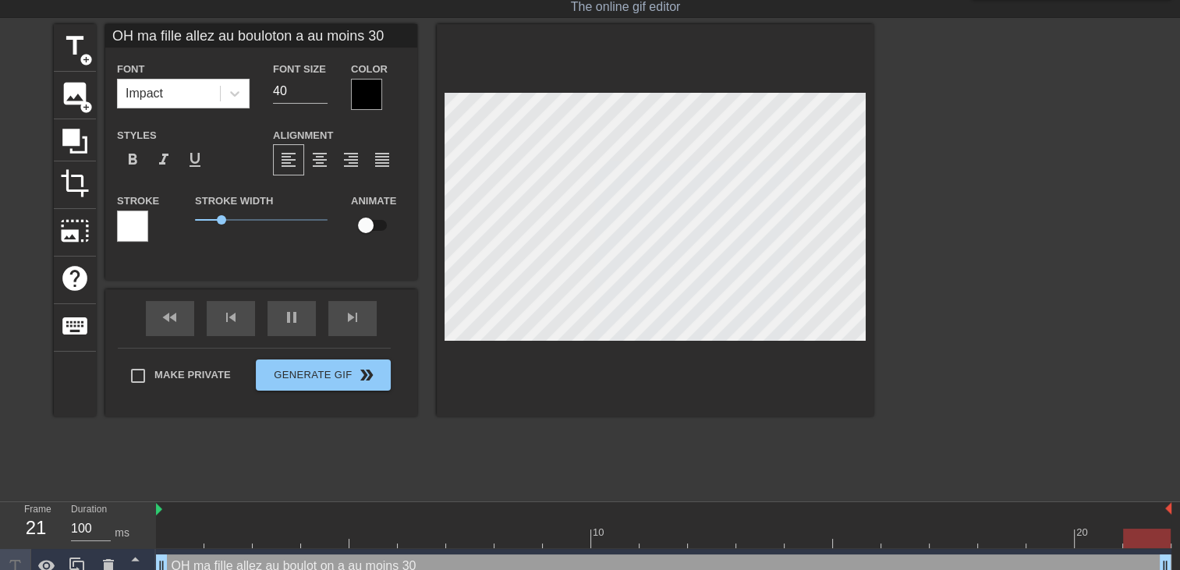
type textarea "OH ma fille allez au boulot on a au moins 30m"
type input "OH ma fille allez au bouloton a au moins 30mi"
type textarea "OH ma fille allez au boulot on a au moins 30mi"
type input "OH ma fille allez au bouloton a au moins 30min"
type textarea "OH ma fille allez au boulot on a au moins 30min"
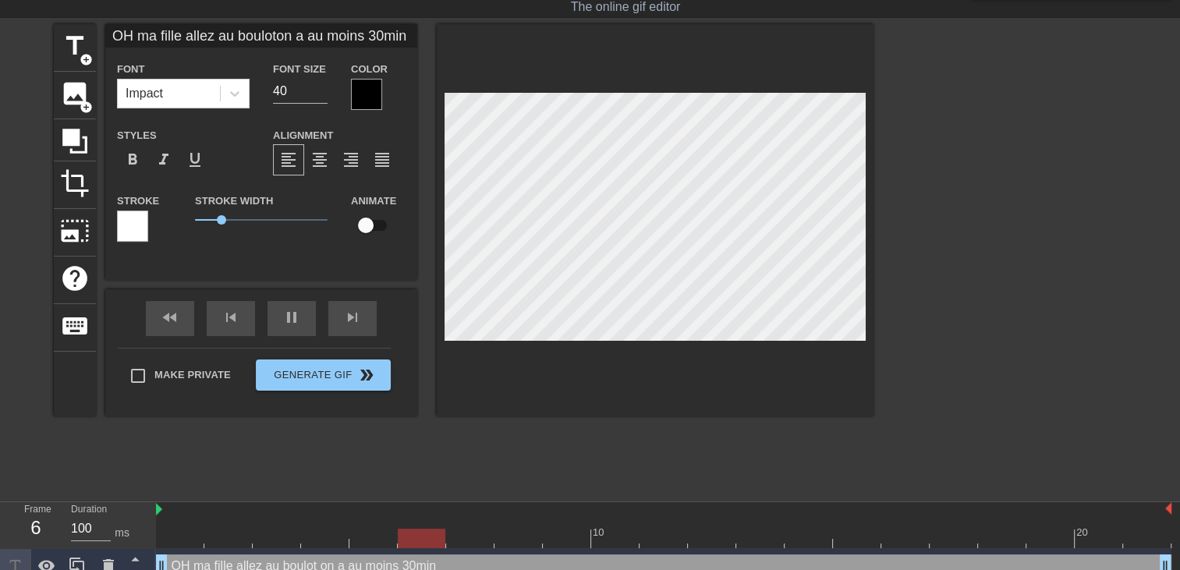
type input "OH ma fille allez au bouloton a au moins 30min"
type textarea "OH ma fille allez au boulot on a au moins 30min"
type input "OH ma fille allez au bouloton a au moins 30min a"
type textarea "OH ma fille allez au boulot on a au moins 30min a"
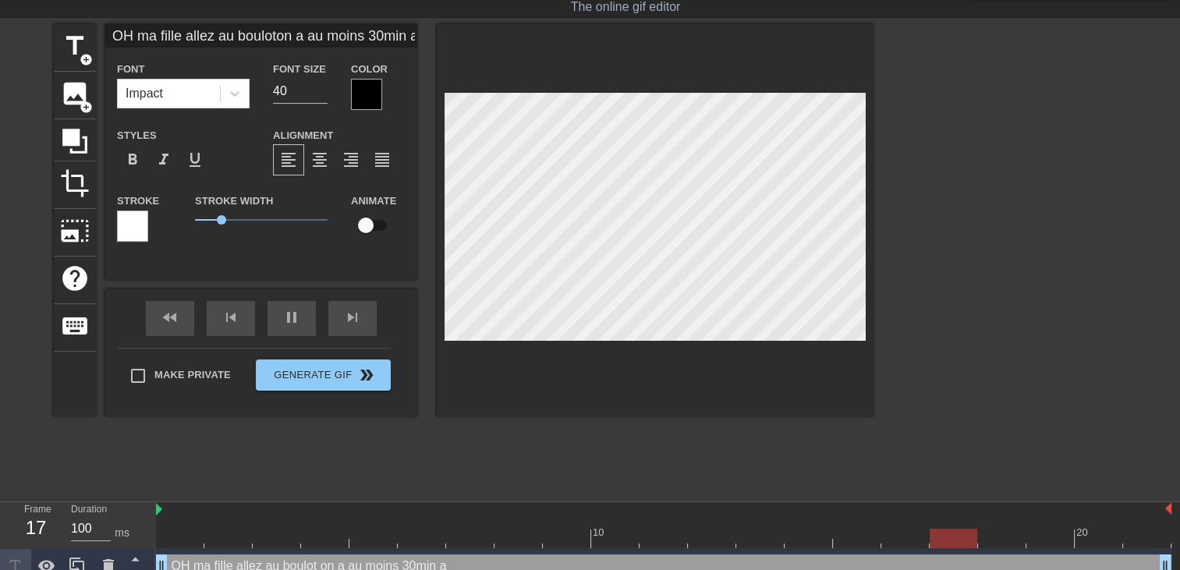
type input "OH ma fille allez au bouloton a au moins 30min av"
type textarea "OH ma fille allez au boulot on a au moins 30min av"
type input "OH ma fille allez au bouloton a au moins 30min ava"
type textarea "OH ma fille allez au boulot on a au moins 30min ava"
type input "OH ma fille allez au bouloton a au moins 30min avan"
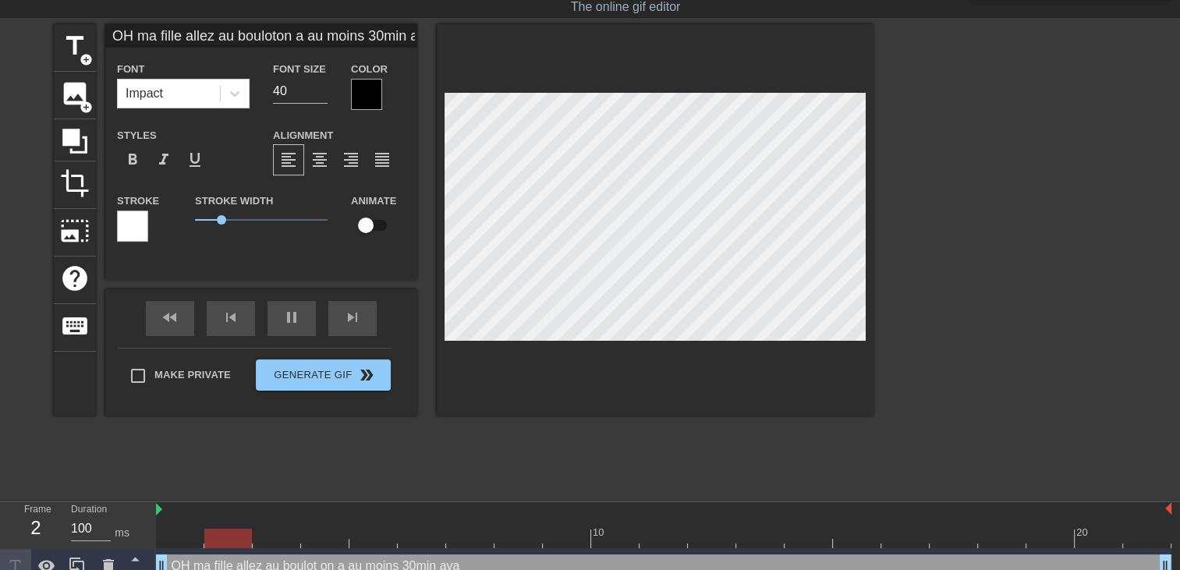
type textarea "OH ma fille allez au boulot on a au moins 30min avan"
type input "OH ma fille allez au bouloton a au moins 30min avant"
type textarea "OH ma fille allez au boulot on a au moins 30min avant"
type input "OH ma fille allez au bouloton a au moins 30min avant"
type textarea "OH ma fille allez au boulot on a au moins 30min avant"
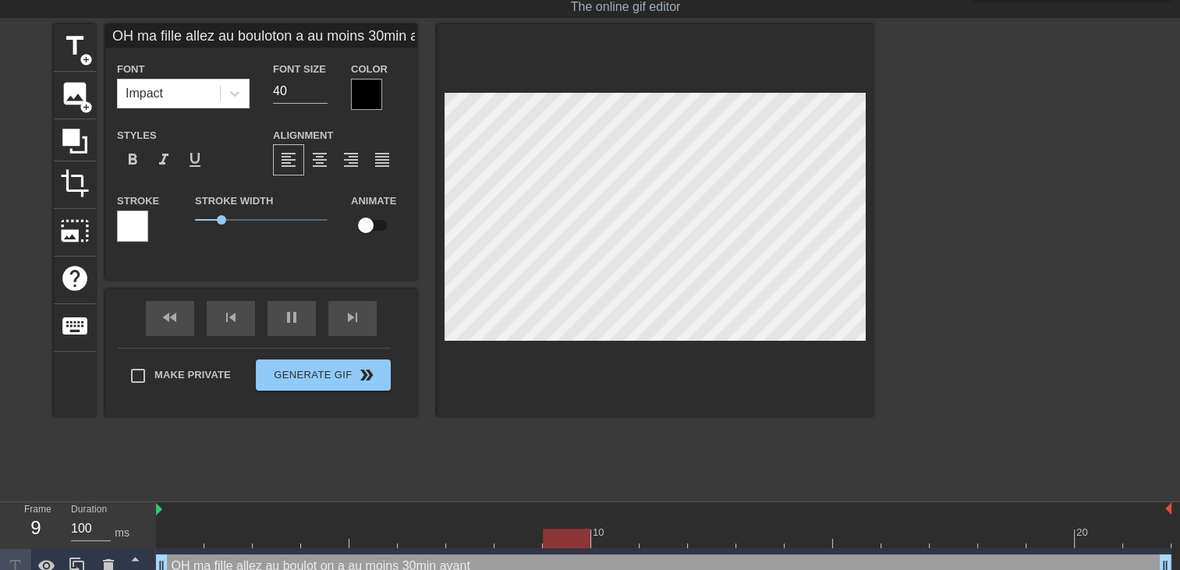
type input "OH ma fille allez au bouloton a au moins 30min avant q"
type textarea "OH ma fille allez au boulot on a au moins 30min avant q"
type input "OH ma fille allez au bouloton a au moins 30min avant qu"
type textarea "OH ma fille allez au boulot on a au moins 30min avant qu"
type input "OH ma fille allez au bouloton a au moins 30min avant que"
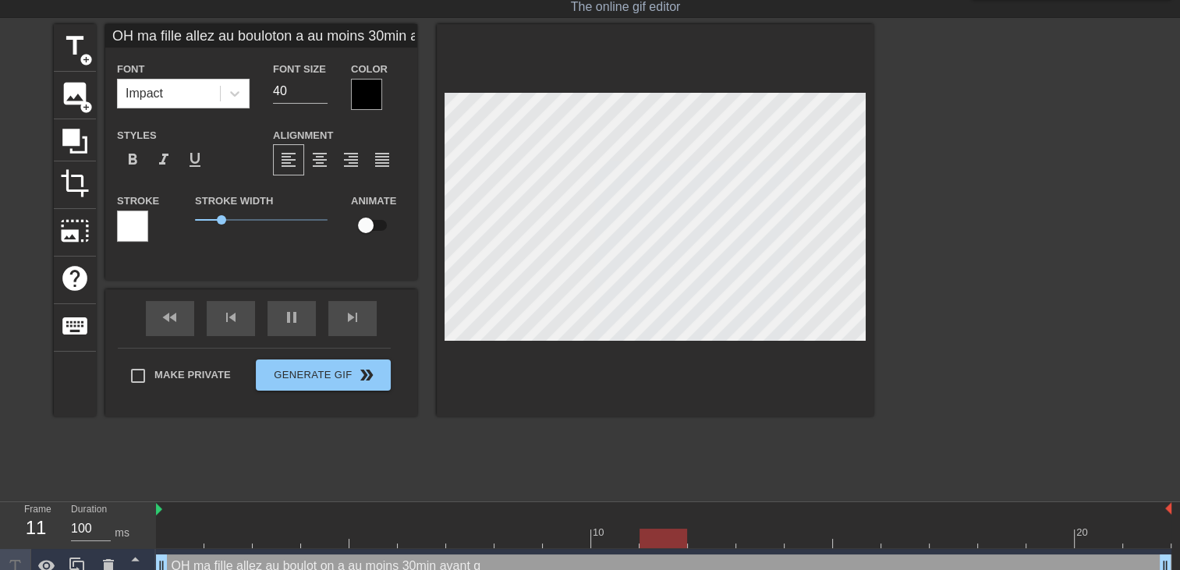
type textarea "OH ma fille allez au boulot on a au moins 30min avant que"
type input "OH ma fille allez au bouloton a au moins 30min avant que"
type textarea "OH ma fille allez au boulot on a au moins 30min avant que"
type input "OH ma fille allez au bouloton a au moins 30min avant que"
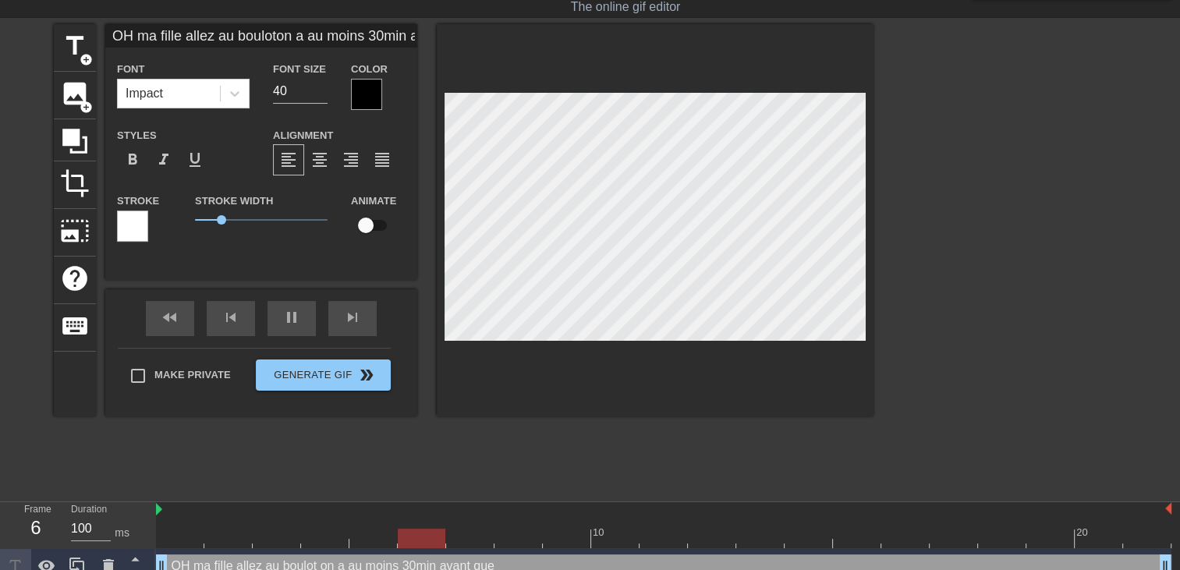
type textarea "OH ma fille allez au boulot on a au moins 30min avant que"
type input "OH ma fille allez au bouloton a au moins 30min avant que t"
type textarea "OH ma fille allez au boulot on a au moins 30min avant que t"
type input "OH ma fille allez au bouloton a au moins 30min avant que tr"
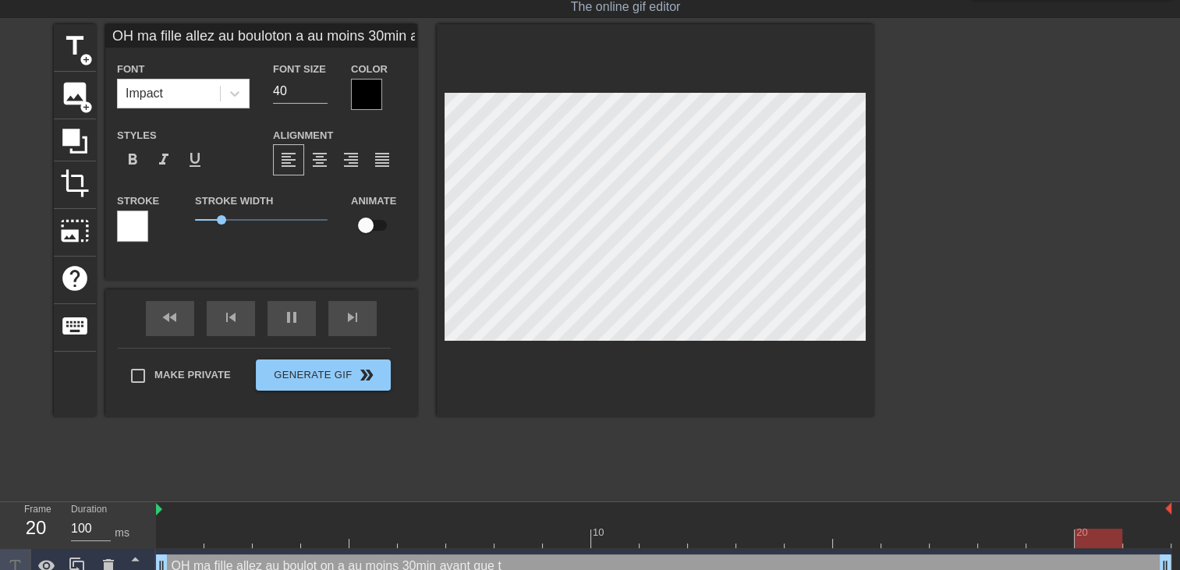
type textarea "OH ma fille allez au boulot on a au moins 30min avant que tr"
type input "OH ma fille allez au bouloton a au moins 30min avant que t"
type textarea "OH ma fille allez au boulot on a au moins 30min avant que t"
type input "OH ma fille allez au bouloton a au moins 30min avant que ta"
type textarea "OH ma fille allez au boulot on a au moins 30min avant que ta"
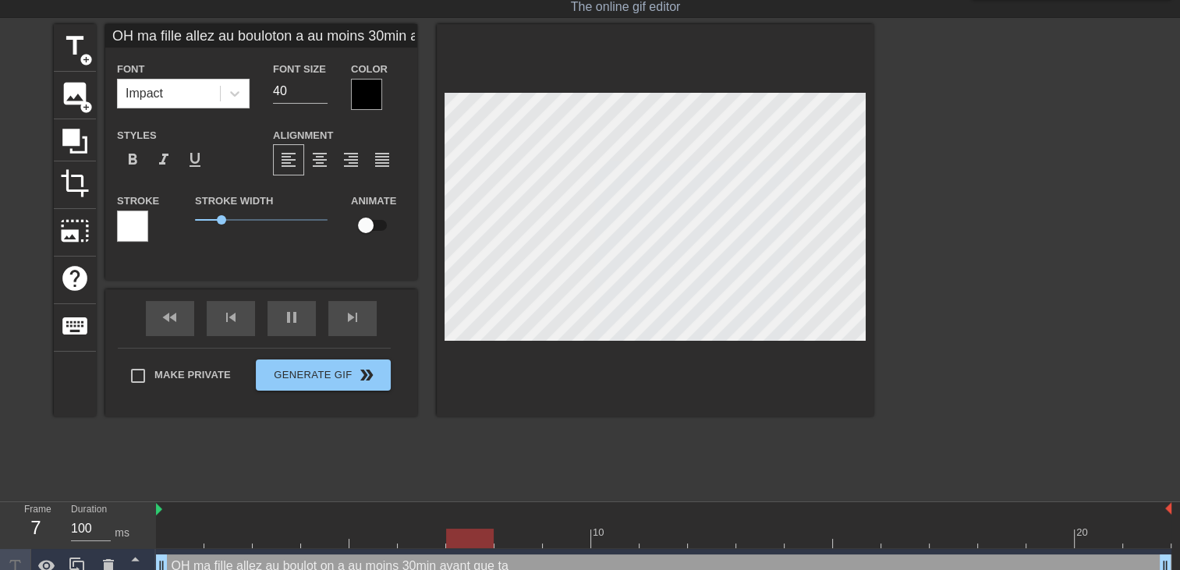
type input "OH ma fille allez au bouloton a au moins 30min avant que ta"
type textarea "OH ma fille allez au boulot on a au moins 30min avant que ta"
type input "OH ma fille allez au bouloton a au moins 30min avant que ta g"
type textarea "OH ma fille allez au boulot on a au moins 30min avant que ta g"
type input "OH ma fille allez au bouloton a au moins 30min avant que ta gr"
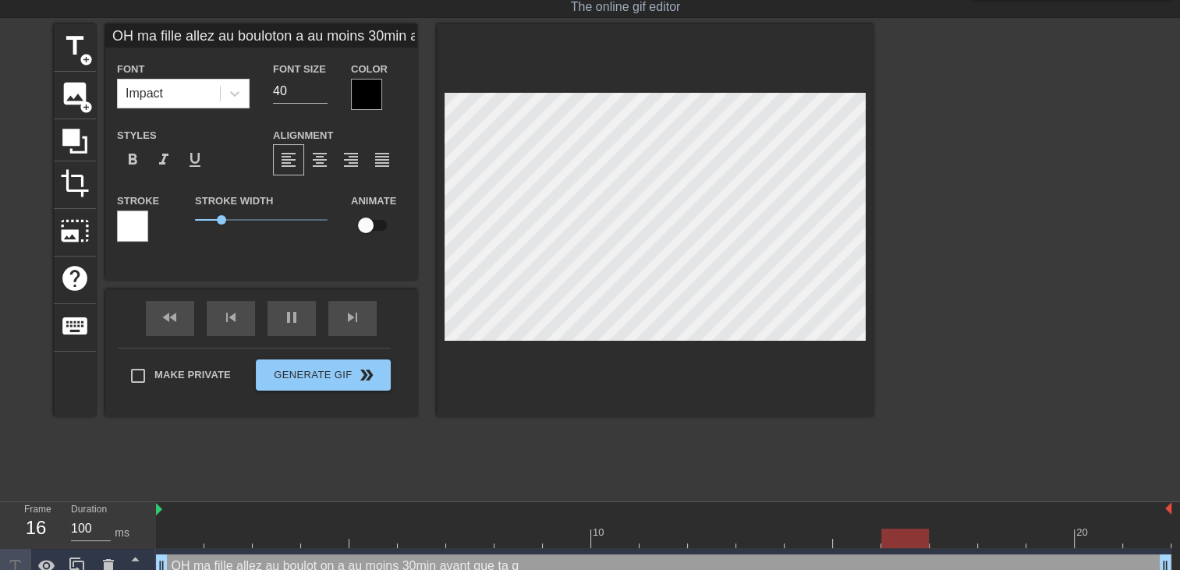
type textarea "OH ma fille allez au boulot on a au moins 30min avant que ta gr"
type input "OH ma fille allez au bouloton a au moins 30min avant que ta gro"
type textarea "OH ma fille allez au boulot on a au moins 30min avant que ta gro"
type input "OH ma fille allez au bouloton a au moins 30min avant que ta gros"
type textarea "OH ma fille allez au boulot on a au moins 30min avant que ta gros"
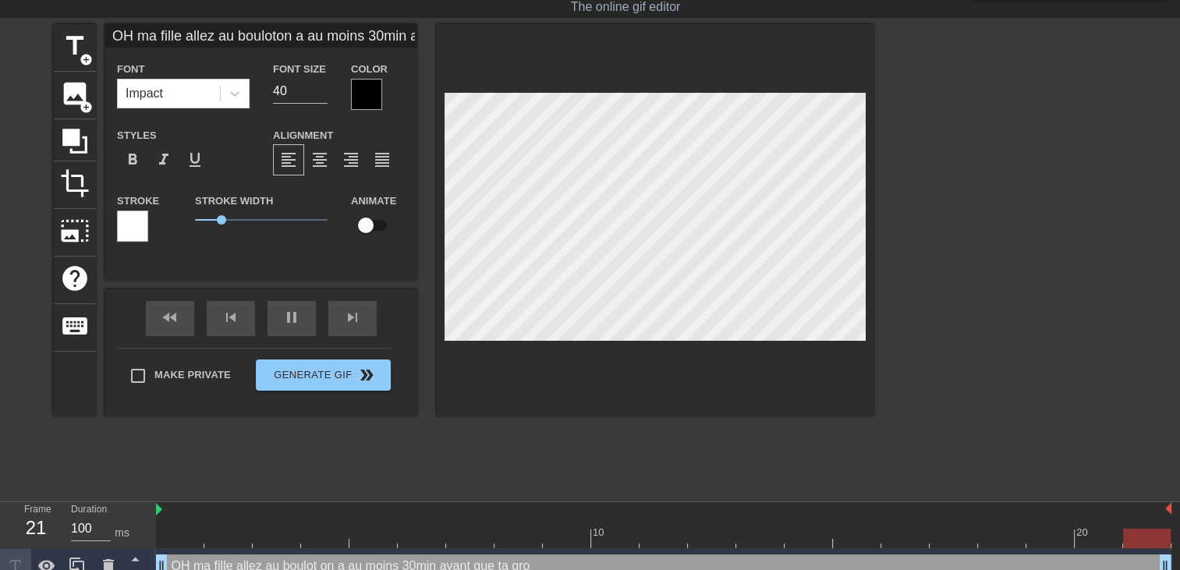
type input "OH ma fille allez au bouloton a au moins 30min avant que ta gross"
type textarea "OH ma fille allez au boulot on a au moins 30min avant que ta gross"
type input "OH ma fille allez au bouloton a au moins 30min avant que ta grosse"
type textarea "OH ma fille allez au boulot on a au moins 30min avant que ta grosse"
type input "OH ma fille allez au bouloton a au moins 30min avant que ta grosse"
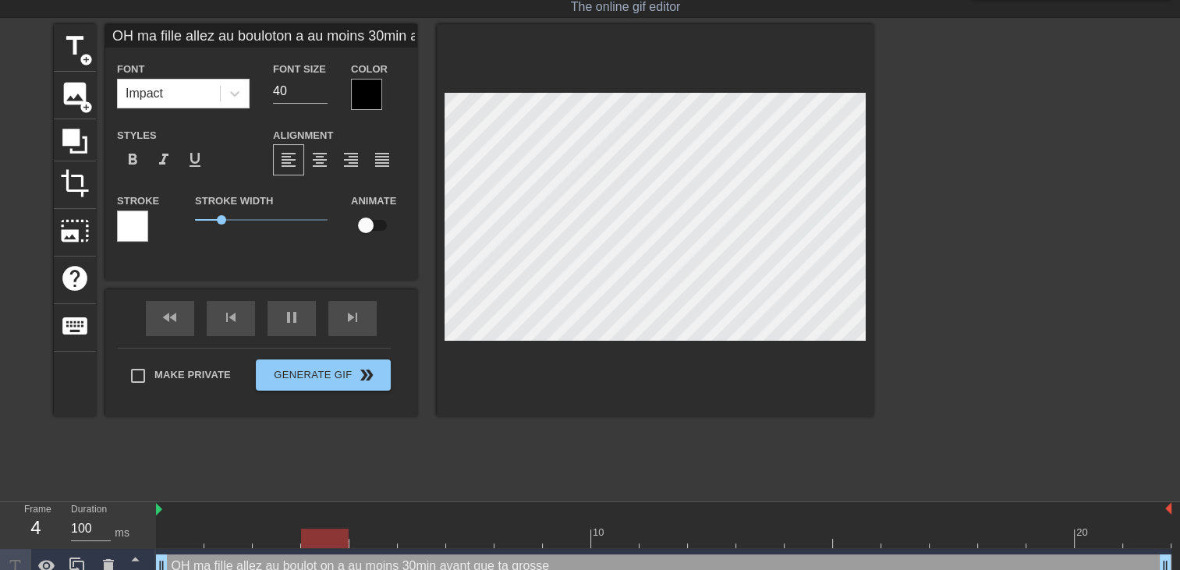
type textarea "OH ma fille allez au boulot on a au moins 30min avant que ta grosse"
type input "OH ma fille allez au bouloton a au moins 30min avant que ta grosse m"
type textarea "OH ma fille allez au boulot on a au moins 30min avant que ta grosse m"
type input "OH ma fille allez au bouloton a au moins 30min avant que ta grosse me"
type textarea "OH ma fille allez au boulot on a au moins 30min avant que ta grosse me"
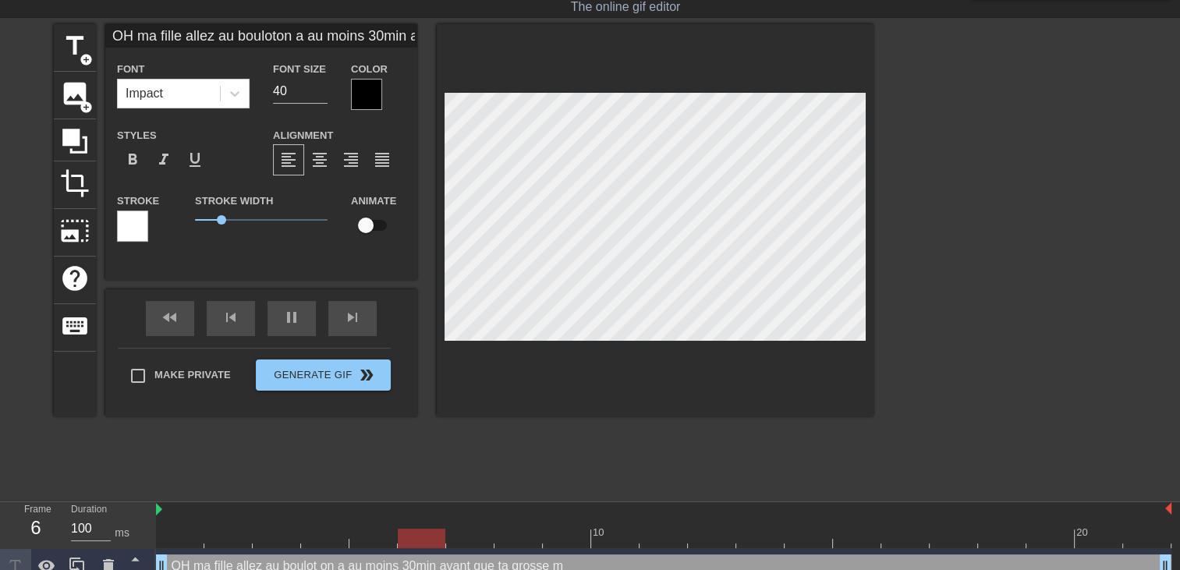
type input "OH ma fille allez au bouloton a au moins 30min avant que ta grosse mer"
type textarea "OH ma fille allez au boulot on a au moins 30min avant que ta grosse mer"
type input "OH ma fille allez au bouloton a au moins 30min avant que ta grosse mere"
type textarea "OH ma fille allez au boulot on a au moins 30min avant que ta grosse mere"
type input "OH ma fille allez au bouloton a au moins 30min avant que ta grosse mere"
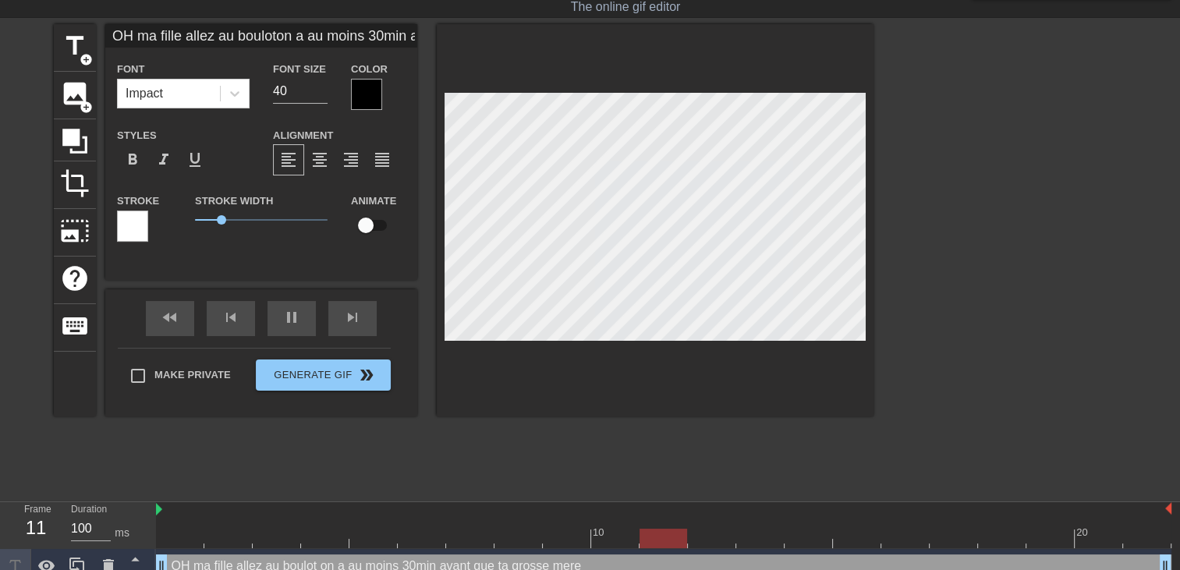
type textarea "OH ma fille allez au boulot on a au moins 30min avant que ta grosse mere"
type input "OH ma fille allez au bouloton a au moins 30min avant que ta grosse mere r"
type textarea "OH ma fille allez au boulot on a au moins 30min avant que ta grosse mere r"
type input "OH ma fille allez au bouloton a au moins 30min avant que ta grosse mere re"
type textarea "OH ma fille allez au boulot on a au moins 30min avant que ta grosse mere re"
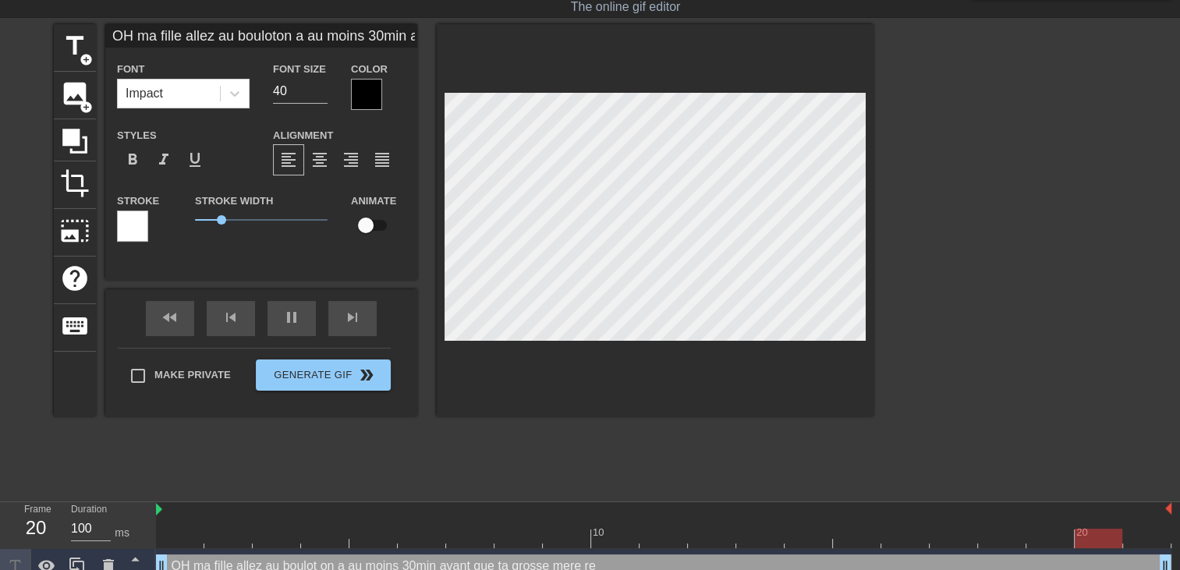
type input "OH ma fille allez au bouloton a au moins 30min avant que ta grosse mere ren"
type textarea "OH ma fille allez au boulot on a au moins 30min avant que ta grosse mere ren"
type input "OH ma fille allez au bouloton a au moins 30min avant que ta grosse mere rent"
type textarea "OH ma fille allez au boulot on a au moins 30min avant que ta grosse mere rent"
type input "OH ma fille allez au bouloton a au moins 30min avant que ta grosse mere rentr"
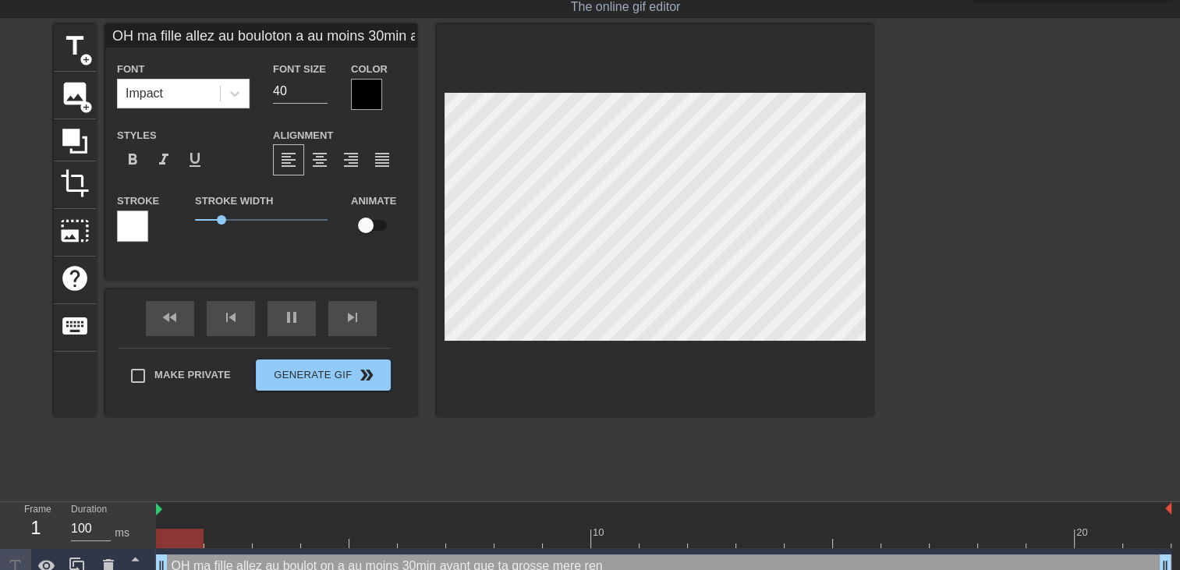
type textarea "OH ma fille allez au boulot on a au moins 30min avant que ta grosse mere rentr"
type input "OH ma fille allez au bouloton a au moins 30min avant que ta grosse mere rentre"
type textarea "OH ma fille allez au boulot on a au moins 30min avant que ta grosse mere rentre"
type input "OH ma fille allez au bouloton a au moins 30min avant que ta grosse mere rentre."
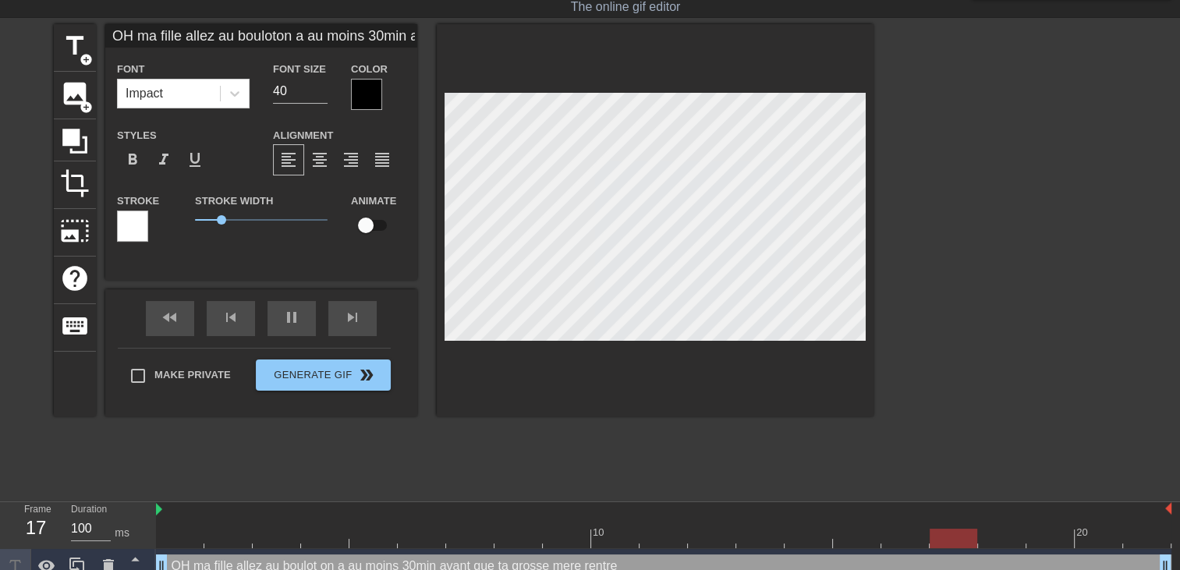
type textarea "OH ma fille allez au boulot on a au moins 30min avant que ta grosse mere rentre."
type input "OH ma fille allez au bouloton a au moins 30min avant que ta grosse mere rentre.."
type textarea "OH ma fille allez au boulot on a au moins 30min avant que ta grosse mere rentre…"
type input "OH ma fille allez au bouloton a au moins 30min avant que ta grosse mere rentre.…"
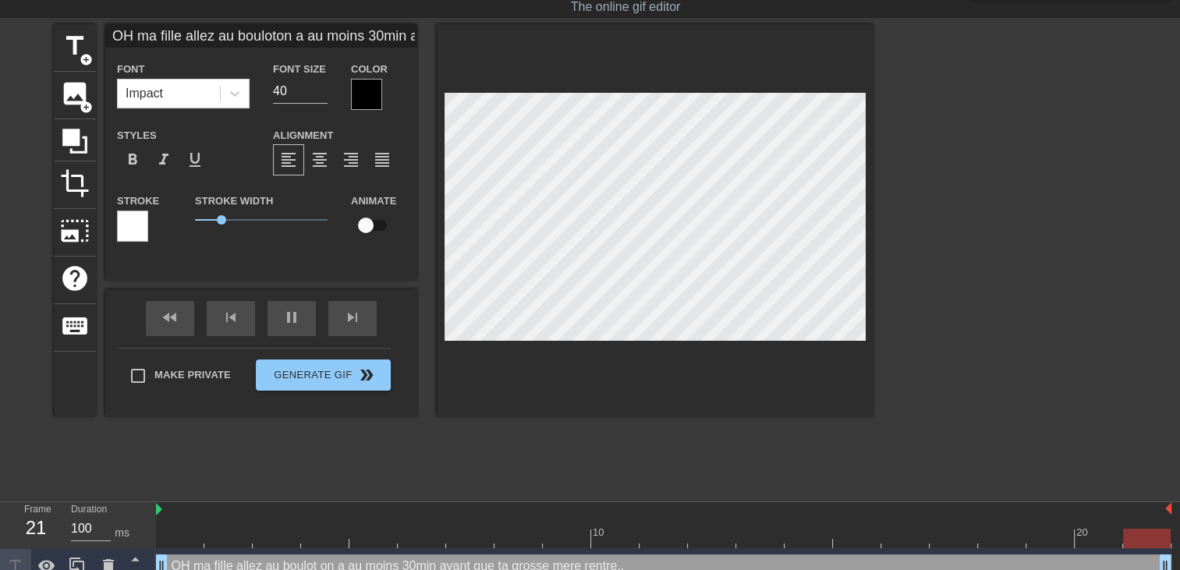
type textarea "OH ma fille allez au boulot on a au moins 30min avant que ta grosse mere rentre…"
type input "OH ma fille allez au bouloton a au moins 30min avant que ta grosse mere rentre.…"
type textarea "OH ma fille allez au boulot on a au moins 30min avant que ta grosse mere rentre…"
click at [364, 101] on div at bounding box center [366, 94] width 31 height 31
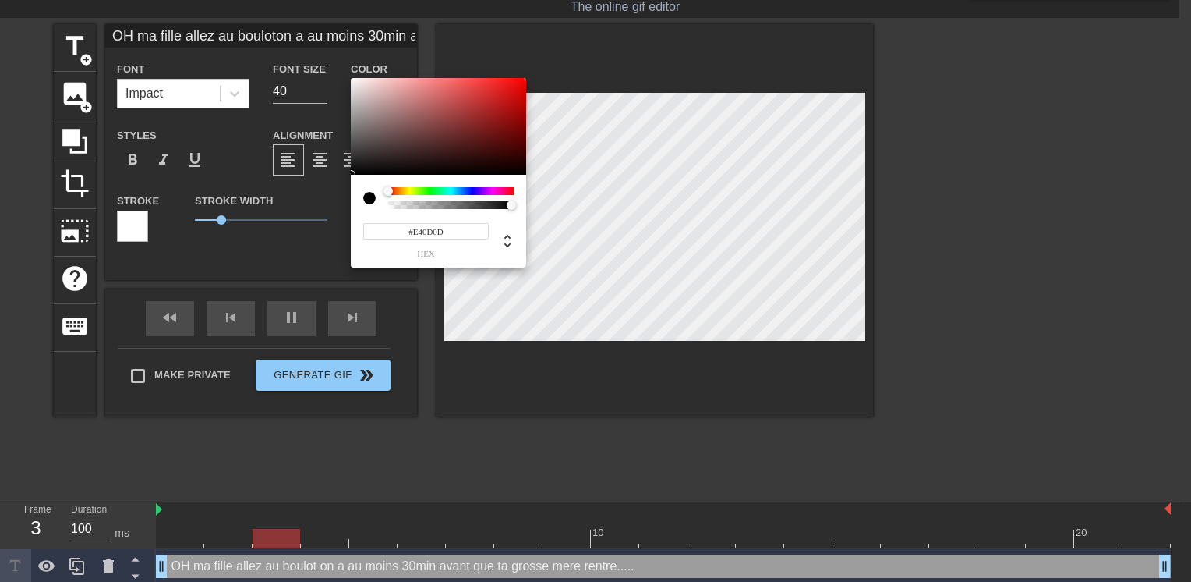
click at [516, 88] on div at bounding box center [438, 126] width 175 height 97
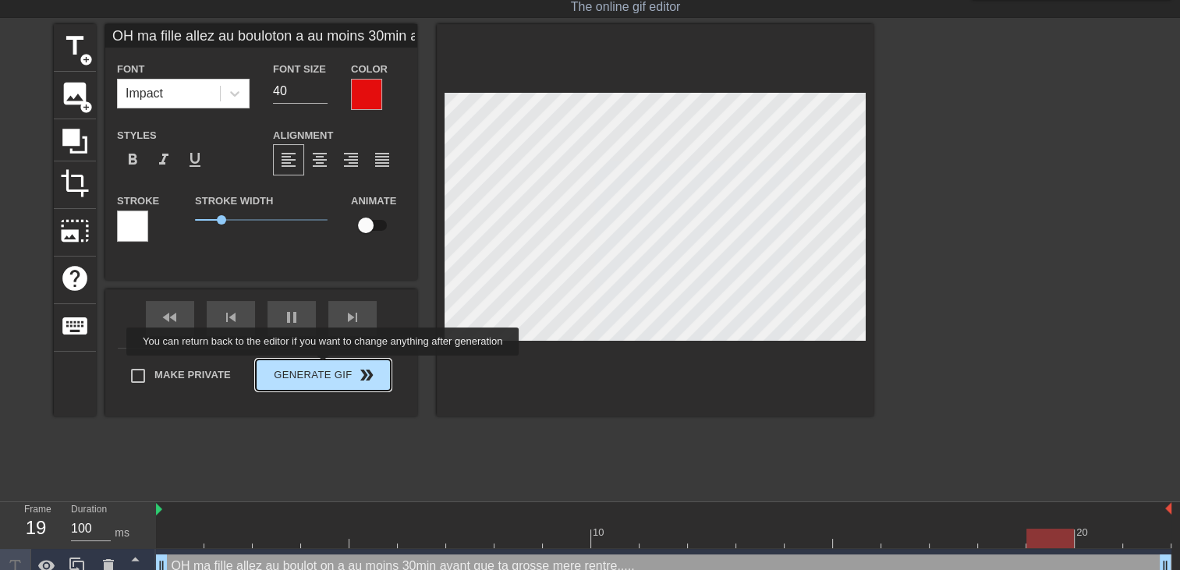
click at [326, 366] on div "Make Private Generate Gif double_arrow" at bounding box center [254, 379] width 273 height 62
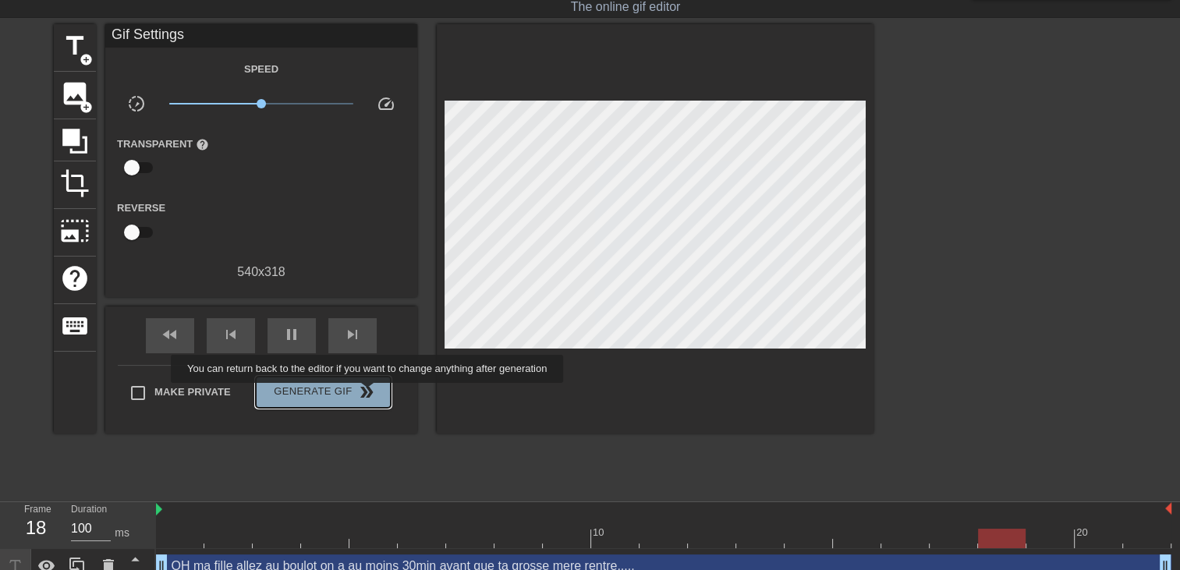
click at [369, 394] on span "double_arrow" at bounding box center [366, 392] width 19 height 19
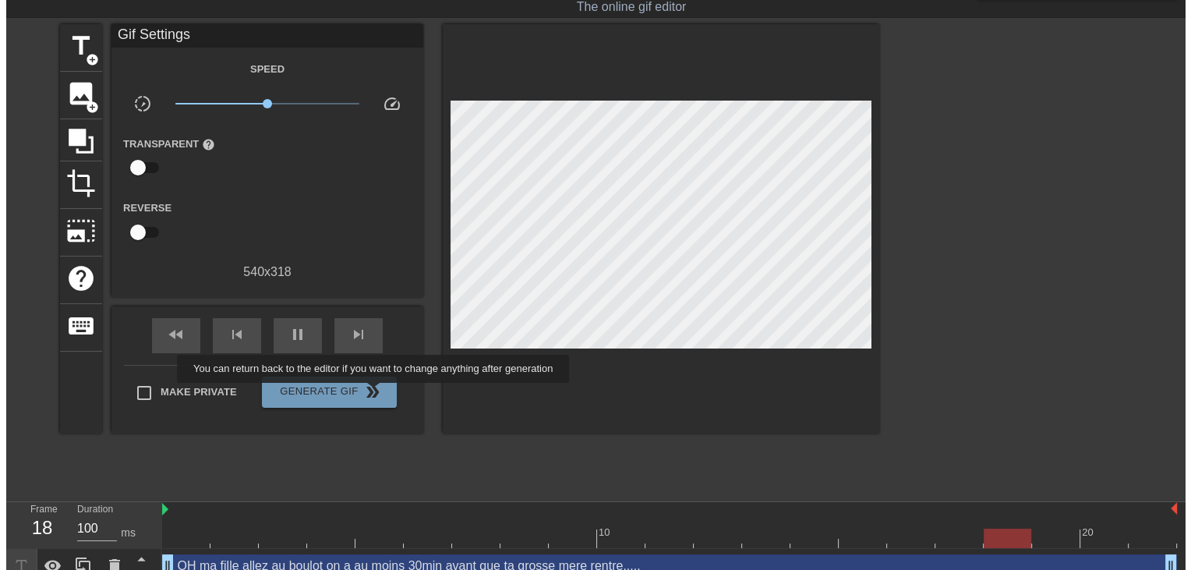
scroll to position [0, 0]
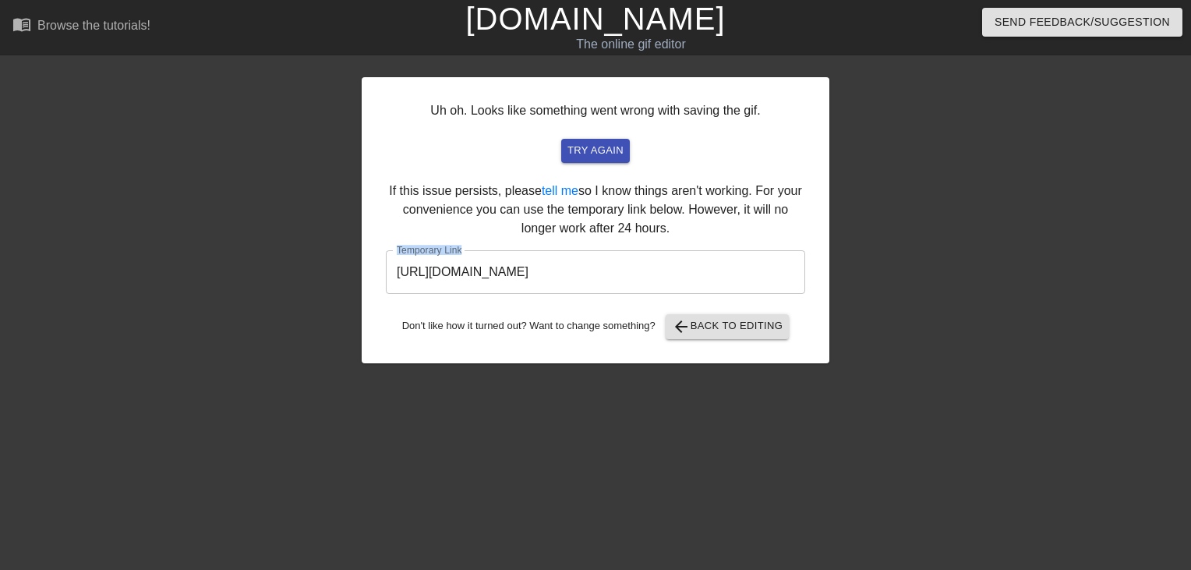
click at [731, 253] on div "Uh oh. Looks like something went wrong with saving the gif. try again If this i…" at bounding box center [596, 220] width 468 height 286
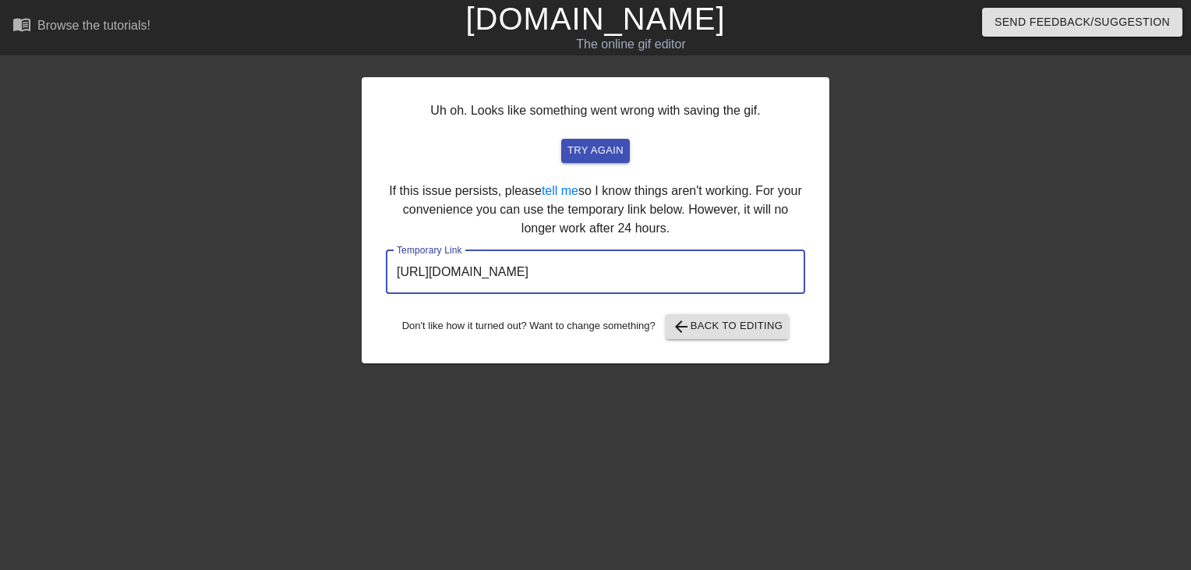
drag, startPoint x: 731, startPoint y: 253, endPoint x: 356, endPoint y: 288, distance: 376.8
click at [356, 288] on div "Uh oh. Looks like something went wrong with saving the gif. try again If this i…" at bounding box center [595, 296] width 1191 height 468
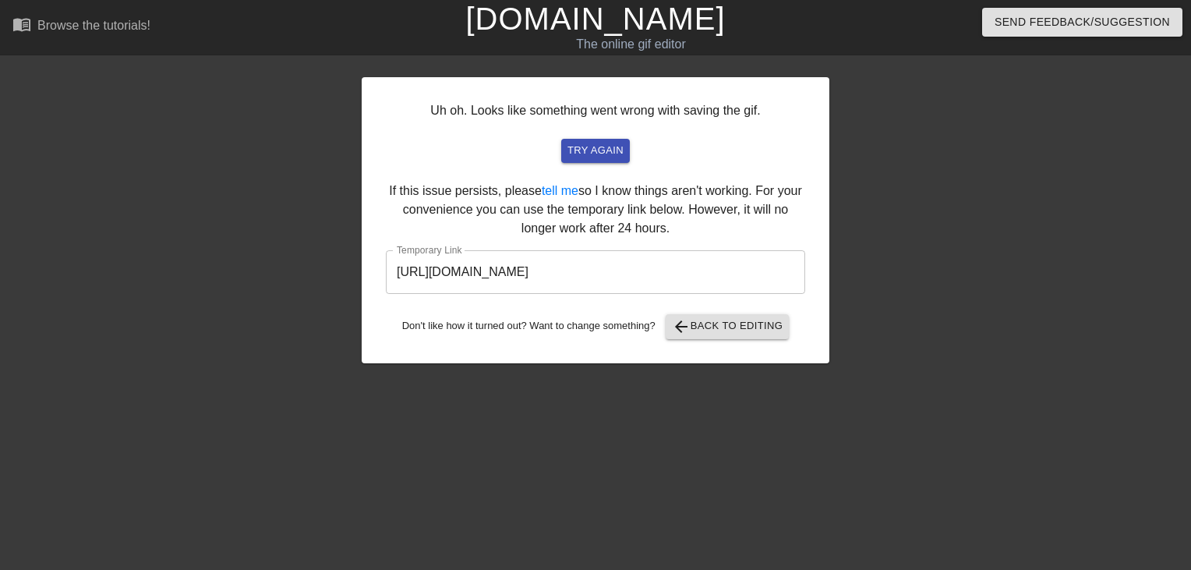
click at [630, 26] on link "[DOMAIN_NAME]" at bounding box center [595, 19] width 260 height 34
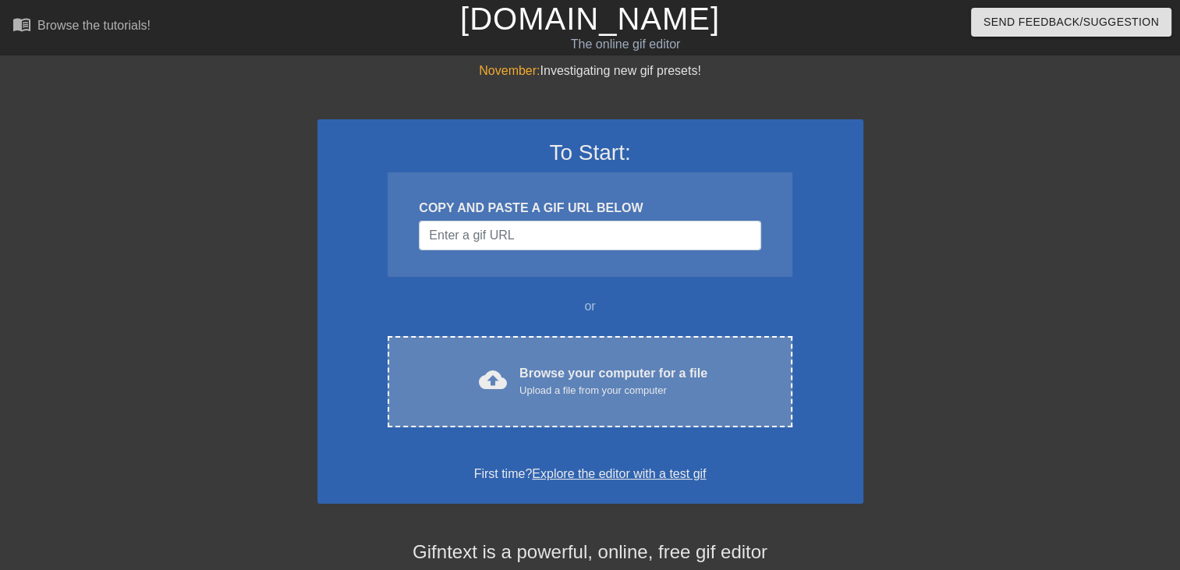
click at [565, 383] on div "Upload a file from your computer" at bounding box center [613, 391] width 188 height 16
click at [527, 356] on div "cloud_upload Browse your computer for a file Upload a file from your computer C…" at bounding box center [590, 381] width 404 height 91
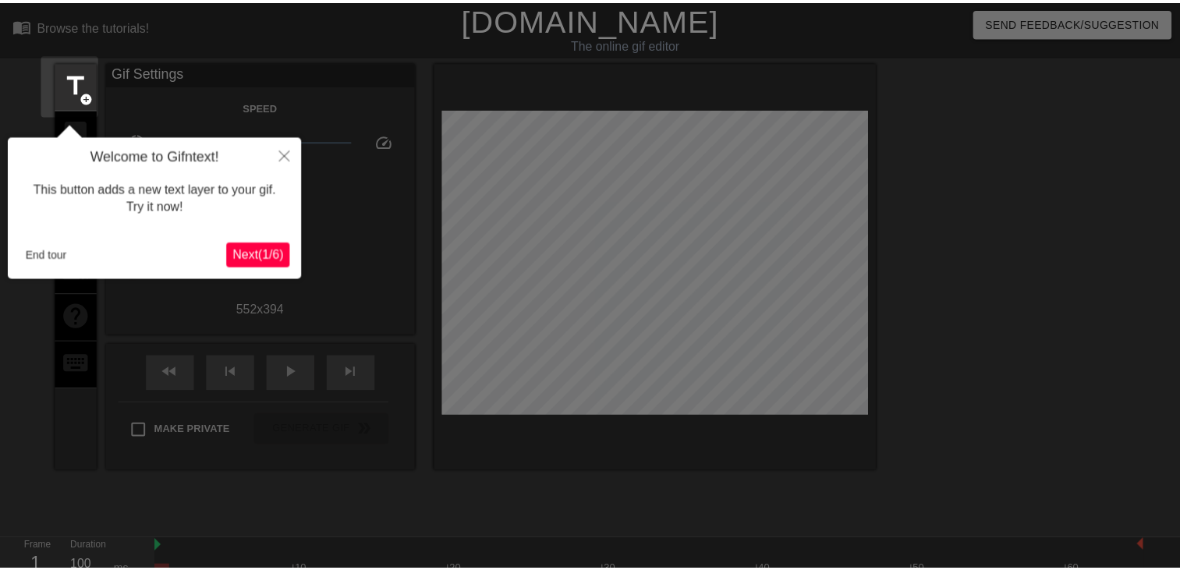
scroll to position [37, 0]
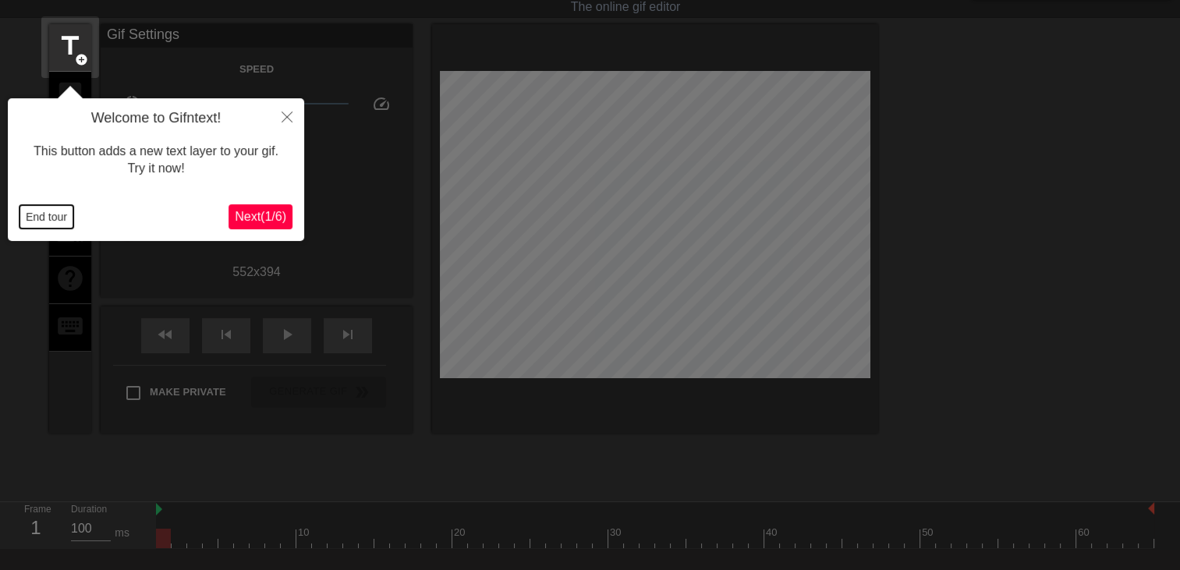
click at [43, 223] on button "End tour" at bounding box center [46, 216] width 54 height 23
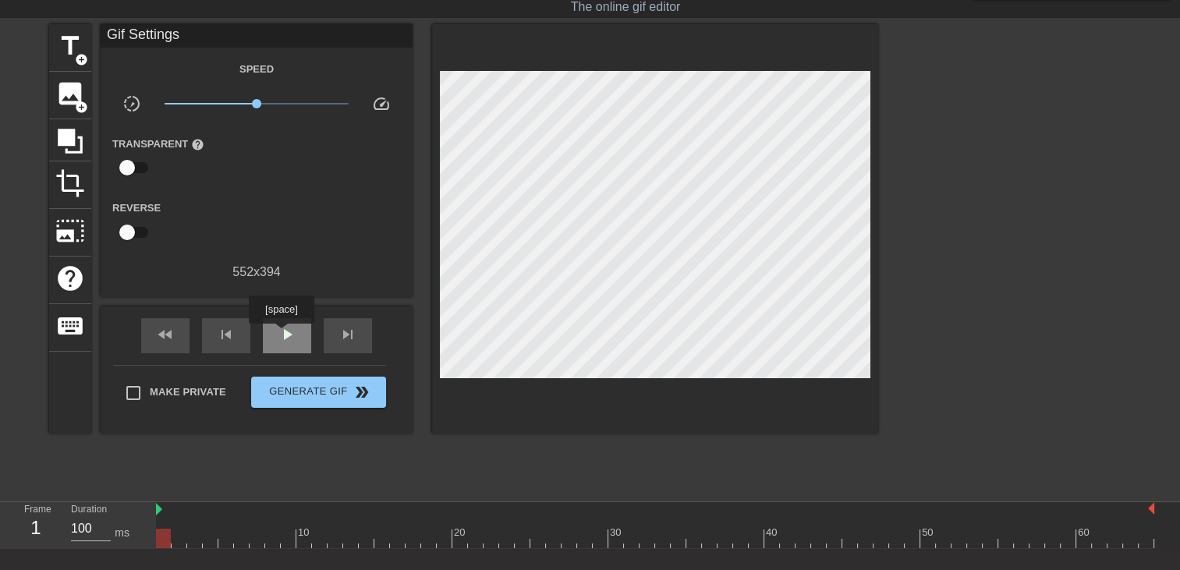
click at [281, 335] on span "play_arrow" at bounding box center [287, 334] width 19 height 19
click at [78, 53] on span "add_circle" at bounding box center [81, 59] width 13 height 13
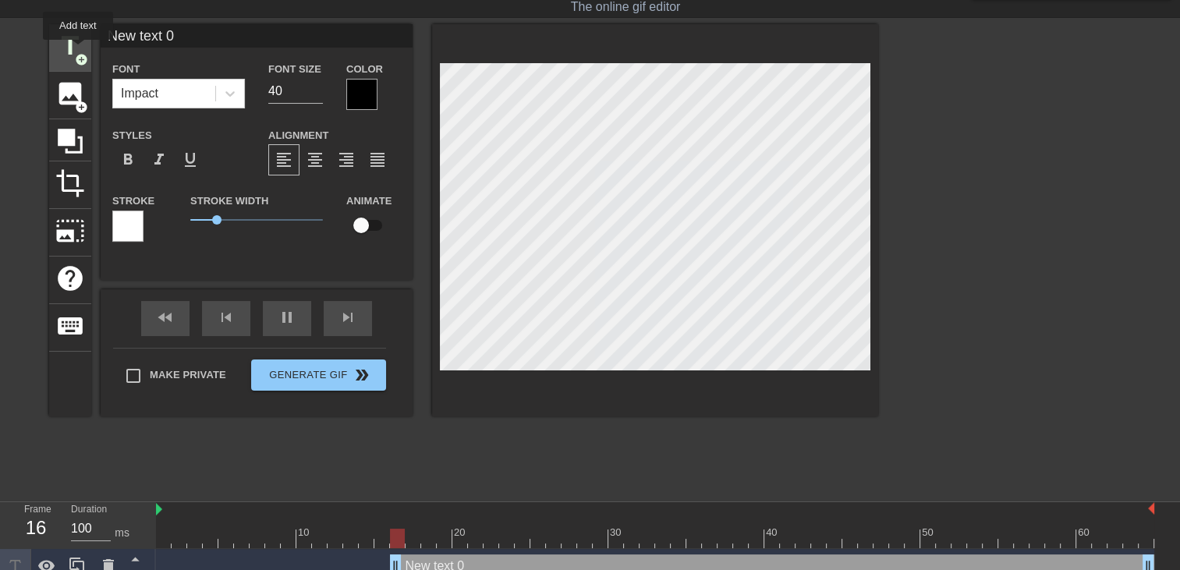
click at [78, 53] on span "add_circle" at bounding box center [81, 59] width 13 height 13
type input "New text"
type textarea "New tex"
type input "New te"
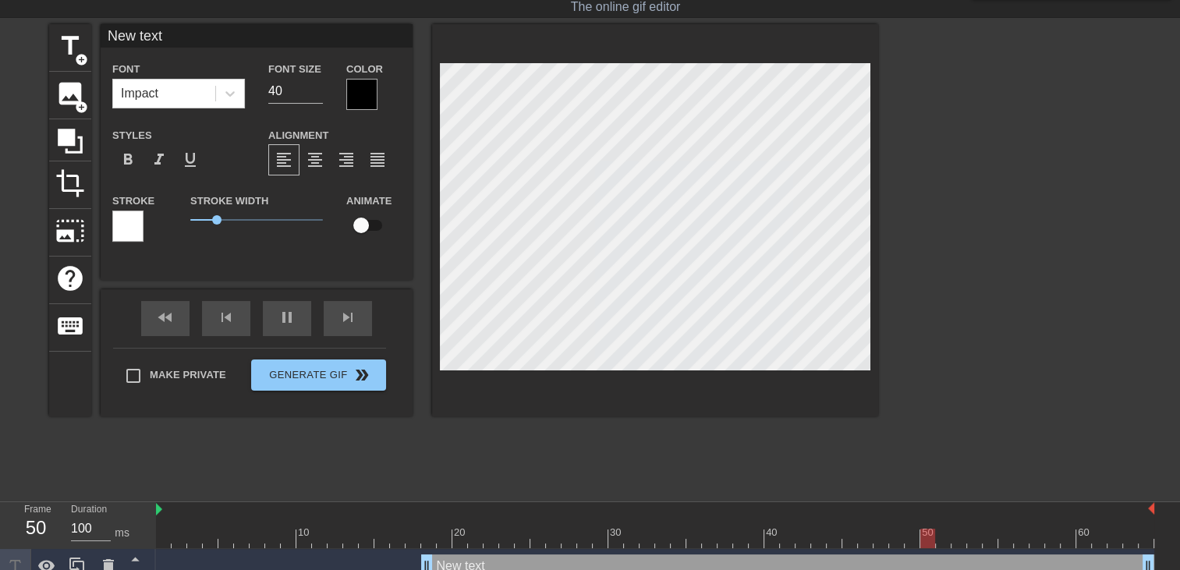
type textarea "New te"
type input "New t"
type textarea "New t"
type input "New"
type textarea "New"
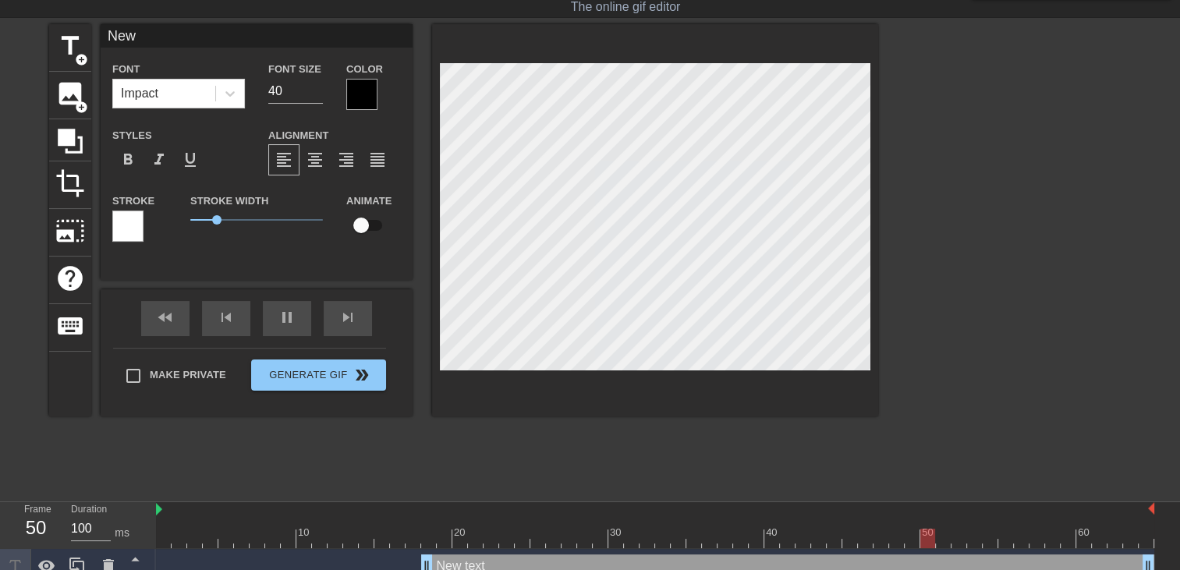
type input "New"
type textarea "New"
type input "Ne"
type textarea "Ne"
type input "N"
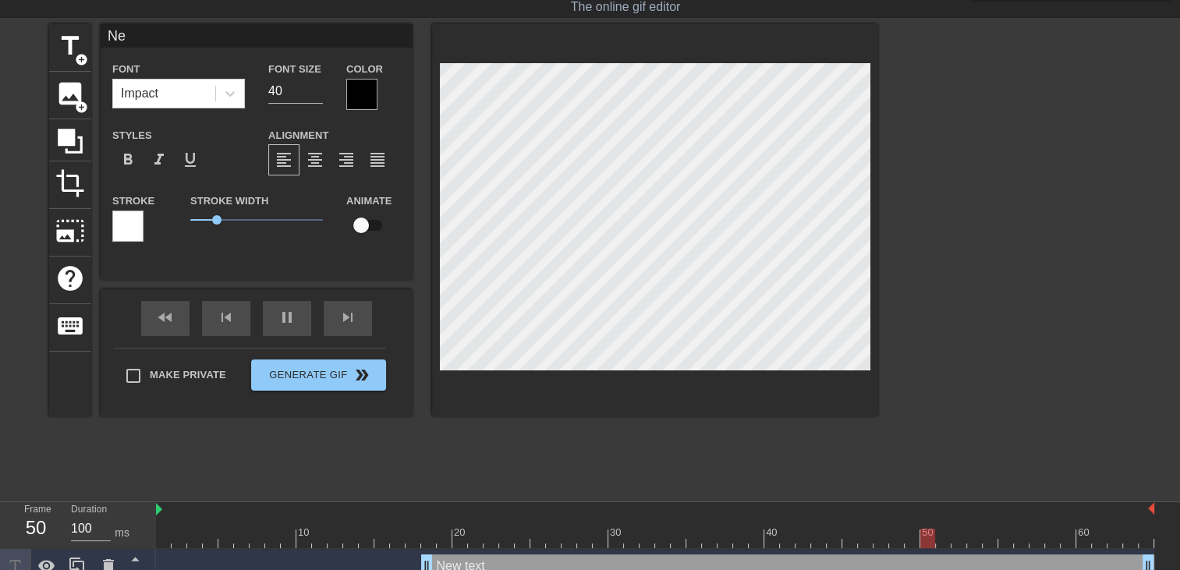
type textarea "N"
type input "A"
type textarea "A"
type input "AN"
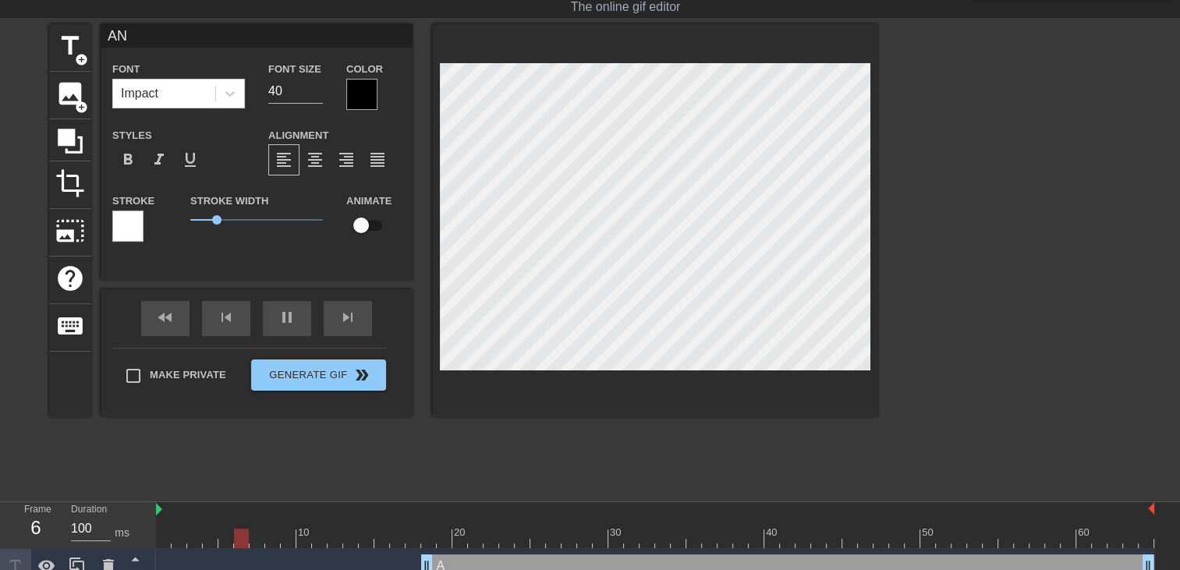
type textarea "AN"
type input "ANE"
type textarea "ANE"
type input "ANE"
type textarea "ANE"
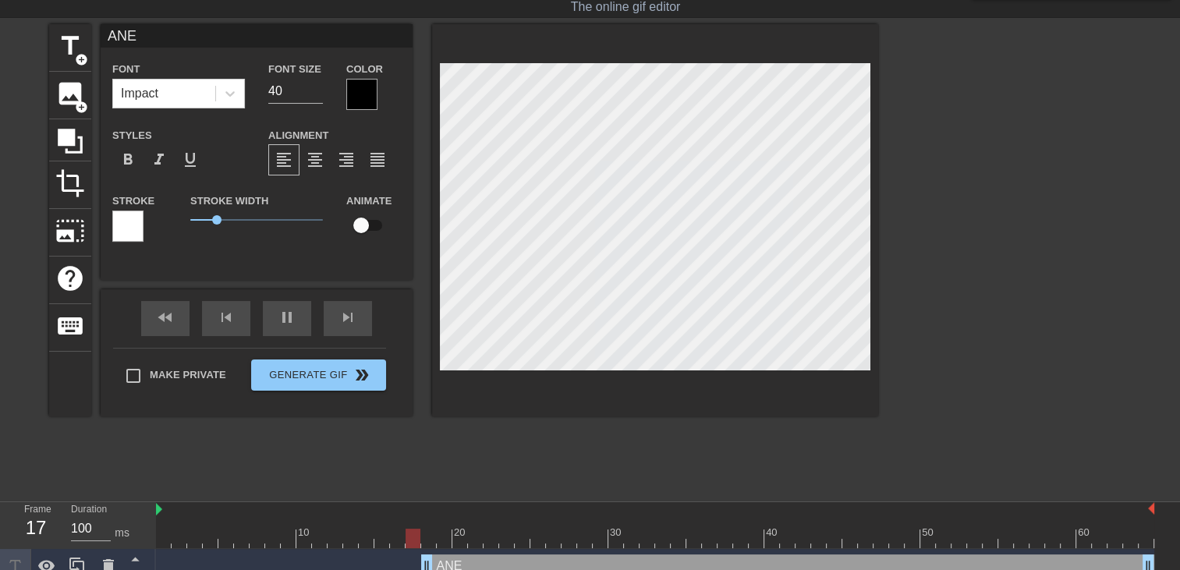
type input "ANE h"
type textarea "ANE h"
type input "ANE ha"
type textarea "ANE ha"
type input "ANE hat"
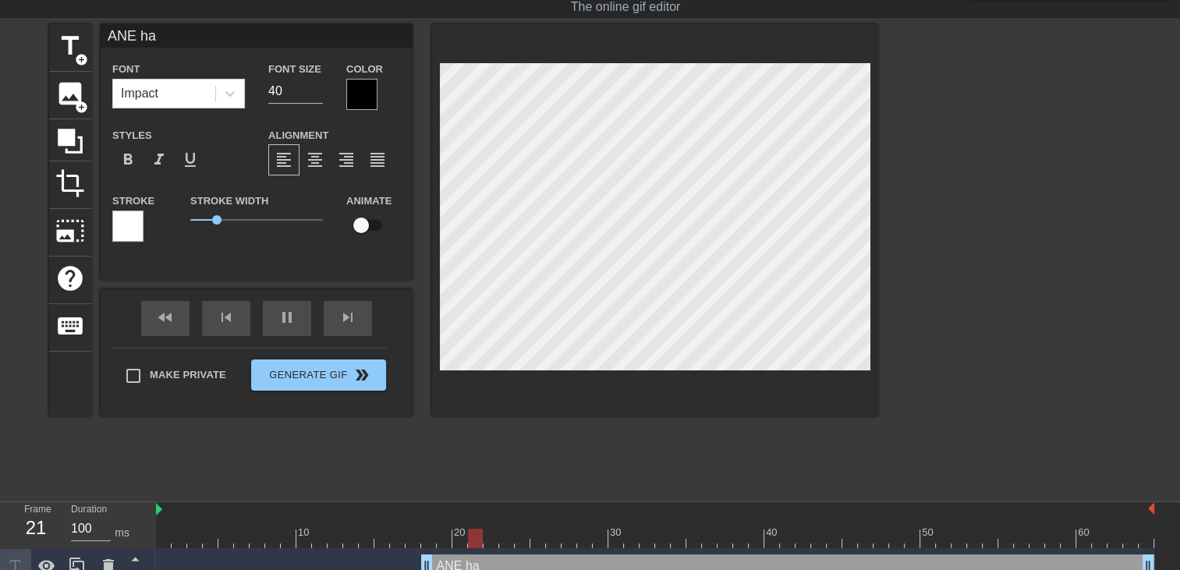
type textarea "ANE hat"
type input "ANE hath"
type textarea "ANE hath"
type input "ANE hatha"
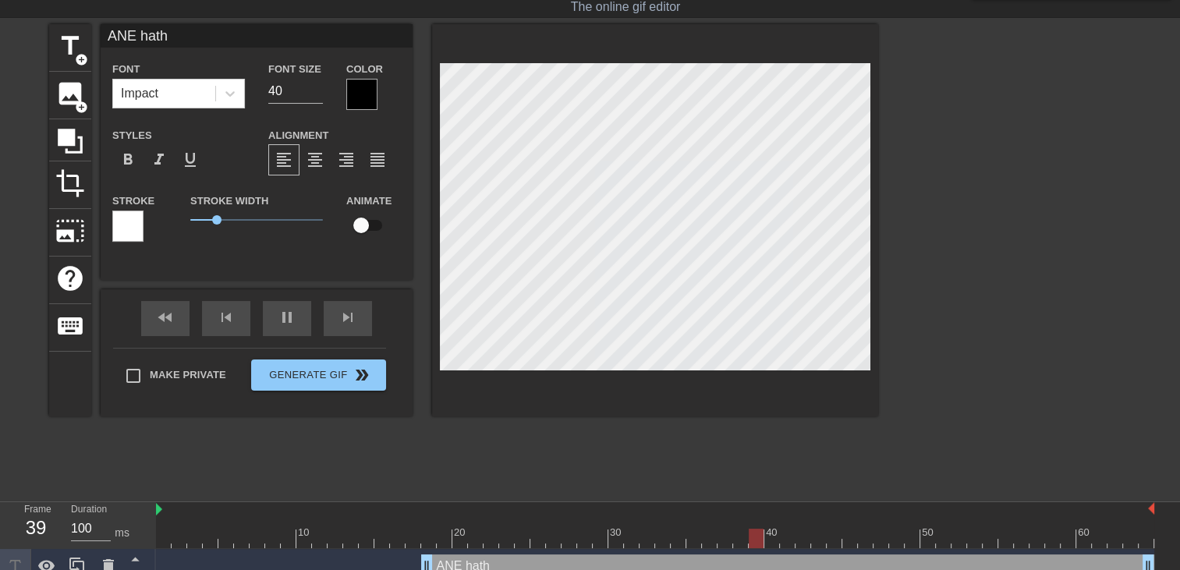
type textarea "ANE hatha"
type input "ANE hathax"
type textarea "ANE hathax"
type input "ANE hatha"
type textarea "ANE hatha"
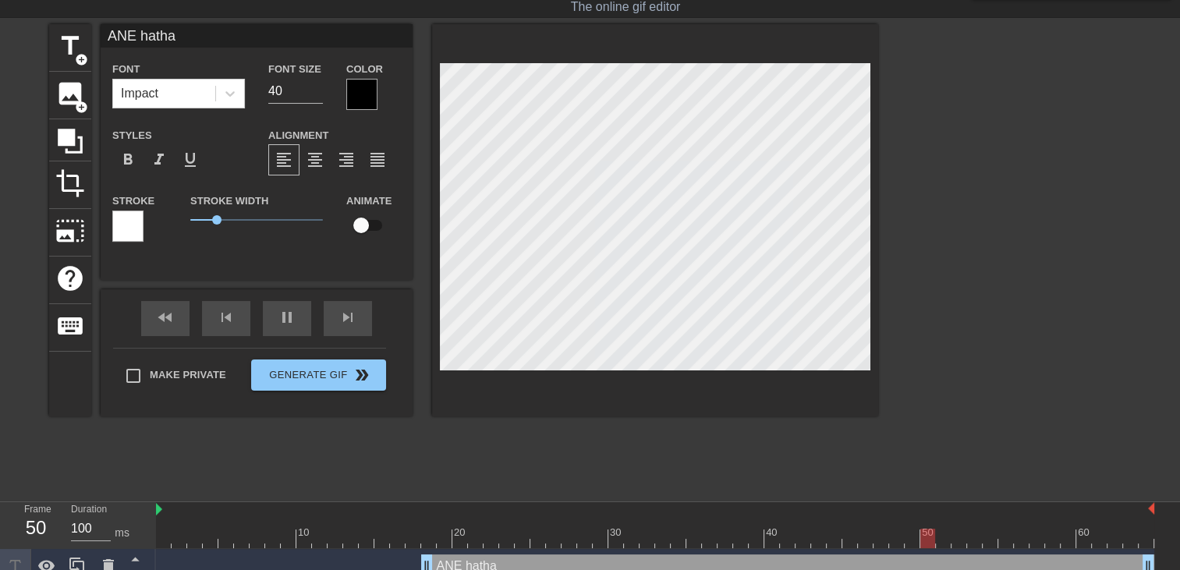
type input "ANE hathaw"
type textarea "ANE hathaw"
type input "ANE hathawa"
type textarea "ANE hathawa"
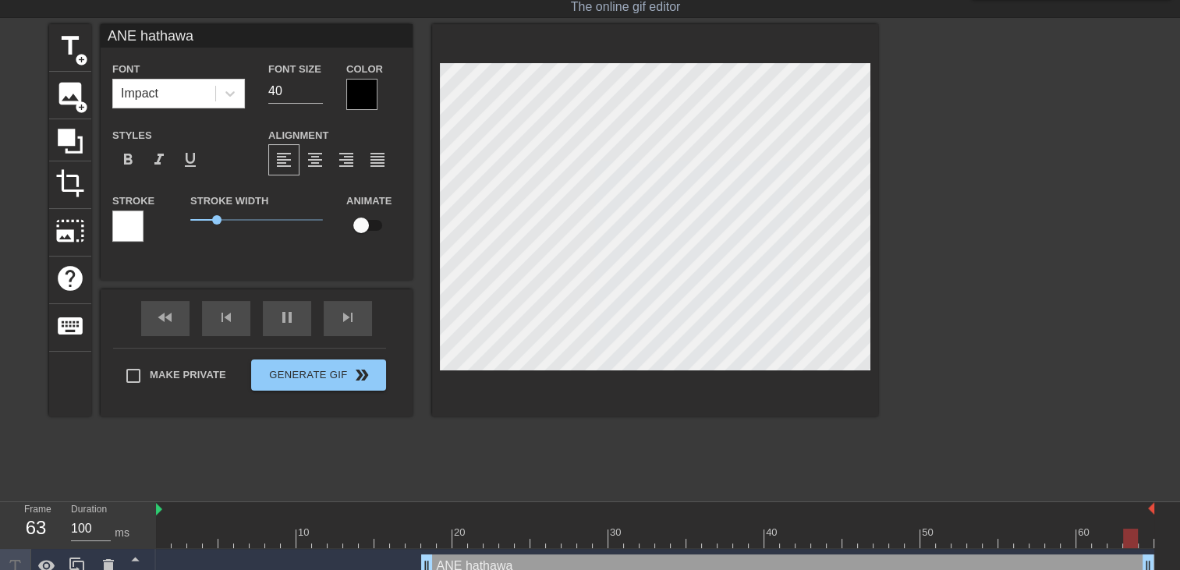
type input "ANE hathaway"
type textarea "ANE hathaway"
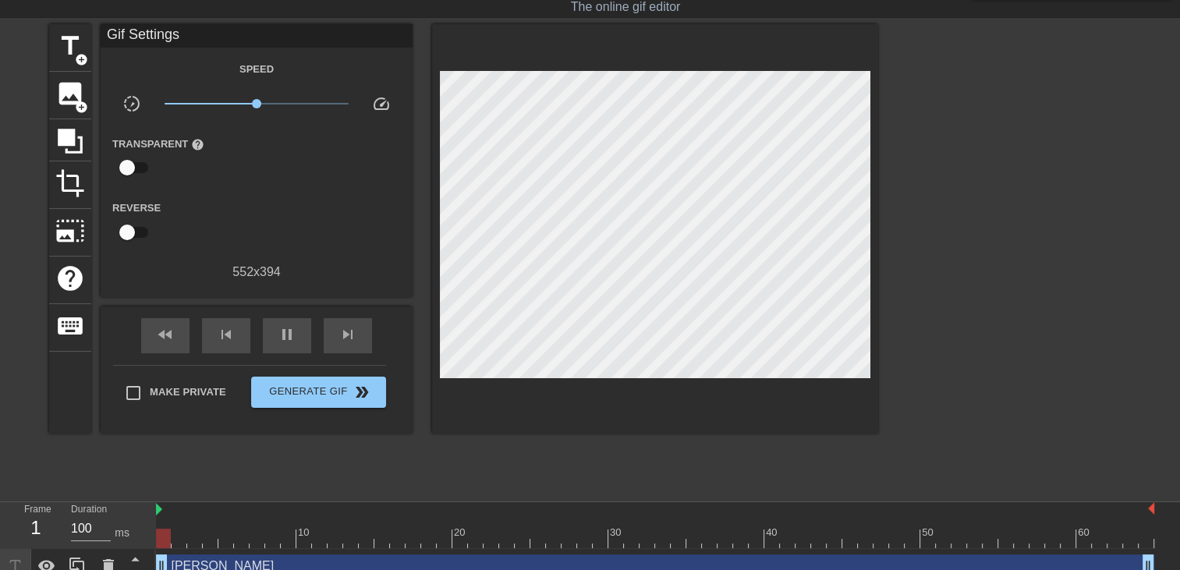
drag, startPoint x: 423, startPoint y: 560, endPoint x: -3, endPoint y: 465, distance: 436.1
click at [0, 465] on html "menu_book Browse the tutorials! Gifntext.com The online gif editor Send Feedbac…" at bounding box center [590, 291] width 1180 height 657
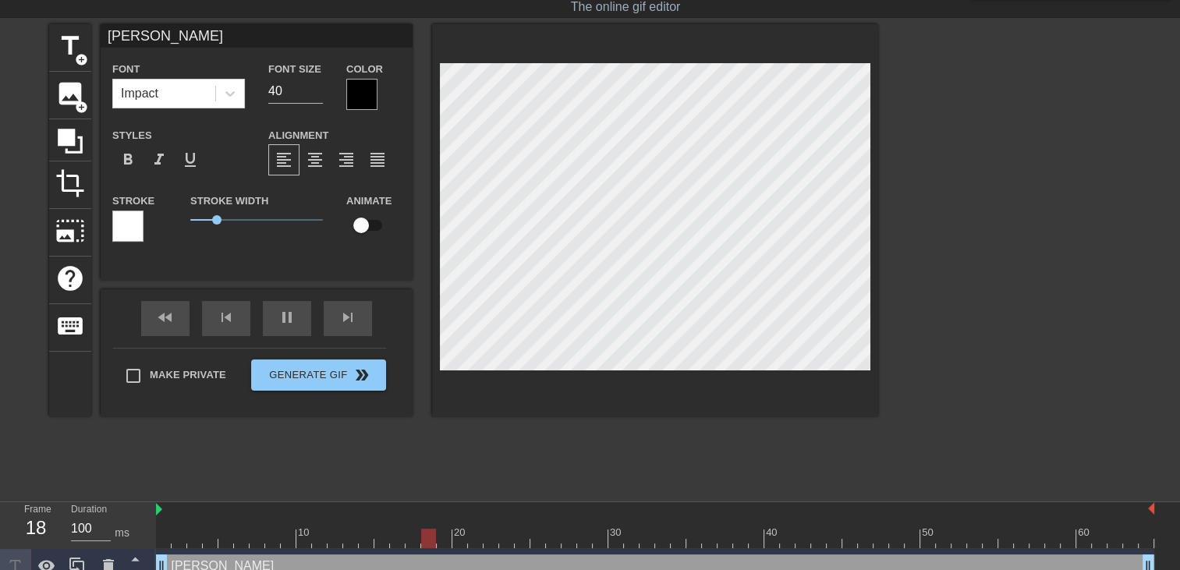
scroll to position [2, 2]
type input "AnNE hathaway"
type textarea "AnNE hathaway"
type input "AnN hathaway"
type textarea "AnN hathaway"
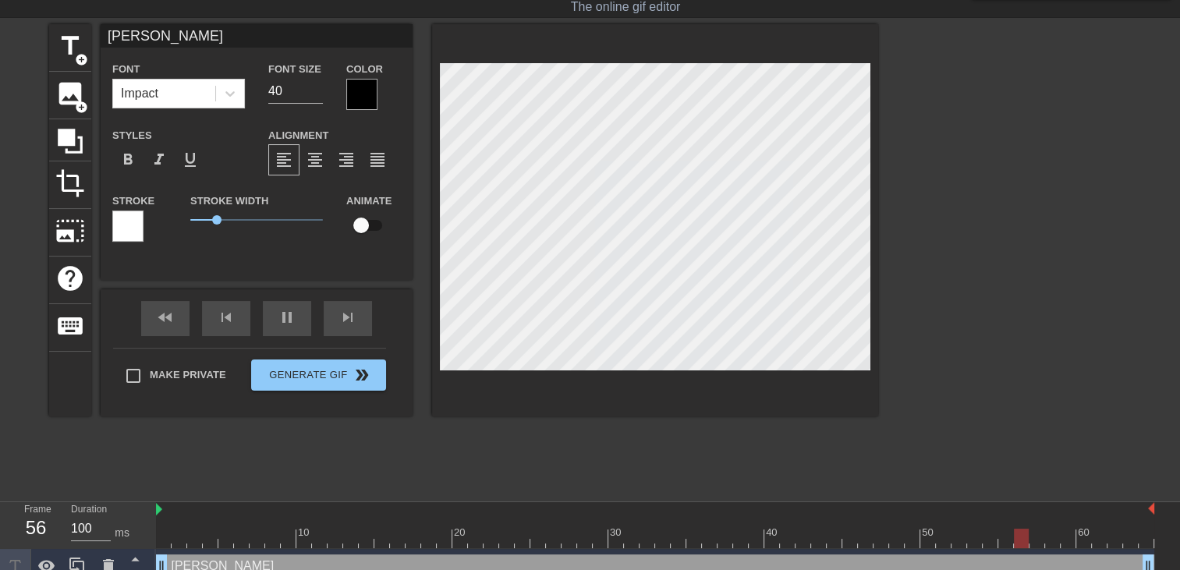
scroll to position [2, 2]
type input "An hathaway"
type textarea "An hathaway"
type input "Ann hathaway"
type textarea "Ann hathaway"
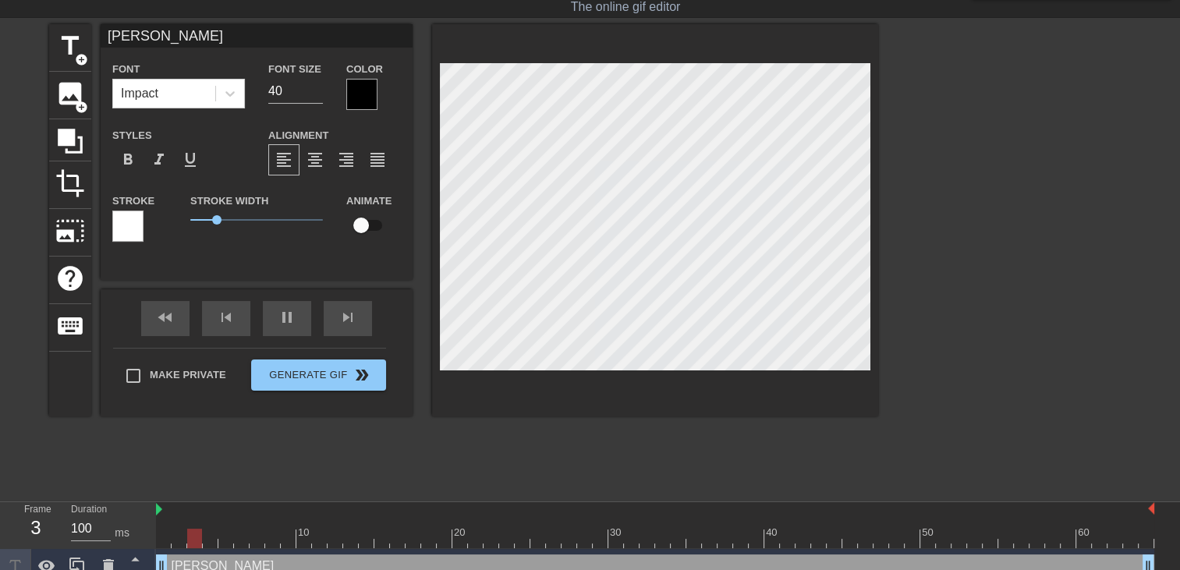
type input "Annn hathaway"
type textarea "Annn hathaway"
type input "Annne hathaway"
type textarea "Annne hathaway"
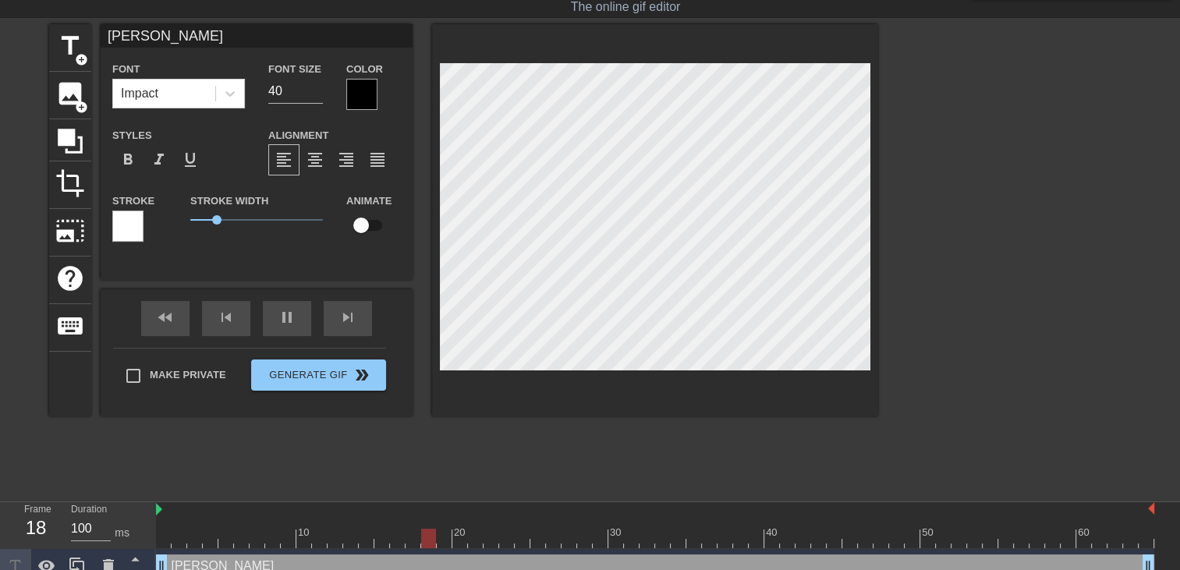
type input "Annn hathaway"
type textarea "Annn hathaway"
type input "Ann hathaway"
type textarea "Ann hathaway"
type input "Anne hathaway"
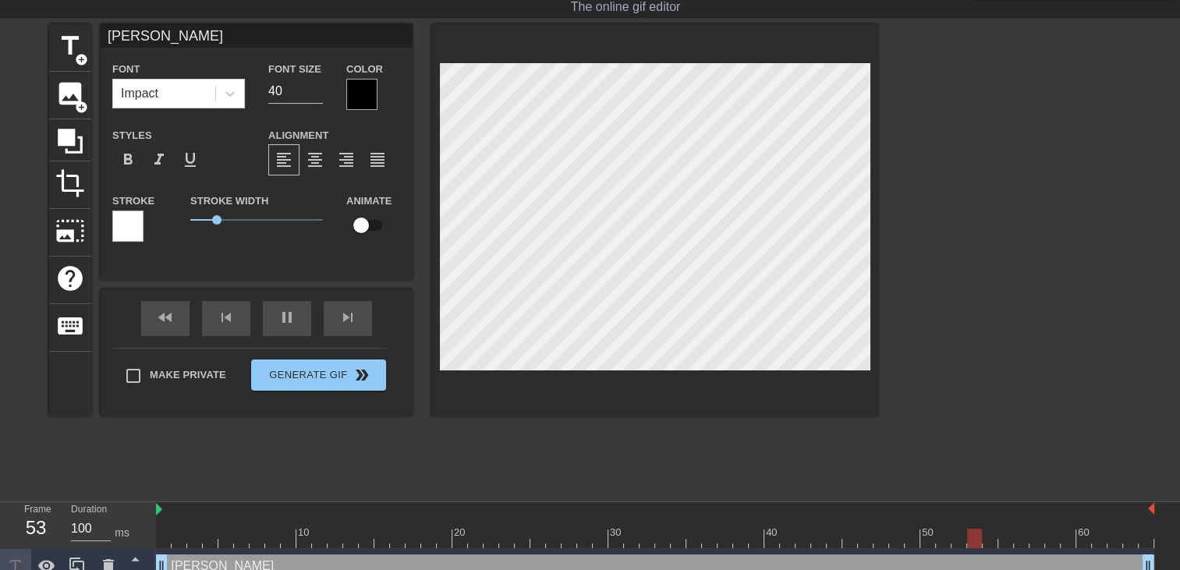
type textarea "Anne hathaway"
type input "Anne hathaway"
type textarea "Anne hathaway"
type input "Anne hathaway s"
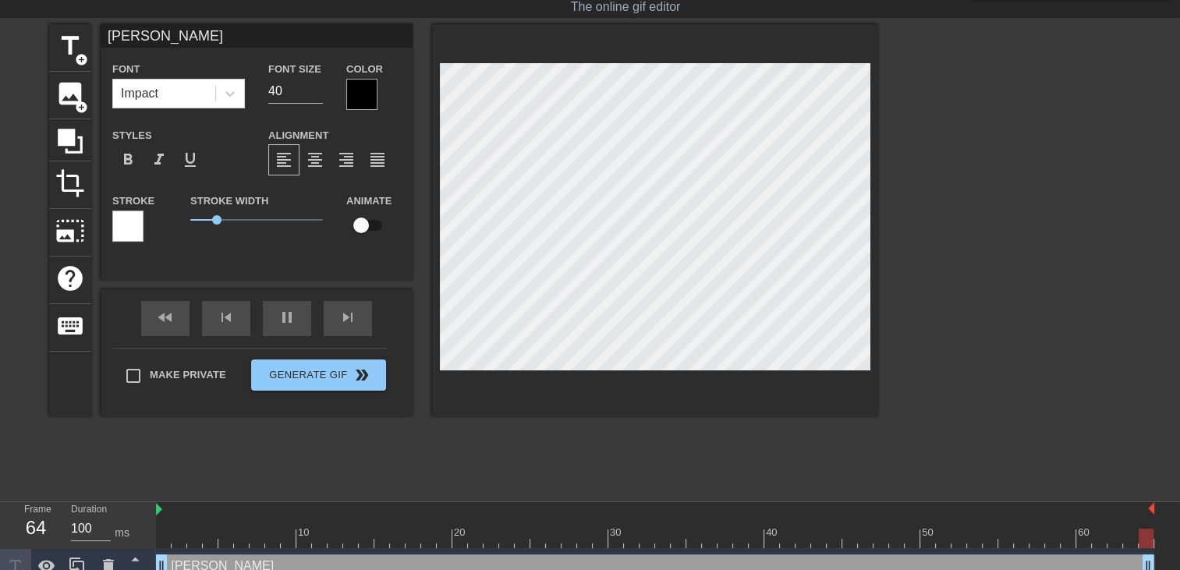
type textarea "Anne hathaway s"
type input "Anne hathaway sa"
type textarea "Anne hathaway sa"
type input "Anne hathaway sai"
type textarea "Anne hathaway sai"
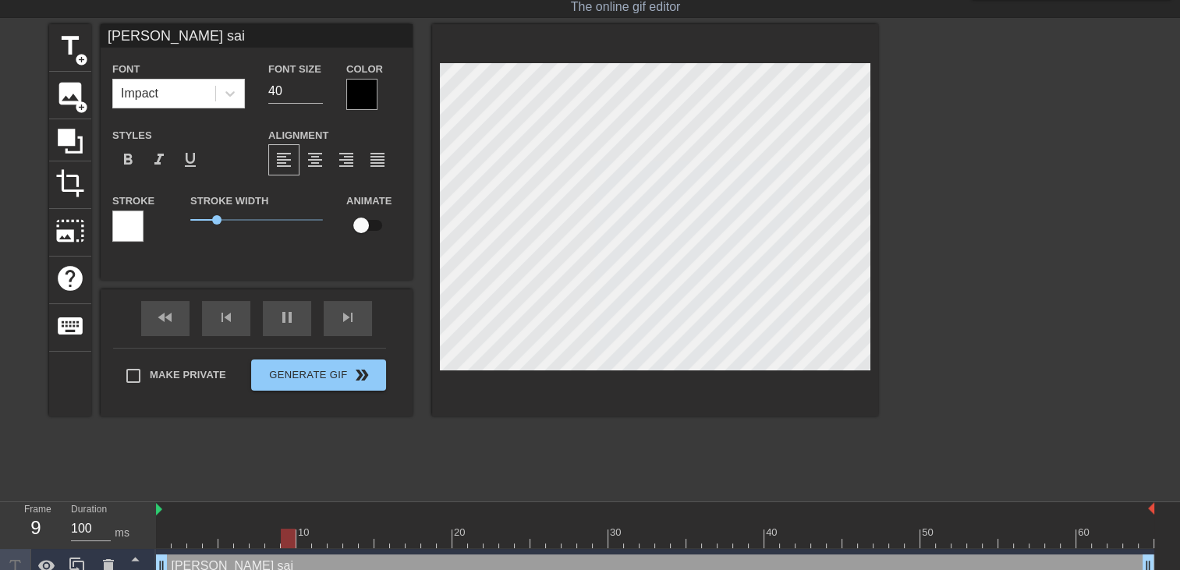
type input "Anne hathaway sait"
type textarea "Anne hathaway sait"
type input "Anne hathaway sait"
type textarea "Anne hathaway sait"
type input "Anne hathaway sait c"
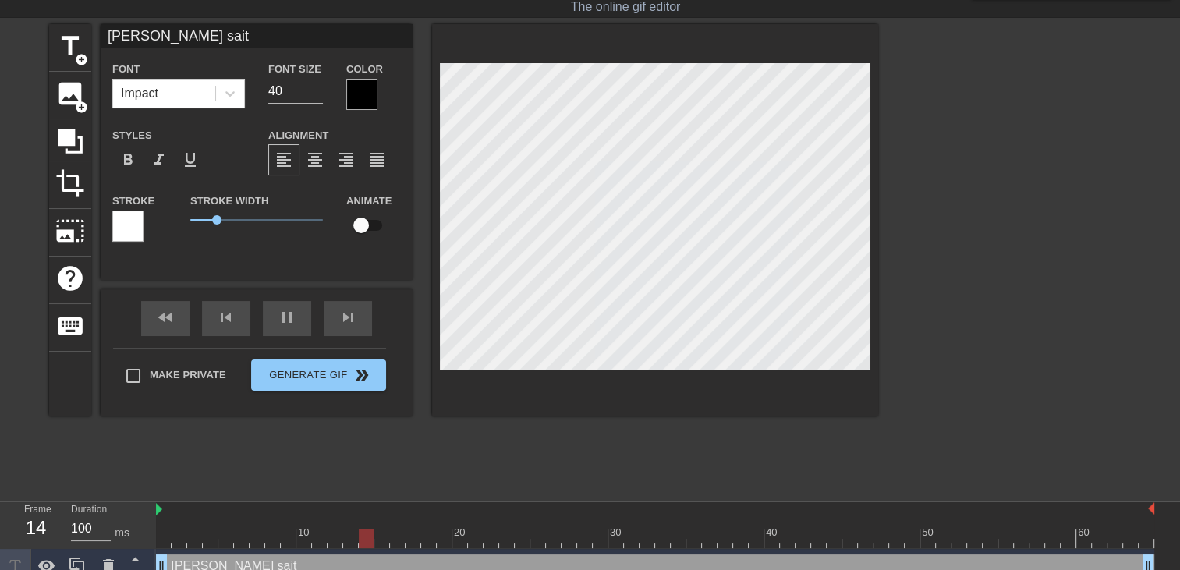
type textarea "Anne hathaway sait c"
type input "Anne hathaway sait co"
type textarea "Anne hathaway sait co"
type input "Anne hathaway sait com"
type textarea "Anne hathaway sait com"
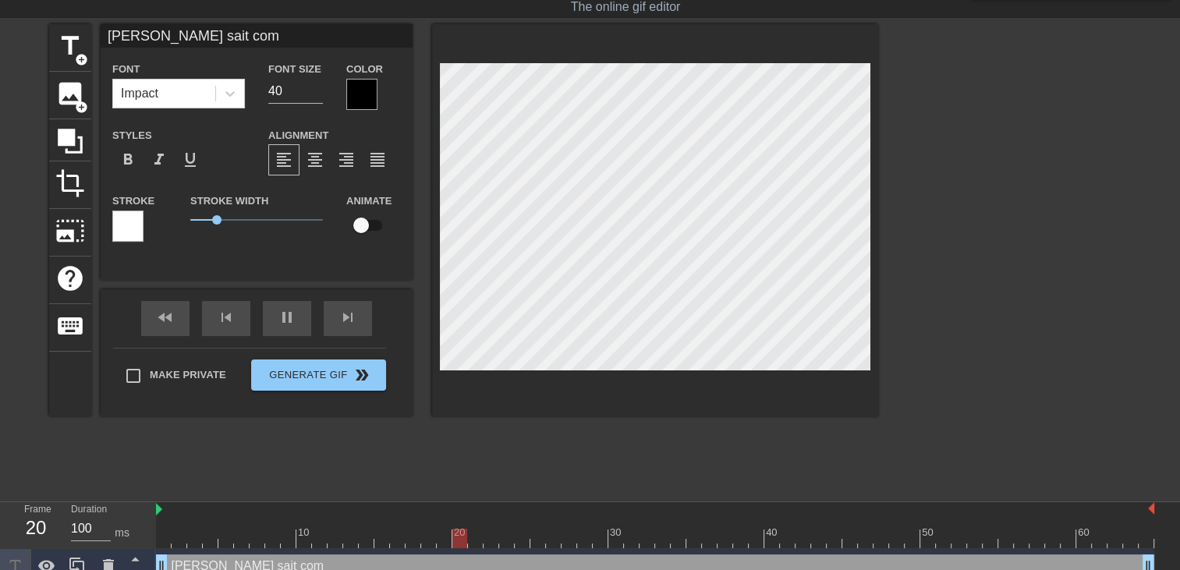
type input "Anne hathaway sait comm"
type textarea "Anne hathaway sait comm"
type input "Anne hathaway sait comme"
type textarea "Anne hathaway sait comme"
type input "Anne hathaway sait commen"
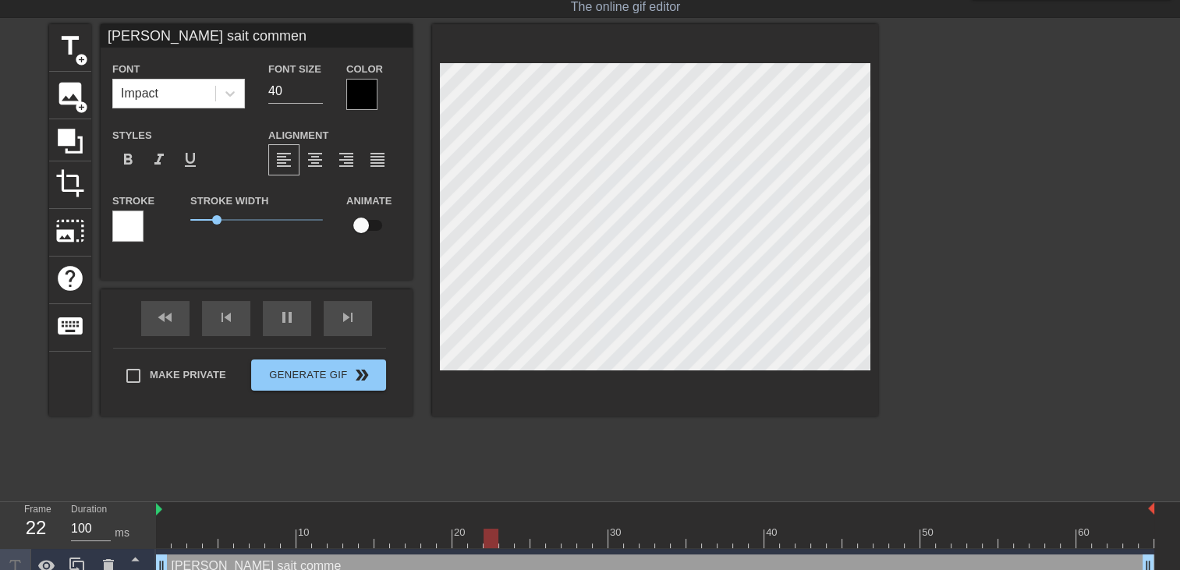
type textarea "Anne hathaway sait commen"
type input "Anne hathaway sait comment"
type textarea "Anne hathaway sait comment"
type input "Anne hathaway sait comment"
type textarea "Anne hathaway sait comment"
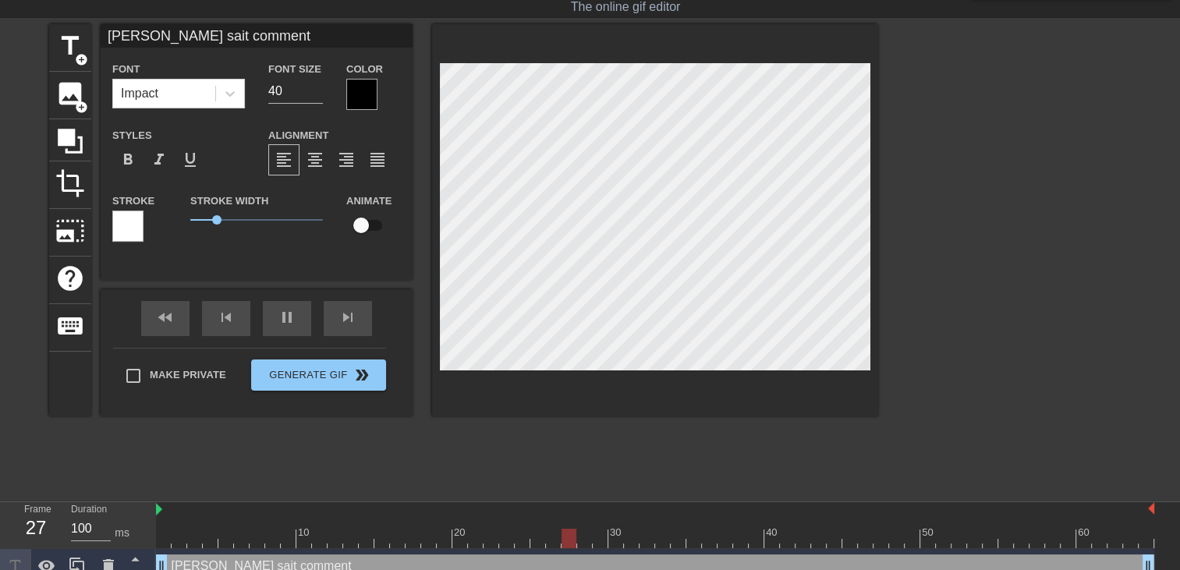
type input "Anne hathaway sait comment a"
type textarea "Anne hathaway sait comment a"
type input "Anne hathaway sait comment ac"
type textarea "Anne hathaway sait comment ac"
type input "Anne hathaway sait comment acc"
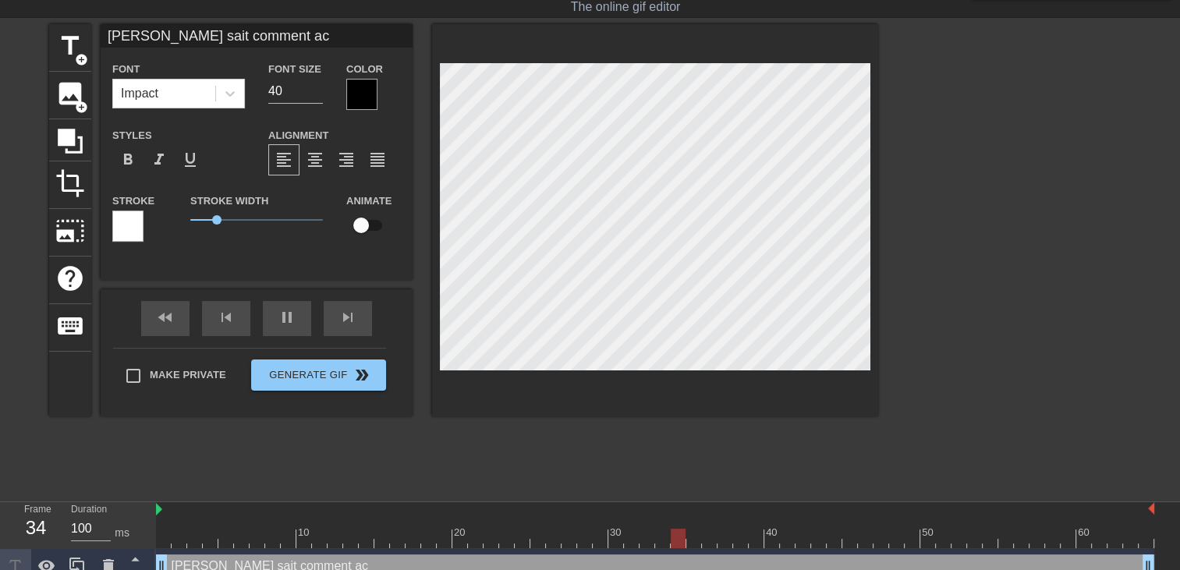
type textarea "Anne hathaway sait comment acc"
type input "Anne hathaway sait comment acce"
type textarea "Anne hathaway sait comment acce"
type input "Anne hathaway sait comment acceu"
type textarea "Anne hathaway sait comment acceu"
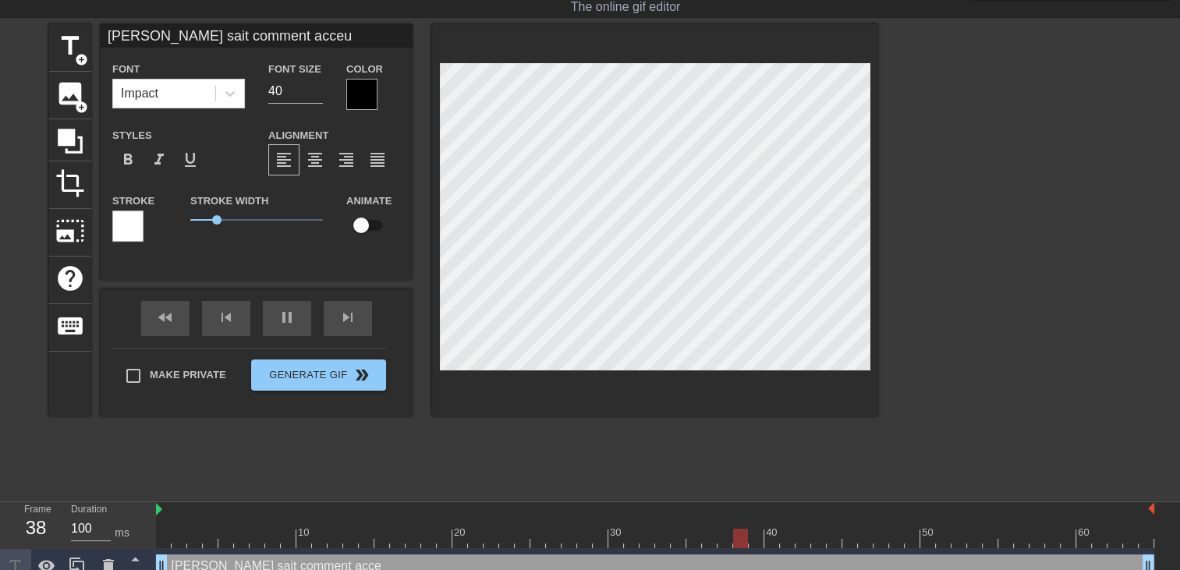
scroll to position [2, 12]
type input "Anne hathaway sait comment acceui"
type textarea "Anne hathaway sait comment acceui"
type input "Anne hathaway sait comment acceu"
type textarea "Anne hathaway sait comment acceu"
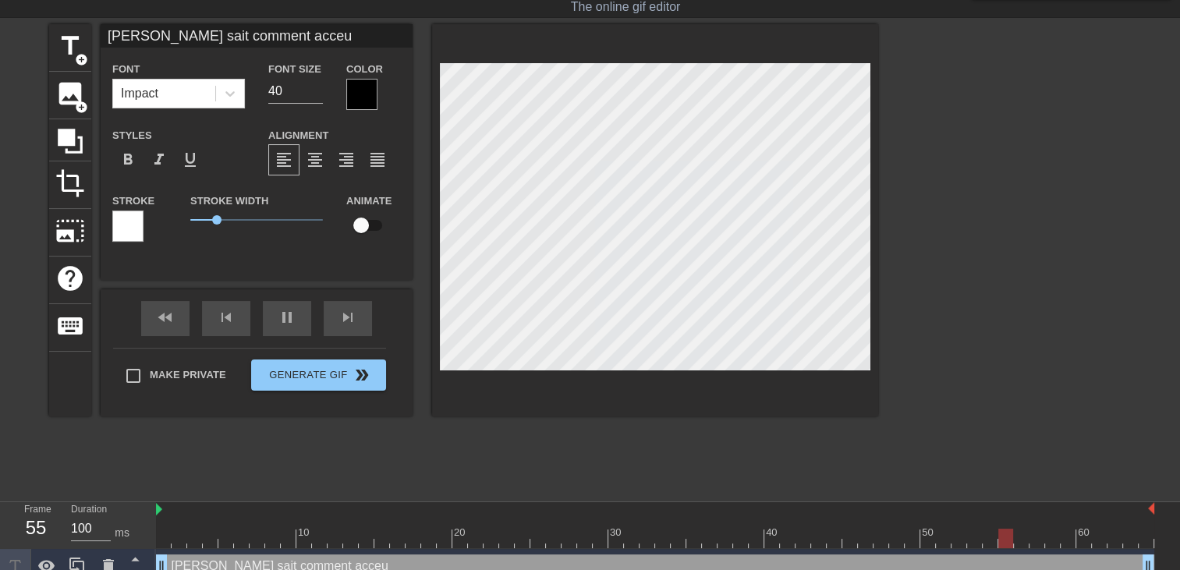
type input "Anne hathaway sait comment acce"
type textarea "Anne hathaway sait comment acce"
type input "Anne hathaway sait comment acc"
type textarea "Anne hathaway sait comment acc"
type input "Anne hathaway sait comment ac"
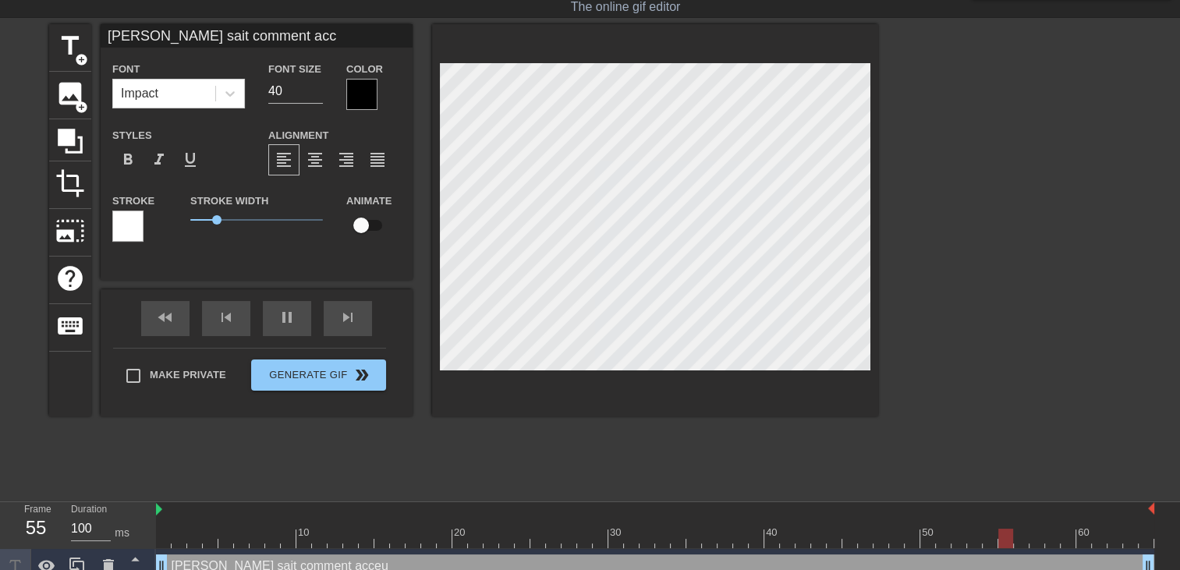
type textarea "Anne hathaway sait comment ac"
type input "Anne hathaway sait comment a"
type textarea "Anne hathaway sait comment a"
type input "Anne hathaway sait comment"
type textarea "Anne hathaway sait comment"
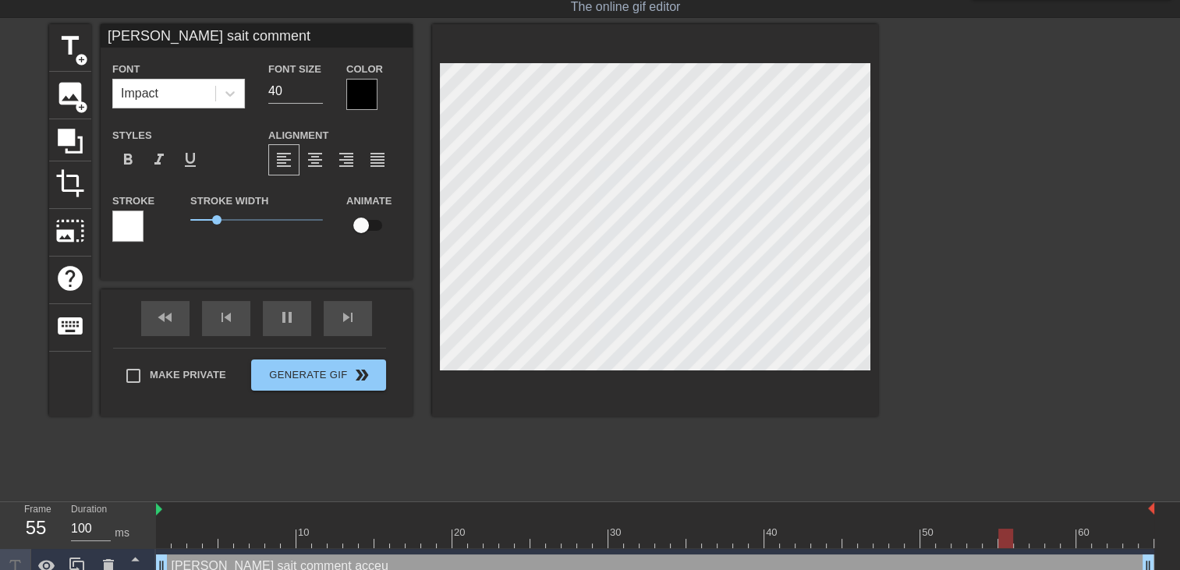
scroll to position [2, 12]
type input "Anne hathaway sait comment"
type textarea "Anne hathaway sait comment"
type input "Anne hathaway sait comment a"
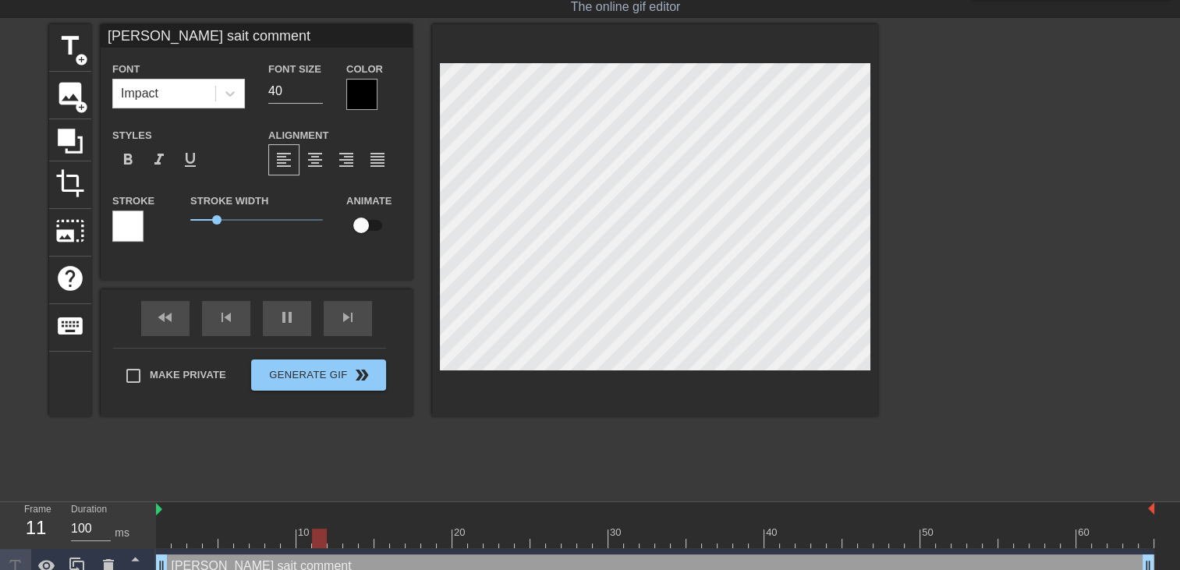
type textarea "Anne hathaway sait comment a"
type input "Anne hathaway sait comment ac"
type textarea "Anne hathaway sait comment ac"
type input "Anne hathaway sait comment acc"
type textarea "Anne hathaway sait comment acc"
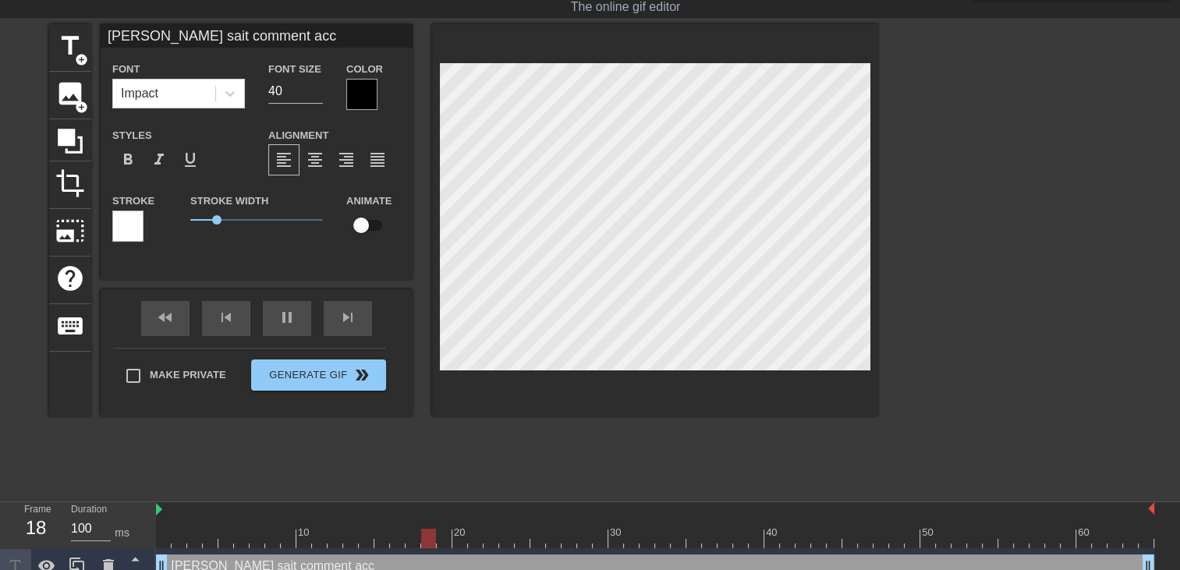
type input "Anne hathaway sait comment acce"
type textarea "Anne hathaway sait comment acce"
type input "Anne hathaway sait comment acceu"
type textarea "Anne hathaway sait comment acceu"
type input "Anne hathaway sait comment acceui"
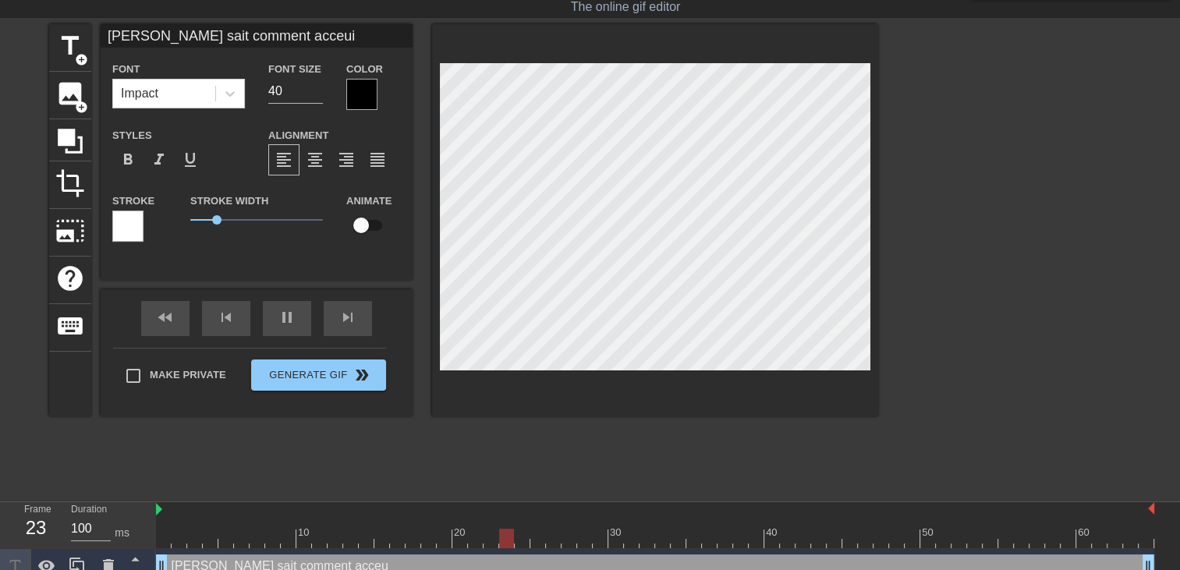
type textarea "Anne hathaway sait comment acceui"
type input "Anne hathaway sait comment acceuil"
type textarea "Anne hathaway sait comment acceuil"
type input "Anne hathaway sait comment acceuill"
type textarea "Anne hathaway sait comment acceuill"
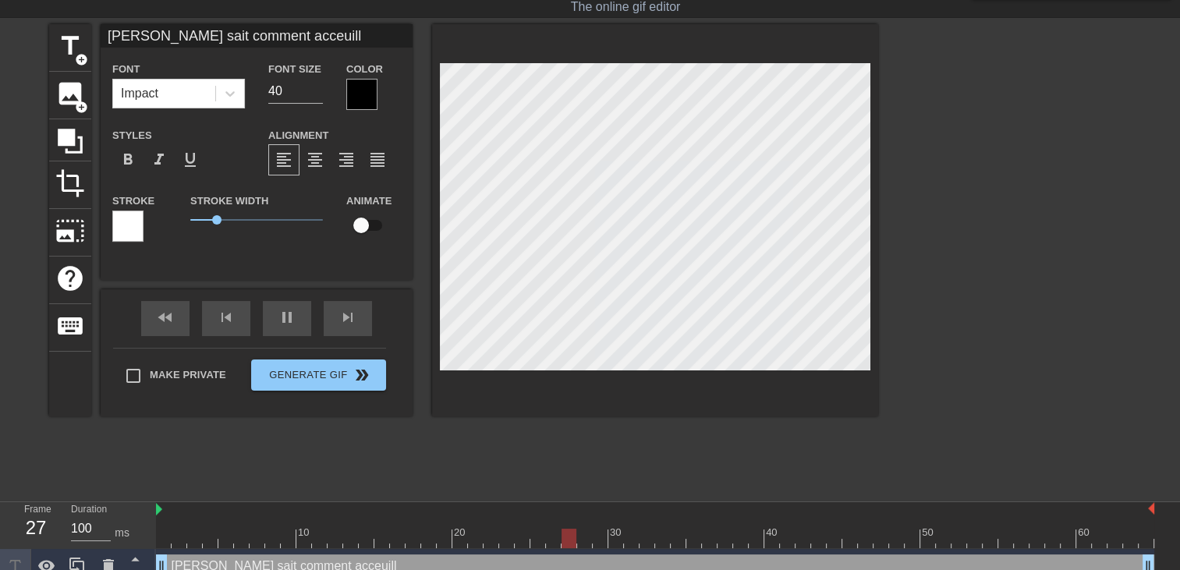
type input "Anne hathaway sait comment acceuilli"
type textarea "Anne hathaway sait comment acceuilli"
type input "Anne hathaway sait comment acceuillir"
type textarea "Anne hathaway sait comment acceuillir"
type input "Anne hathaway sait comment acceuillir"
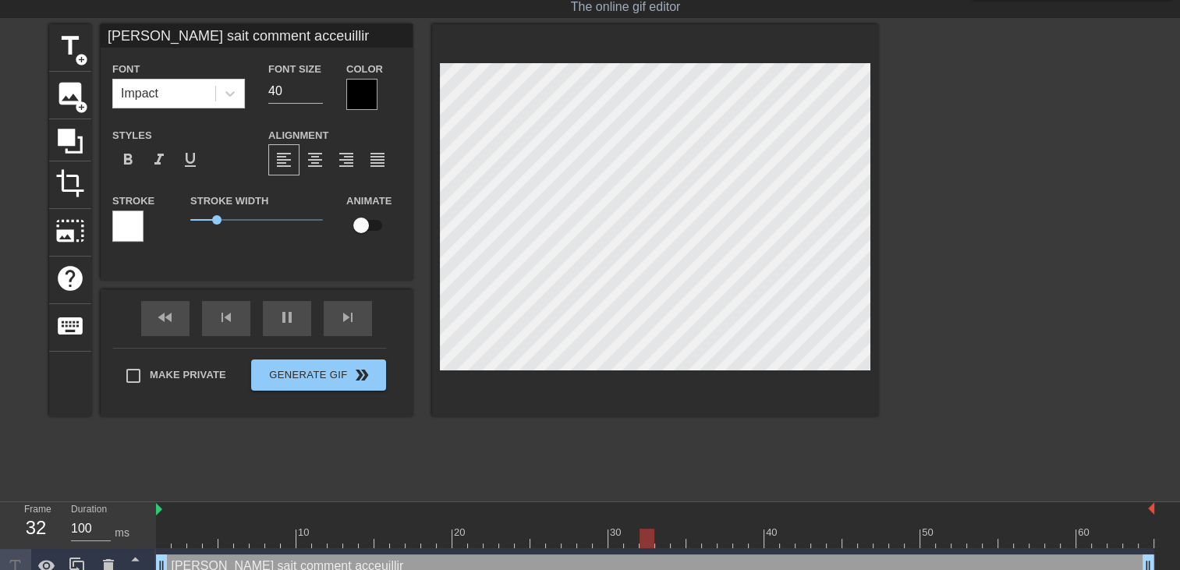
type textarea "Anne hathaway sait comment acceuillir"
type input "Anne hathaway sait comment acceuillir l"
type textarea "Anne hathaway sait comment acceuillir l"
type input "Anne hathaway sait comment acceuillir le"
type textarea "Anne hathaway sait comment acceuillir le"
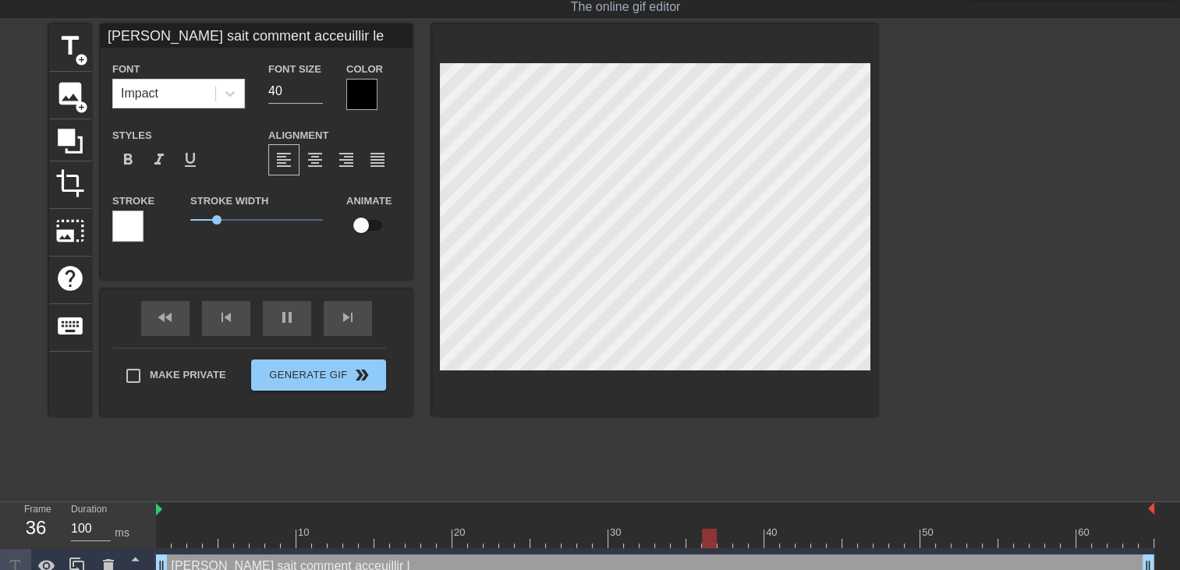
type input "Anne hathaway sait comment acceuillir les"
type textarea "Anne hathaway sait comment acceuillir les"
type input "Anne hathaway sait comment acceuillir les"
type textarea "Anne hathaway sait comment acceuillir les"
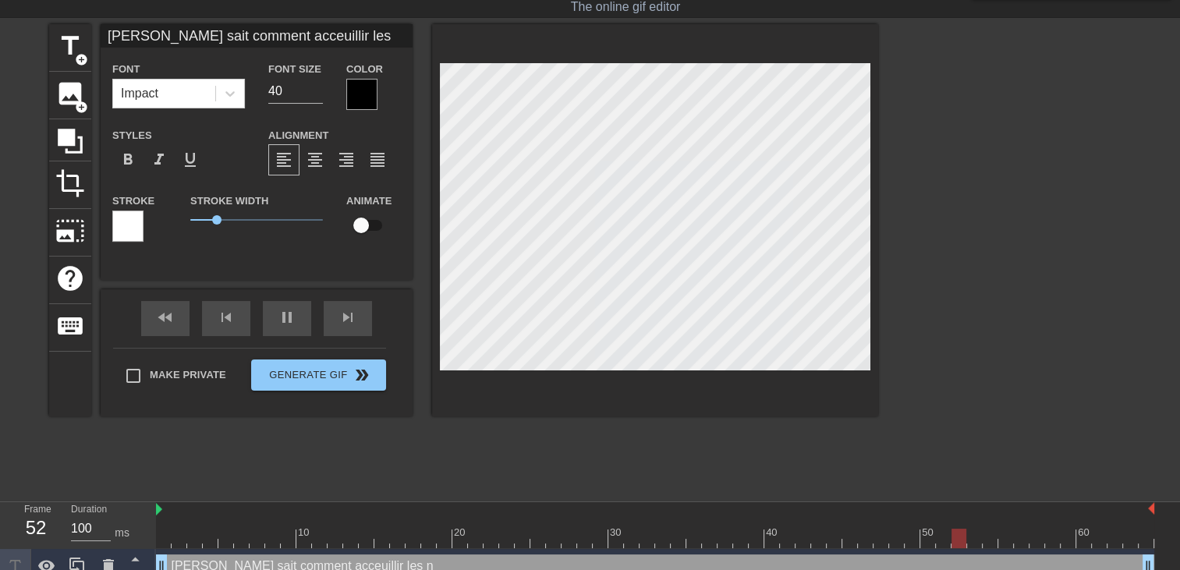
type input "Anne hathaway sait comment acceuillir les n"
type textarea "Anne hathaway sait comment acceuillir les n"
type input "Anne hathaway sait comment acceuillir les no"
type textarea "Anne hathaway sait comment acceuillir les no"
type input "Anne hathaway sait comment acceuillir les nou"
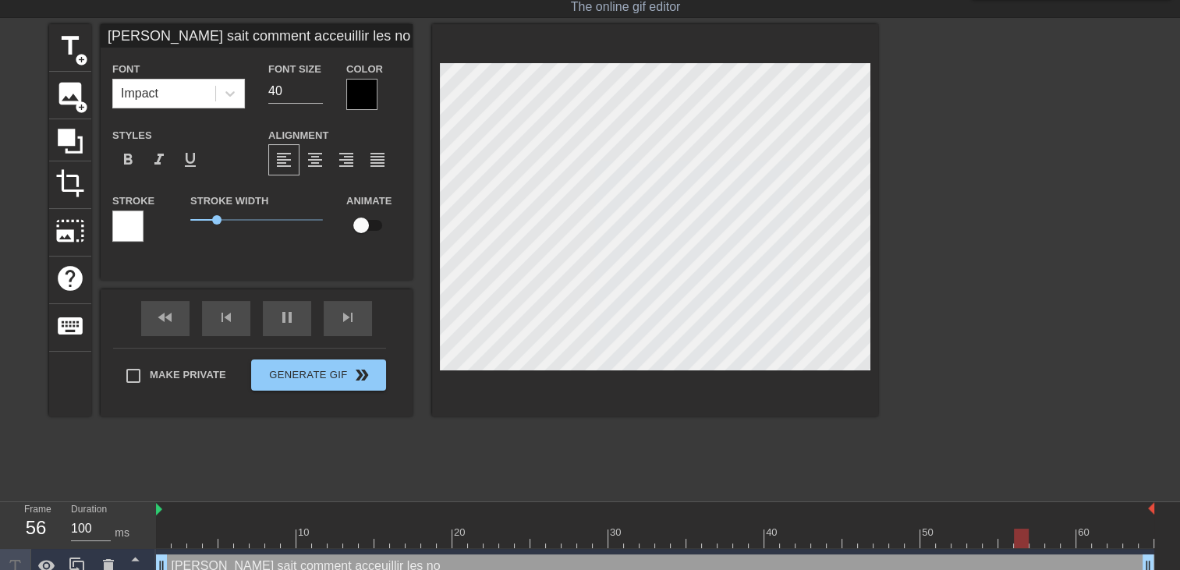
type textarea "Anne hathaway sait comment acceuillir les nou"
type input "Anne hathaway sait comment acceuillir les nouv"
type textarea "Anne hathaway sait comment acceuillir les nouv"
type input "Anne hathaway sait comment acceuillir les nouve"
type textarea "Anne hathaway sait comment acceuillir les nouve"
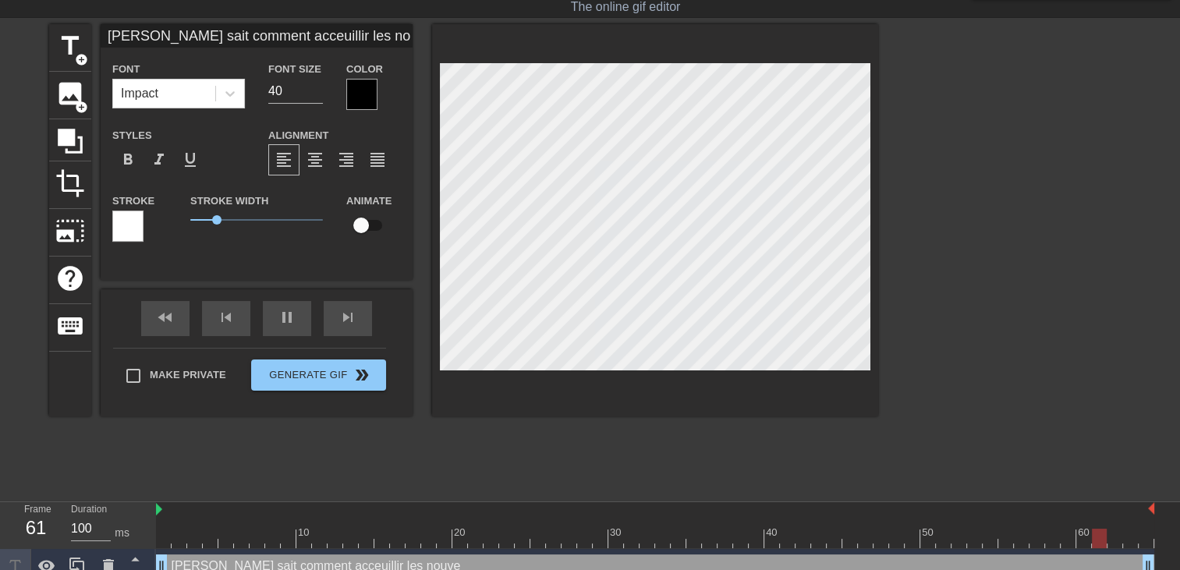
type input "Anne hathaway sait comment acceuillir les nouvea"
type textarea "Anne hathaway sait comment acceuillir les nouvea"
type input "Anne hathaway sait comment acceuillir les nouveau"
type textarea "Anne hathaway sait comment acceuillir les nouveau"
type input "Anne hathaway sait comment acceuillir les nouveaux"
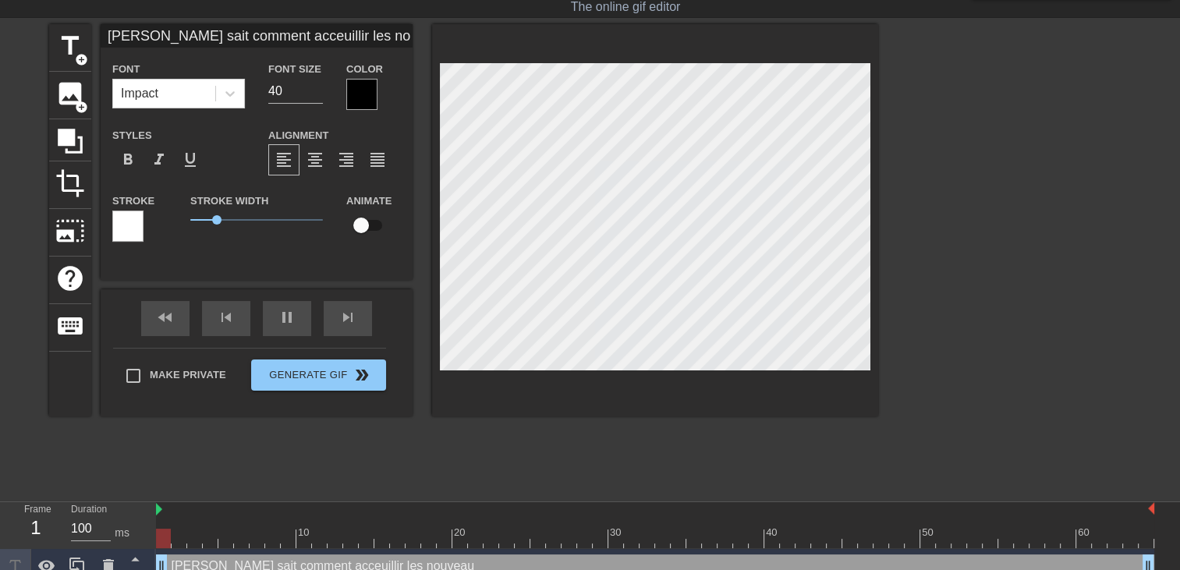
type textarea "Anne hathaway sait comment acceuillir les nouveaux"
type input "Anne hathaway sait comment acceuillir les nouveaux"
type textarea "Anne hathaway sait comment acceuillir les nouveaux"
type input "Anne hathaway sait comment acceuillir les nouveaux a"
type textarea "Anne hathaway sait comment acceuillir les nouveaux a"
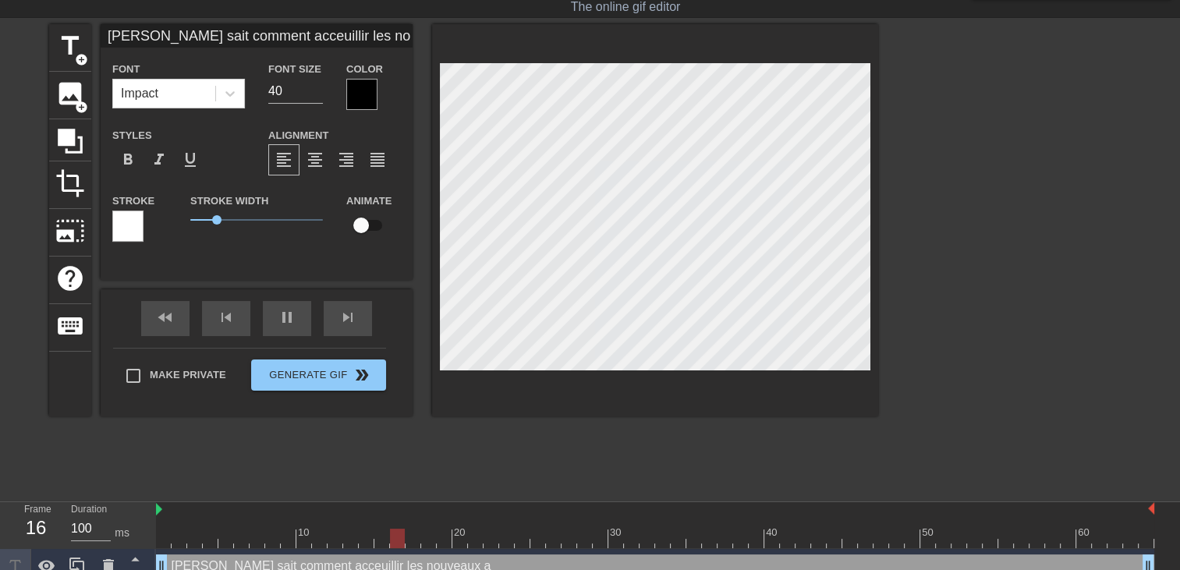
type input "Anne hathaway sait comment acceuillir les nouveaux ac"
type textarea "Anne hathaway sait comment acceuillir les nouveaux ac"
type input "Anne hathaway sait comment acceuillir les nouveaux act"
type textarea "Anne hathaway sait comment acceuillir les nouveaux act"
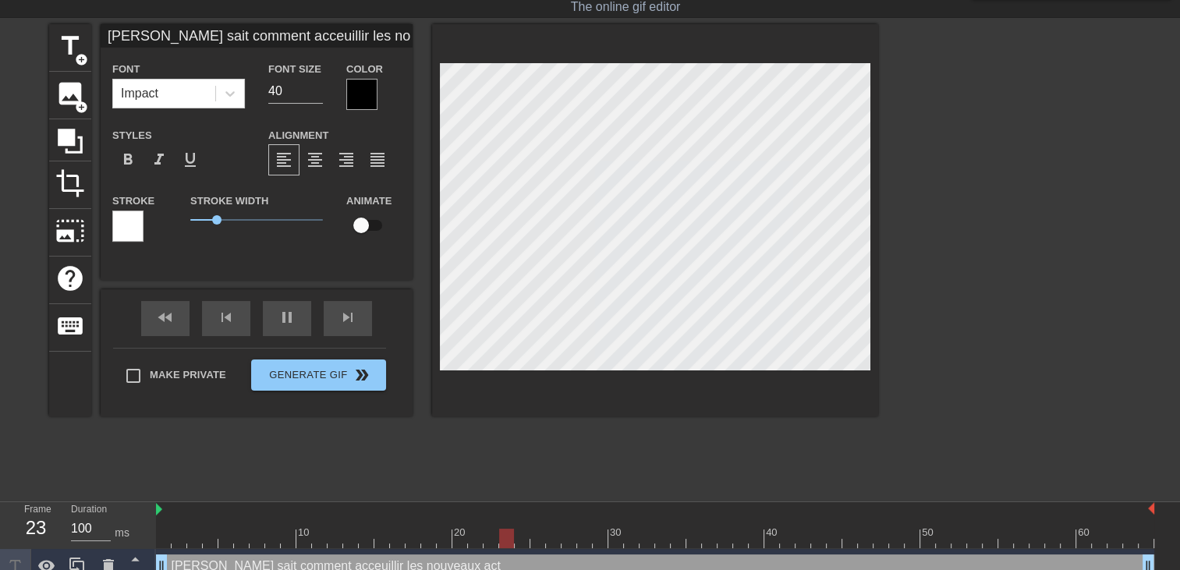
type input "Anne hathaway sait comment acceuillir les nouveaux acte"
type textarea "Anne hathaway sait comment acceuillir les nouveaux acte"
type input "Anne hathaway sait comment acceuillir les nouveaux acteu"
type textarea "Anne hathaway sait comment acceuillir les nouveaux acteu"
type input "Anne hathaway sait comment acceuillir les nouveaux acteur"
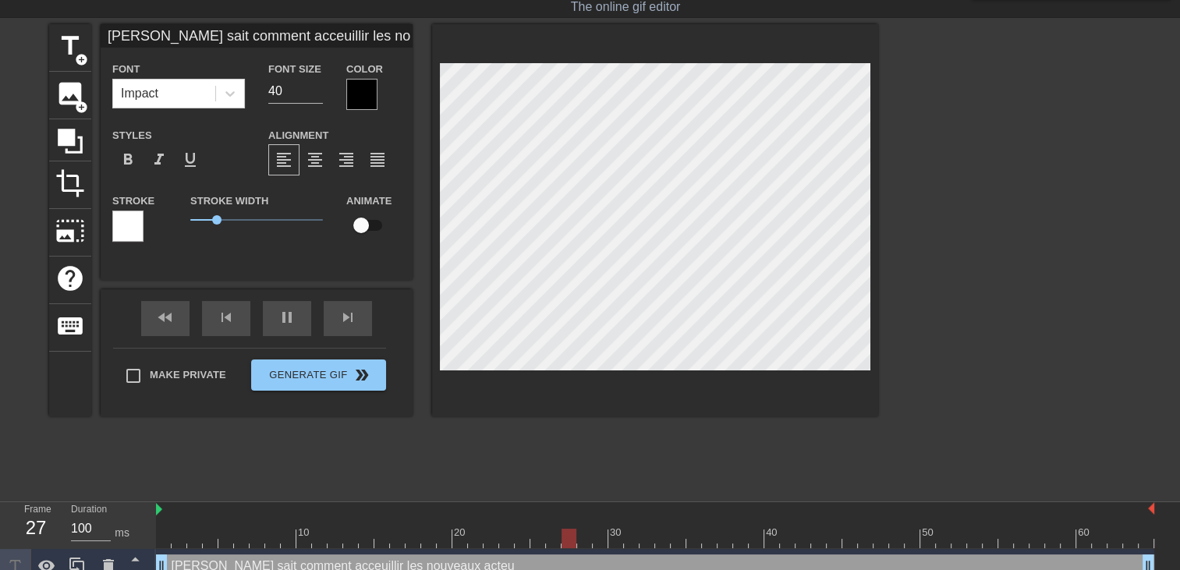
type textarea "Anne hathaway sait comment acceuillir les nouveaux acteur"
type input "Anne hathaway sait comment acceuillir les nouveaux acteurs"
type textarea "Anne hathaway sait comment acceuillir les nouveaux acteurs"
type input "Anne hathaway sait comment acceuillir les nouveaux acteurs"
type textarea "Anne hathaway sait comment acceuillir les nouveaux acteurs"
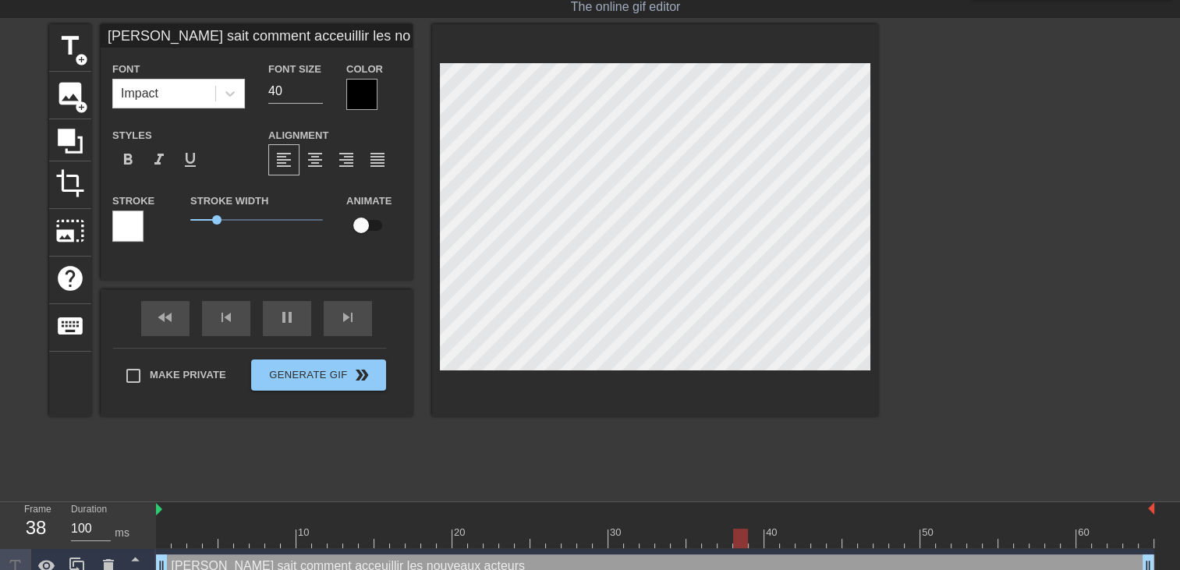
scroll to position [3, 2]
type input "Anne hathaway sait comment acceuillir les nouveaux acteursp"
type textarea "Anne hathaway sait comment acceuillir les nouveaux acteurs p"
type input "Anne hathaway sait comment acceuillir les nouveaux acteurspo"
type textarea "Anne hathaway sait comment acceuillir les nouveaux acteurs po"
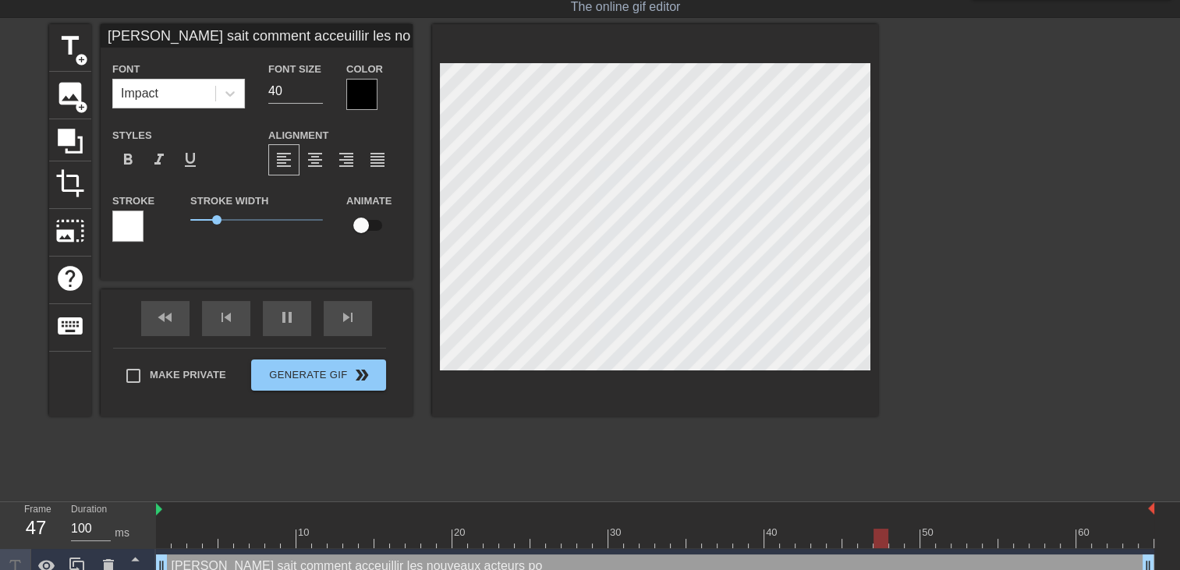
type input "Anne hathaway sait comment acceuillir les nouveaux acteurspou"
type textarea "Anne hathaway sait comment acceuillir les nouveaux acteurs pou"
type input "Anne hathaway sait comment acceuillir les nouveaux acteurspour"
type textarea "Anne hathaway sait comment acceuillir les nouveaux acteurs pour"
type input "Anne hathaway sait comment acceuillir les nouveaux acteurspour"
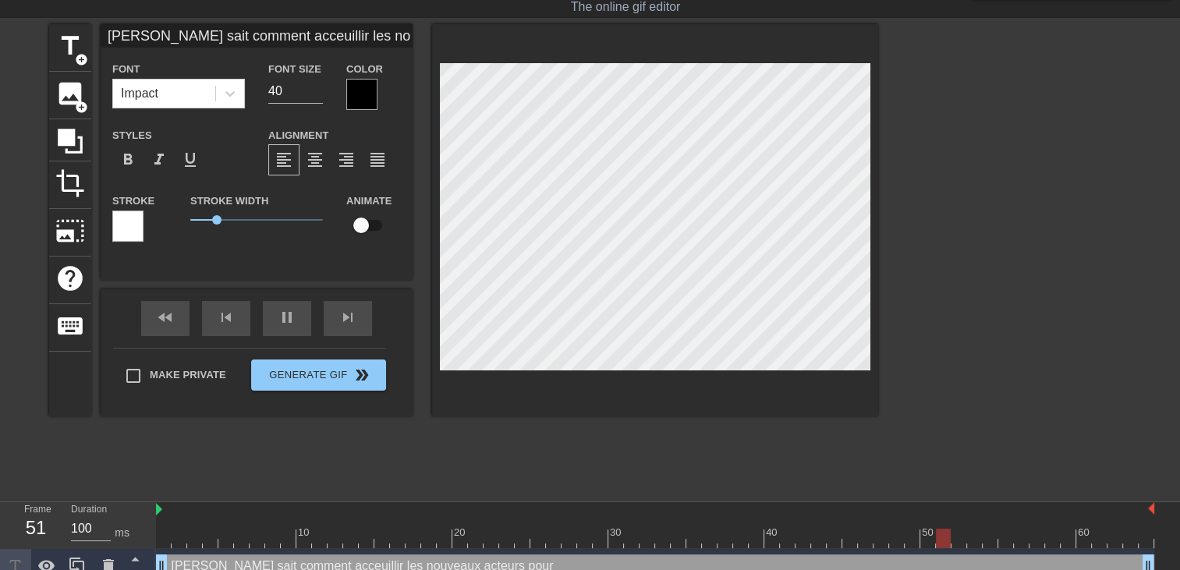
type textarea "Anne hathaway sait comment acceuillir les nouveaux acteurs pour"
type input "Anne hathaway sait comment acceuillir les nouveaux acteurspour m"
type textarea "Anne hathaway sait comment acceuillir les nouveaux acteurs pour m"
type input "Anne hathaway sait comment acceuillir les nouveaux acteurspour ma"
type textarea "Anne hathaway sait comment acceuillir les nouveaux acteurs pour ma"
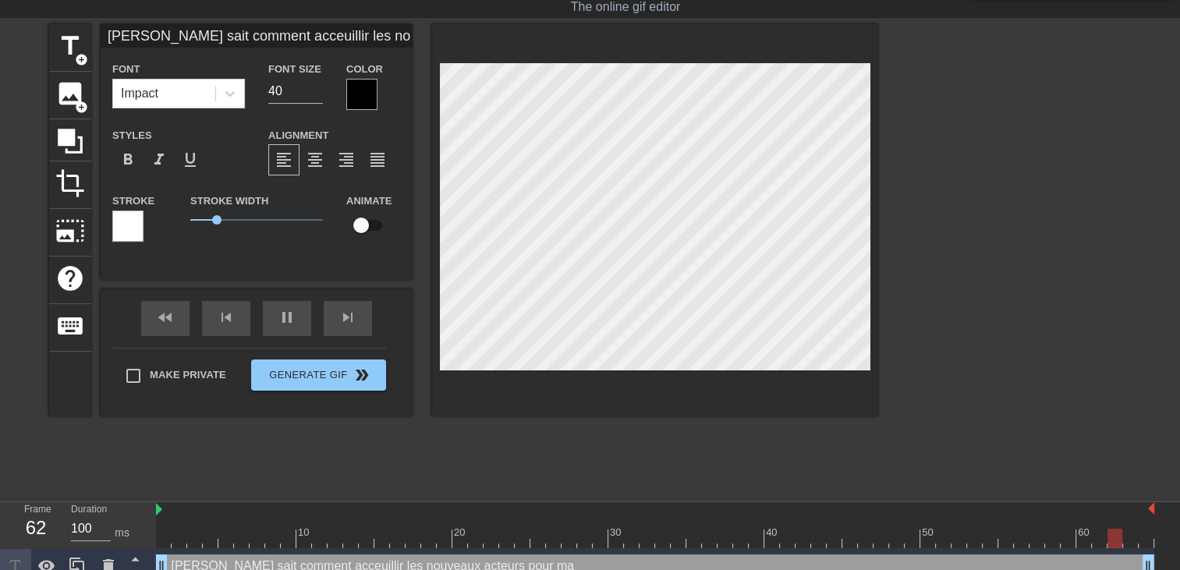
type input "Anne hathaway sait comment acceuillir les nouveaux acteurspour max"
type textarea "Anne hathaway sait comment acceuillir les nouveaux acteurs pour max"
type input "Anne hathaway sait comment acceuillir les nouveaux acteurspour maxi"
type textarea "Anne hathaway sait comment acceuillir les nouveaux acteurs pour maxi"
type input "Anne hathaway sait comment acceuillir les nouveaux acteurspour maxim"
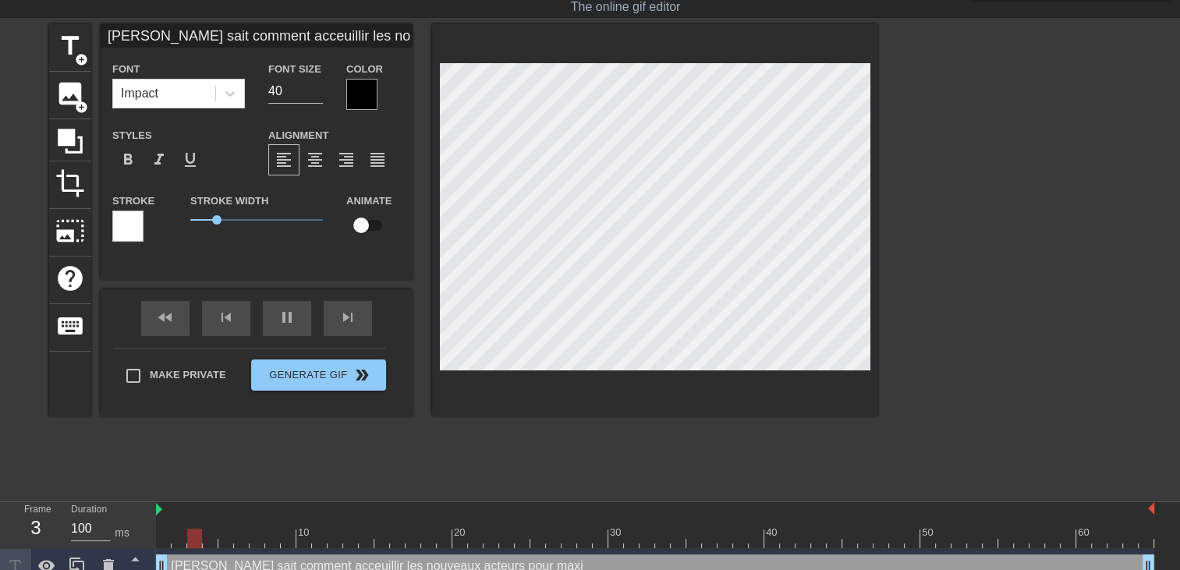
type textarea "Anne hathaway sait comment acceuillir les nouveaux acteurs pour maxim"
click at [719, 372] on div at bounding box center [655, 220] width 446 height 392
click at [362, 88] on div at bounding box center [361, 94] width 31 height 31
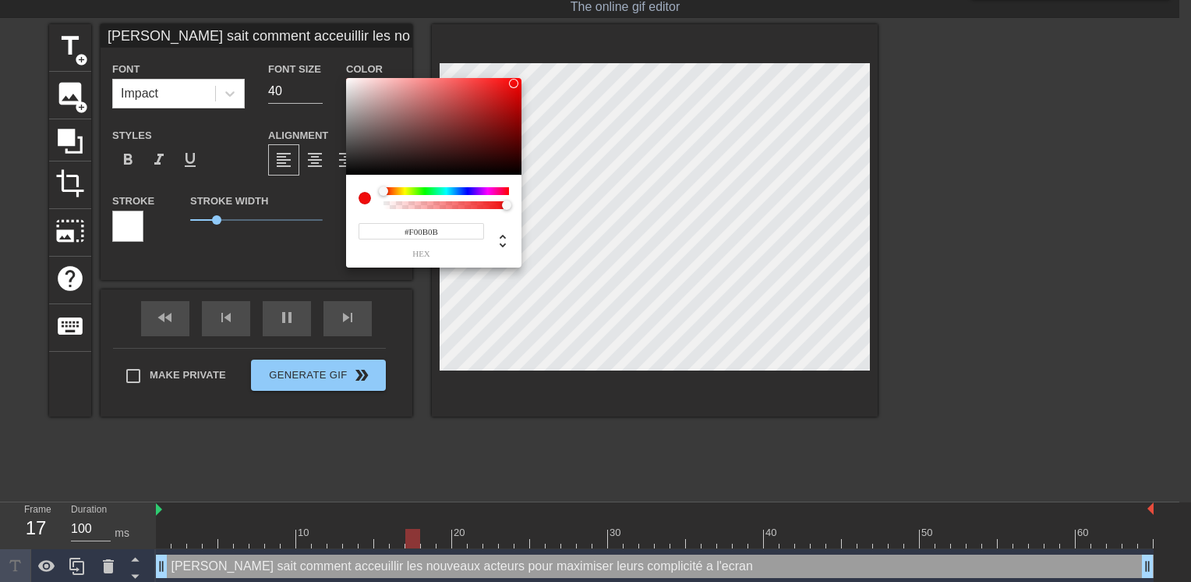
click at [514, 83] on div at bounding box center [433, 126] width 175 height 97
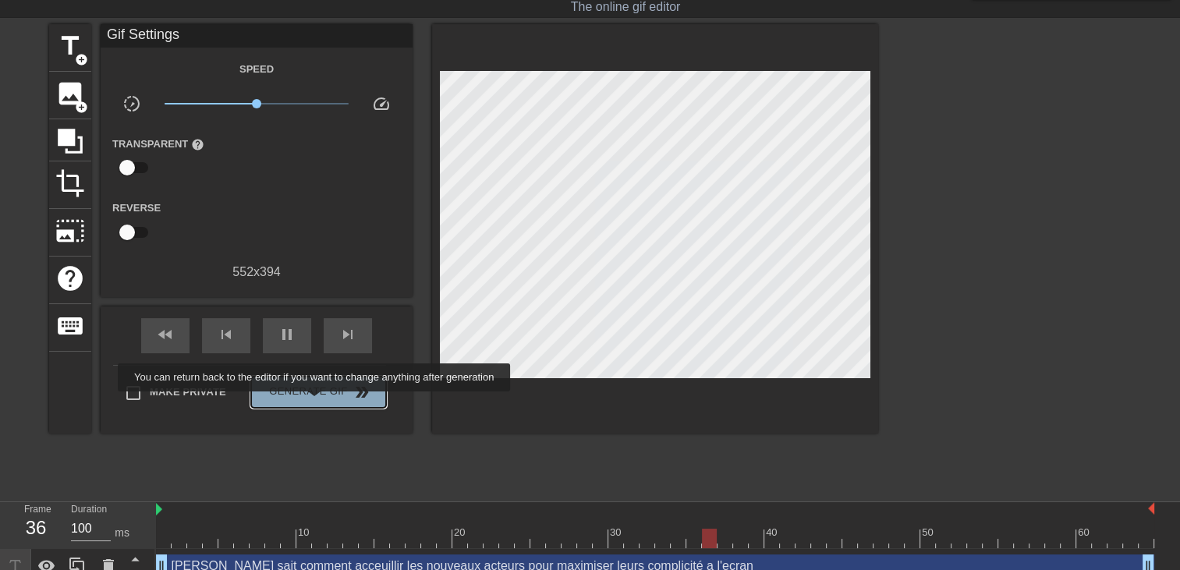
click at [316, 402] on button "Generate Gif double_arrow" at bounding box center [318, 392] width 135 height 31
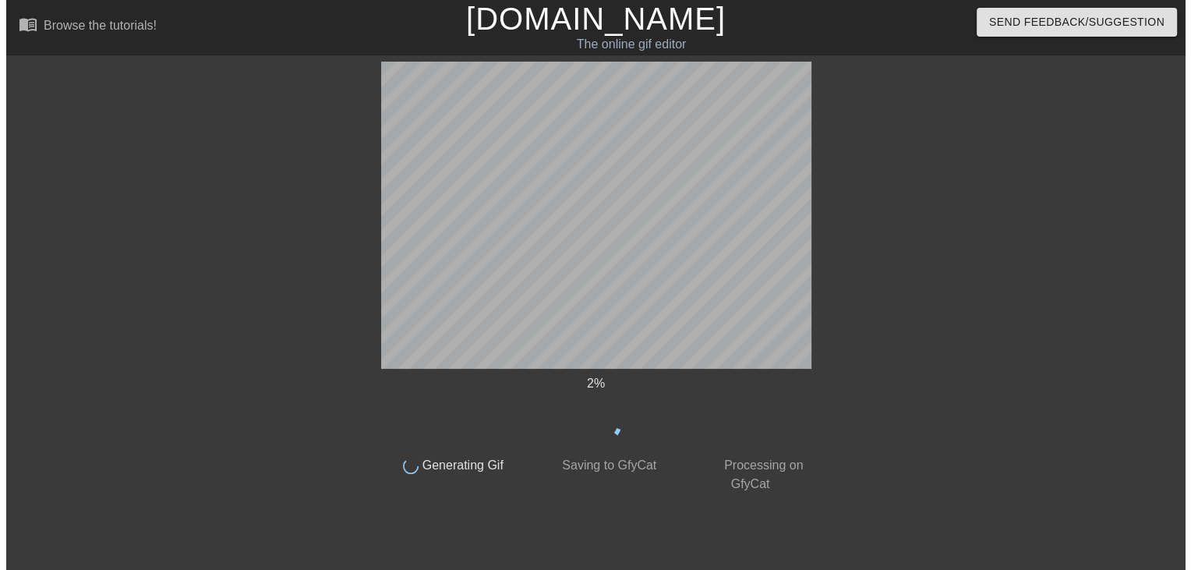
scroll to position [0, 0]
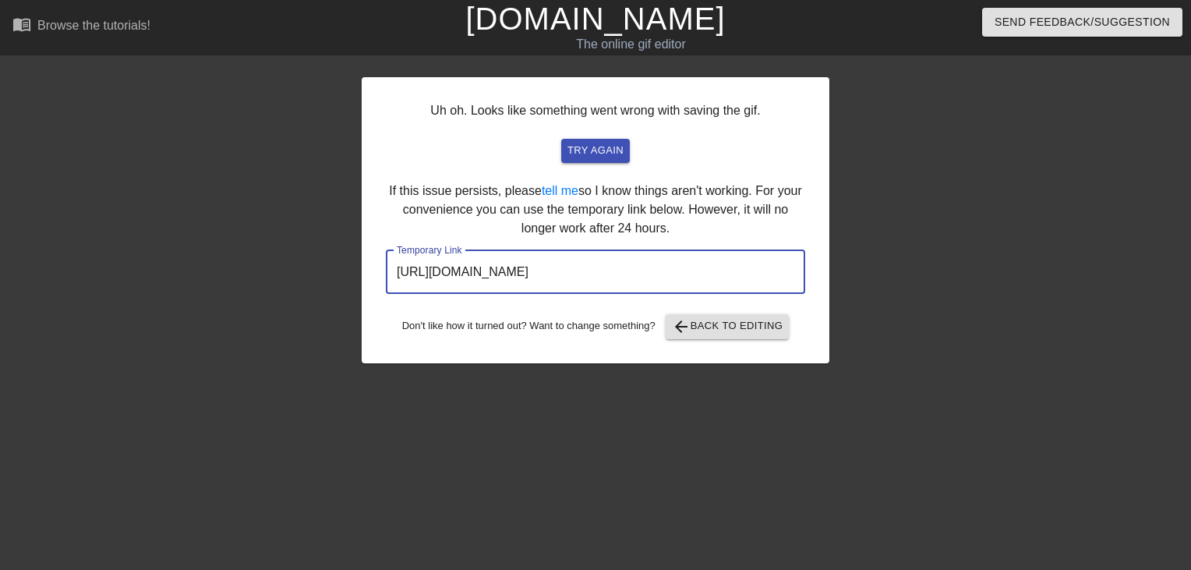
drag, startPoint x: 729, startPoint y: 274, endPoint x: 368, endPoint y: 186, distance: 371.6
click at [368, 186] on div "Uh oh. Looks like something went wrong with saving the gif. try again If this i…" at bounding box center [596, 220] width 468 height 286
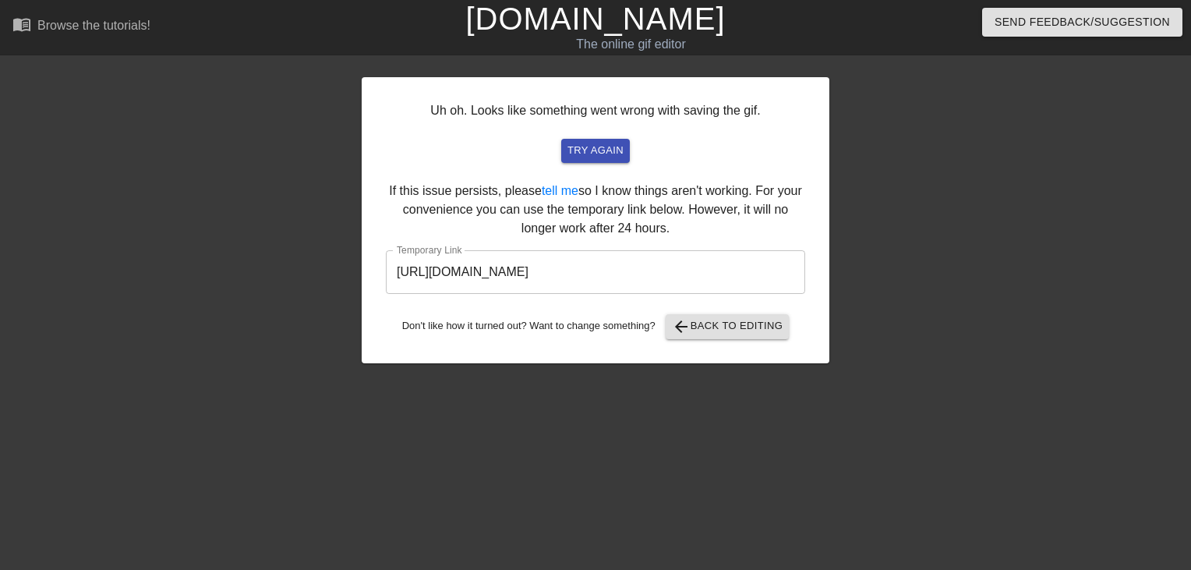
click at [536, 11] on link "[DOMAIN_NAME]" at bounding box center [595, 19] width 260 height 34
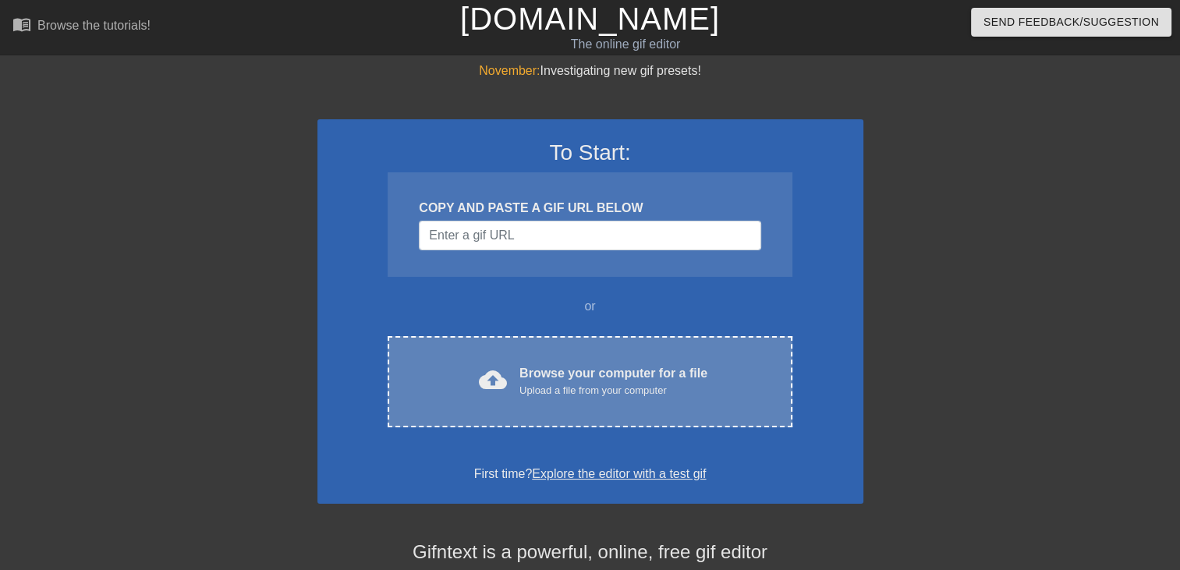
click at [505, 360] on div "cloud_upload Browse your computer for a file Upload a file from your computer C…" at bounding box center [590, 381] width 404 height 91
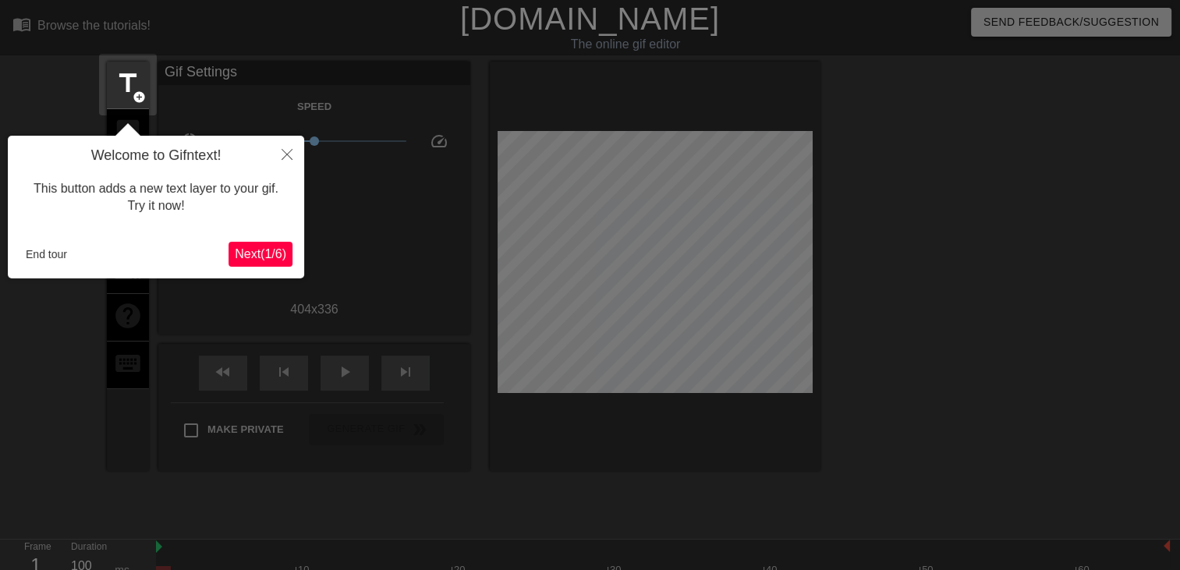
scroll to position [37, 0]
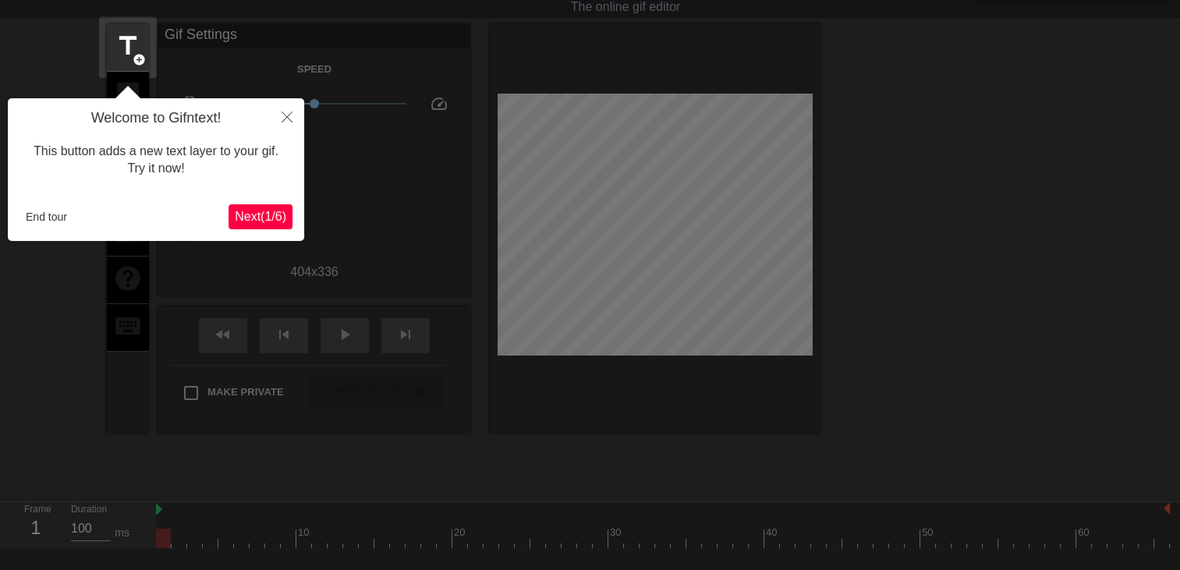
click at [183, 228] on div "End tour" at bounding box center [123, 216] width 209 height 23
click at [52, 220] on button "End tour" at bounding box center [46, 216] width 54 height 23
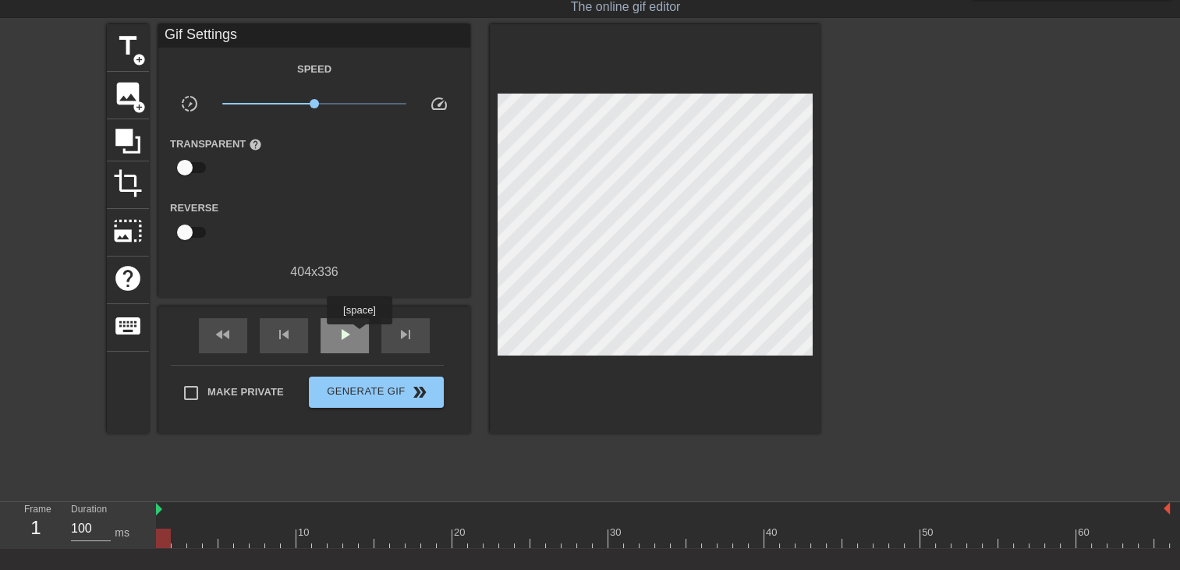
click at [359, 335] on div "play_arrow" at bounding box center [344, 335] width 48 height 35
click at [140, 63] on span "add_circle" at bounding box center [139, 59] width 13 height 13
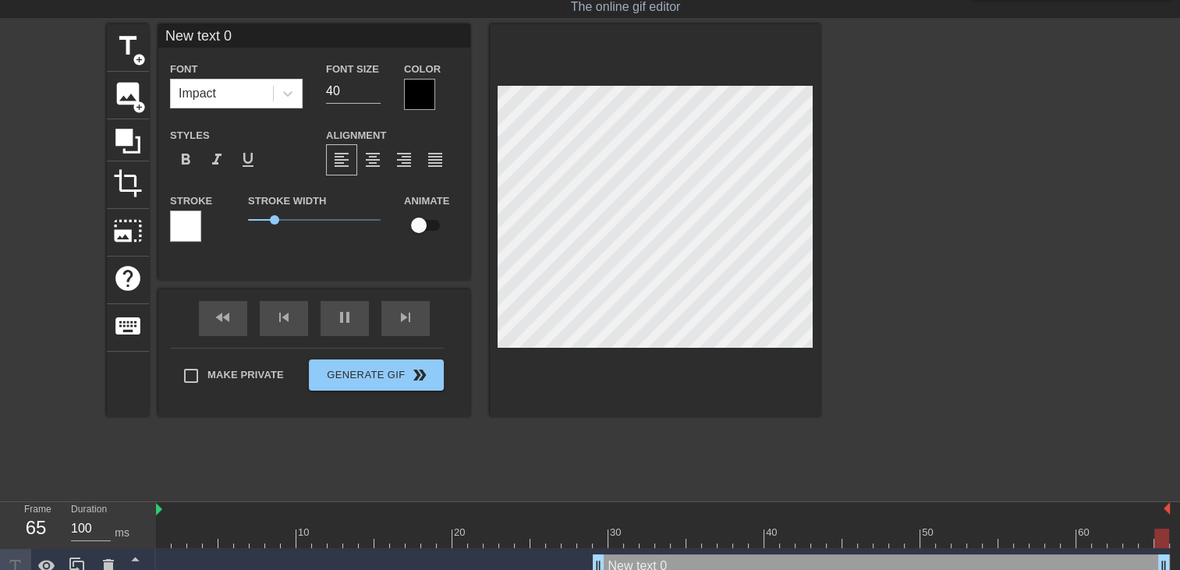
scroll to position [2, 4]
type input "New text"
type textarea "New text"
type input "New tex"
type textarea "New tex"
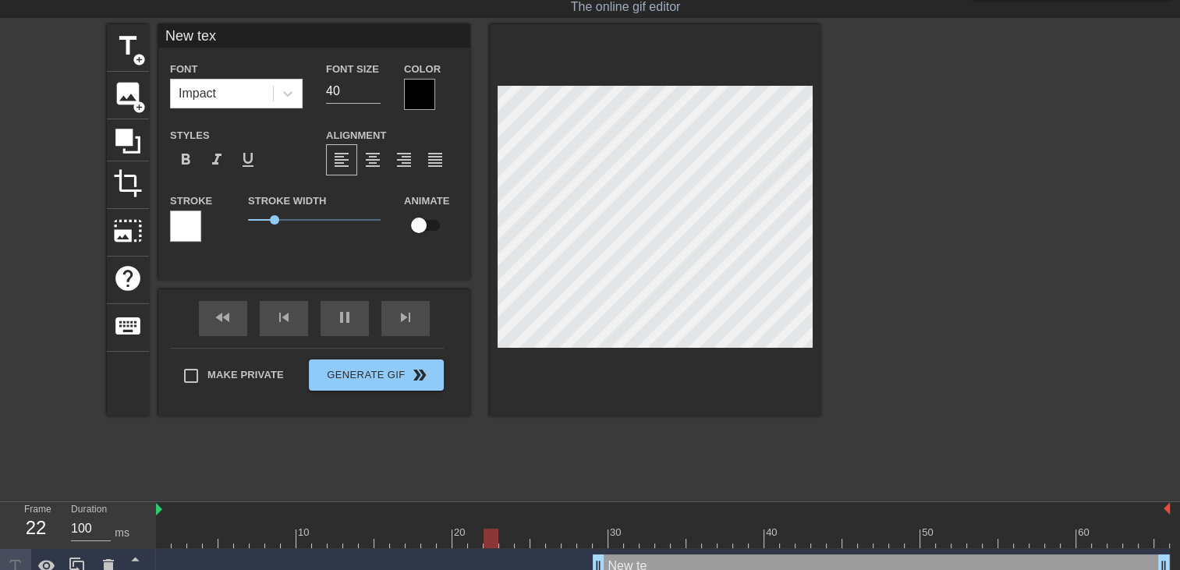
type input "New te"
type textarea "New te"
type input "New t"
type textarea "New t"
type input "New"
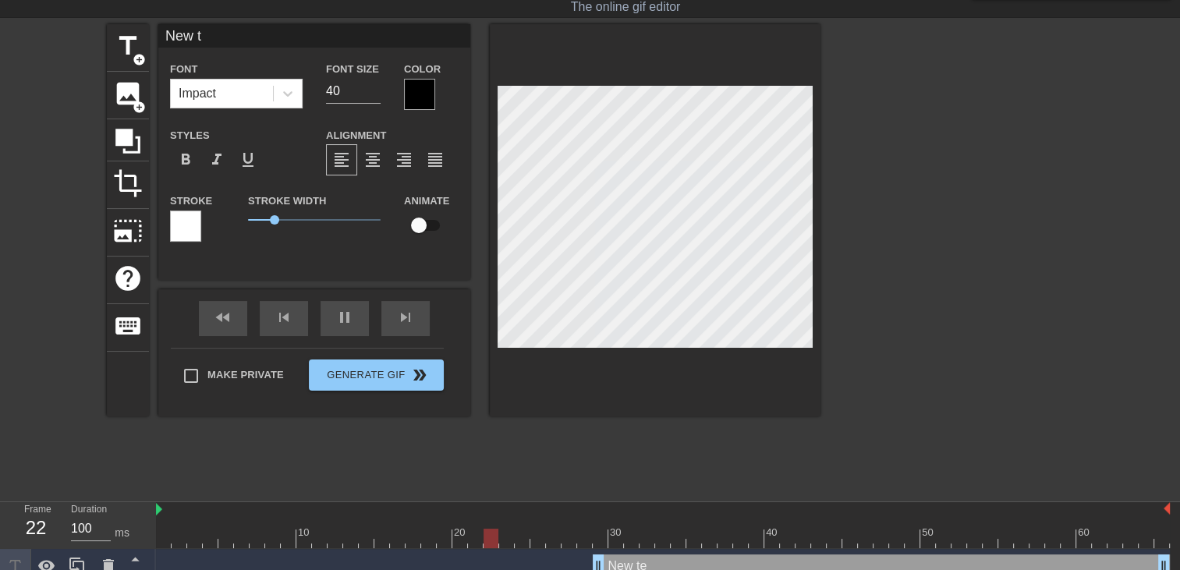
type textarea "New"
type input "New"
type textarea "New"
type input "Ne"
type textarea "Ne"
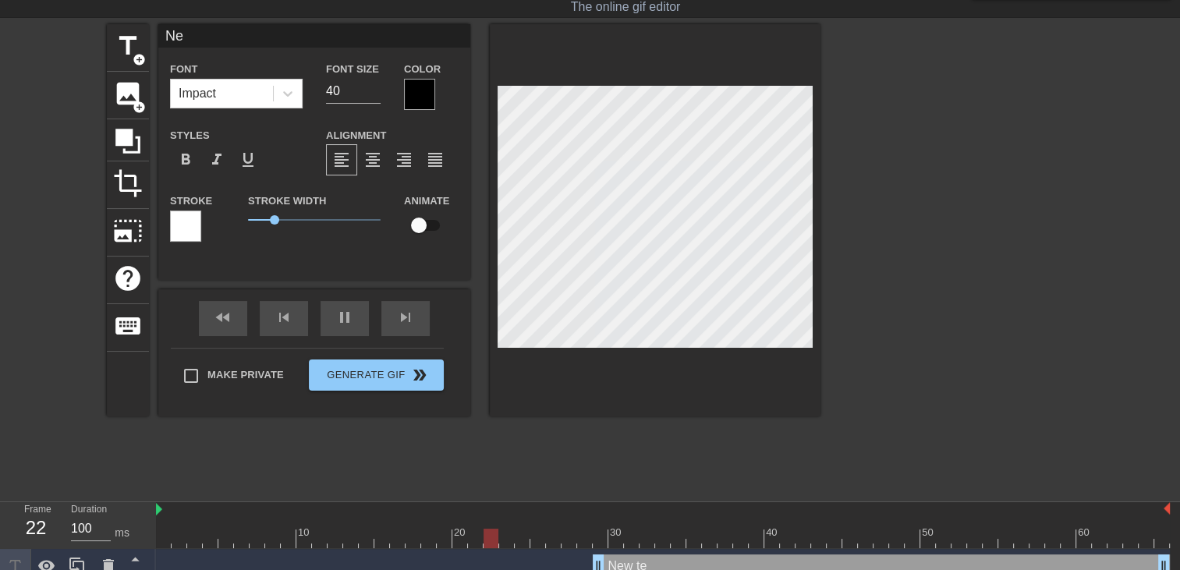
type input "N"
type textarea "N"
type input "T"
type textarea "T"
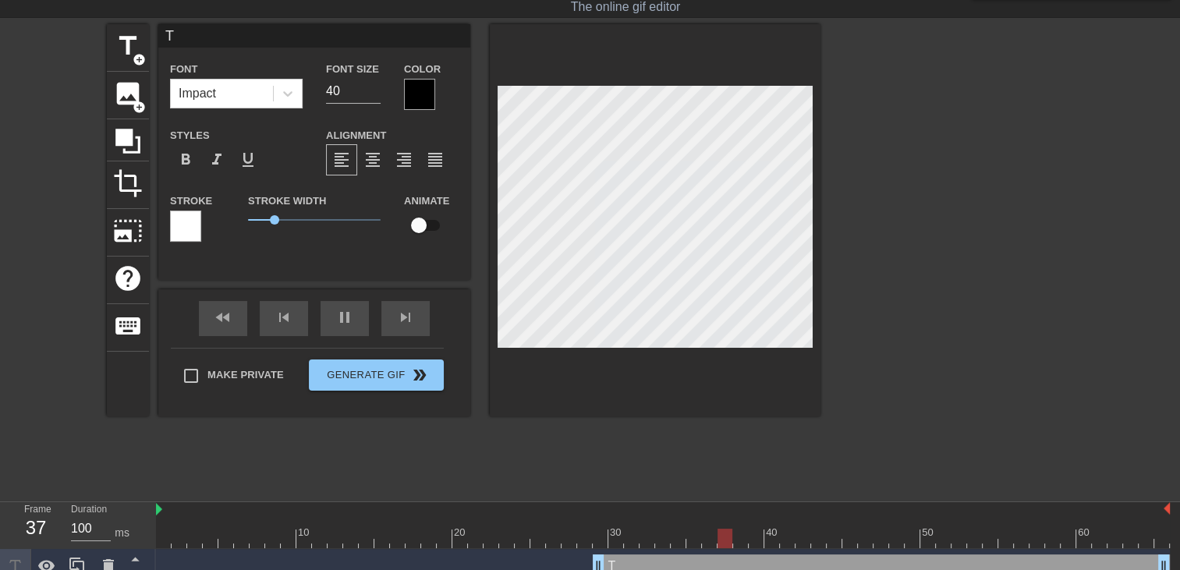
type input "TO"
type textarea "TO"
type input "T"
type textarea "T"
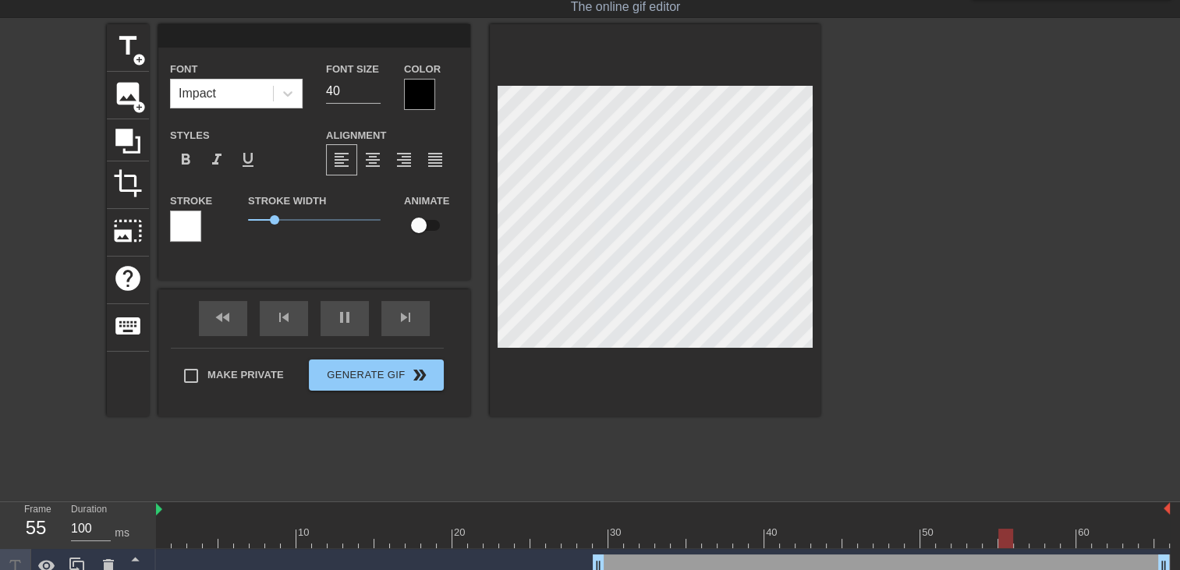
type input "O"
type textarea "O"
type input "OO"
type textarea "OO"
type input "OOH"
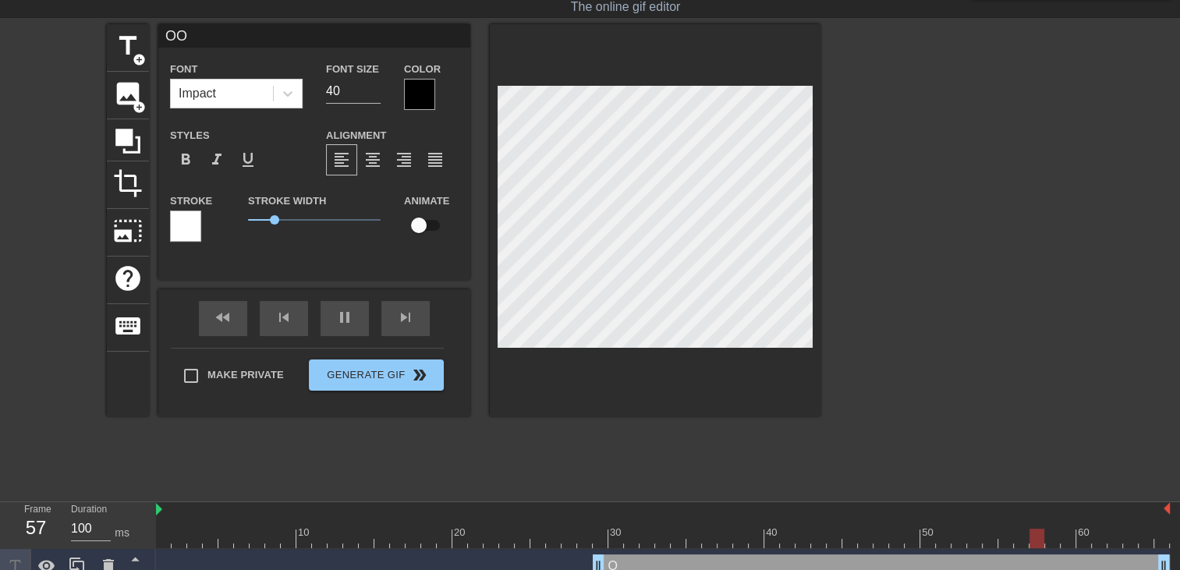
type textarea "OOH"
type input "OOHH"
type textarea "OOHH"
type input "OOHH"
type textarea "OOHH"
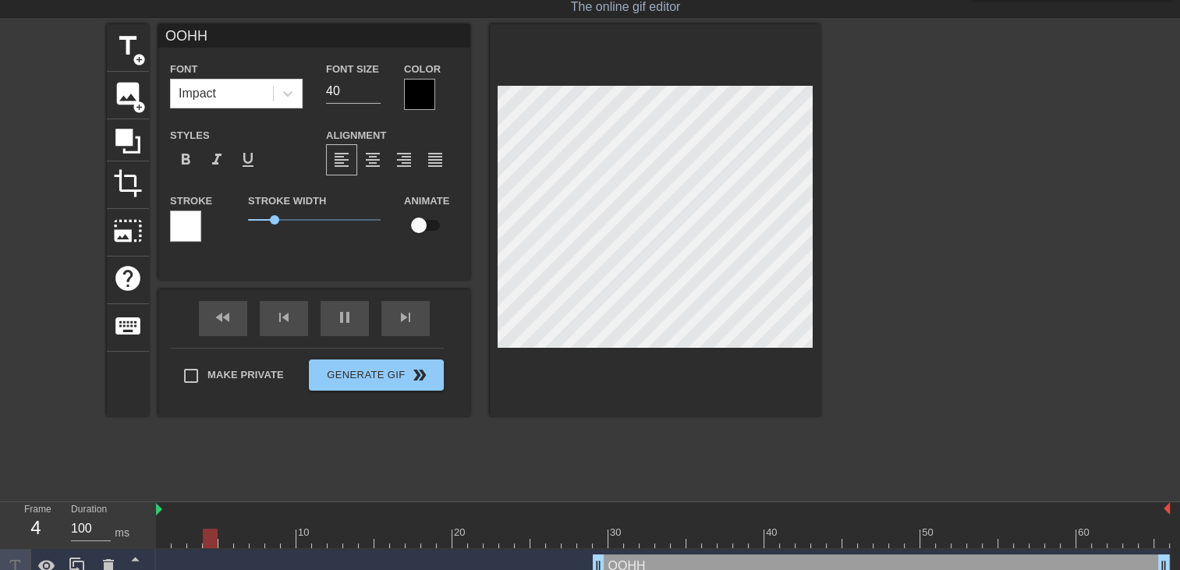
type input "OOHH o"
type textarea "OOHH o"
type input "OOHH ou"
type textarea "OOHH ou"
type input "OOHH oui"
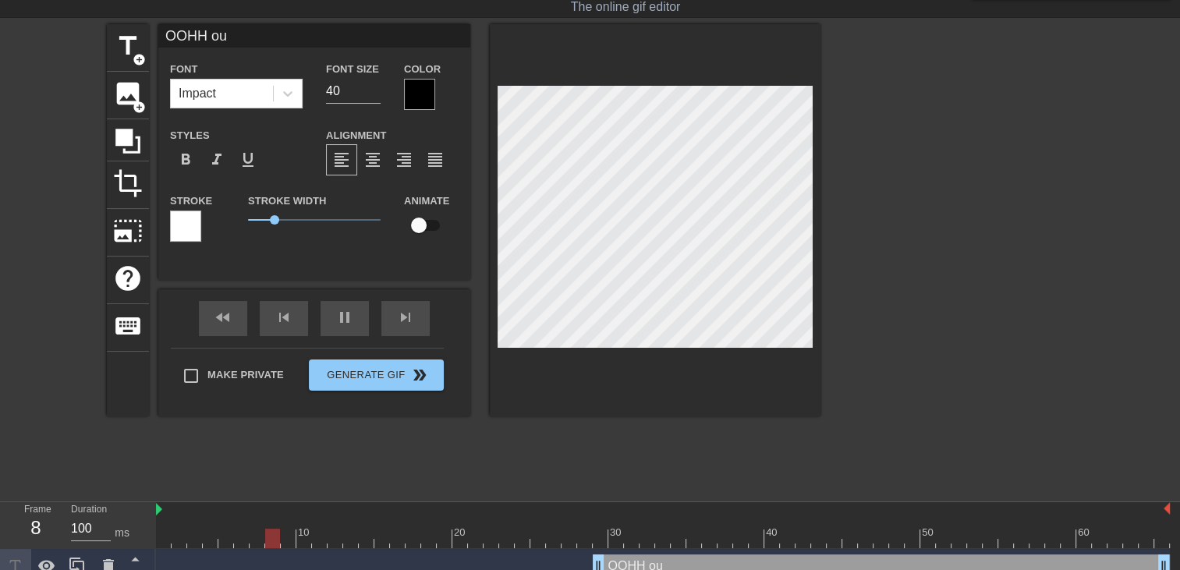
type textarea "OOHH oui"
type input "OOHH oui"
type textarea "OOHH oui"
type input "OOHH oui c"
type textarea "OOHH oui c"
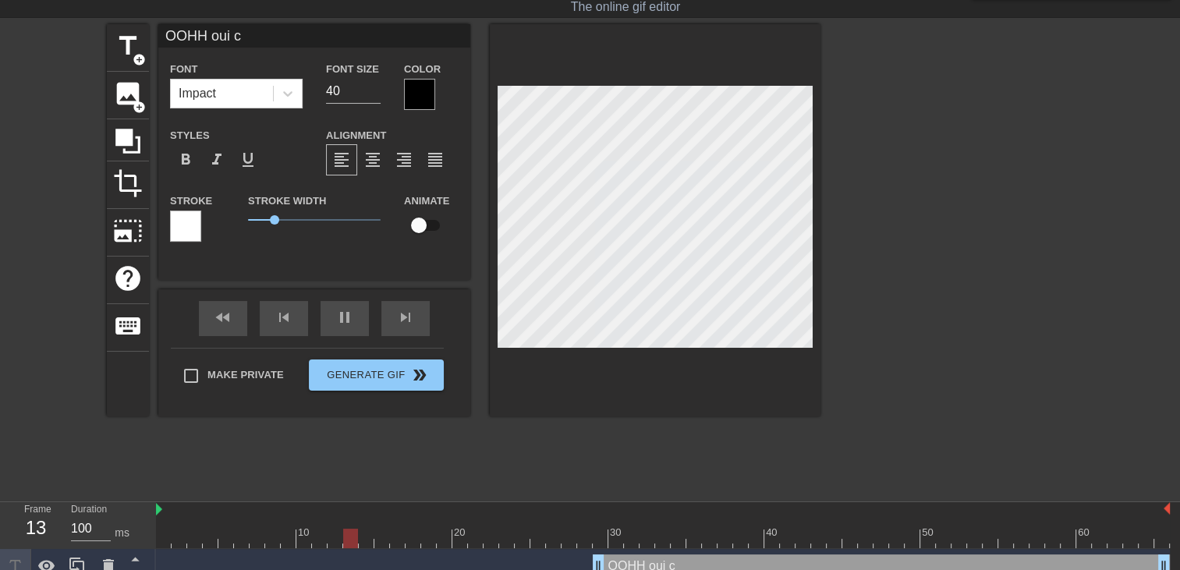
type input "OOHH oui co"
type textarea "OOHH oui co"
type input "OOHH oui con"
type textarea "OOHH oui con"
type input "OOHH oui cont"
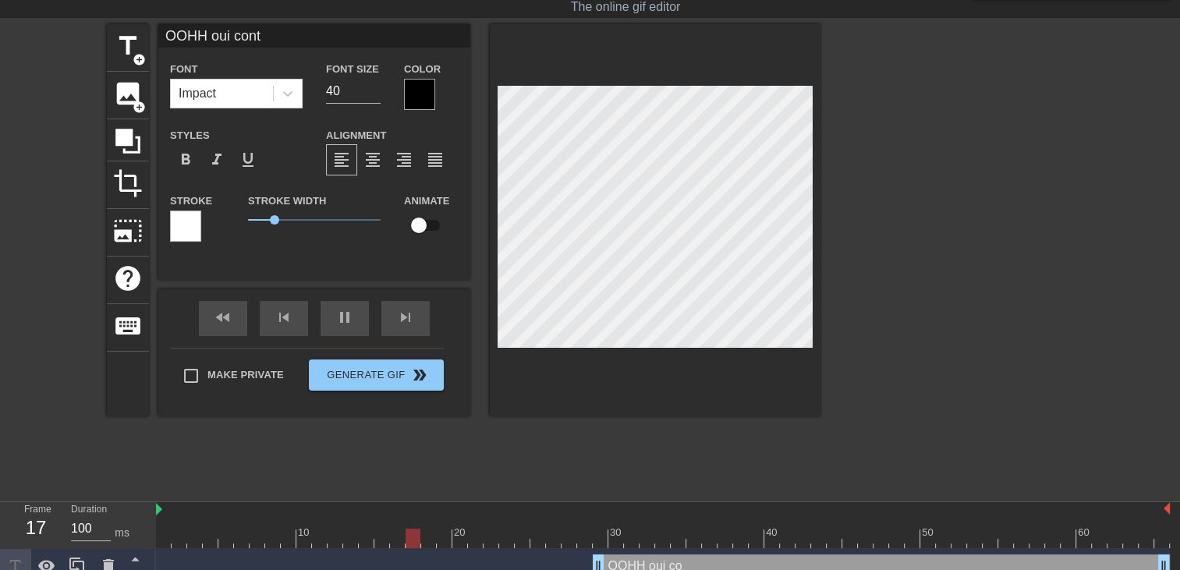
type textarea "OOHH oui cont"
type input "OOHH oui conti"
type textarea "OOHH oui conti"
type input "OOHH oui contin"
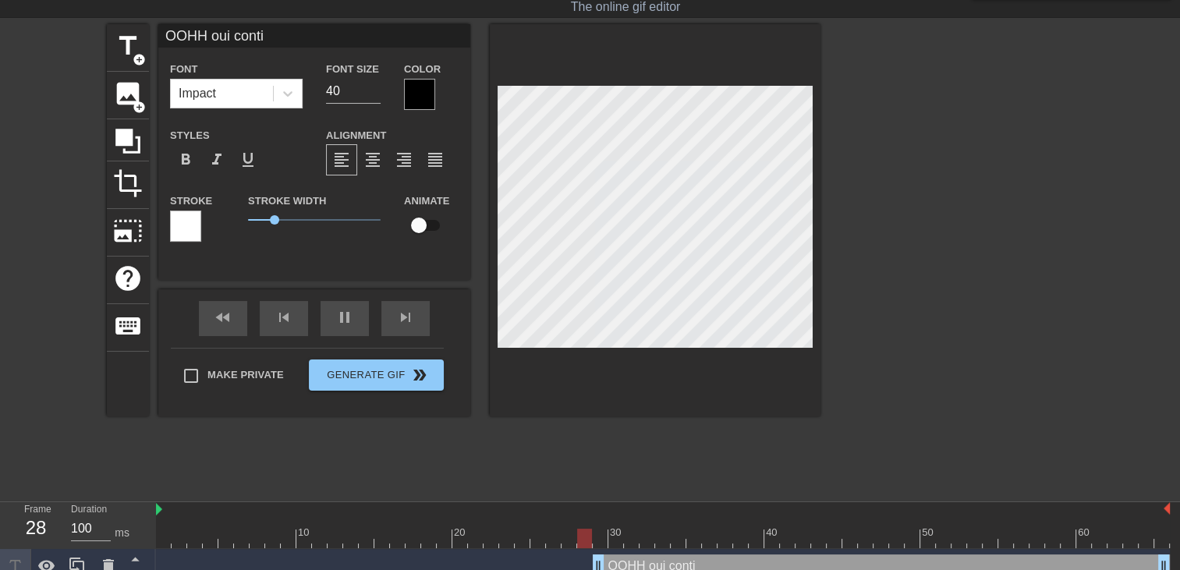
type textarea "OOHH oui contin"
type input "OOHH oui continu"
type textarea "OOHH oui continu"
type input "OOHH oui continue"
type textarea "OOHH oui continue"
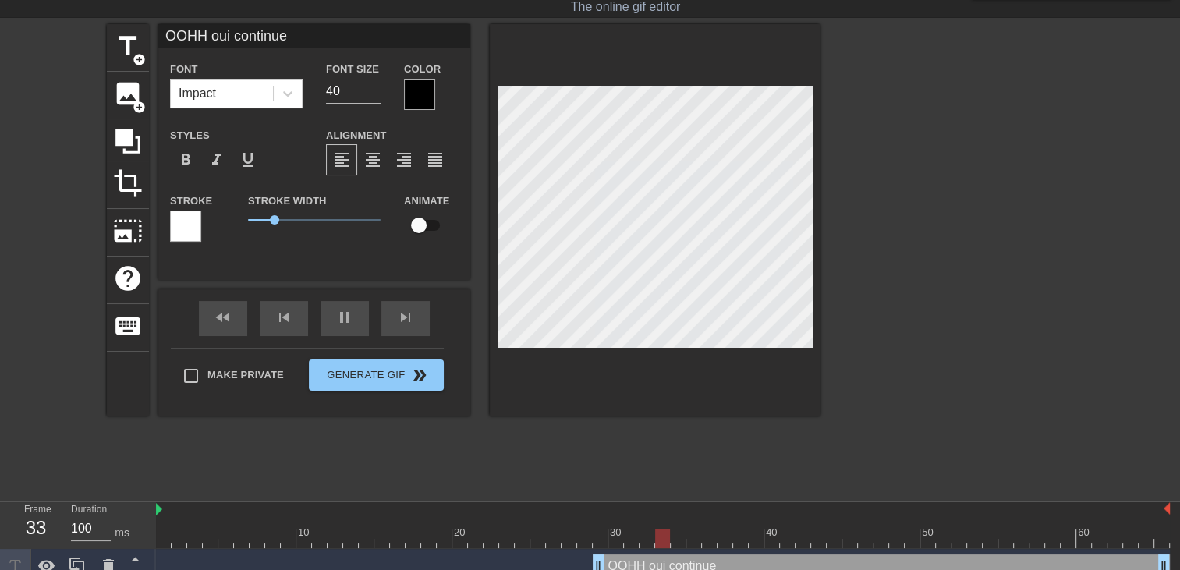
type input "OOHH oui continue"
type textarea "OOHH oui continue"
type input "OOHH oui continue S"
type textarea "OOHH oui continue S"
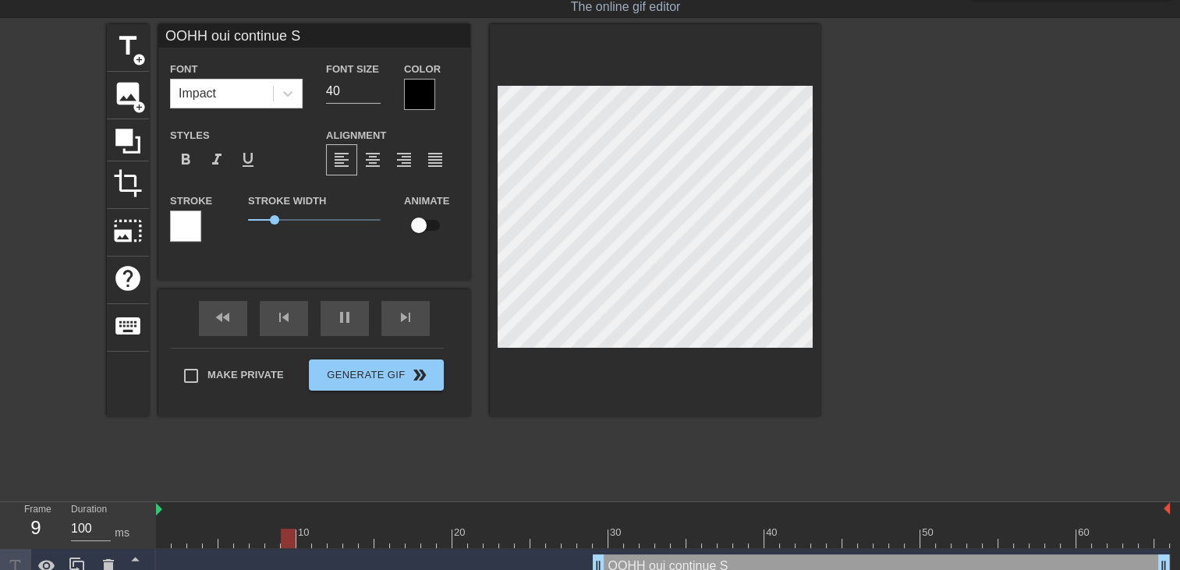
type input "OOHH oui continue Sa"
type textarea "OOHH oui continue Sa"
type input "OOHH oui continue Sam"
type textarea "OOHH oui continue Sam"
type input "OOHH oui continue Sami"
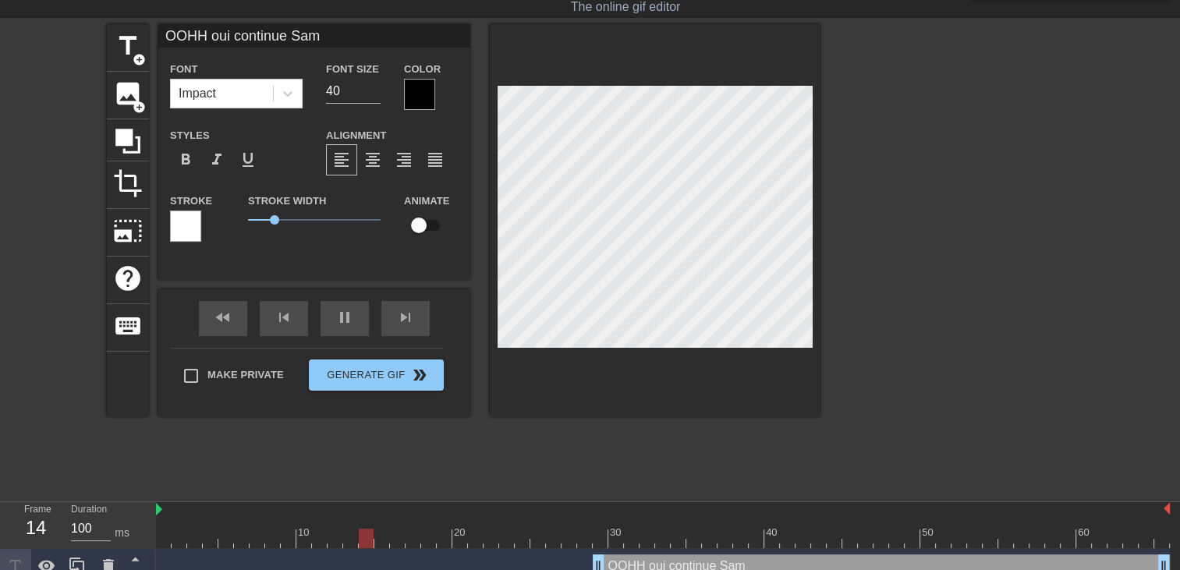
type textarea "OOHH oui continue Sami"
type input "OOHH oui continue Samir"
type textarea "OOHH oui continue Samir"
type input "OOHH oui continue Samira"
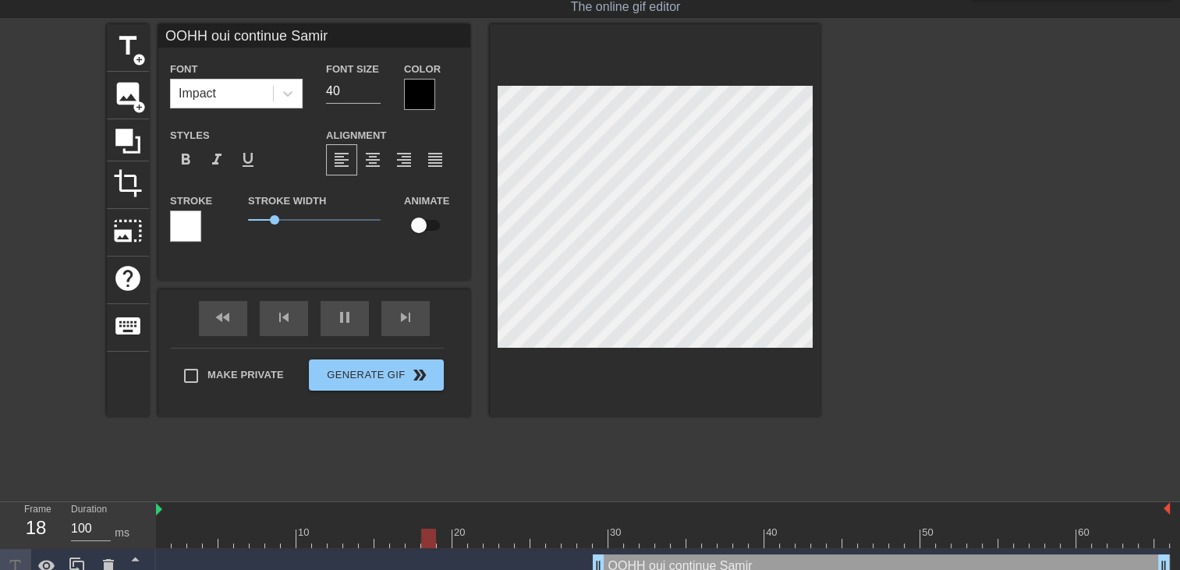
type textarea "OOHH oui continue Samira"
type input "OOHH oui continue Samira"
type textarea "OOHH oui continue Samira"
type input "OOHH oui continue Samirae"
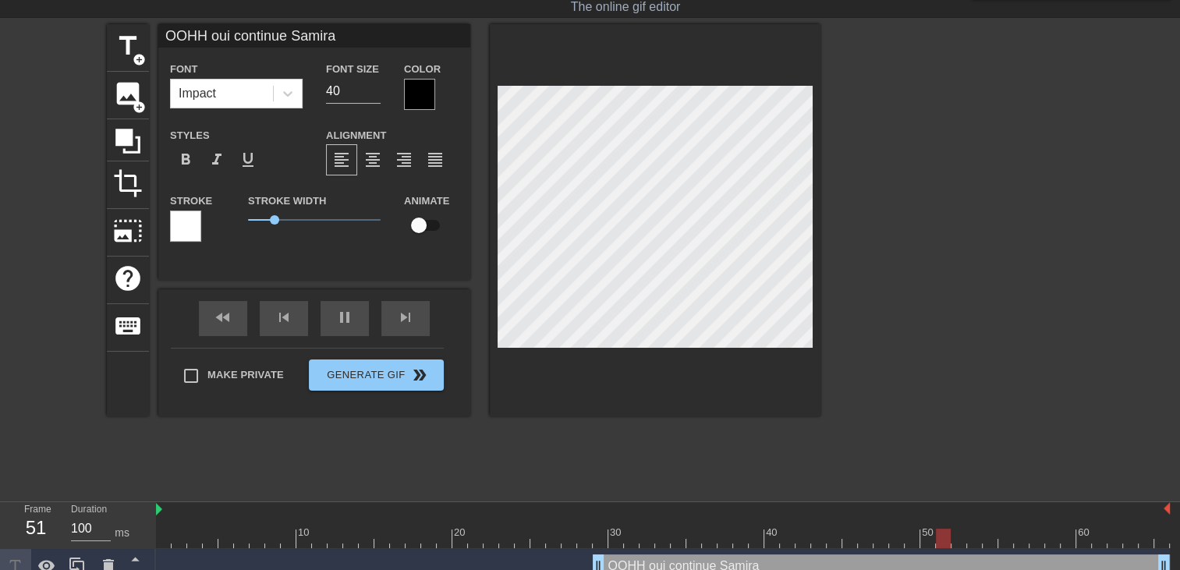
type textarea "OOHH oui continue Samira e"
type input "OOHH oui continue Samiraet"
type textarea "OOHH oui continue Samira et"
type input "OOHH oui continue Samiraet"
type textarea "OOHH oui continue Samira et"
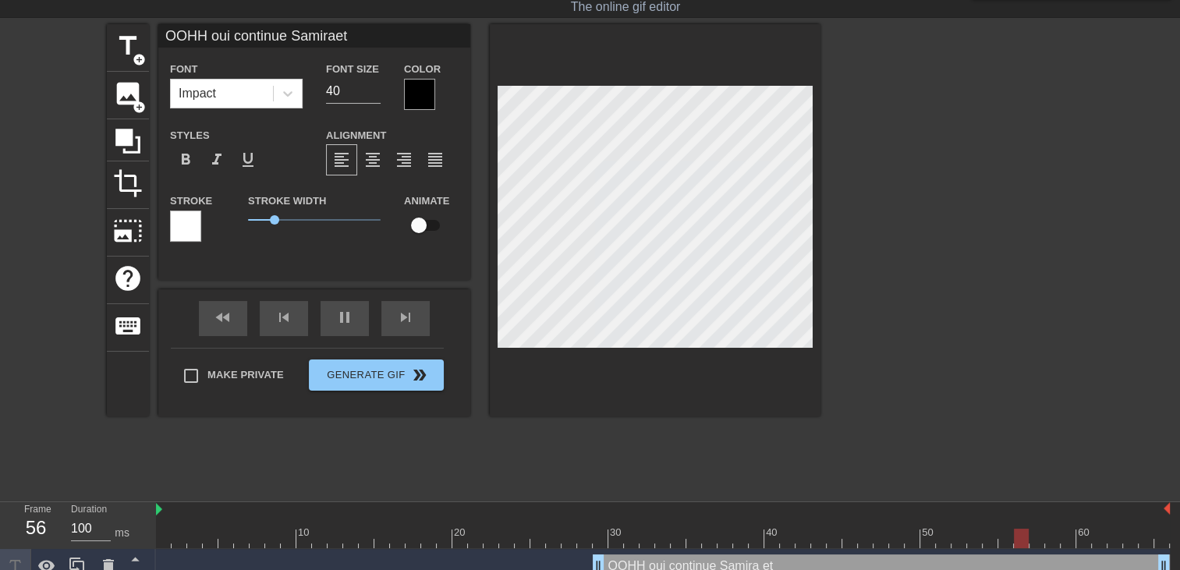
type input "OOHH oui continue Samiraet d"
type textarea "OOHH oui continue Samira et d"
type input "OOHH oui continue Samiraet di"
type textarea "OOHH oui continue Samira et di"
type input "OOHH oui continue Samiraet die"
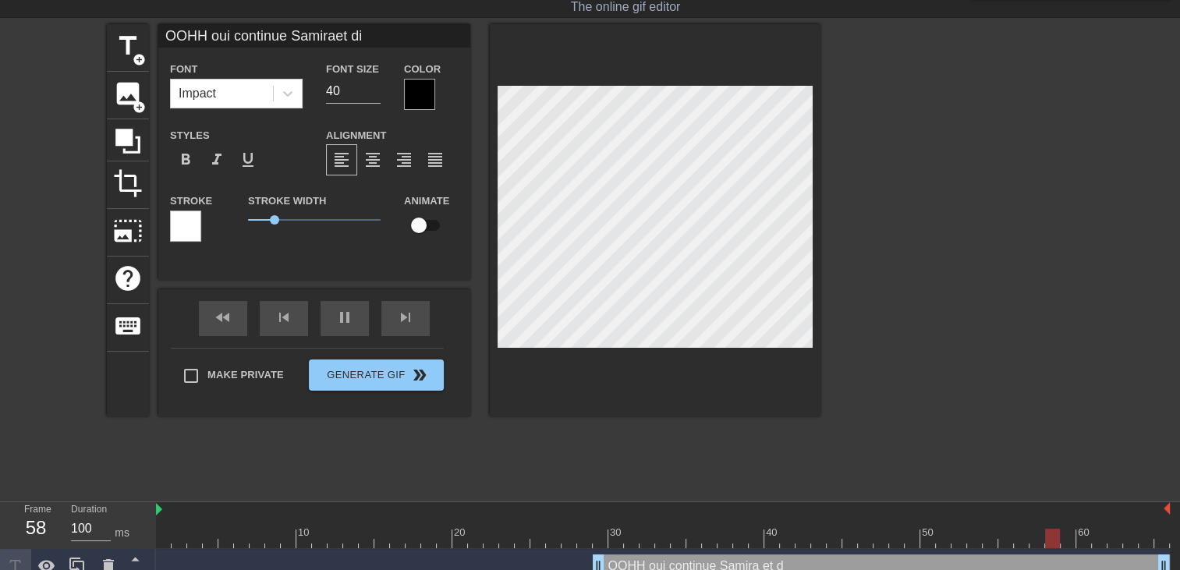
type textarea "OOHH oui continue Samira et die"
type input "OOHH oui continue Samiraet di"
type textarea "OOHH oui continue Samira et di"
type input "OOHH oui continue Samiraet dir"
type textarea "OOHH oui continue Samira et dir"
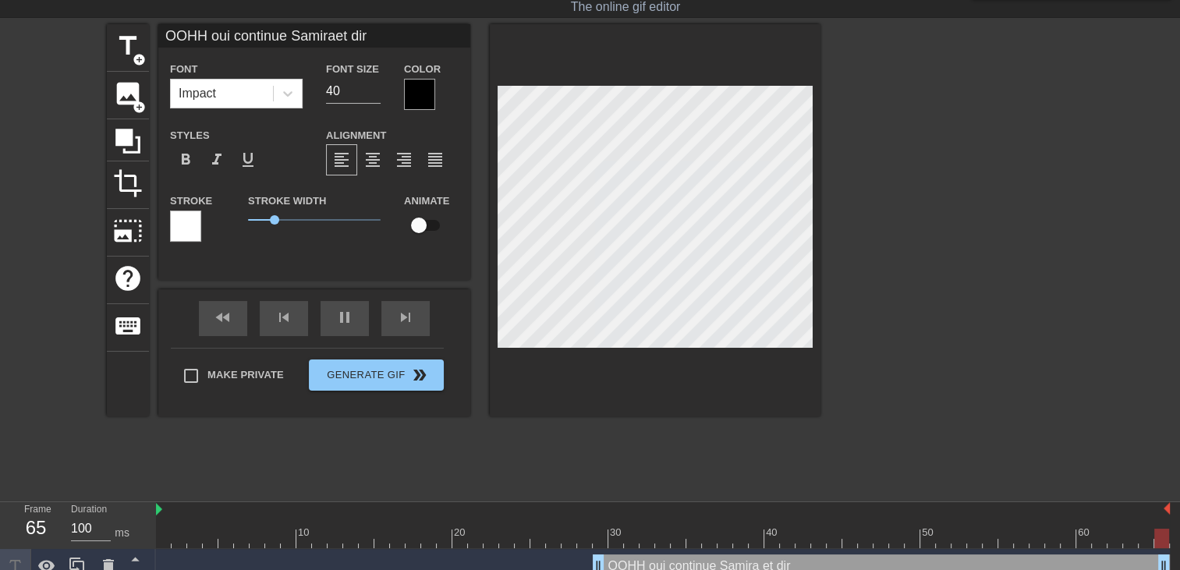
type input "OOHH oui continue Samiraet dire"
type textarea "OOHH oui continue Samira et dire"
type input "OOHH oui continue Samiraet dire"
type textarea "OOHH oui continue Samira et dire"
type input "OOHH oui continue Samiraet dire q"
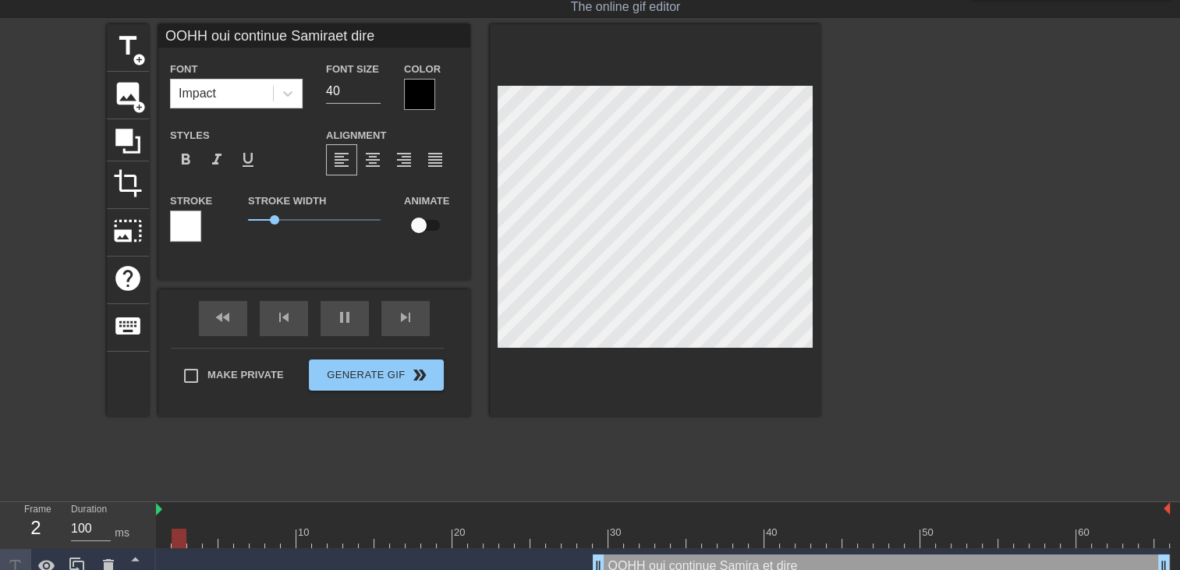
type textarea "OOHH oui continue Samira et dire q"
type input "OOHH oui continue Samiraet dire qu"
type textarea "OOHH oui continue Samira et dire qu"
type input "OOHH oui continue Samiraet dire que"
type textarea "OOHH oui continue Samira et dire que"
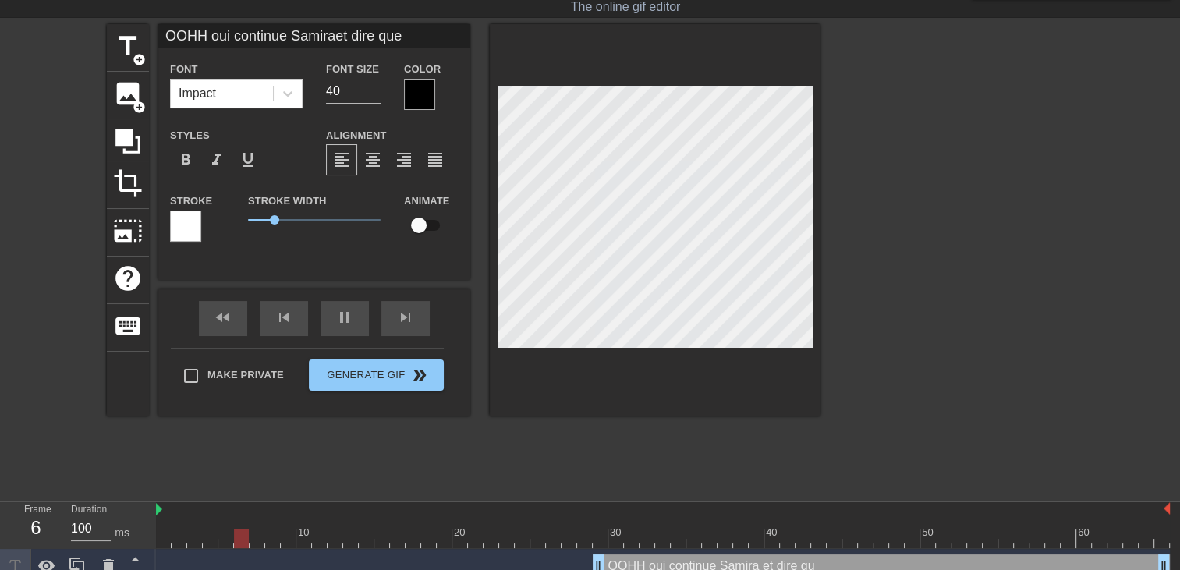
type input "OOHH oui continue Samiraet dire que"
type textarea "OOHH oui continue Samira et dire que"
type input "OOHH oui continue Samiraet dire que t"
type textarea "OOHH oui continue Samira et dire que t"
type input "OOHH oui continue Samiraet dire que to"
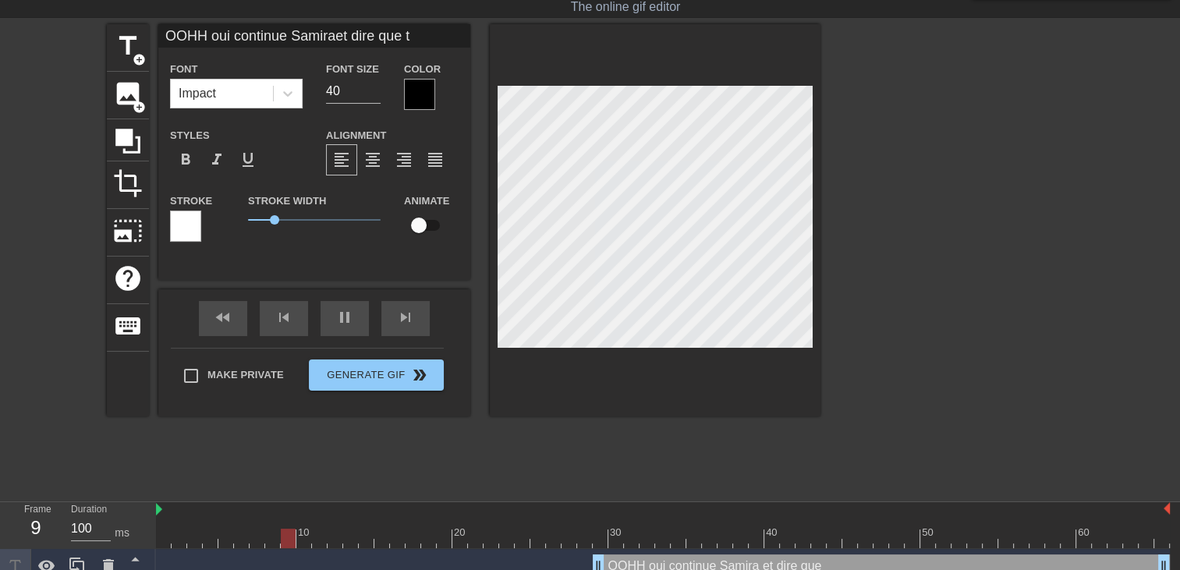
type textarea "OOHH oui continue Samira et dire que to"
type input "OOHH oui continue Samiraet dire que ton"
type textarea "OOHH oui continue Samira et dire que ton"
type input "OOHH oui continue Samiraet dire que ton"
type textarea "OOHH oui continue Samira et dire que ton"
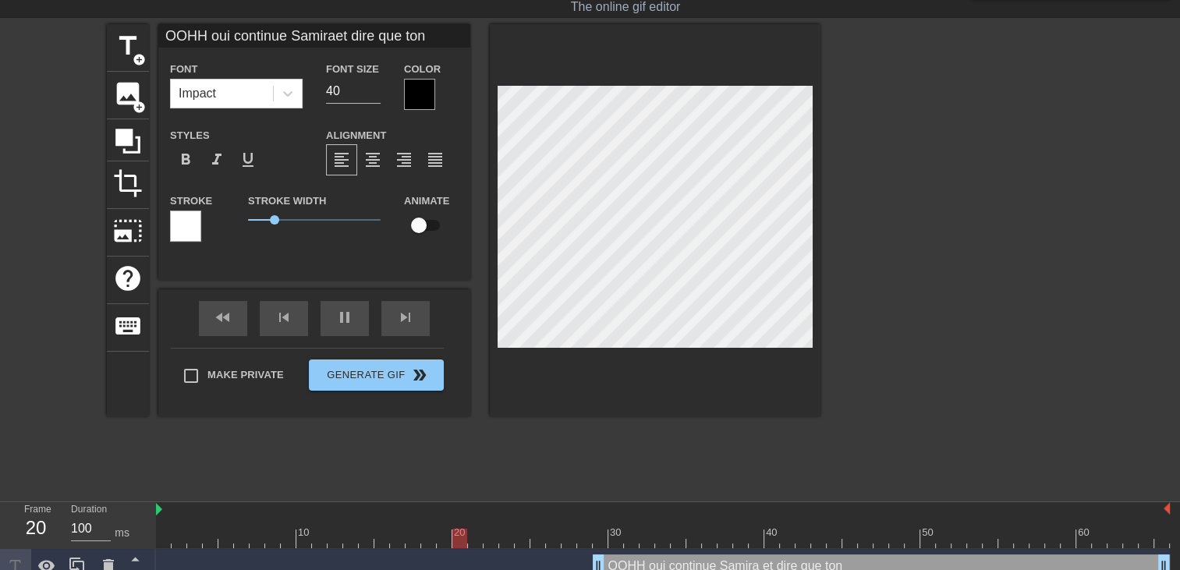
type input "OOHH oui continue Samiraet dire que ton m"
type textarea "OOHH oui continue Samira et dire que ton m"
type input "OOHH oui continue Samiraet dire que ton"
type textarea "OOHH oui continue Samira et dire que ton"
type input "OOHH oui continue Samiraet dire que ton m"
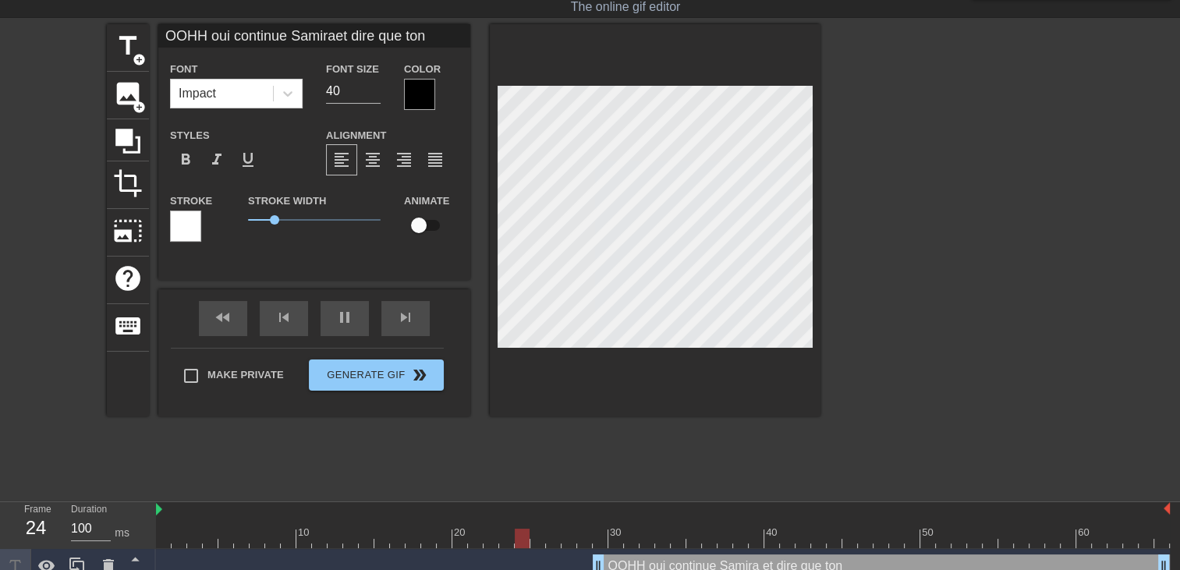
type textarea "OOHH oui continue Samira et dire que ton m"
type input "OOHH oui continue Samiraet dire que ton ma"
type textarea "OOHH oui continue Samira et dire que ton ma"
type input "OOHH oui continue Samiraet dire que ton mat"
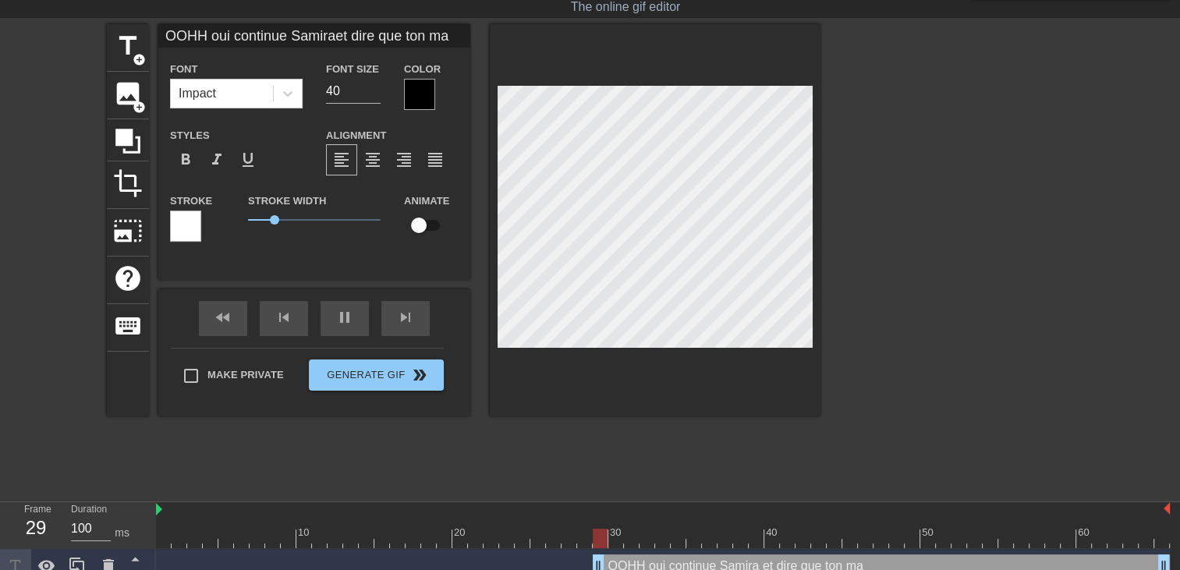
type textarea "OOHH oui continue Samira et dire que ton mat"
type input "OOHH oui continue Samiraet dire que ton ma"
type textarea "OOHH oui continue Samira et dire que ton ma"
type input "OOHH oui continue Samiraet dire que ton mar"
type textarea "OOHH oui continue Samira et dire que ton mar"
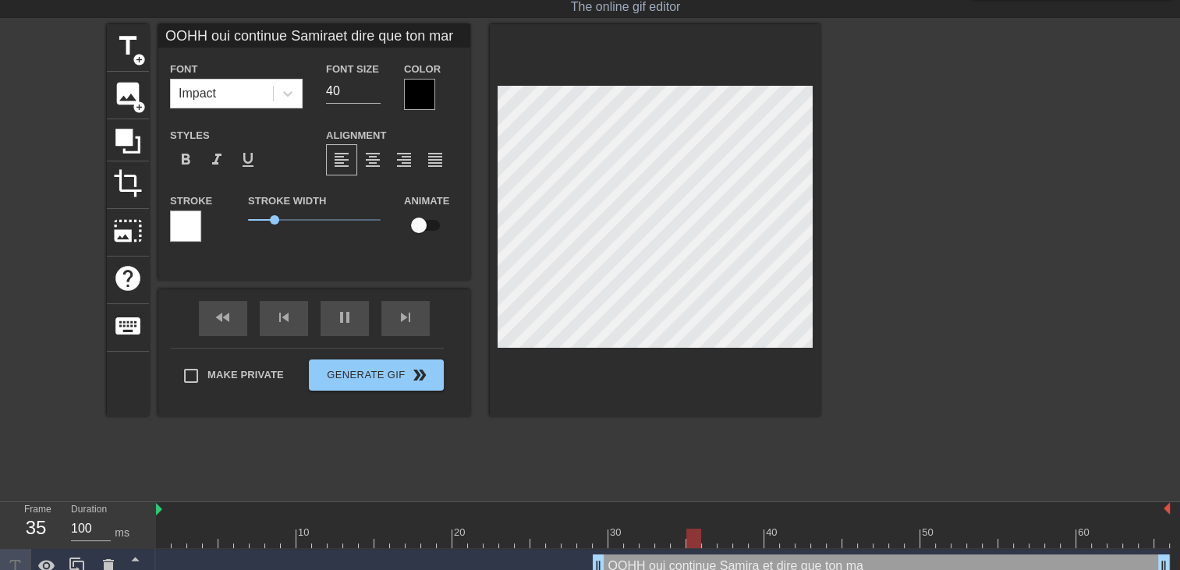
type input "OOHH oui continue Samiraet dire que ton mari"
type textarea "OOHH oui continue Samira et dire que ton mari"
type input "OOHH oui continue Samiraet dire que ton mari"
type textarea "OOHH oui continue Samira et dire que ton mari"
type input "OOHH oui continue Samiraet dire que ton mari c"
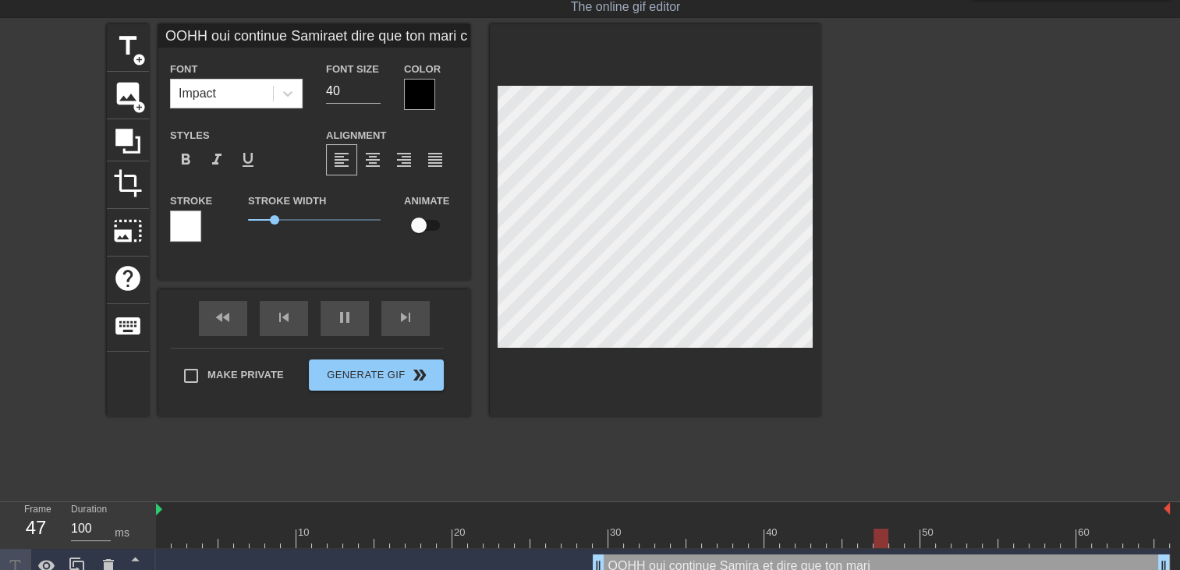
type textarea "OOHH oui continue Samira et dire que ton mari c"
type input "OOHH oui continue Samiraet dire que ton mari cr"
type textarea "OOHH oui continue Samira et dire que ton mari cr"
type input "OOHH oui continue Samiraet dire que ton mari cro"
type textarea "OOHH oui continue Samira et dire que ton mari cro"
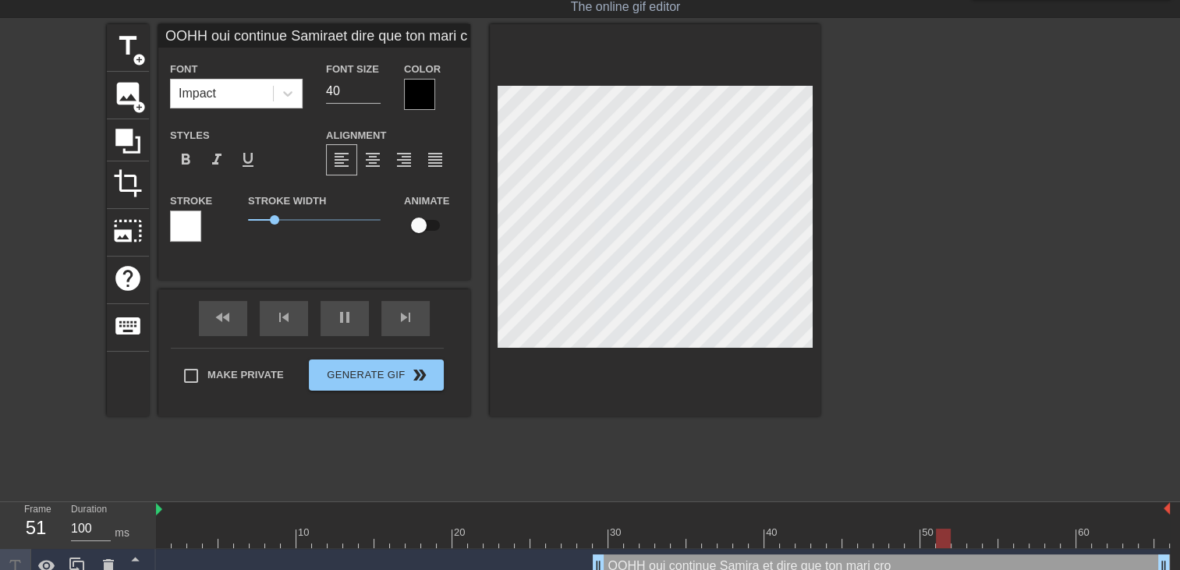
type input "OOHH oui continue Samiraet dire que ton mari croi"
type textarea "OOHH oui continue Samira et dire que ton mari croi"
type input "OOHH oui continue Samiraet dire que ton mari croit"
type textarea "OOHH oui continue Samira et dire que ton mari croit"
type input "OOHH oui continue Samiraet dire que ton mari croit"
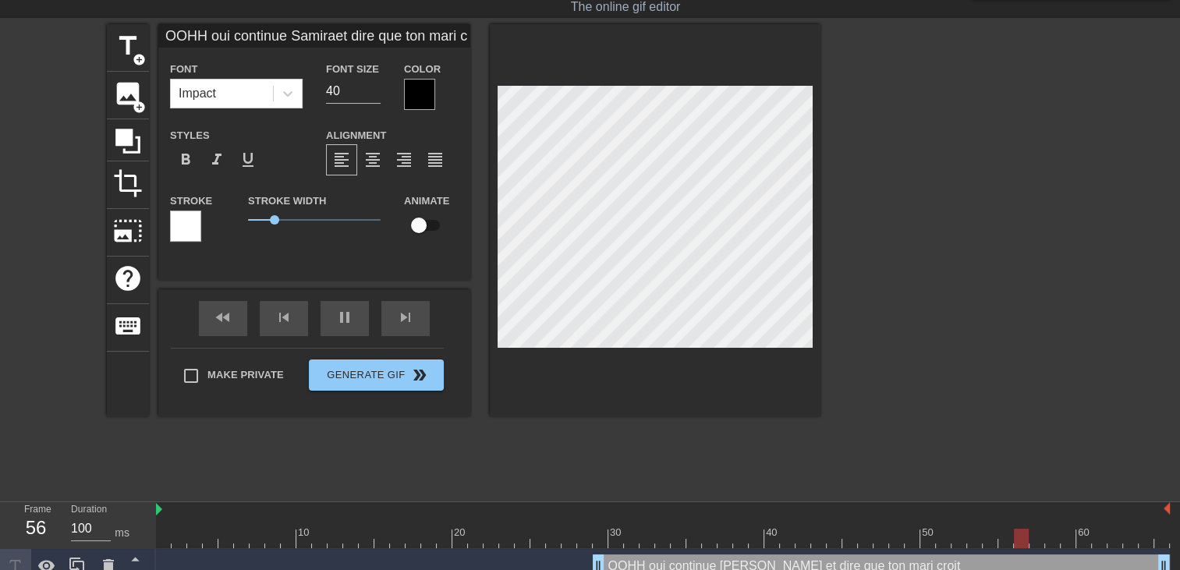
type textarea "OOHH oui continue Samira et dire que ton mari croit"
type input "OOHH oui continue Samiraet dire que ton mari croitq"
type textarea "OOHH oui continue Samira et dire que ton mari croit q"
type input "OOHH oui continue Samiraet dire que ton mari croitqu"
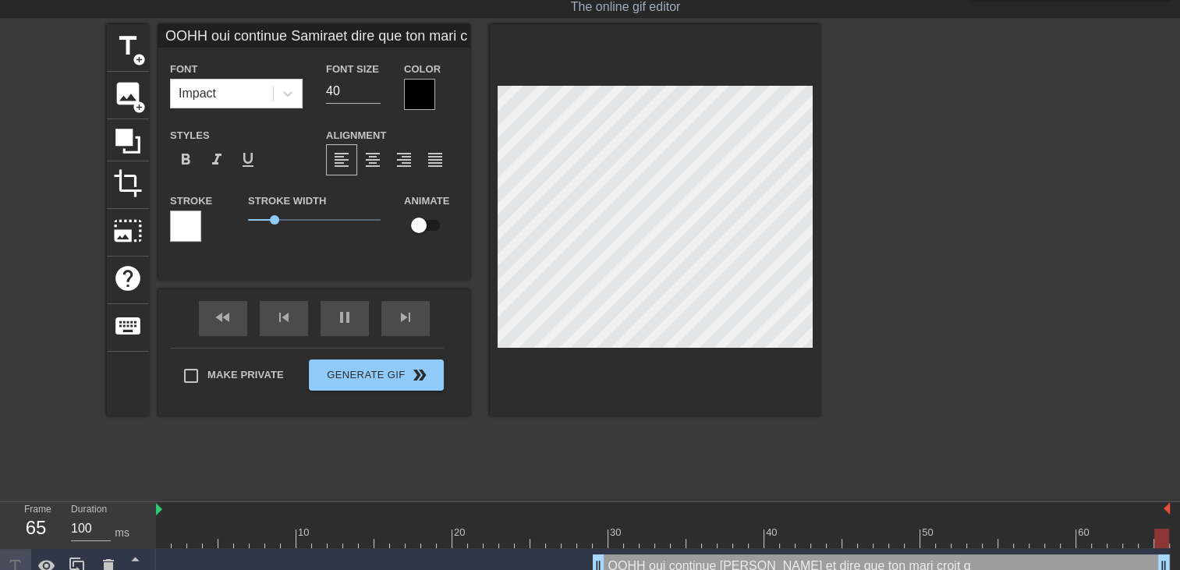
type textarea "OOHH oui continue Samira et dire que ton mari croit qu"
type input "OOHH oui continue Samiraet dire que ton mari croitque"
type textarea "OOHH oui continue Samira et dire que ton mari croit que"
type input "OOHH oui continue Samiraet dire que ton mari croitque"
type textarea "OOHH oui continue Samira et dire que ton mari croit que"
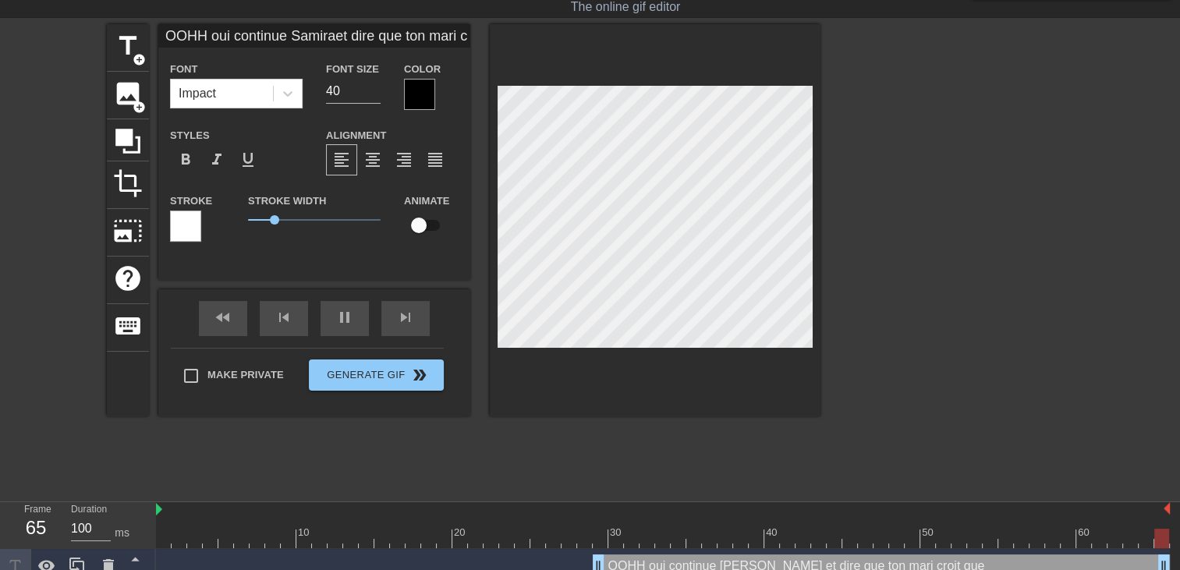
type input "OOHH oui continue Samiraet dire que ton mari croitque t"
type textarea "OOHH oui continue Samira et dire que ton mari croit que t"
type input "OOHH oui continue Samiraet dire que ton mari croitque ti"
type textarea "OOHH oui continue Samira et dire que ton mari croit que ti"
type input "OOHH oui continue Samiraet dire que ton mari croitque t"
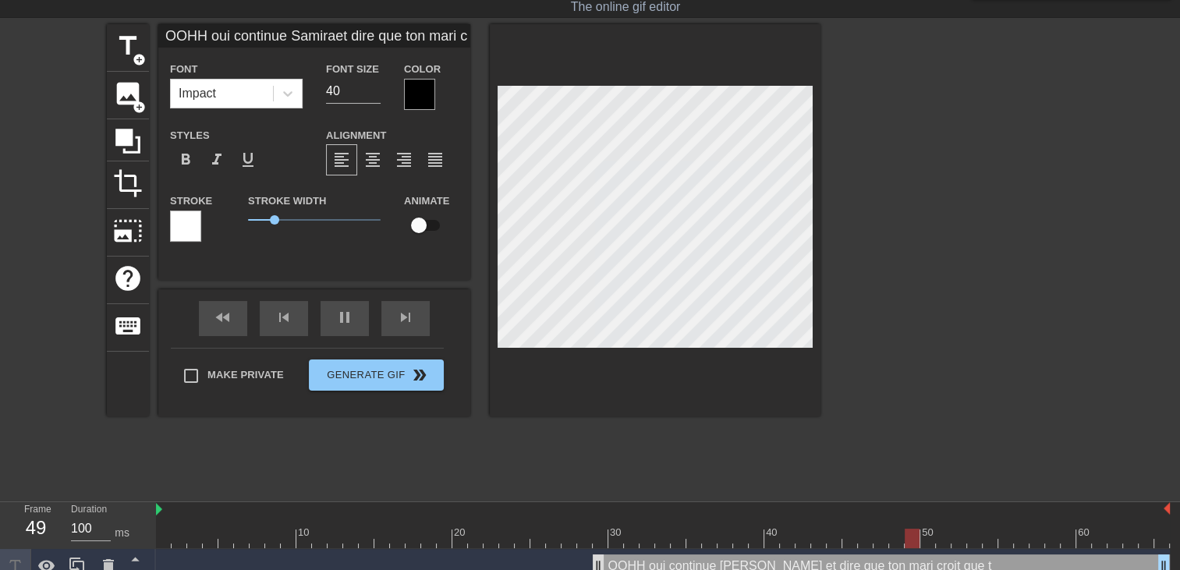
type textarea "OOHH oui continue Samira et dire que ton mari croit que t"
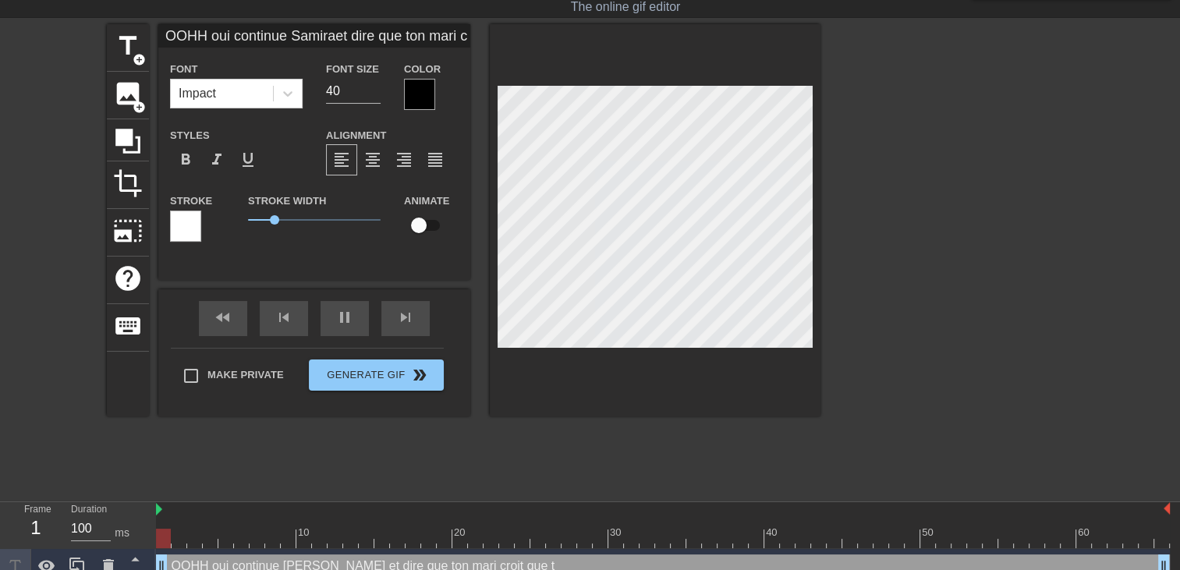
drag, startPoint x: 600, startPoint y: 559, endPoint x: 0, endPoint y: 395, distance: 621.8
click at [0, 395] on html "menu_book Browse the tutorials! Gifntext.com The online gif editor Send Feedbac…" at bounding box center [590, 273] width 1180 height 621
type input "OOHH oui continue Samiraet dire que ton mari croitque tu"
type textarea "OOHH oui continue Samira et dire que ton mari croit que tu"
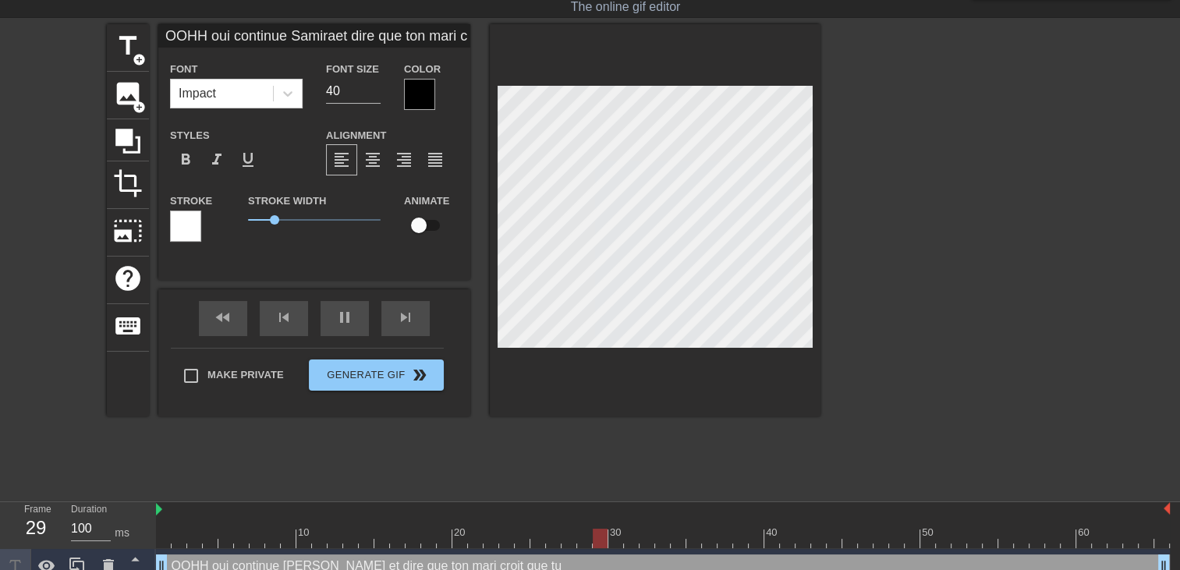
type input "OOHH oui continue Samiraet dire que ton mari croitque tu"
type textarea "OOHH oui continue Samira et dire que ton mari croit que tu"
type input "OOHH oui continue Samiraet dire que ton mari croitque tu s"
type textarea "OOHH oui continue Samira et dire que ton mari croit que tu s"
type input "OOHH oui continue Samiraet dire que ton mari croitque tu so"
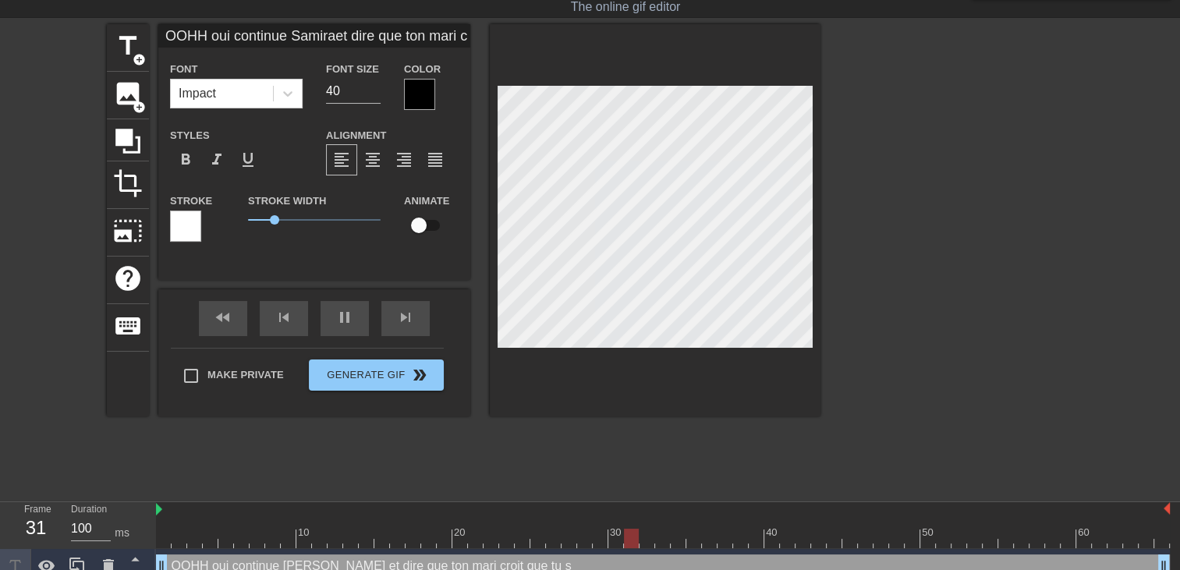
type textarea "OOHH oui continue Samira et dire que ton mari croit que tu so"
type input "OOHH oui continue Samiraet dire que ton mari croitque tu sor"
type textarea "OOHH oui continue Samira et dire que ton mari croit que tu sor"
type input "OOHH oui continue Samiraet dire que ton mari croitque tu sort"
type textarea "OOHH oui continue Samira et dire que ton mari croit que tu sort"
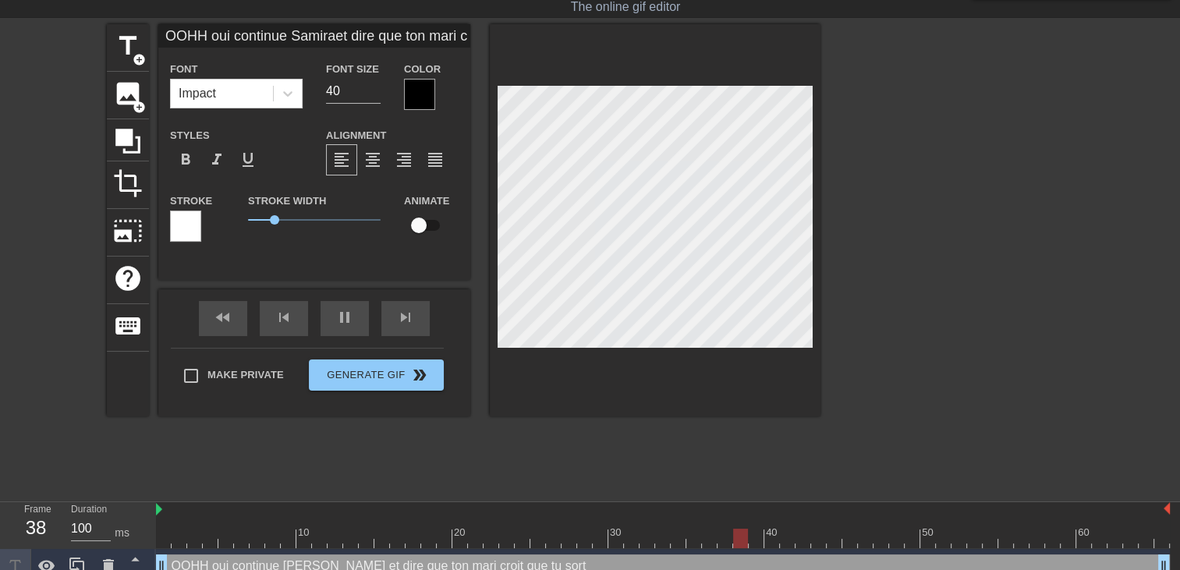
type input "OOHH oui continue Samiraet dire que ton mari croitque tu sort"
type textarea "OOHH oui continue Samira et dire que ton mari croit que tu sort"
type input "OOHH oui continue Samiraet dire que ton mari croitque tu sort m"
type textarea "OOHH oui continue Samira et dire que ton mari croit que tu sort m"
type input "OOHH oui continue Samiraet dire que ton mari croitque tu sort me"
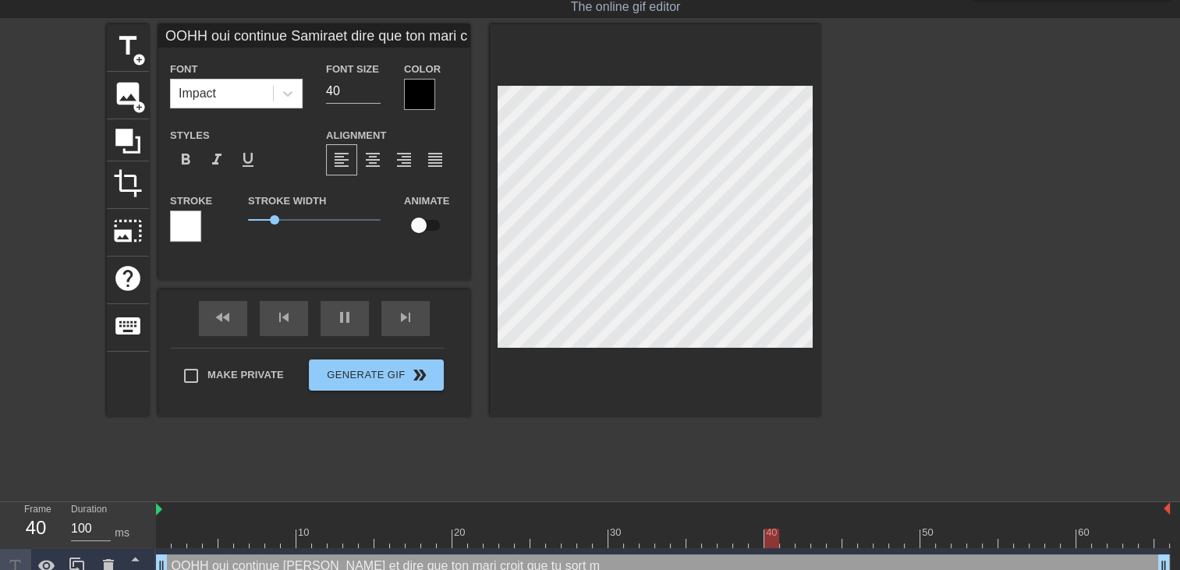
type textarea "OOHH oui continue Samira et dire que ton mari croit que tu sort me"
type input "OOHH oui continue Samiraet dire que ton mari croitque tu sort mem"
type textarea "OOHH oui continue Samira et dire que ton mari croit que tu sort mem"
type input "OOHH oui continue Samiraet dire que ton mari croitque tu sort mem"
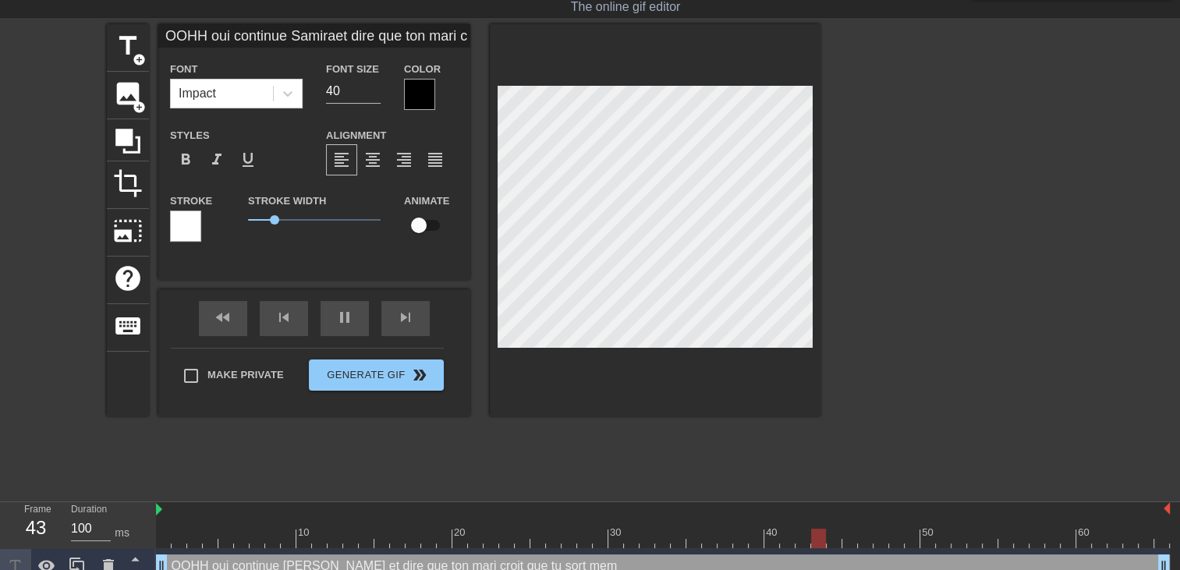
type textarea "OOHH oui continue Samira et dire que ton mari croit que tu sort mem"
type input "OOHH oui continue Samiraet dire que ton mari croitque tu sort mem"
type textarea "OOHH oui continue Samira et dire que ton mari croit que tu sort mem"
type input "OOHH oui continue Samiraet dire que ton mari croitque tu sort mem"
type textarea "OOHH oui continue Samira et dire que ton mari croit que tu sort mem"
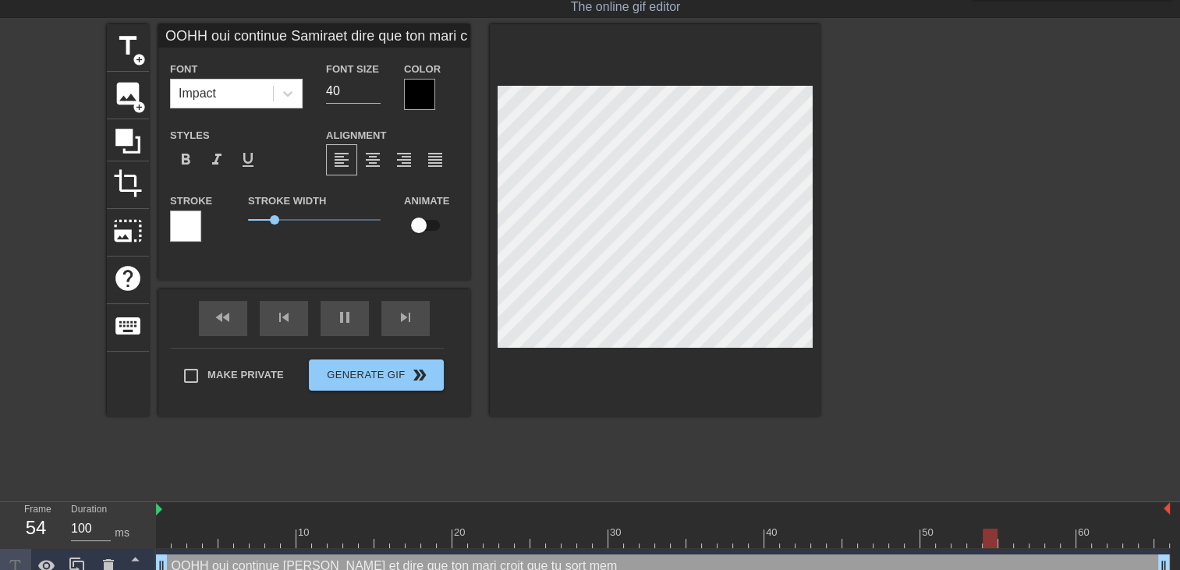
type input "OOHH oui continue Samiraet dire que ton mari croitque tu sort meme"
type textarea "OOHH oui continue Samira et dire que ton mari croit que tu sort meme"
type input "OOHH oui continue Samiraet dire que ton mari croitque tu sort meme"
type textarea "OOHH oui continue Samira et dire que ton mari croit que tu sort meme"
type input "OOHH oui continue Samiraet dire que ton mari croitque tu sort meme a"
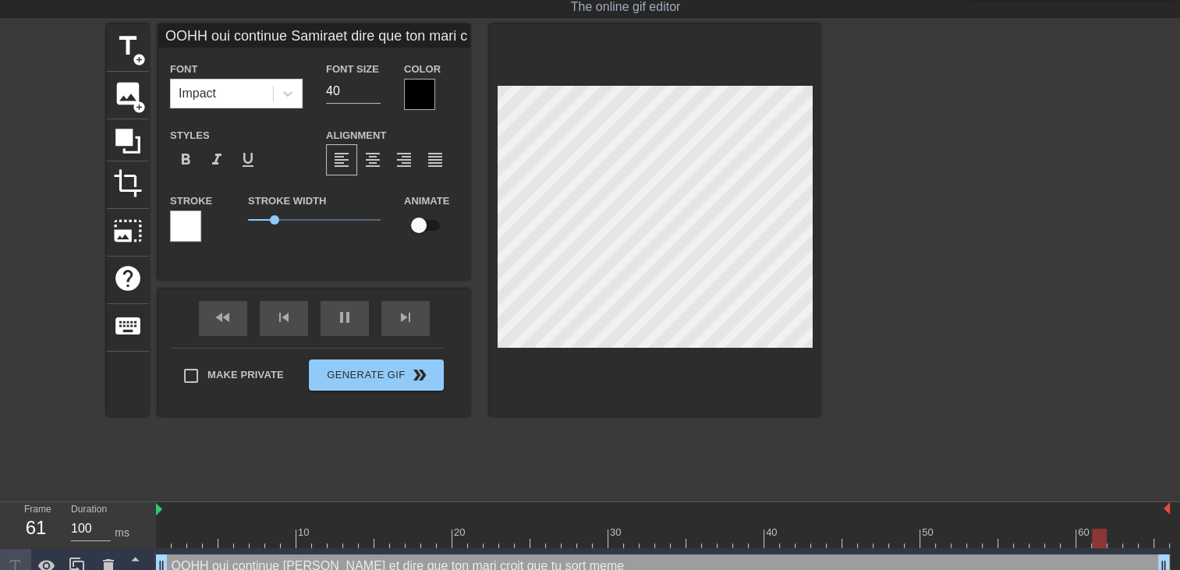
type textarea "OOHH oui continue Samira et dire que ton mari croit que tu sort meme a"
type input "OOHH oui continue Samiraet dire que ton mari croitque tu sort meme as"
type textarea "OOHH oui continue Samira et dire que ton mari croit que tu sort meme as"
type input "OOHH oui continue Samiraet dire que ton mari croitque tu sort meme as"
type textarea "OOHH oui continue Samira et dire que ton mari croit que tu sort meme as"
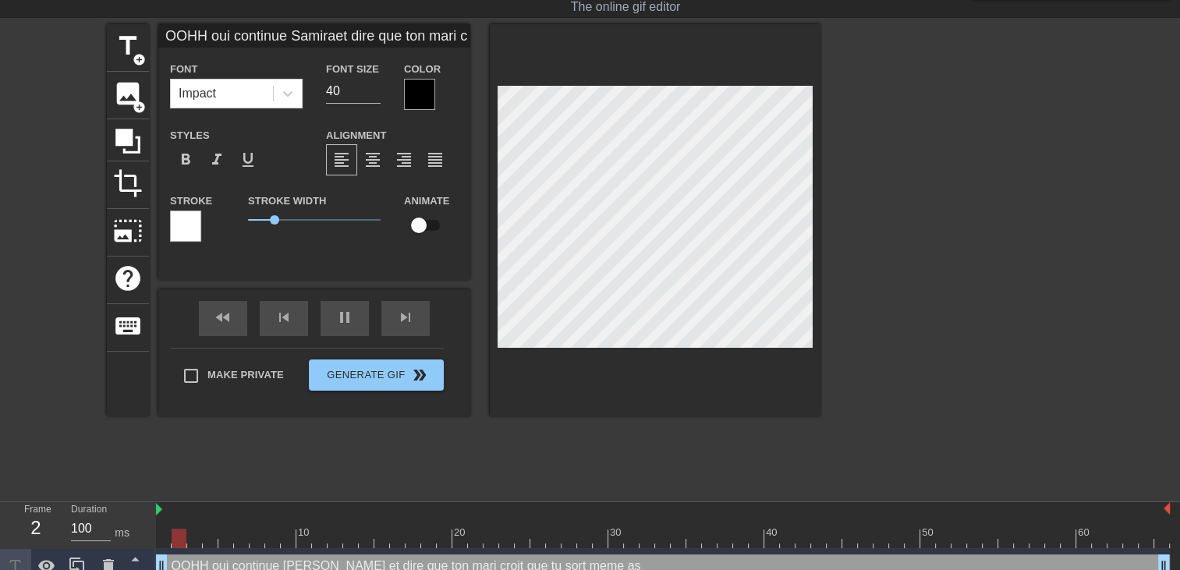
type input "OOHH oui continue Samiraet dire que ton mari croitque tu sort meme as d"
type textarea "OOHH oui continue Samira et dire que ton mari croit que tu sort meme as d"
type input "OOHH oui continue Samiraet dire que ton mari croitque tu sort meme as de"
type textarea "OOHH oui continue Samira et dire que ton mari croit que tu sort meme as de"
type input "OOHH oui continue Samiraet dire que ton mari croitque tu sort meme as de"
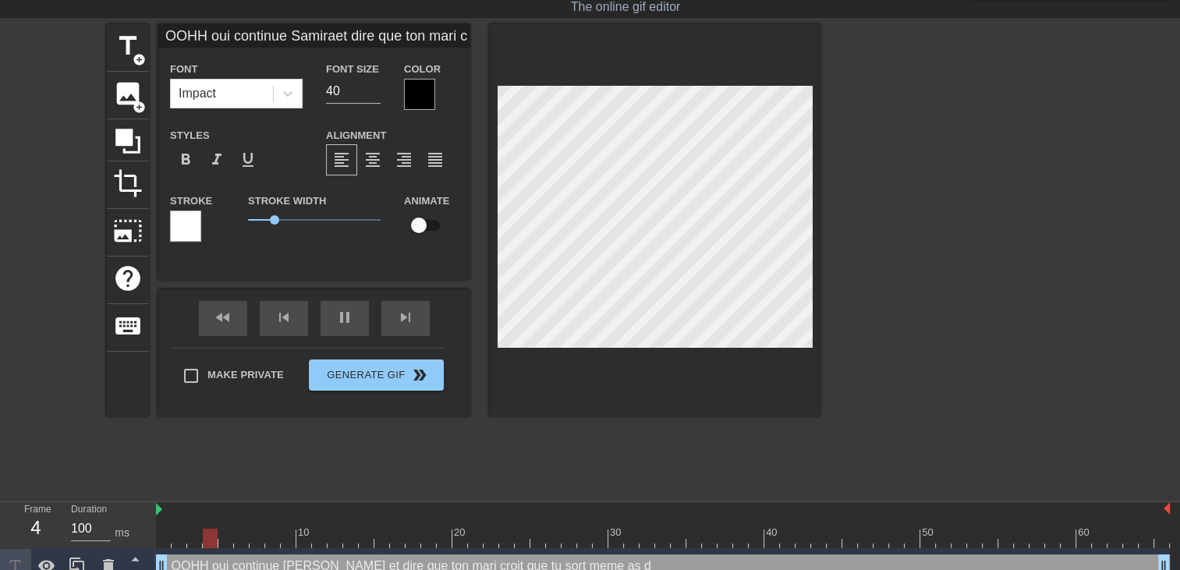
type textarea "OOHH oui continue Samira et dire que ton mari croit que tu sort meme as de"
type input "OOHH oui continue Samiraet dire que ton mari croitque tu sort meme as de"
type textarea "OOHH oui continue Samira et dire que ton mari croit que tu sort meme as de"
click at [699, 435] on div "title add_circle image add_circle crop photo_size_select_large help keyboard OO…" at bounding box center [463, 258] width 713 height 468
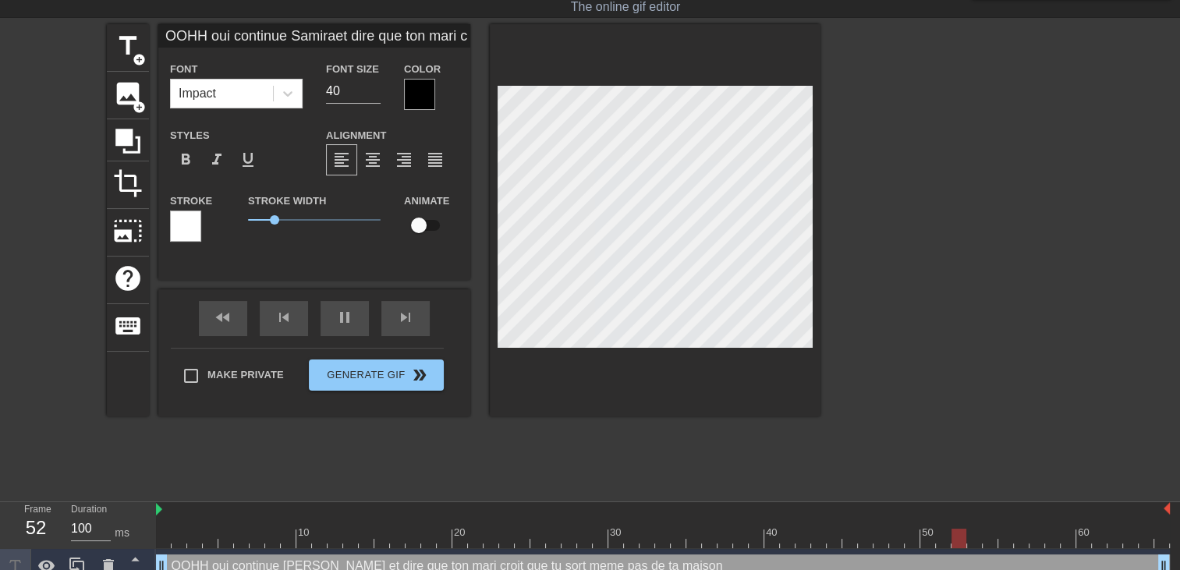
click at [419, 100] on div at bounding box center [419, 94] width 31 height 31
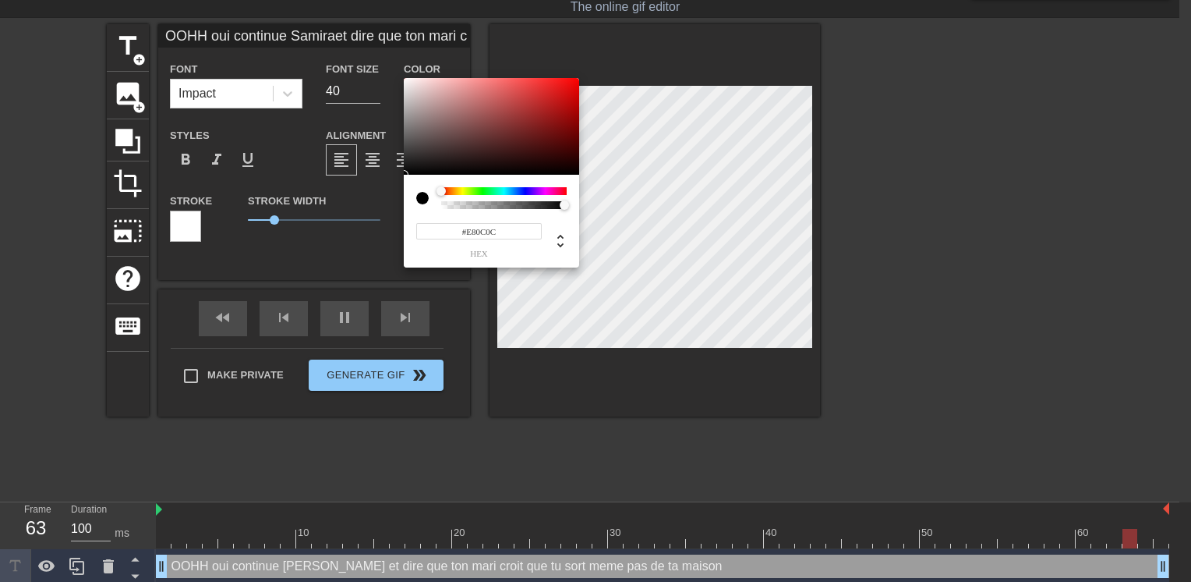
click at [570, 87] on div at bounding box center [491, 126] width 175 height 97
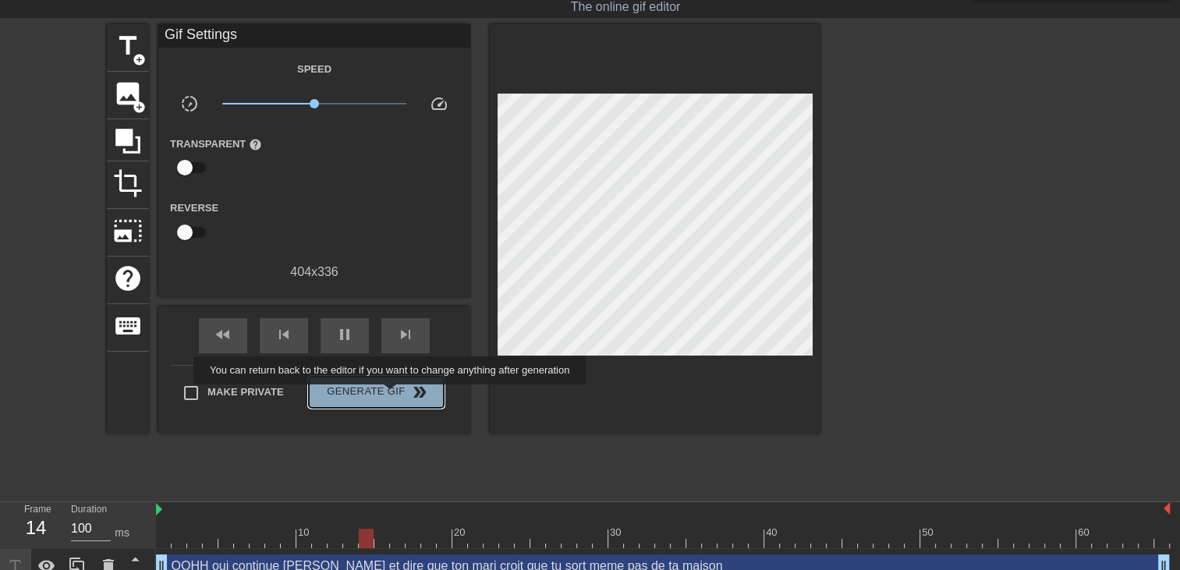
click at [391, 395] on span "Generate Gif double_arrow" at bounding box center [376, 392] width 122 height 19
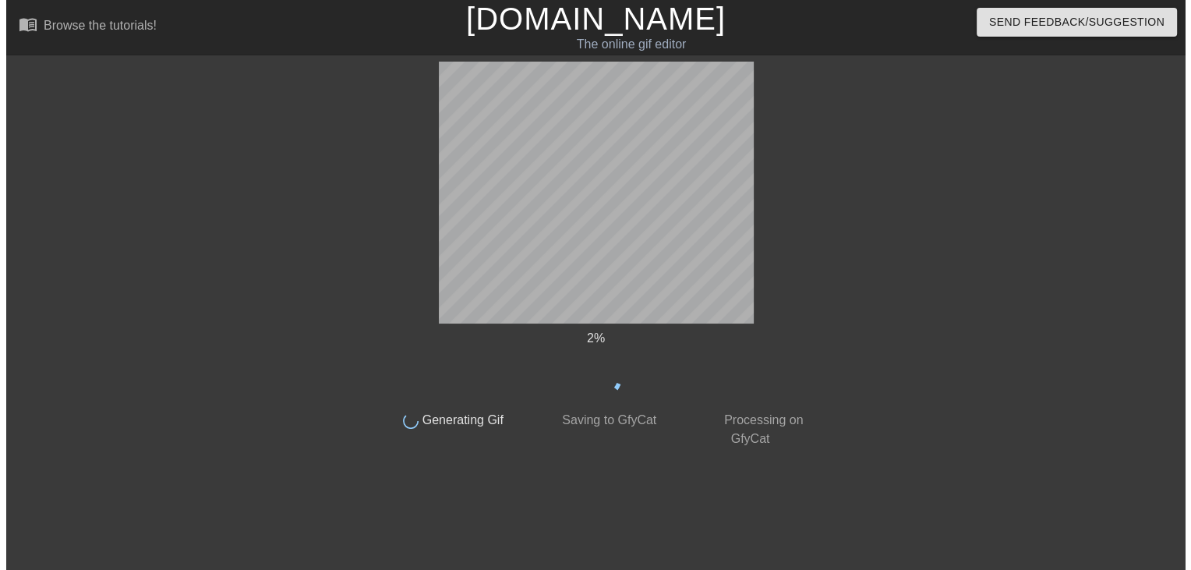
scroll to position [0, 0]
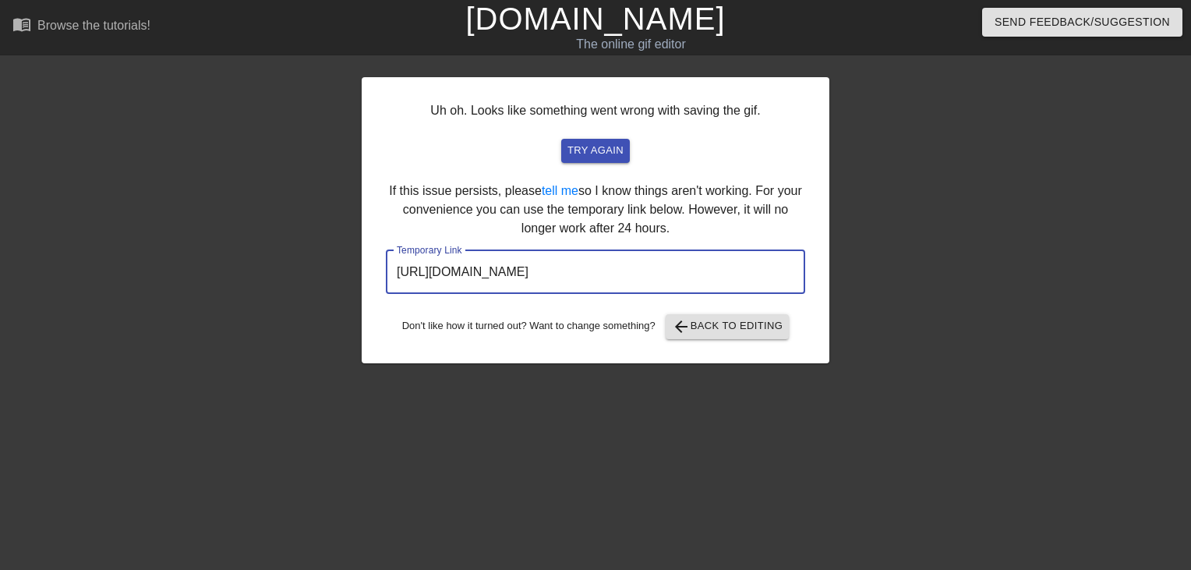
click at [750, 264] on input "https://www.gifntext.com/temp_generations/GNLkmKTM.gif" at bounding box center [595, 272] width 419 height 44
drag, startPoint x: 739, startPoint y: 275, endPoint x: 66, endPoint y: 313, distance: 674.0
click at [66, 313] on div "Uh oh. Looks like something went wrong with saving the gif. try again If this i…" at bounding box center [595, 296] width 1191 height 468
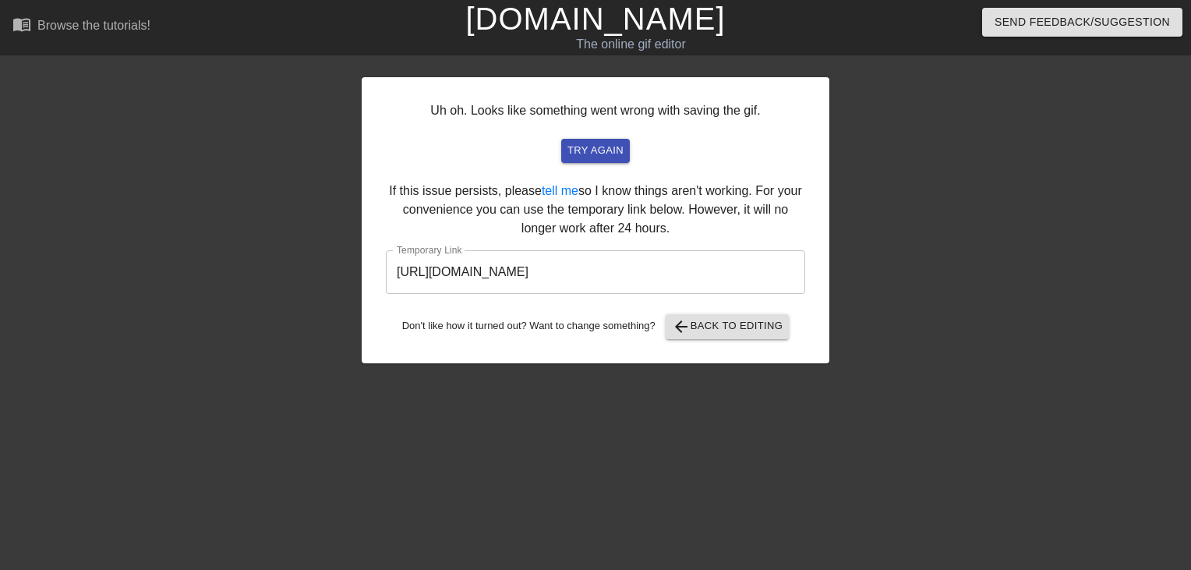
click at [520, 23] on link "[DOMAIN_NAME]" at bounding box center [595, 19] width 260 height 34
